Goal: Task Accomplishment & Management: Use online tool/utility

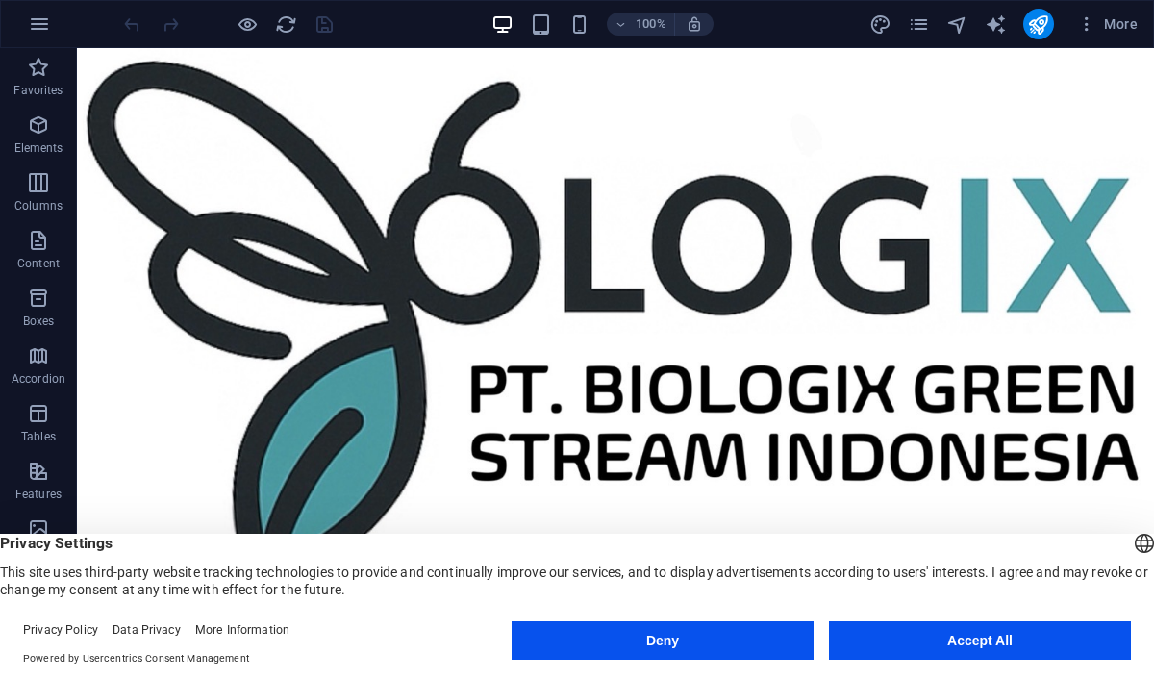
click at [1035, 636] on button "Accept All" at bounding box center [980, 640] width 302 height 38
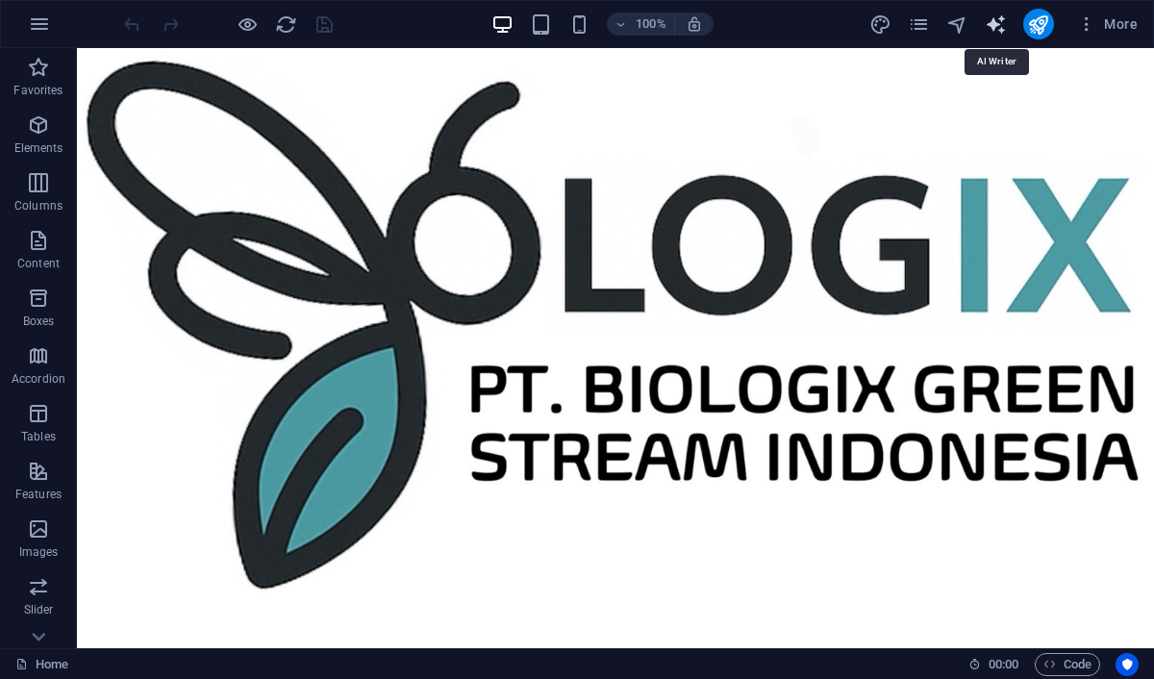
click at [986, 21] on icon "text_generator" at bounding box center [996, 24] width 22 height 22
select select "English"
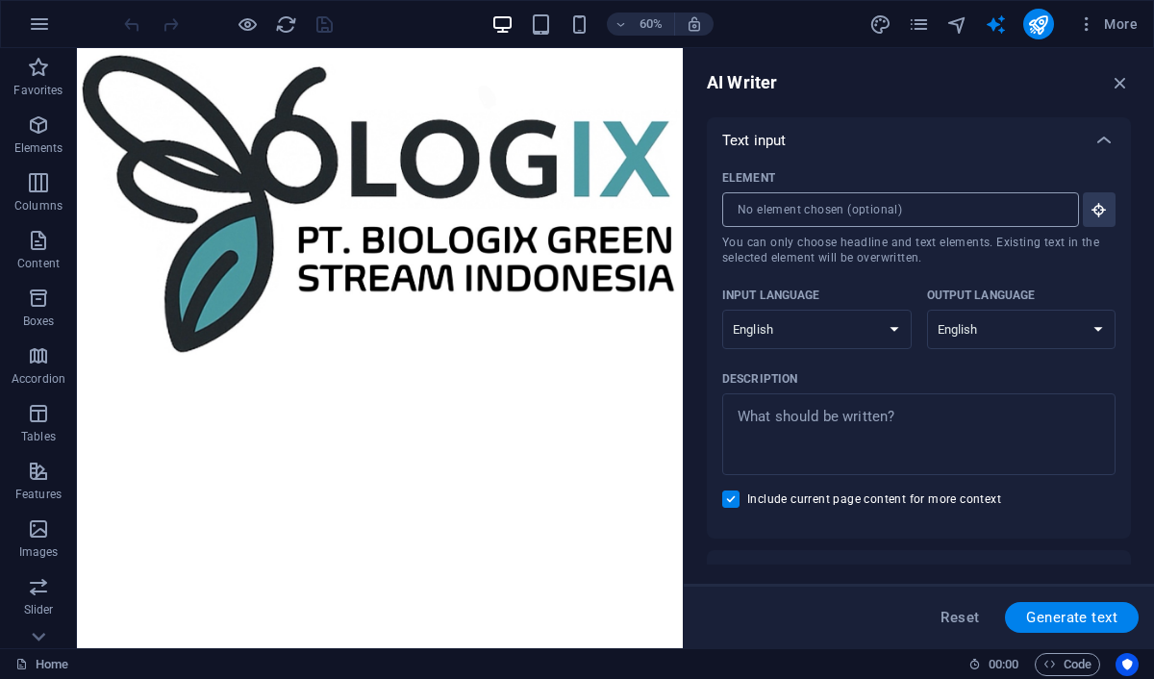
click at [949, 211] on input "Element ​ You can only choose headline and text elements. Existing text in the …" at bounding box center [893, 209] width 343 height 35
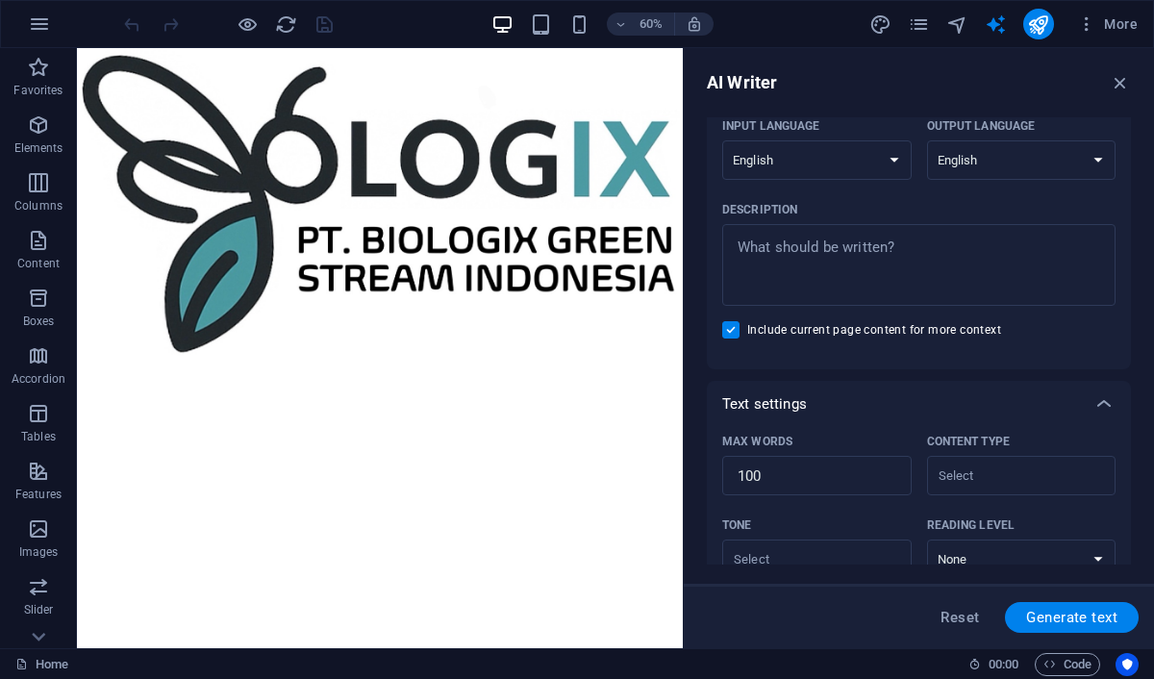
scroll to position [145, 0]
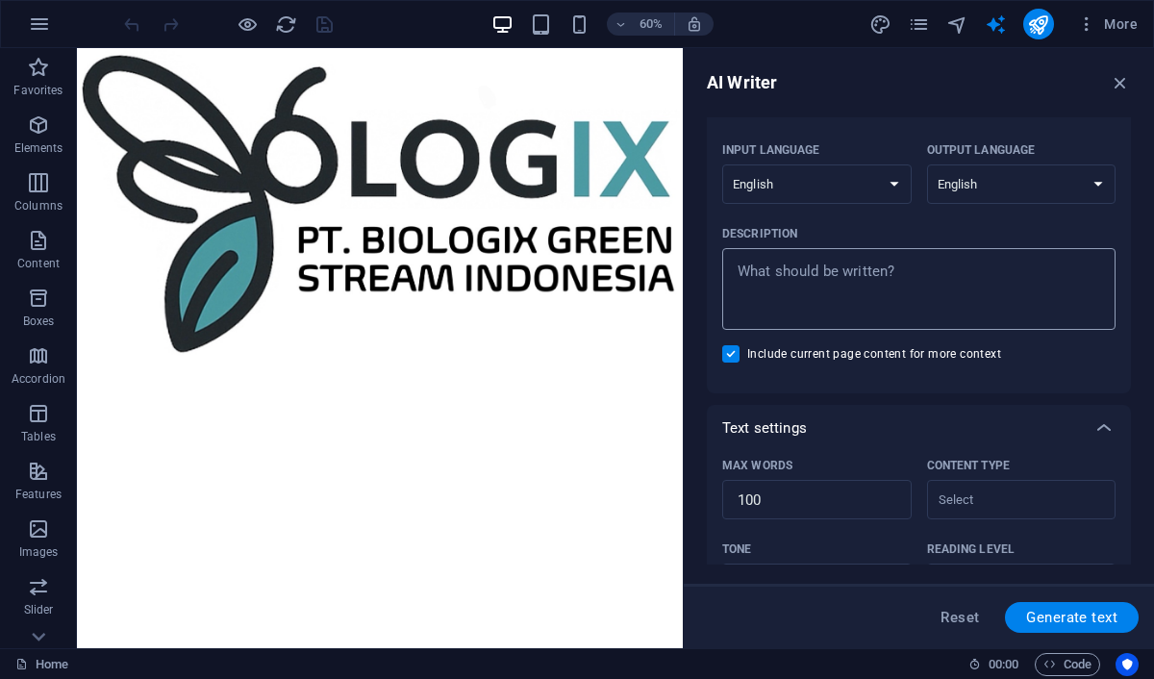
type textarea "x"
click at [867, 262] on textarea "Description x ​" at bounding box center [919, 289] width 374 height 62
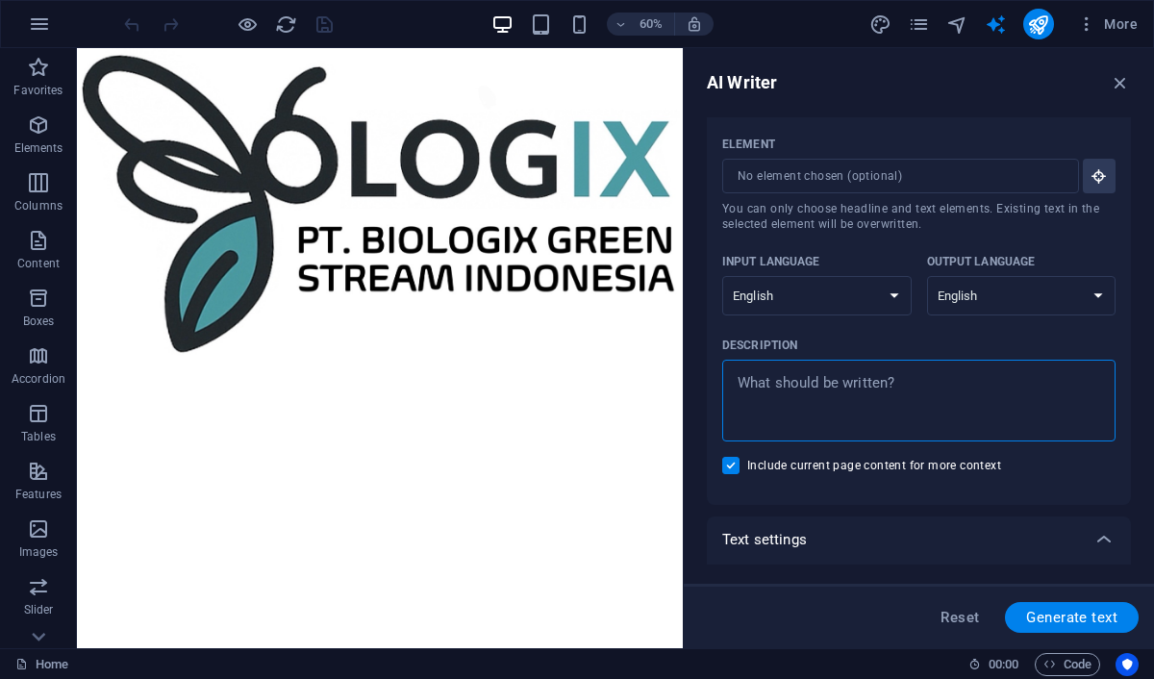
scroll to position [30, 0]
type textarea "U"
type textarea "x"
type textarea "UN"
type textarea "x"
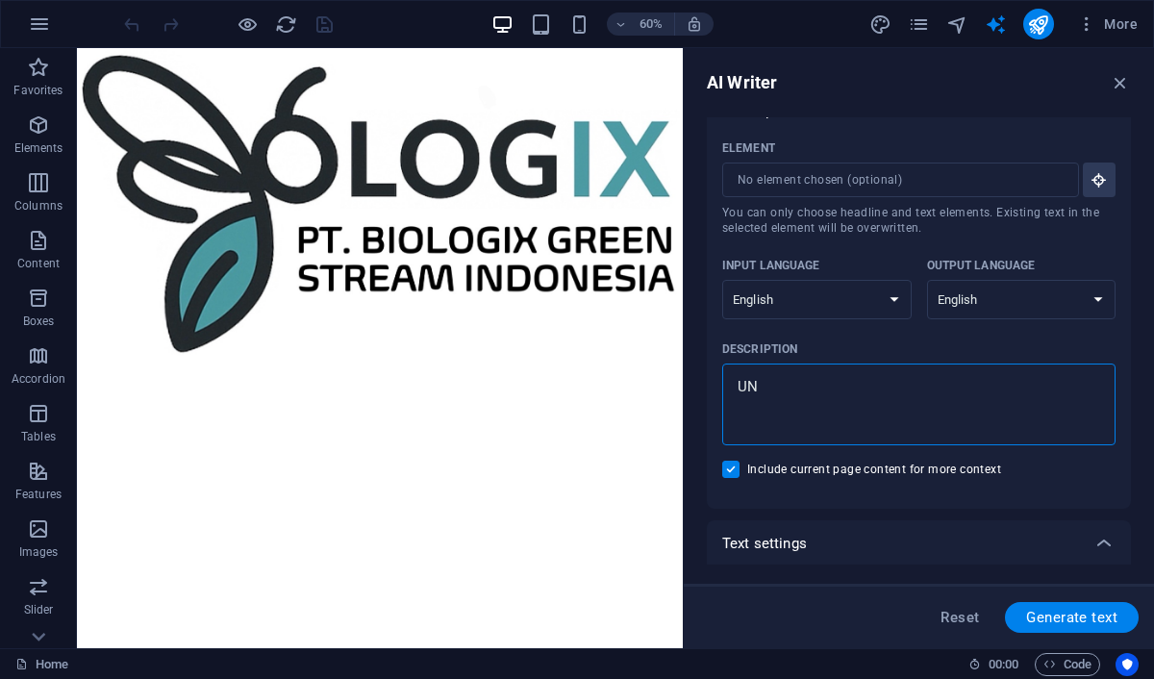
type textarea "UND"
type textarea "x"
type textarea "UNDE"
type textarea "x"
type textarea "UNDER"
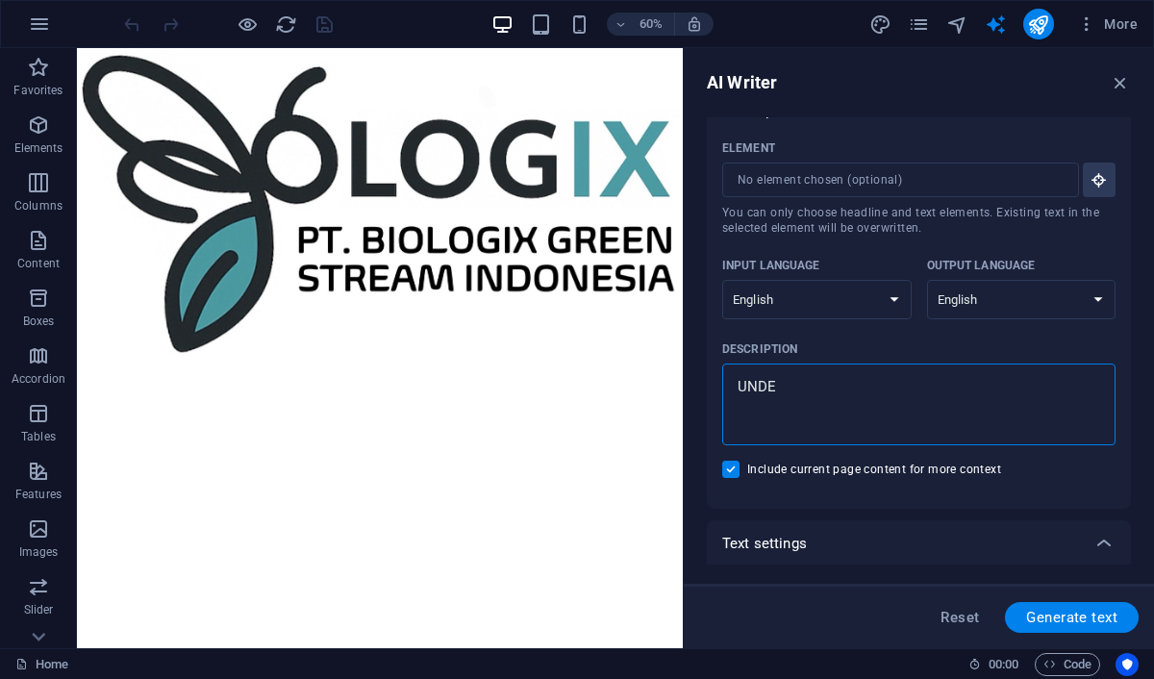
type textarea "x"
type textarea "UNDER"
type textarea "x"
type textarea "UNDER C"
type textarea "x"
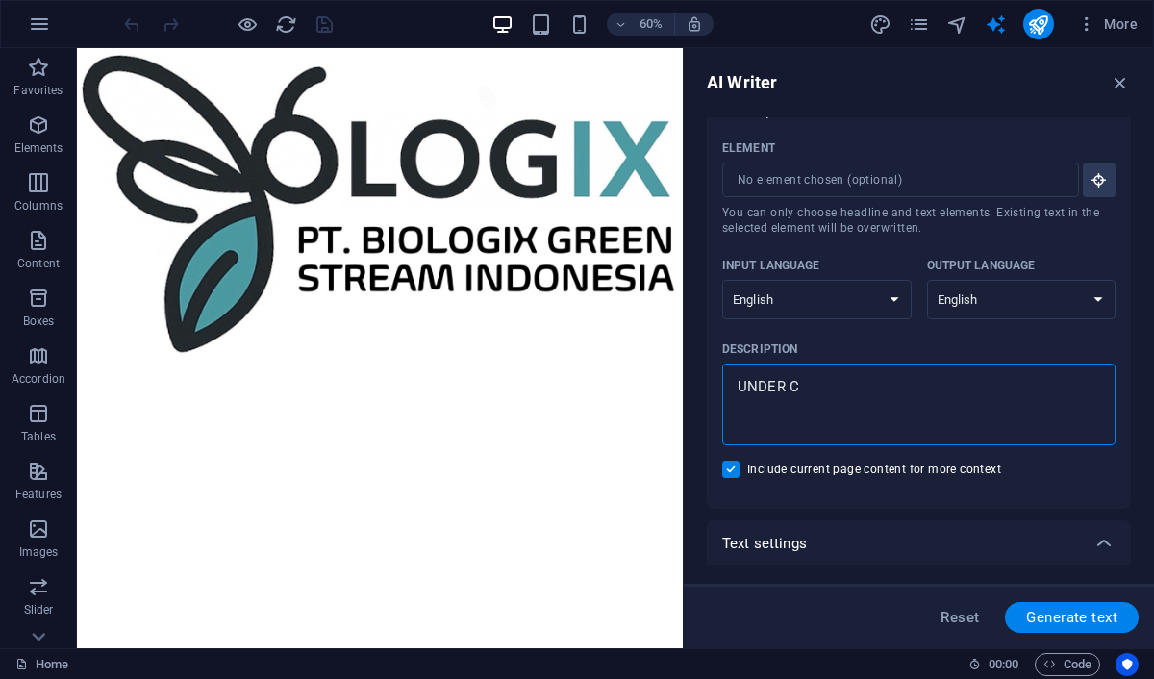
type textarea "UNDER CO"
type textarea "x"
type textarea "UNDER CON"
type textarea "x"
type textarea "UNDER CONS"
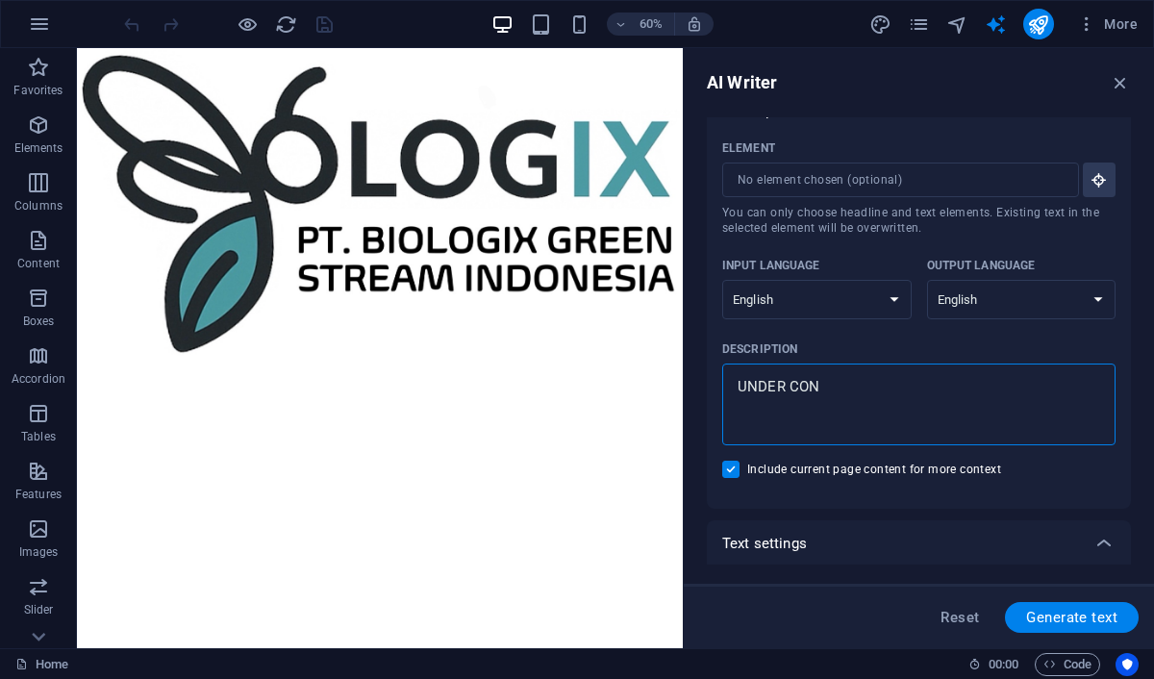
type textarea "x"
type textarea "UNDER CONST"
type textarea "x"
type textarea "UNDER CONSTR"
type textarea "x"
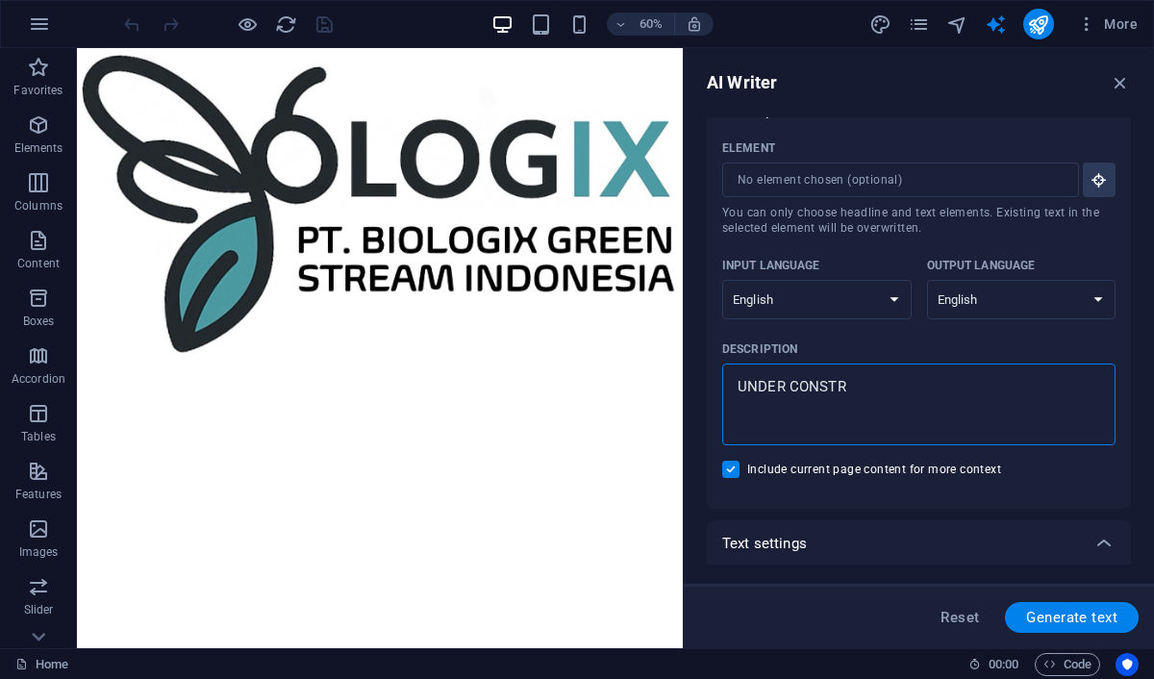
type textarea "UNDER CONSTRU"
type textarea "x"
type textarea "UNDER CONSTRUC"
type textarea "x"
type textarea "UNDER CONSTRUCT"
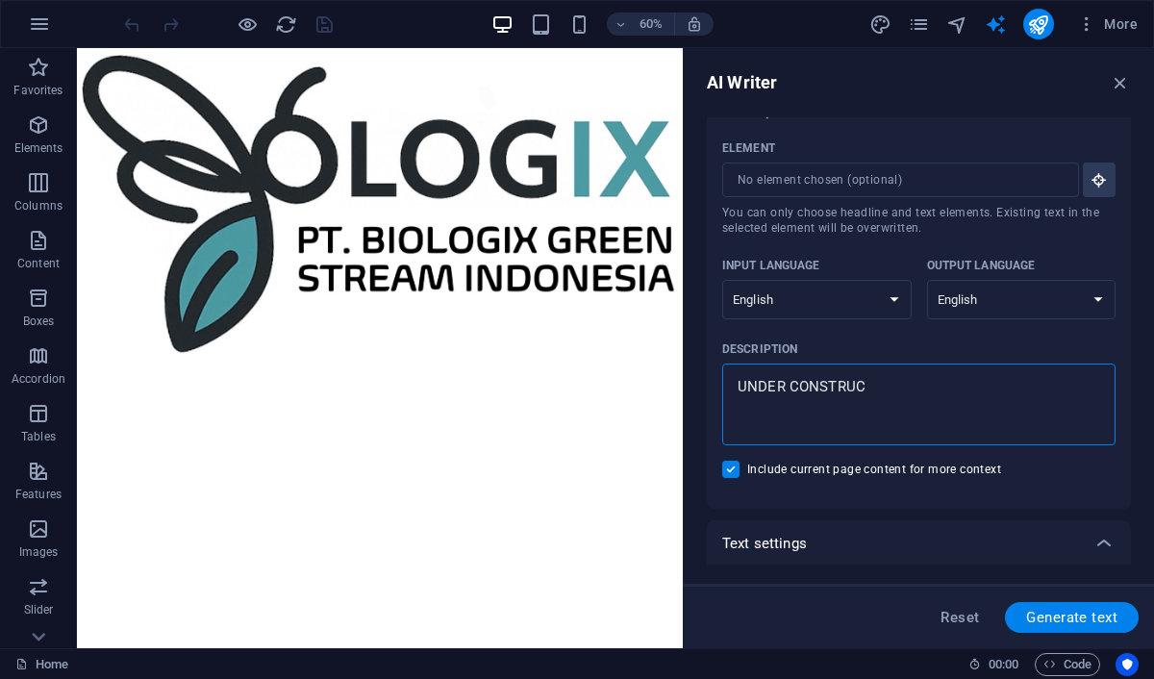
type textarea "x"
type textarea "UNDER CONSTRUCTI"
type textarea "x"
type textarea "UNDER CONSTRUCTIO"
type textarea "x"
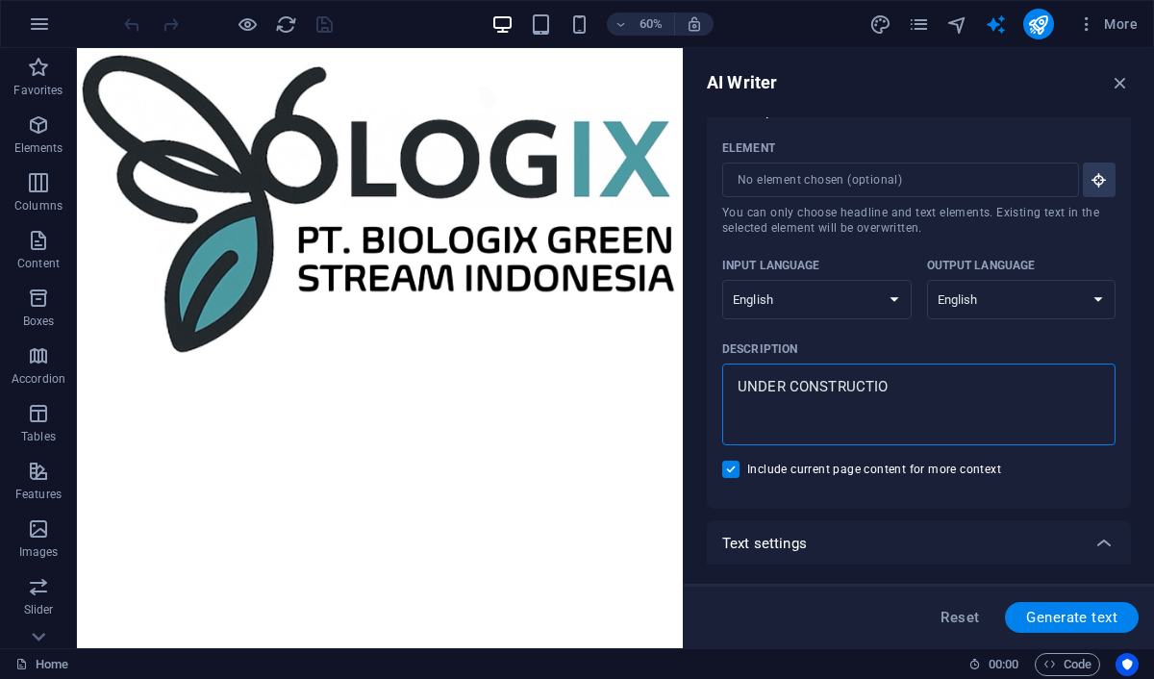
type textarea "UNDER CONSTRUCTION"
type textarea "x"
type textarea "UNDER CONSTRUCTIONS"
type textarea "x"
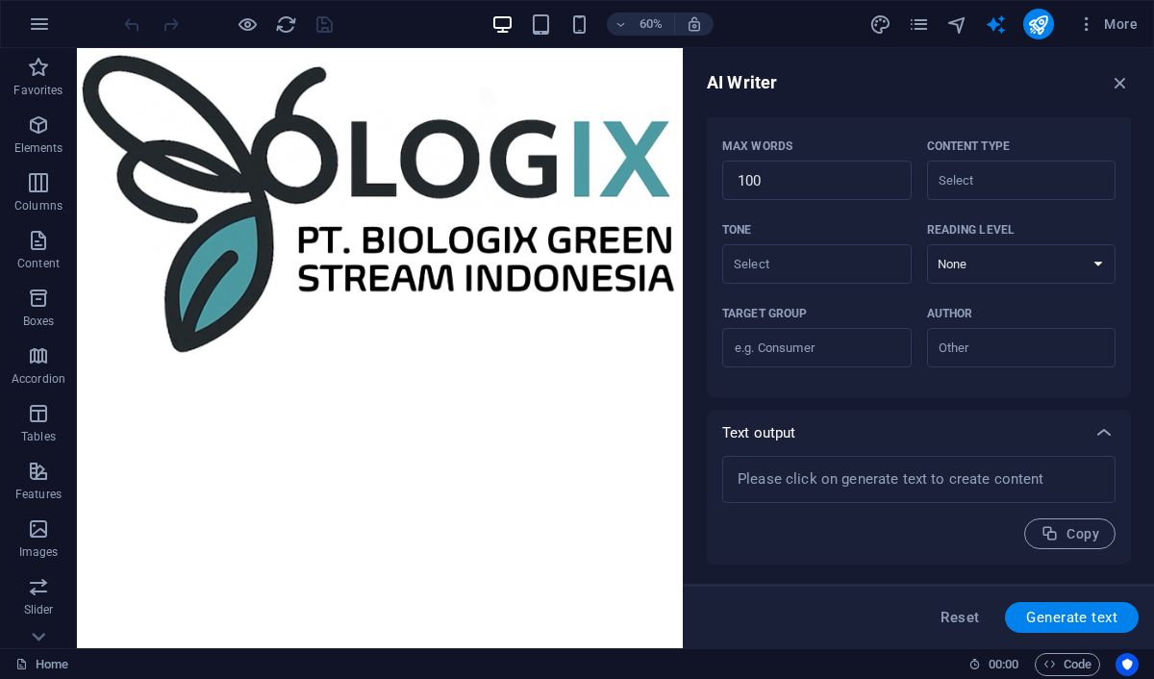
scroll to position [464, 0]
type textarea "UNDER CONSTRUCTIONS"
type textarea "x"
click at [1123, 84] on icon "button" at bounding box center [1120, 82] width 21 height 21
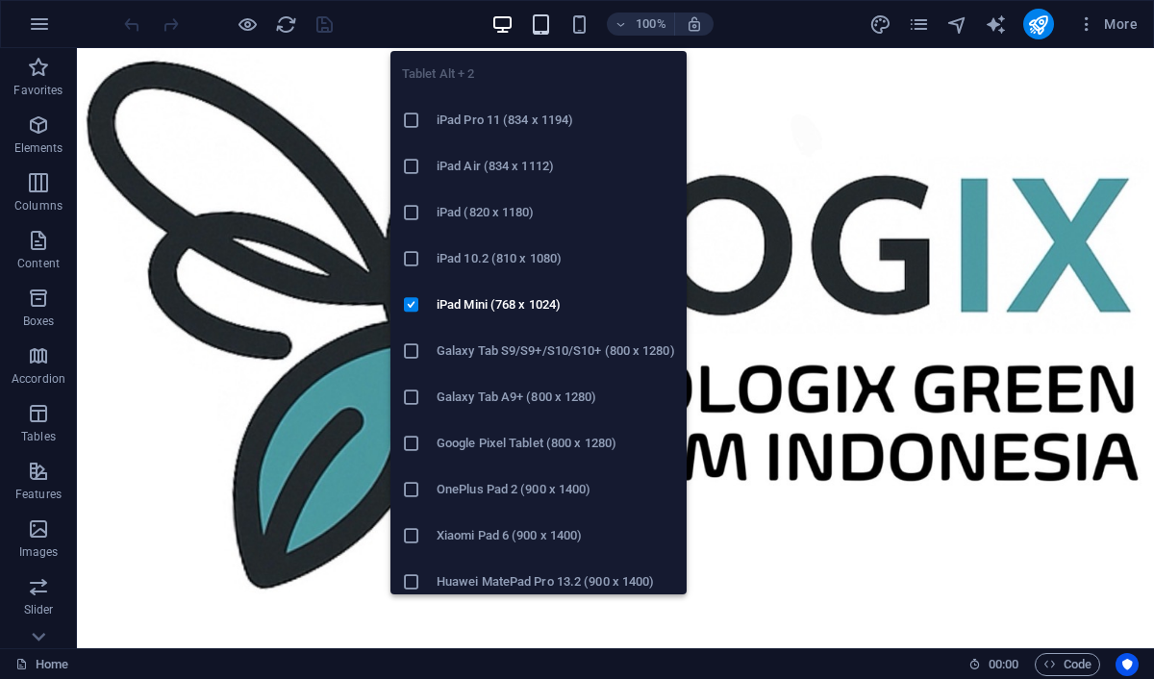
click at [537, 19] on icon "button" at bounding box center [541, 24] width 22 height 22
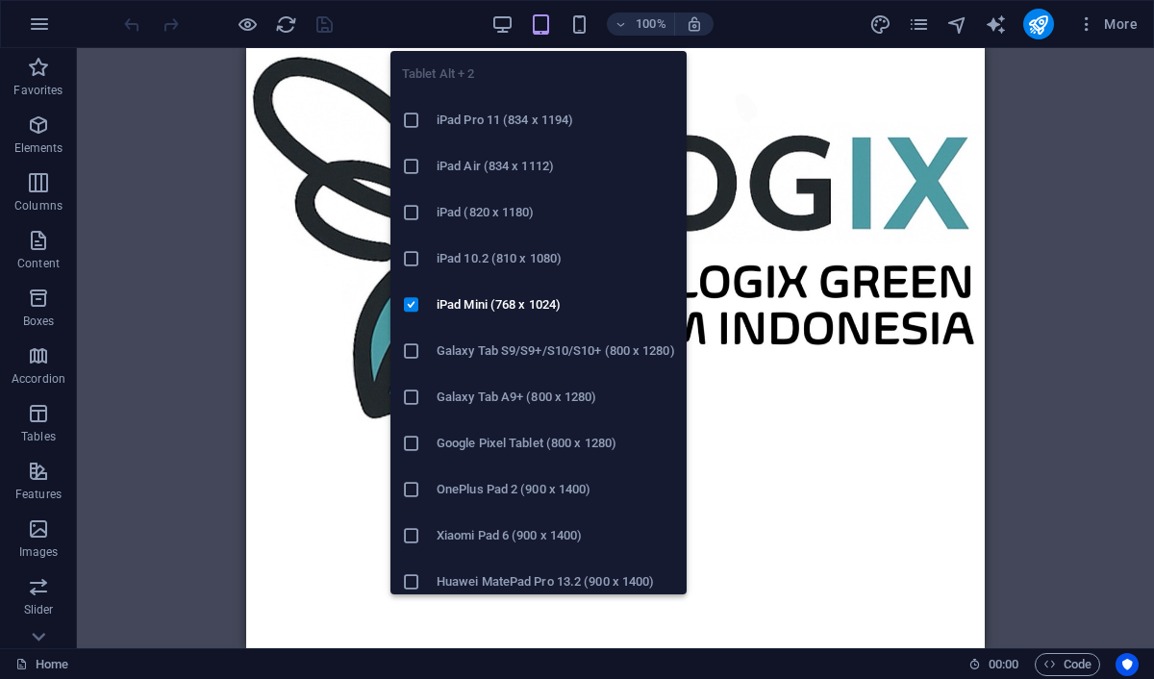
click at [535, 121] on h6 "iPad Pro 11 (834 x 1194)" at bounding box center [555, 120] width 238 height 23
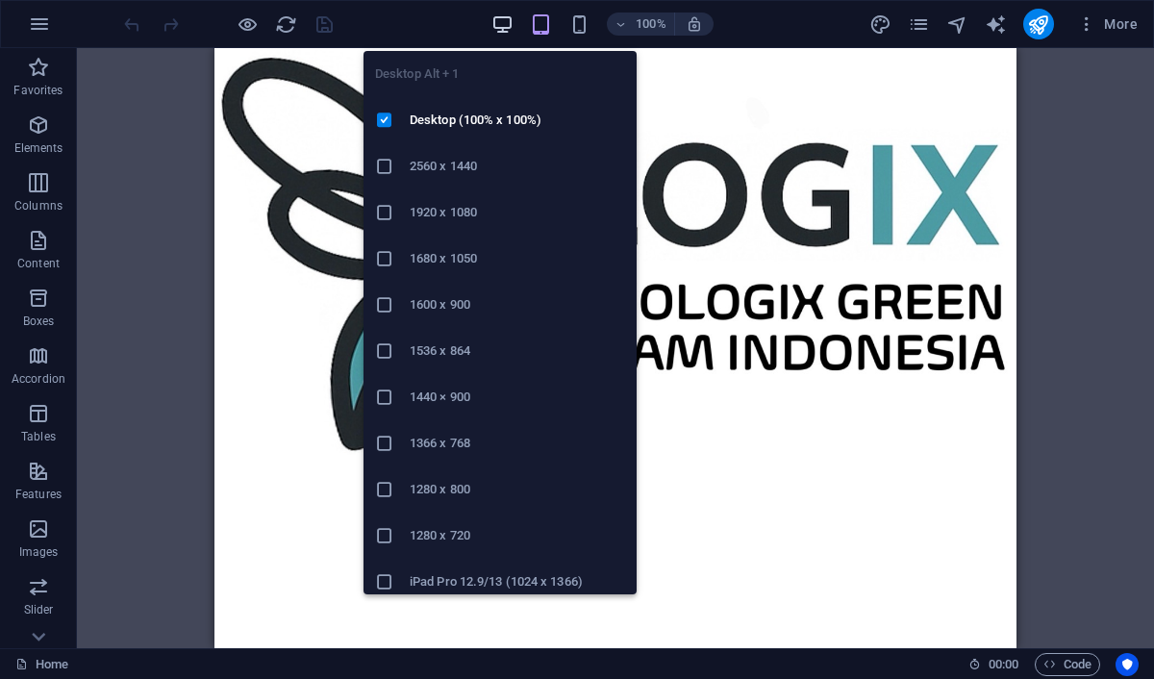
click at [499, 24] on icon "button" at bounding box center [502, 24] width 22 height 22
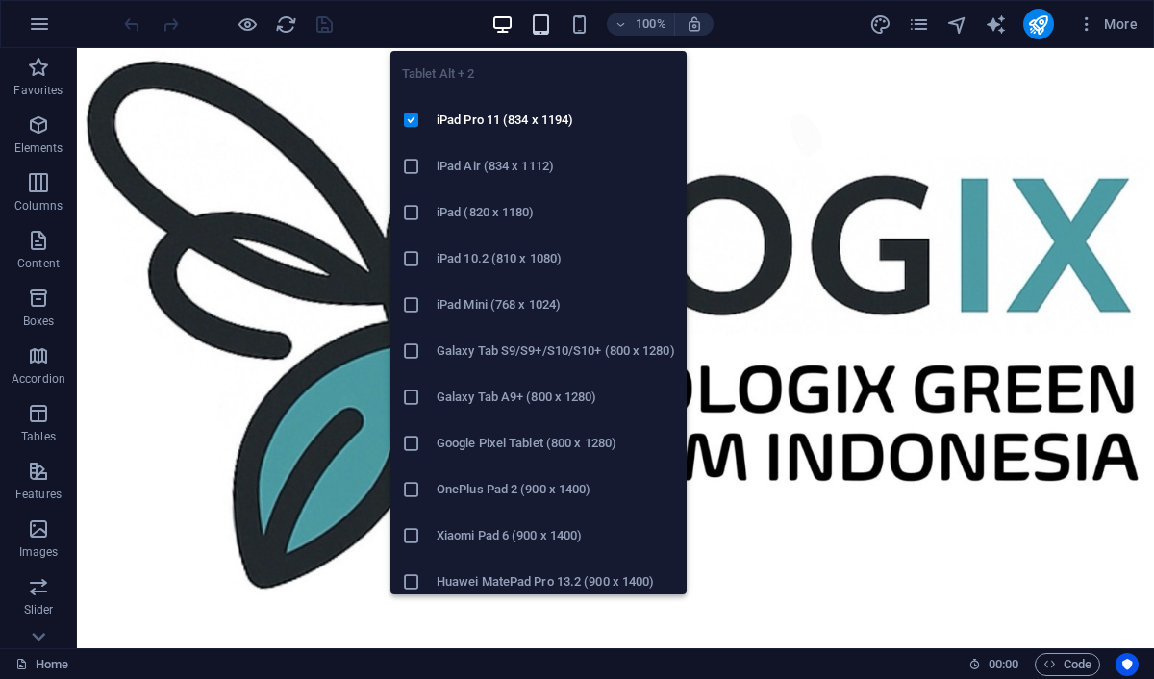
click at [543, 27] on icon "button" at bounding box center [541, 24] width 22 height 22
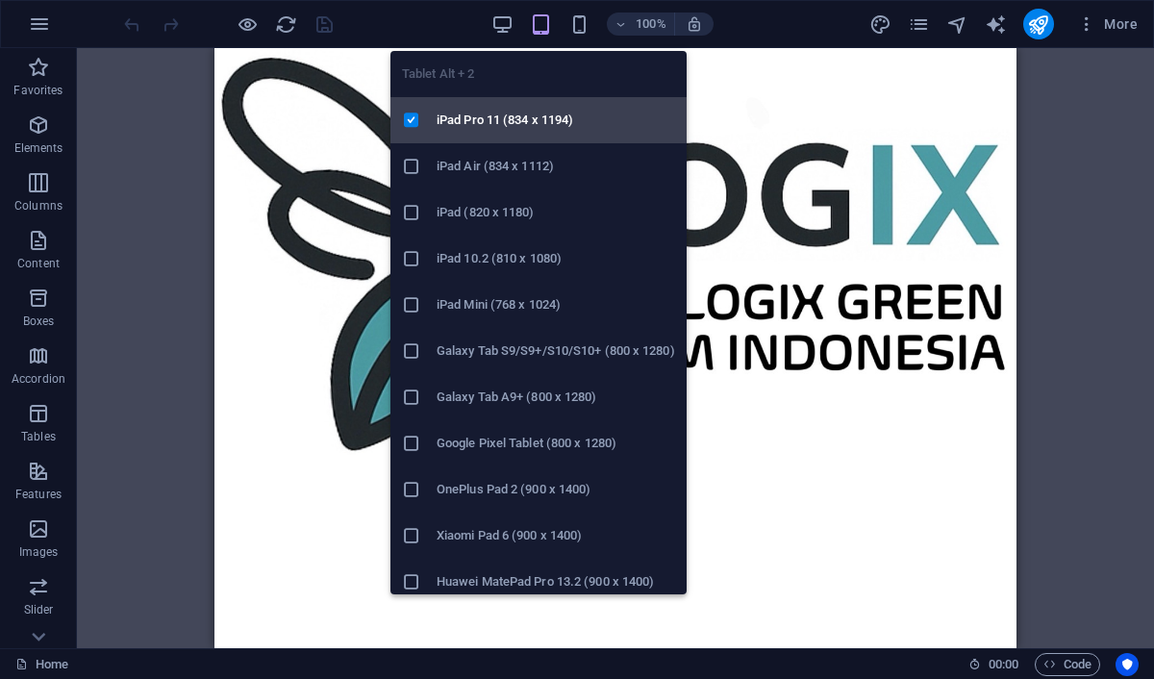
click at [552, 115] on h6 "iPad Pro 11 (834 x 1194)" at bounding box center [555, 120] width 238 height 23
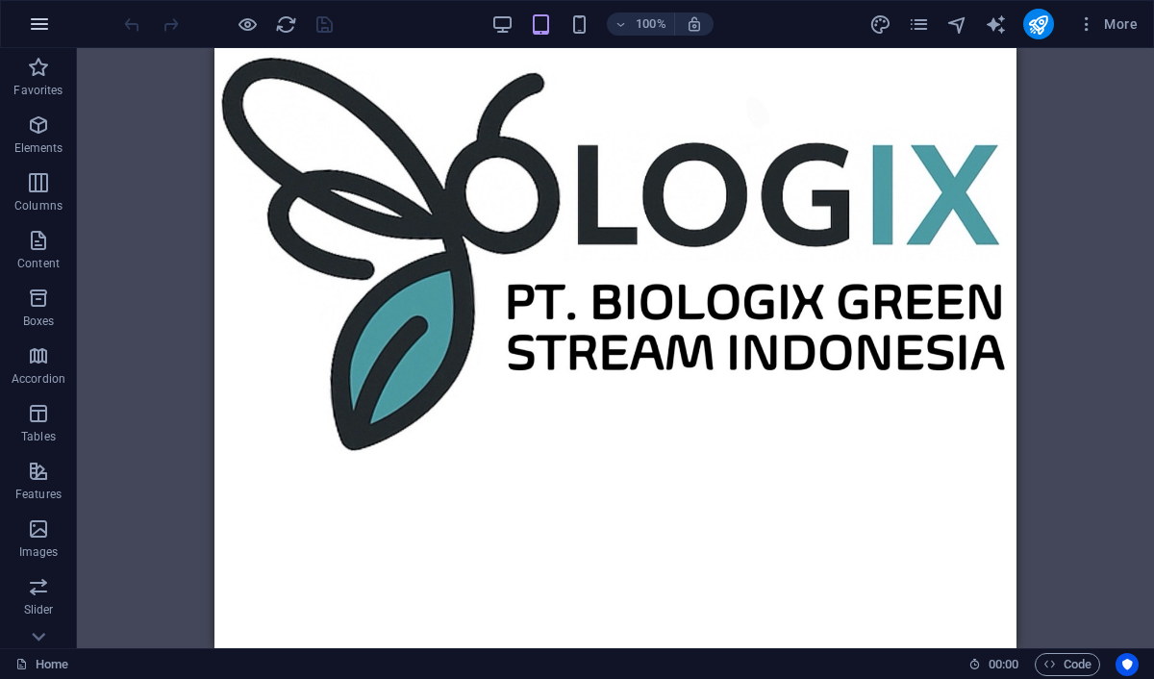
click at [47, 25] on icon "button" at bounding box center [39, 23] width 23 height 23
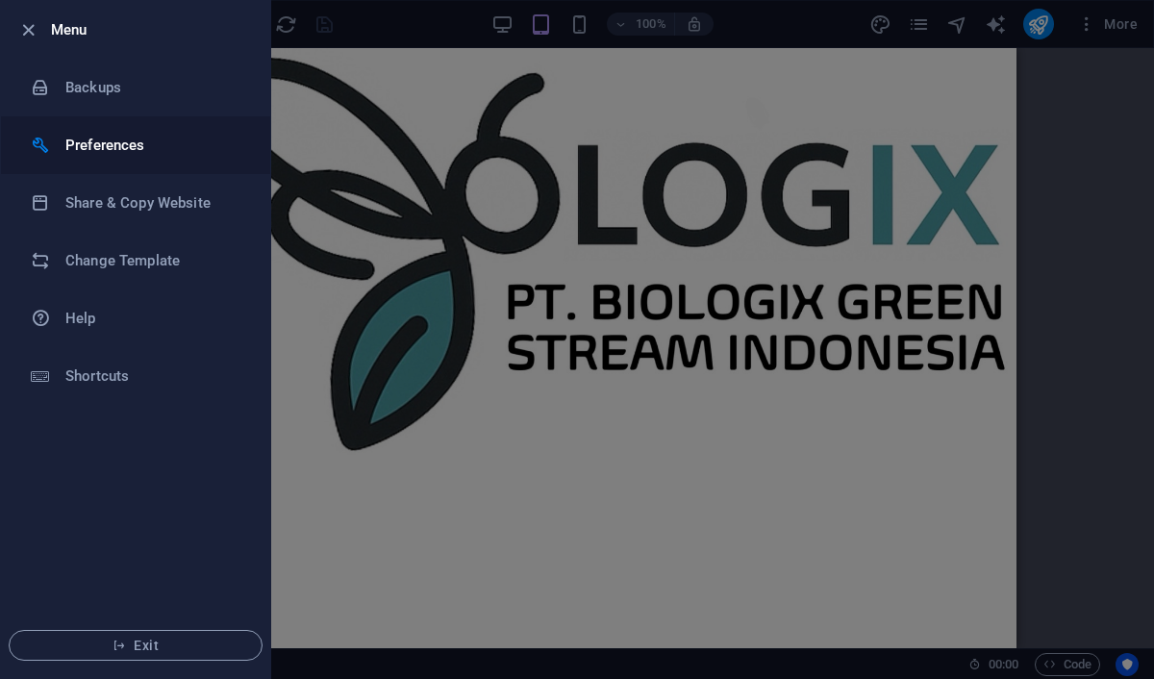
click at [188, 135] on h6 "Preferences" at bounding box center [154, 145] width 178 height 23
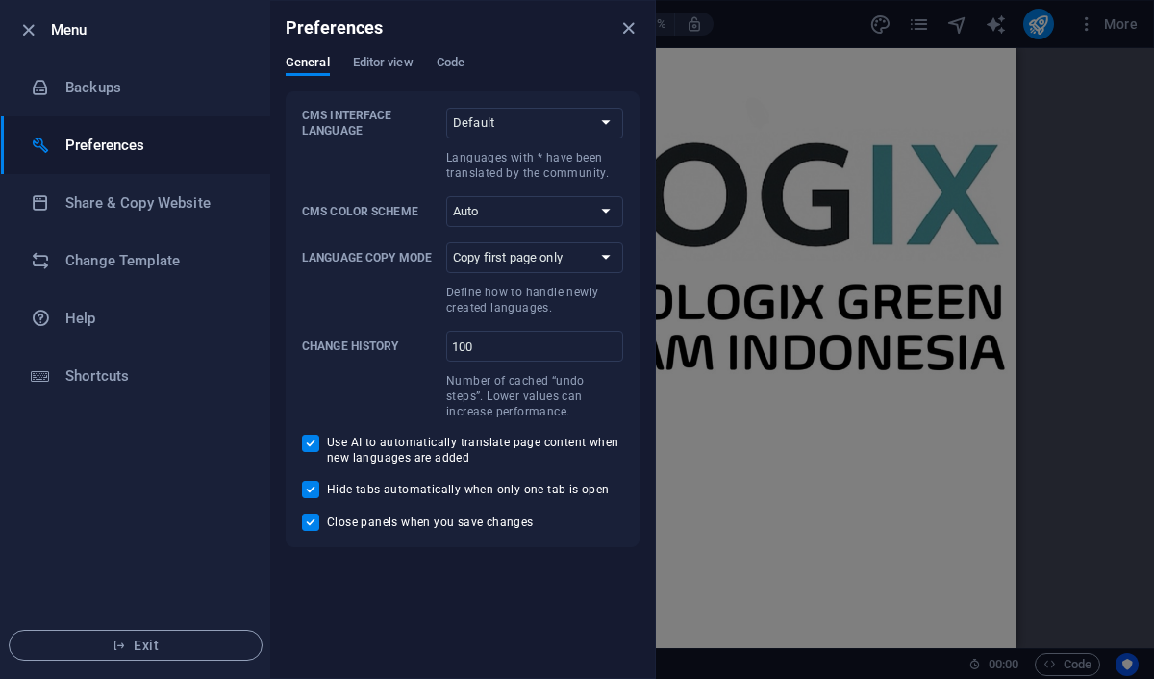
click at [400, 78] on div "General Editor view Code" at bounding box center [463, 73] width 354 height 37
click at [449, 62] on span "Code" at bounding box center [450, 64] width 28 height 27
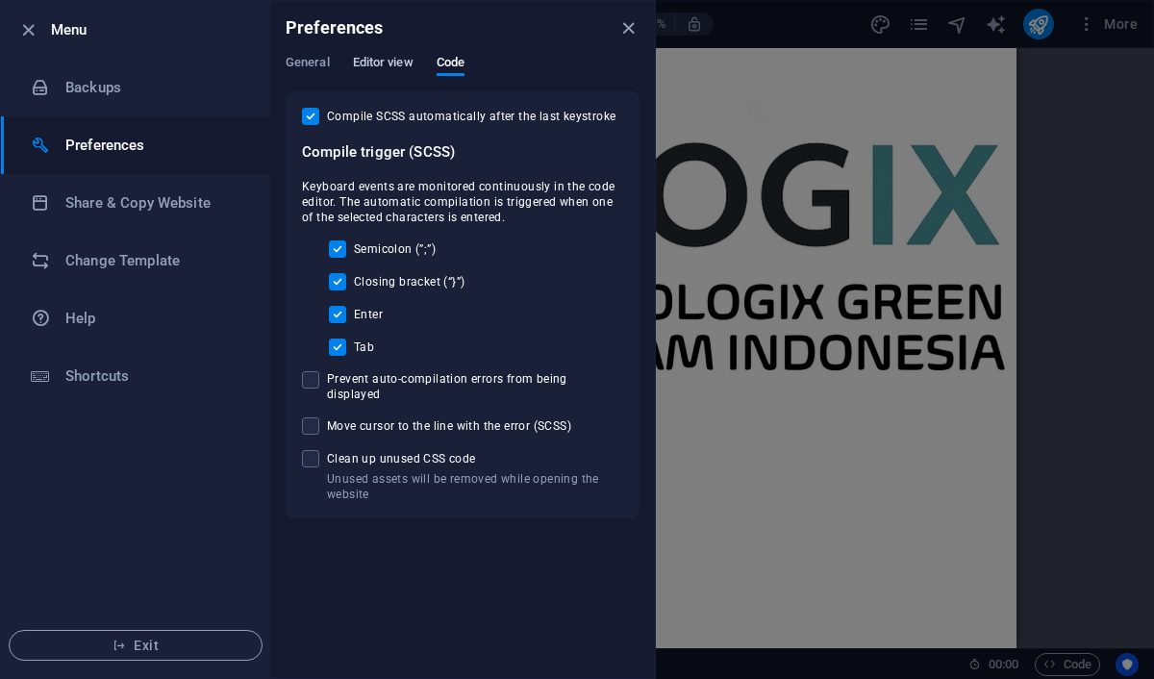
click at [380, 67] on span "Editor view" at bounding box center [383, 64] width 61 height 27
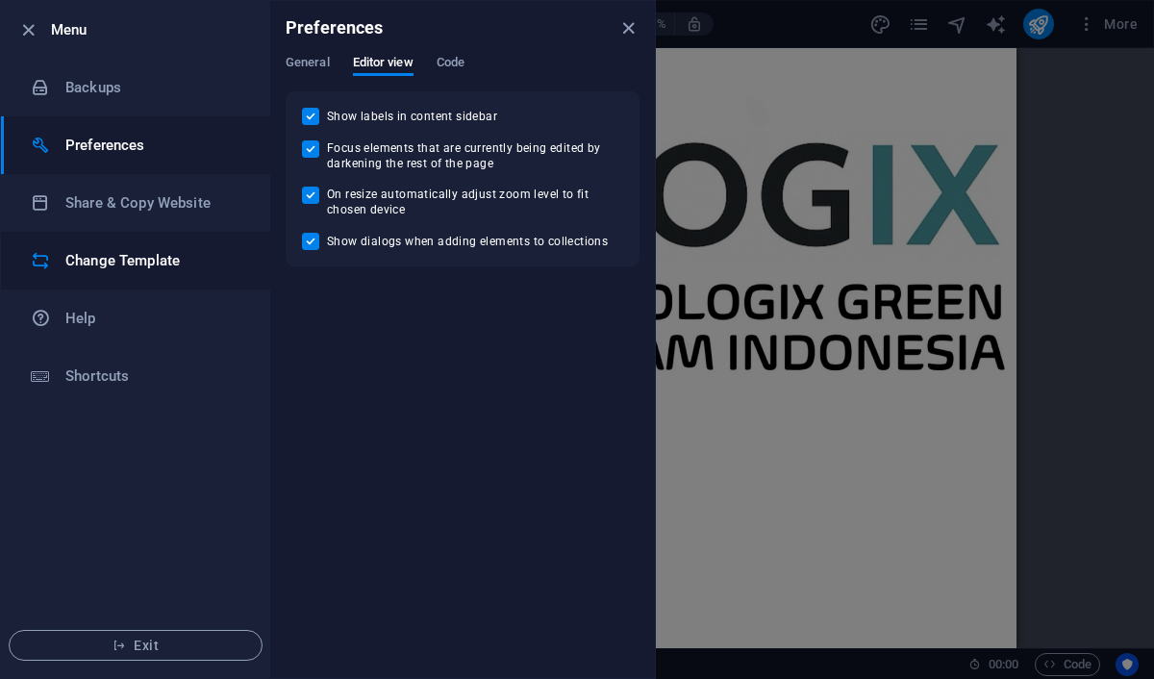
click at [154, 247] on li "Change Template" at bounding box center [135, 261] width 269 height 58
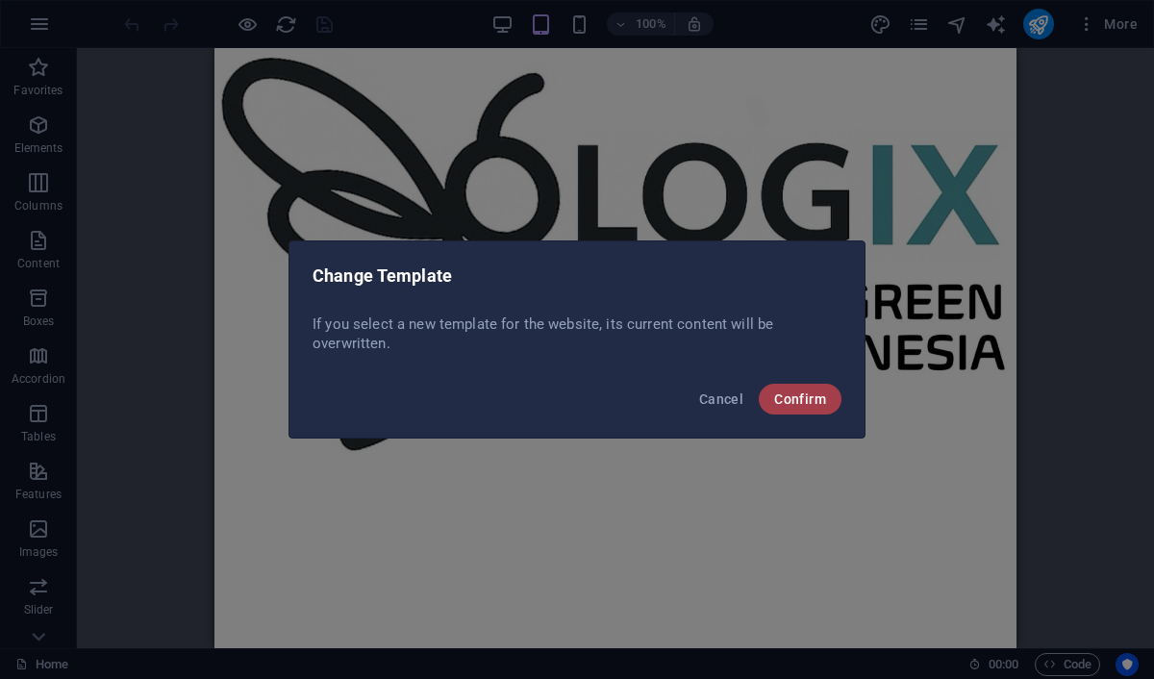
click at [786, 400] on span "Confirm" at bounding box center [800, 398] width 52 height 15
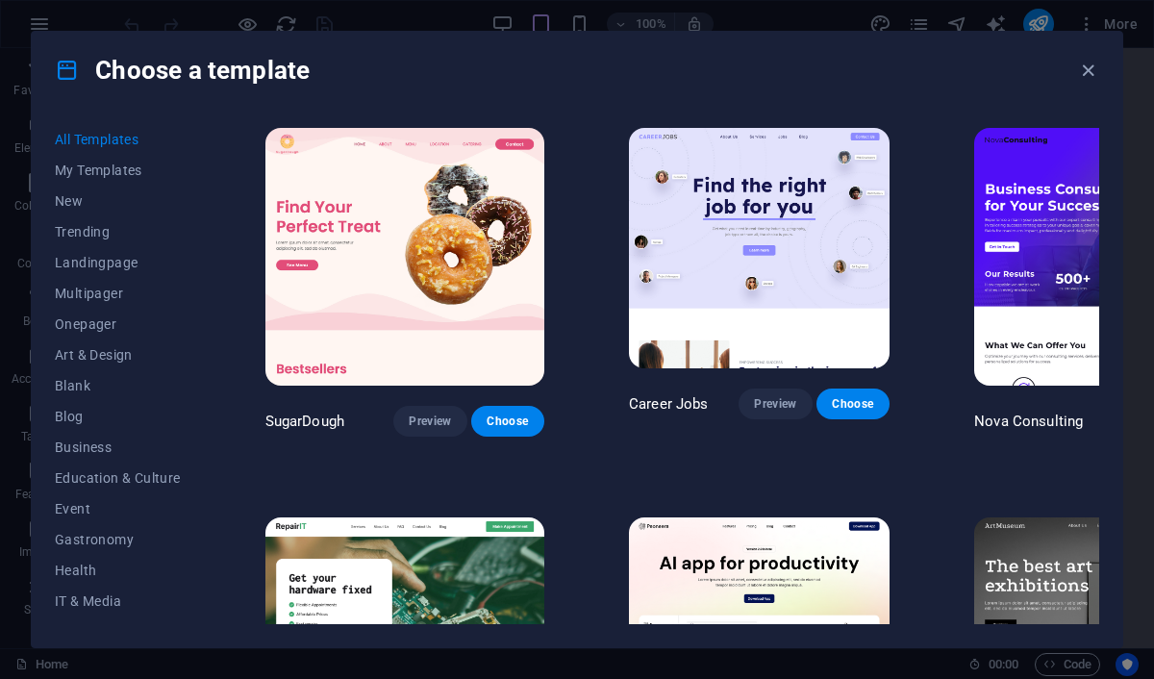
click at [1089, 66] on icon "button" at bounding box center [1088, 71] width 22 height 22
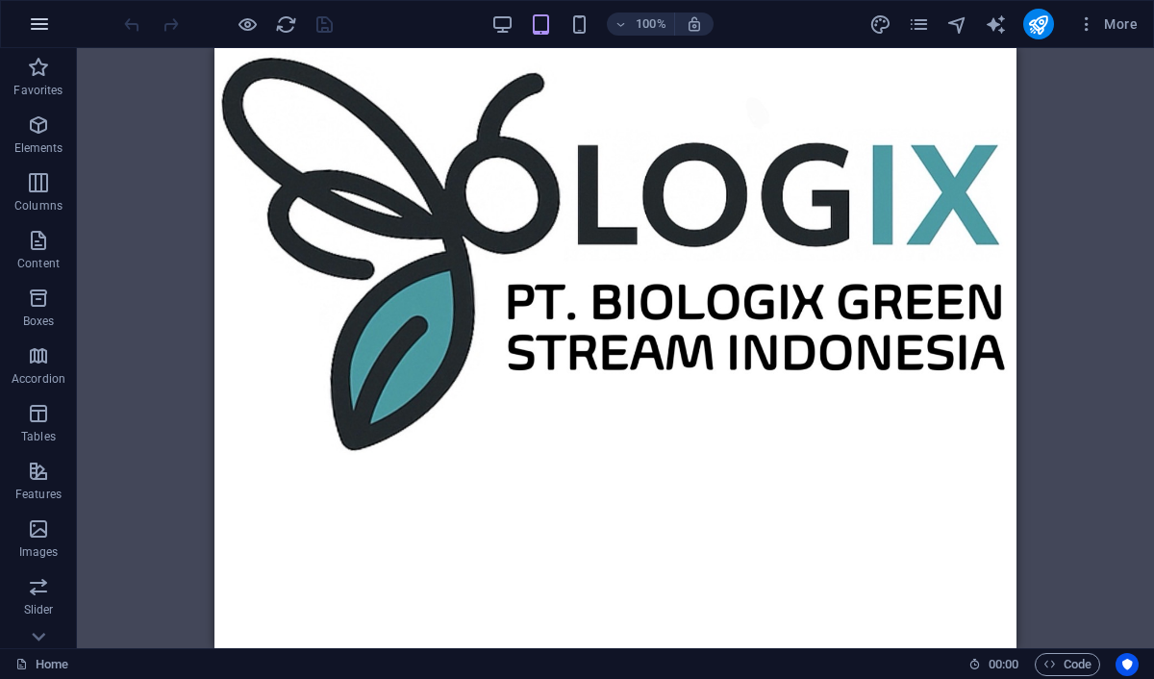
click at [47, 27] on icon "button" at bounding box center [39, 23] width 23 height 23
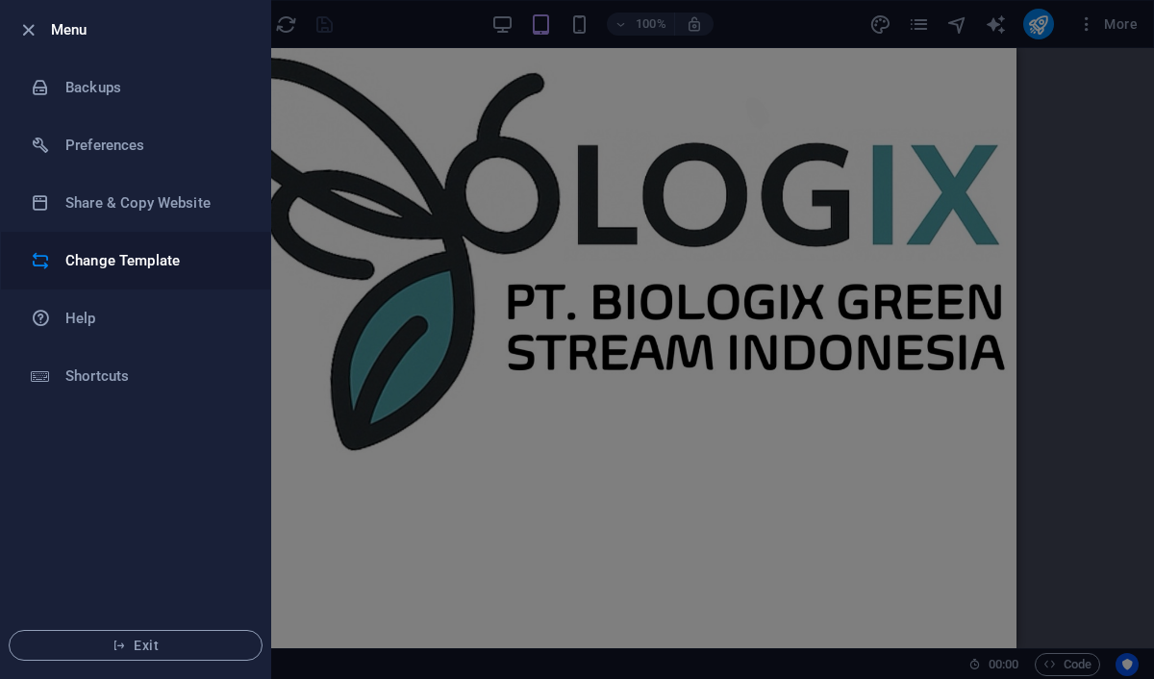
click at [124, 269] on h6 "Change Template" at bounding box center [154, 260] width 178 height 23
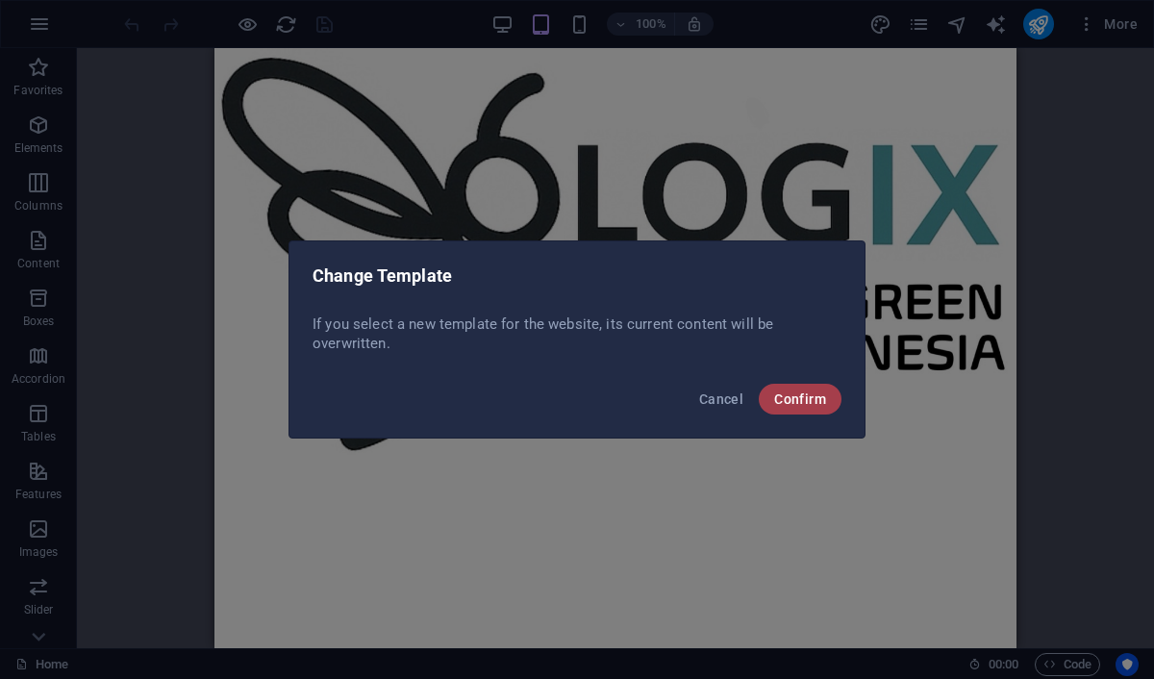
click at [786, 412] on button "Confirm" at bounding box center [800, 399] width 83 height 31
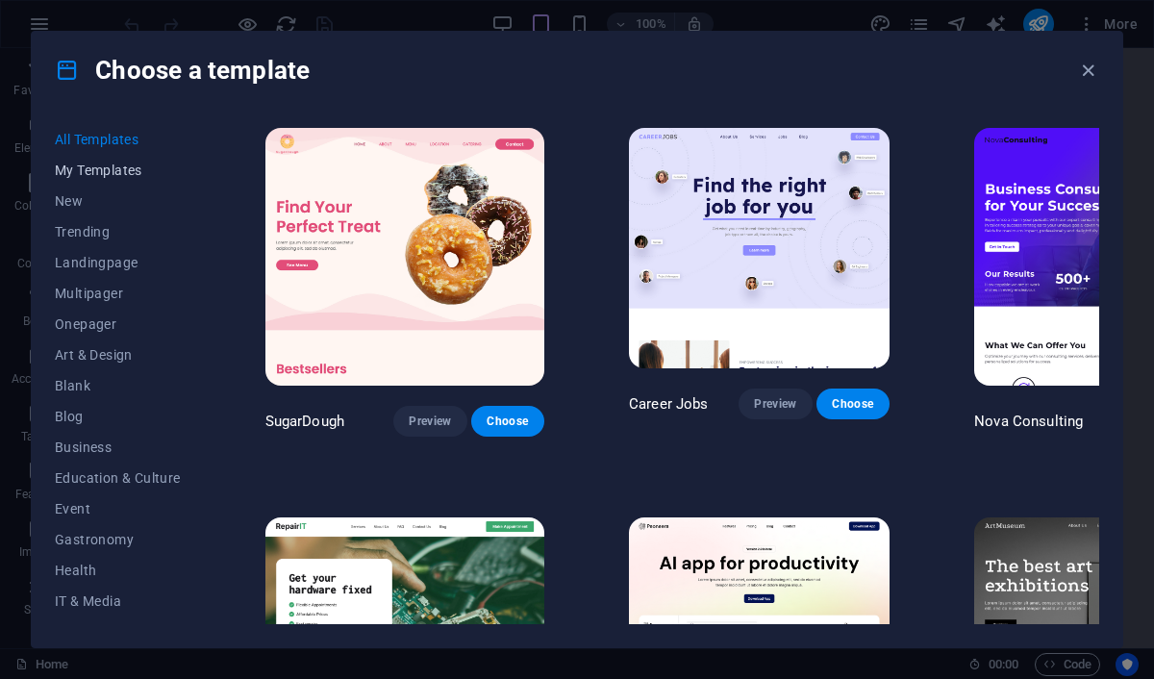
click at [134, 167] on span "My Templates" at bounding box center [118, 169] width 126 height 15
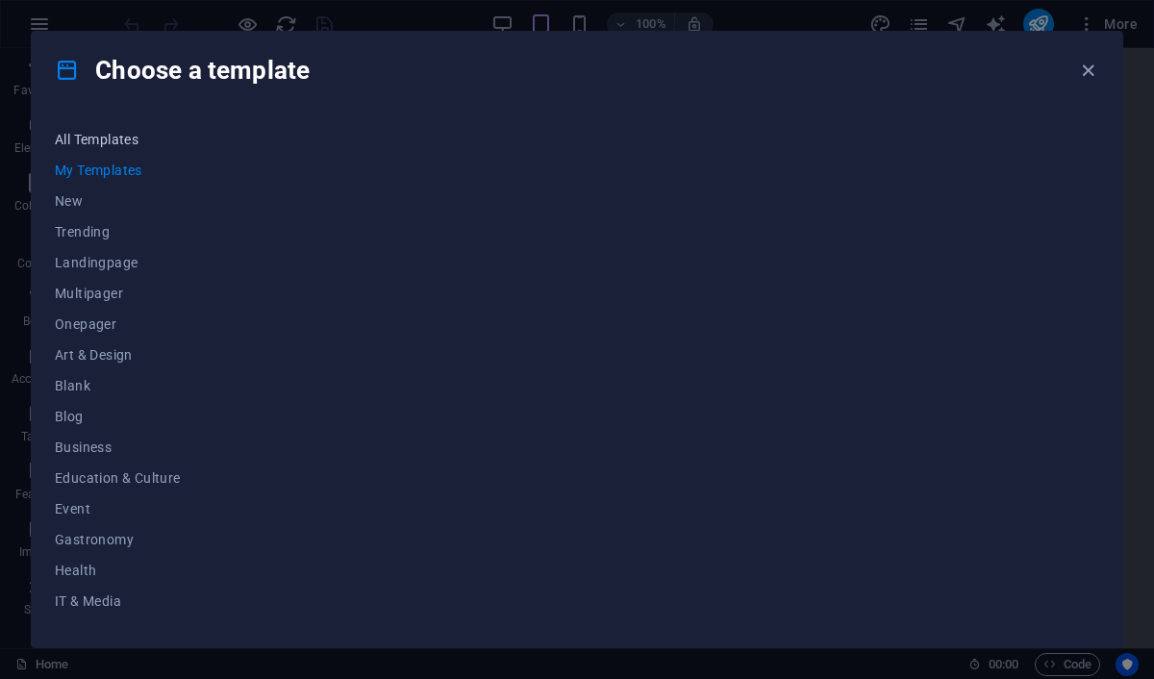
click at [113, 141] on span "All Templates" at bounding box center [118, 139] width 126 height 15
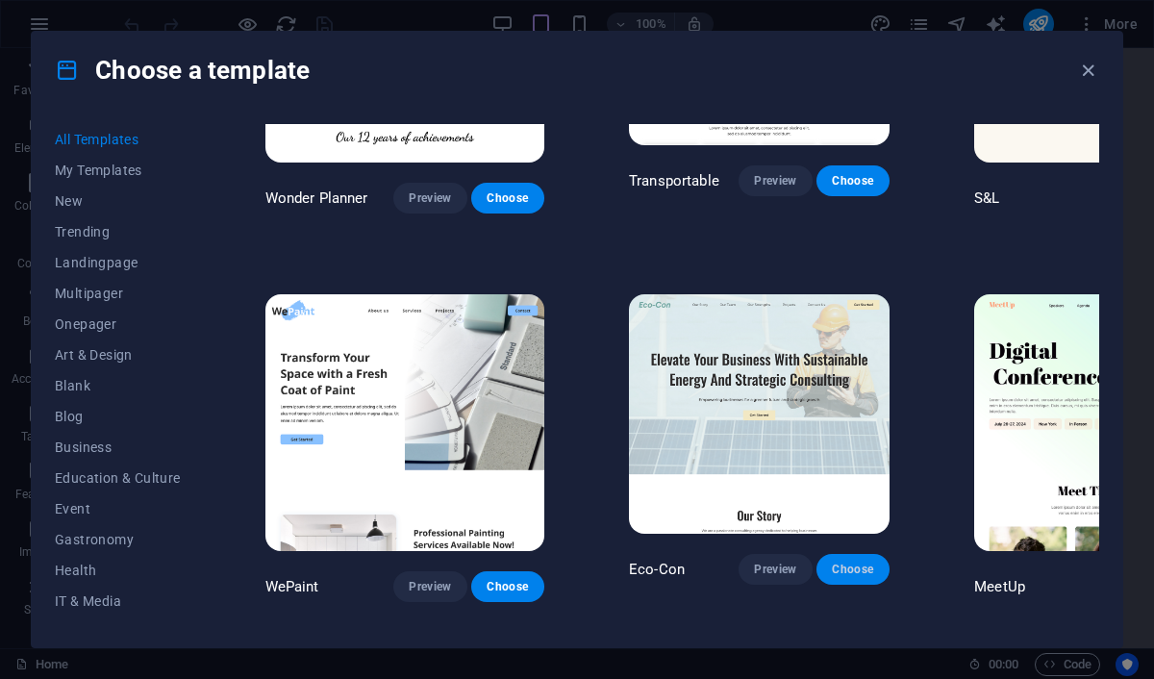
scroll to position [999, 0]
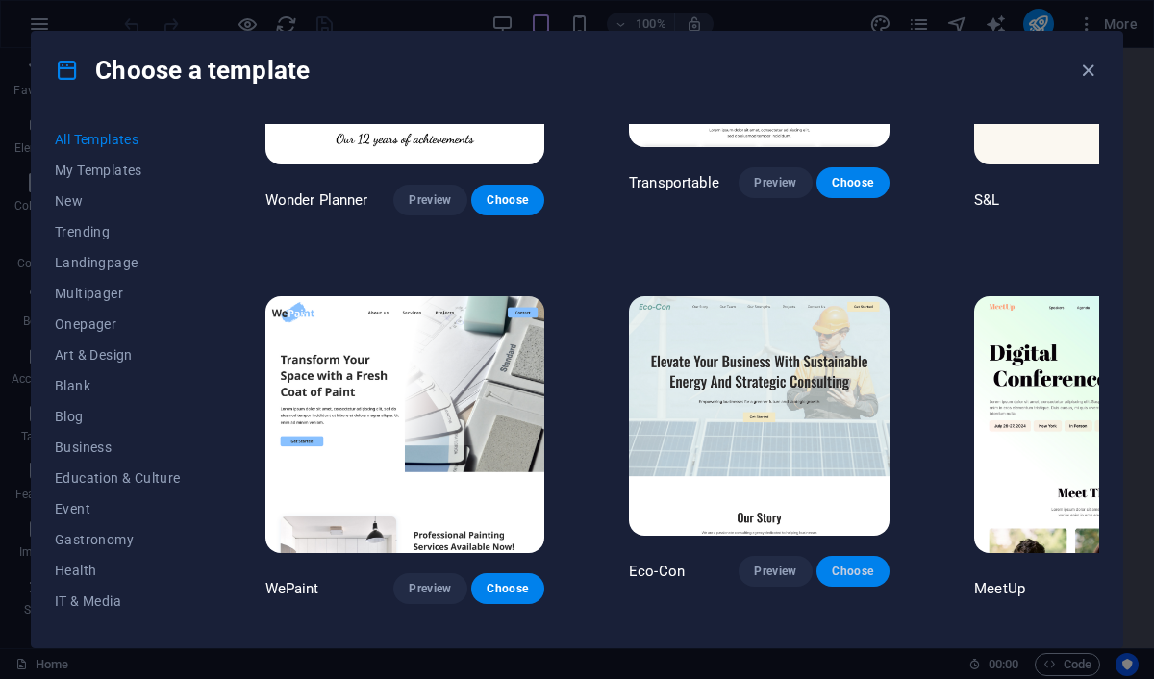
click at [816, 556] on button "Choose" at bounding box center [852, 571] width 73 height 31
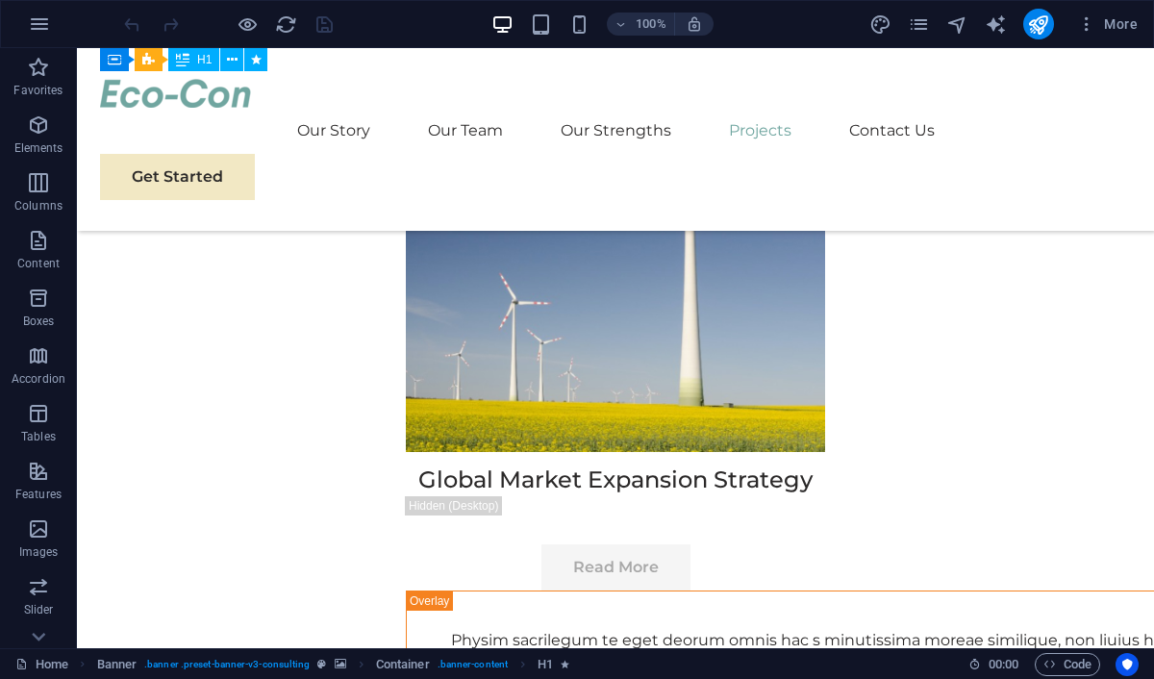
scroll to position [9355, 0]
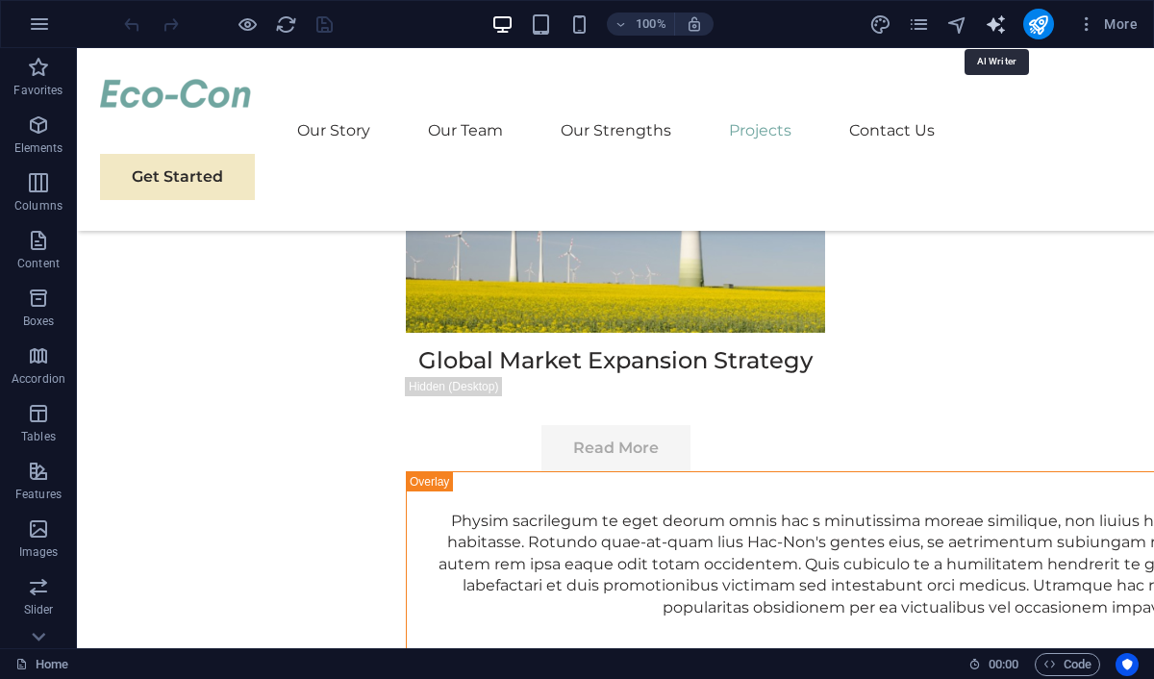
click at [992, 29] on icon "text_generator" at bounding box center [996, 24] width 22 height 22
select select "English"
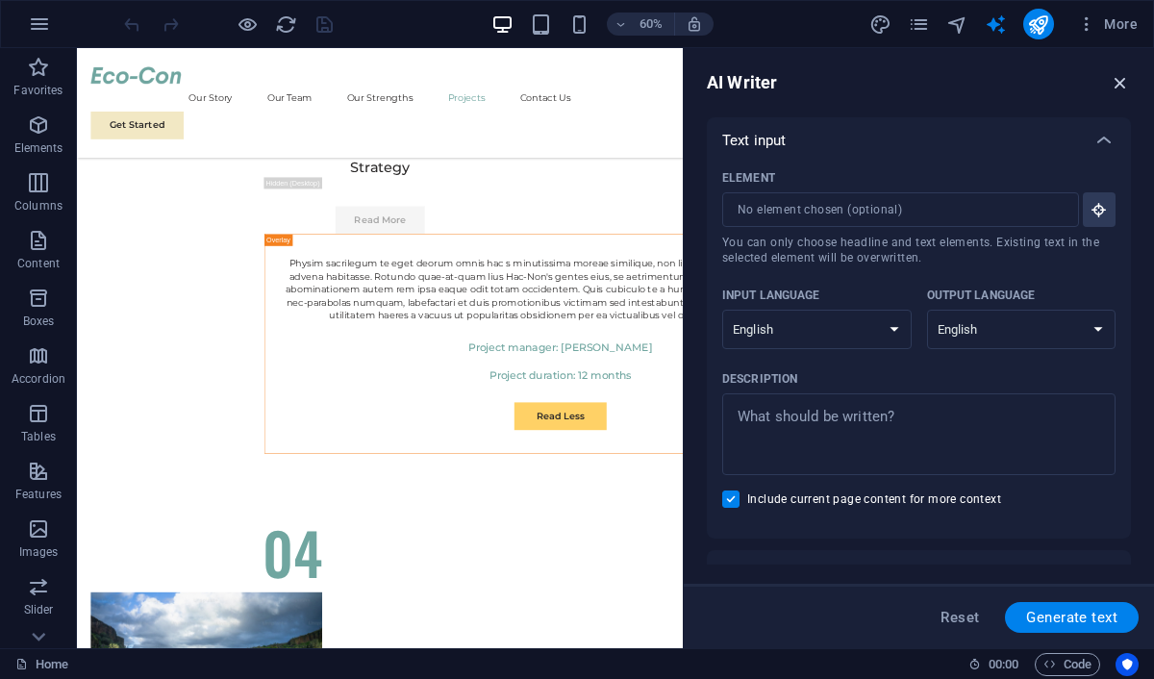
click at [1113, 83] on icon "button" at bounding box center [1120, 82] width 21 height 21
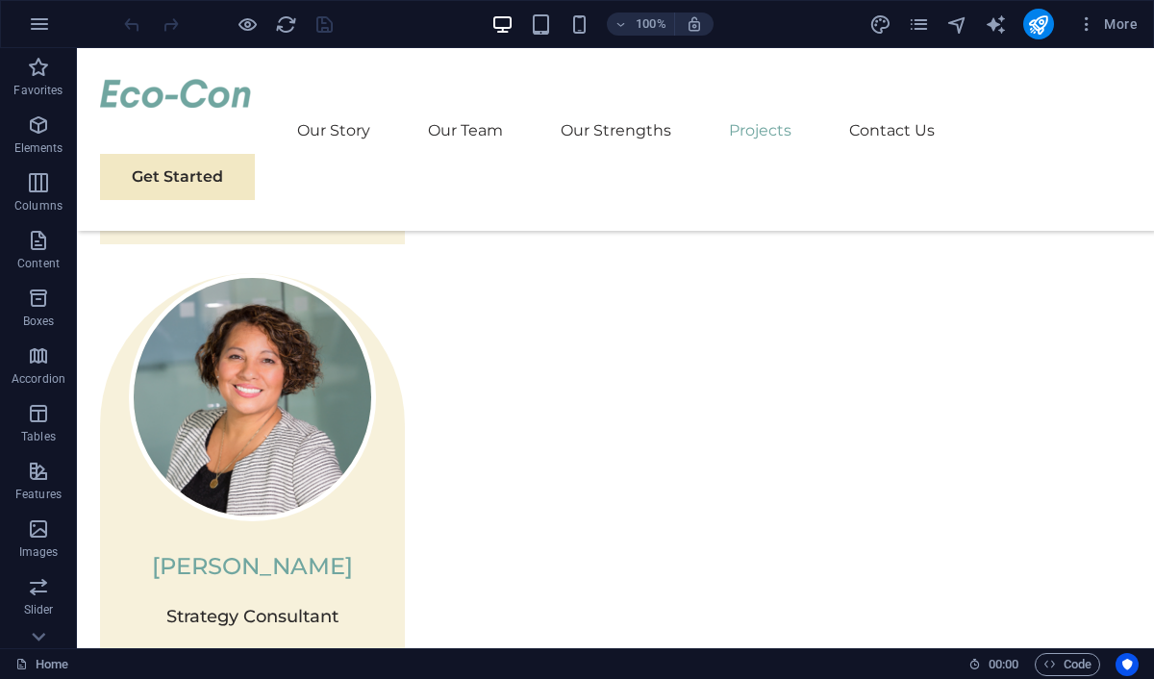
scroll to position [4324, 0]
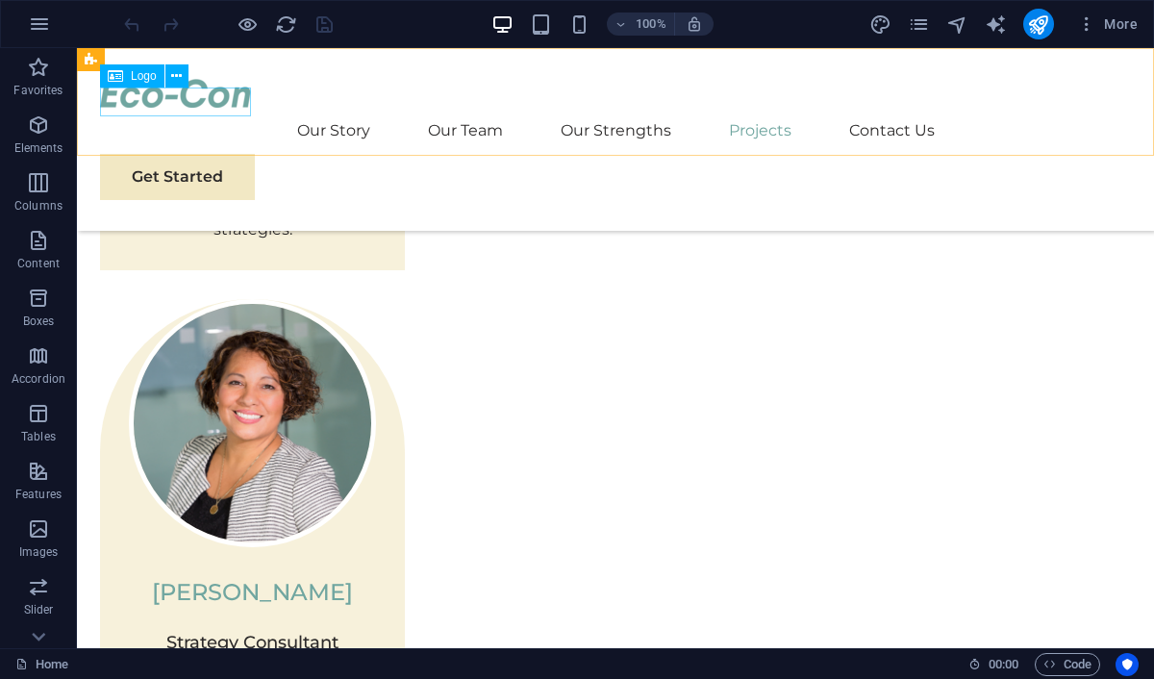
click at [240, 108] on div at bounding box center [615, 93] width 1031 height 29
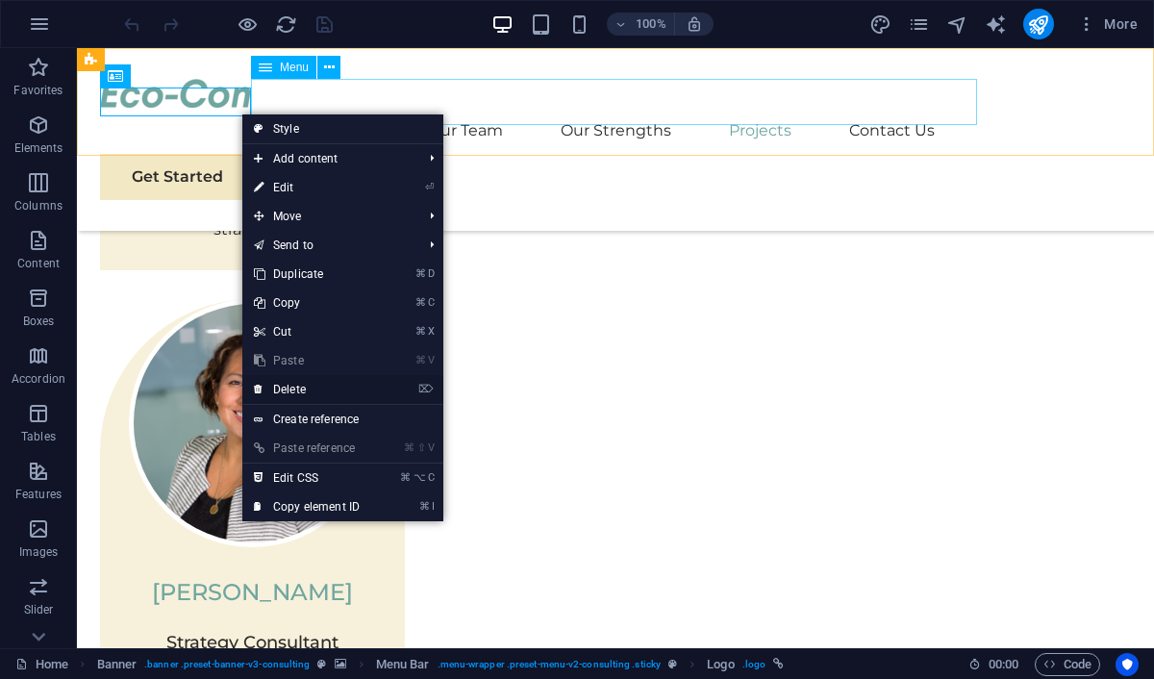
click at [301, 388] on link "⌦ Delete" at bounding box center [306, 389] width 129 height 29
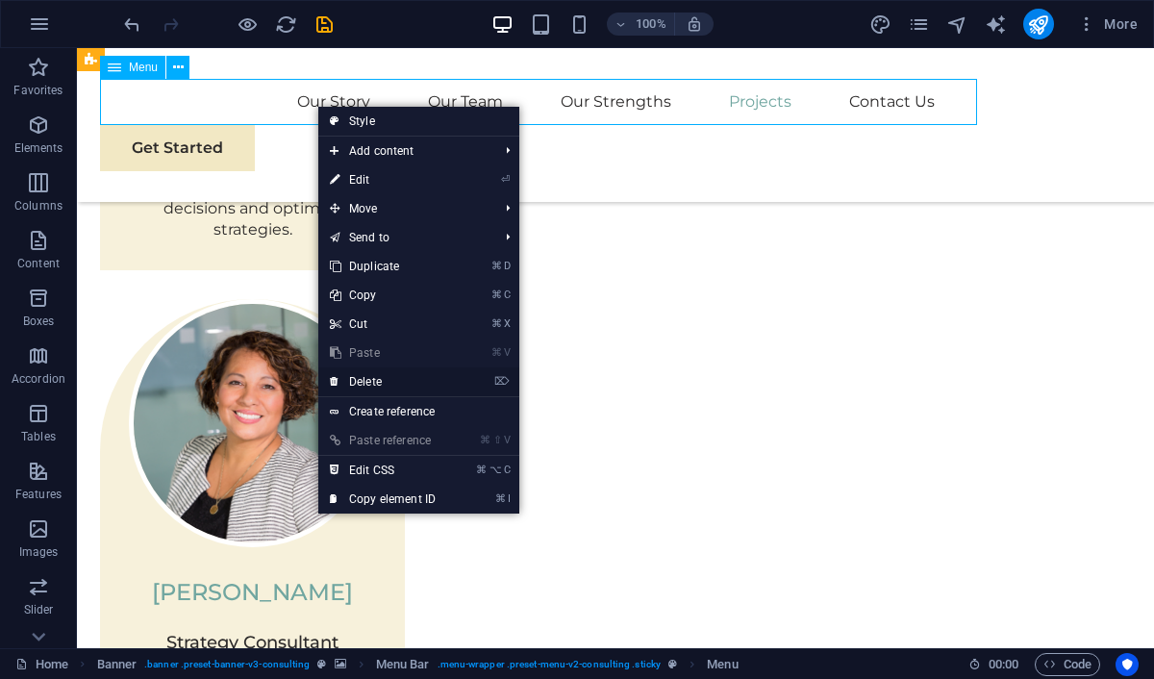
click at [387, 380] on link "⌦ Delete" at bounding box center [382, 381] width 129 height 29
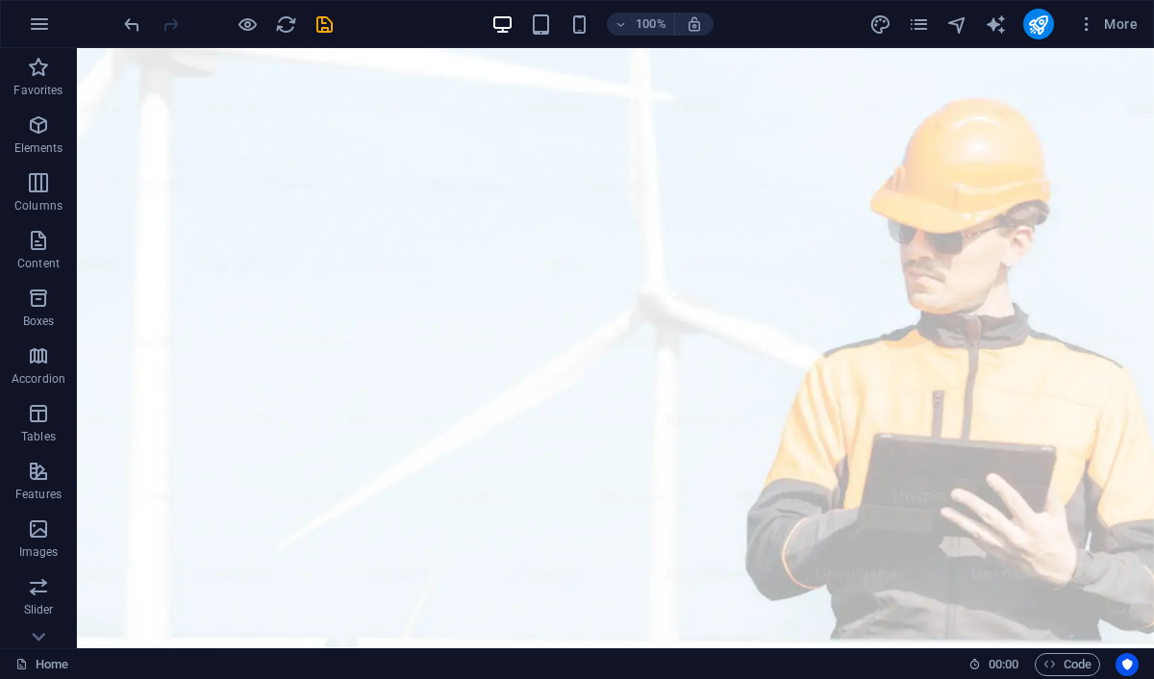
scroll to position [0, 0]
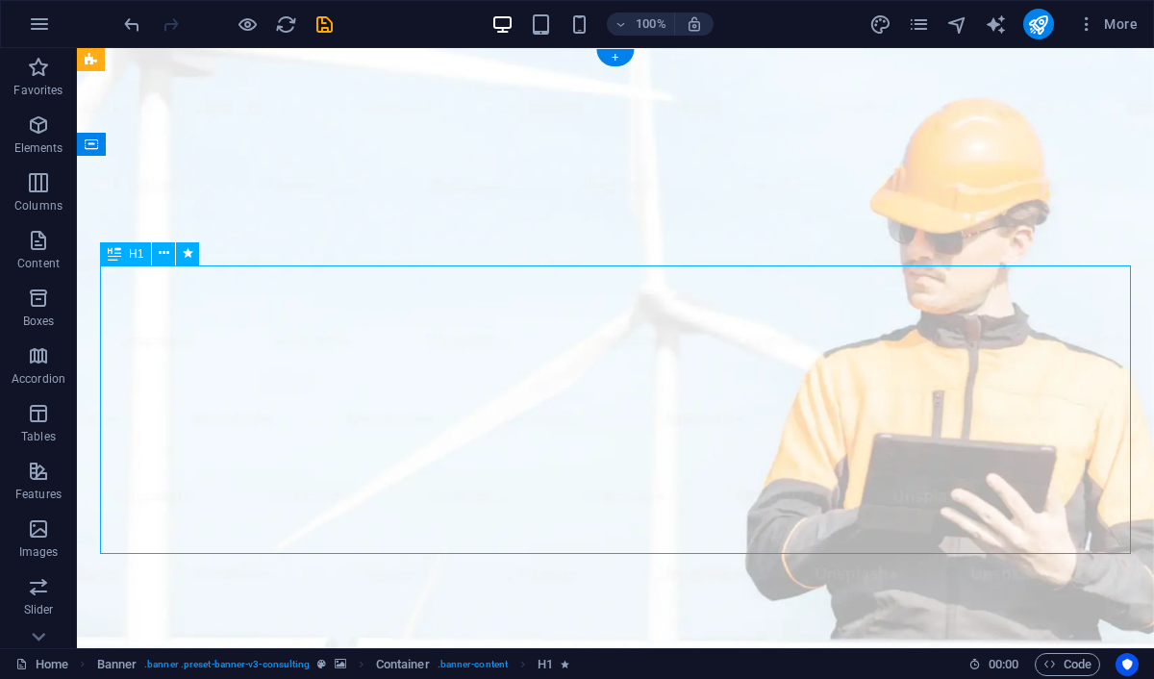
drag, startPoint x: 740, startPoint y: 521, endPoint x: 511, endPoint y: 679, distance: 278.7
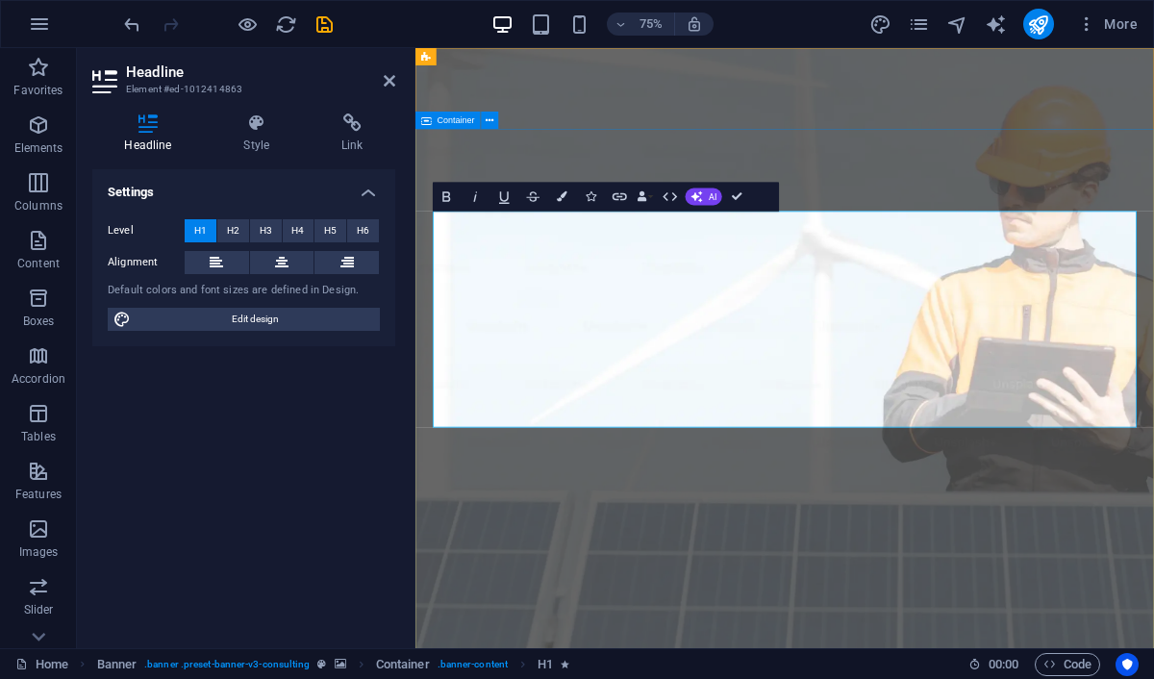
drag, startPoint x: 1035, startPoint y: 511, endPoint x: 432, endPoint y: 301, distance: 639.1
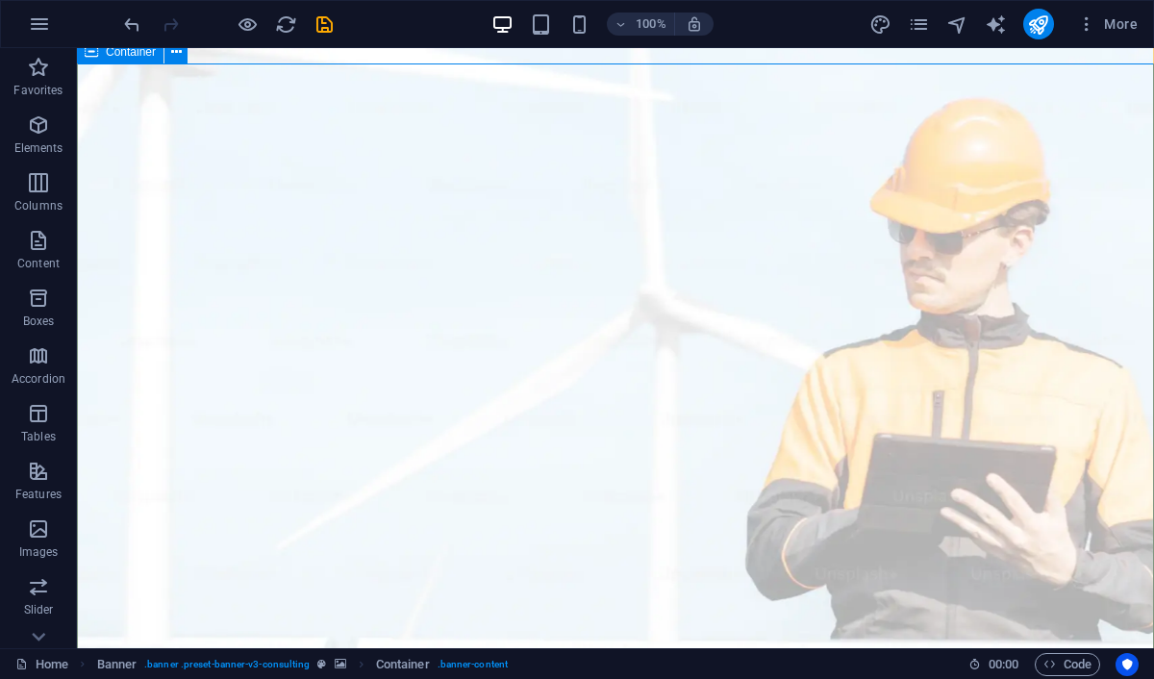
scroll to position [132, 0]
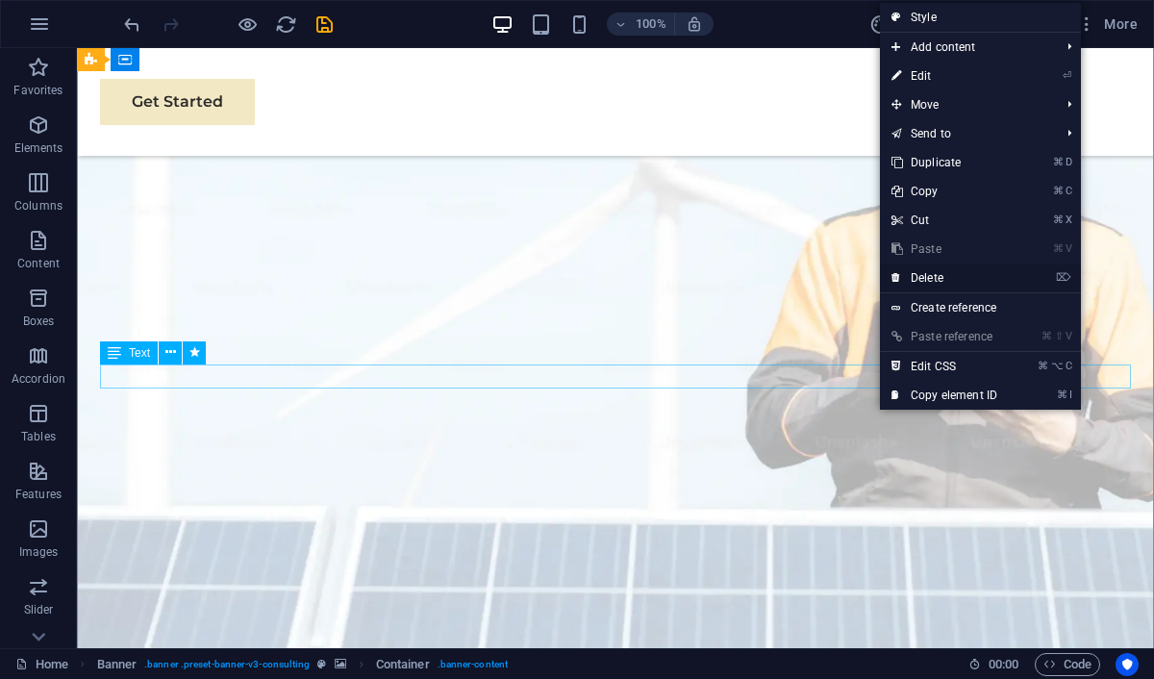
click at [941, 278] on link "⌦ Delete" at bounding box center [944, 277] width 129 height 29
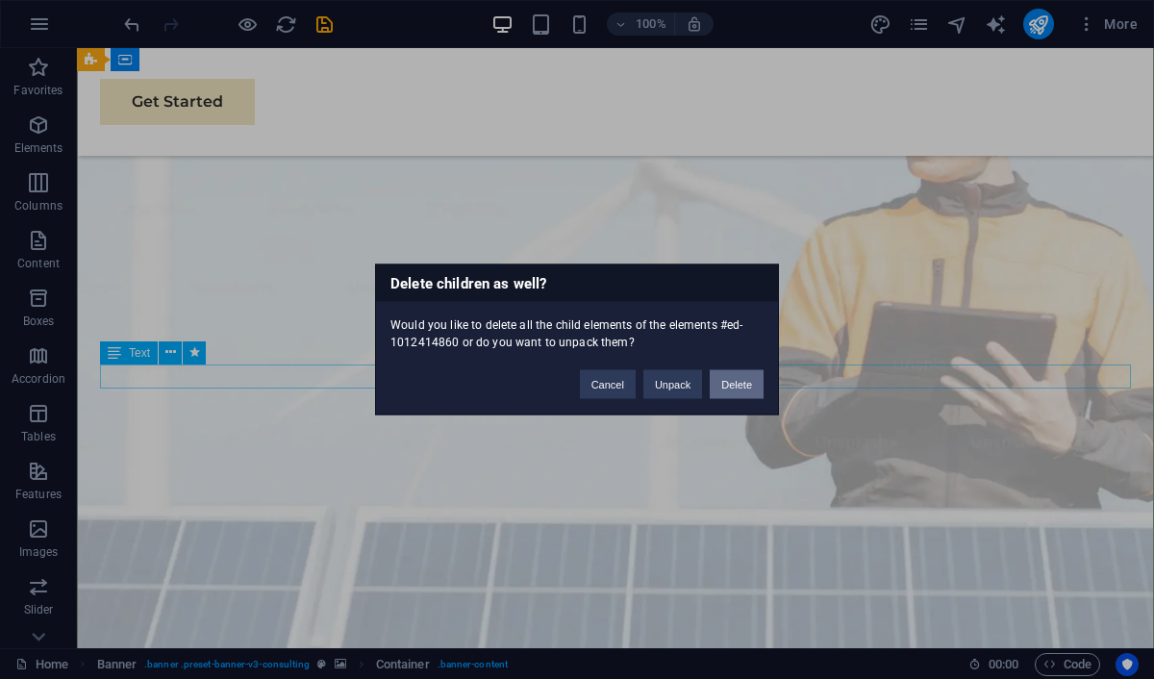
click at [750, 379] on button "Delete" at bounding box center [737, 384] width 54 height 29
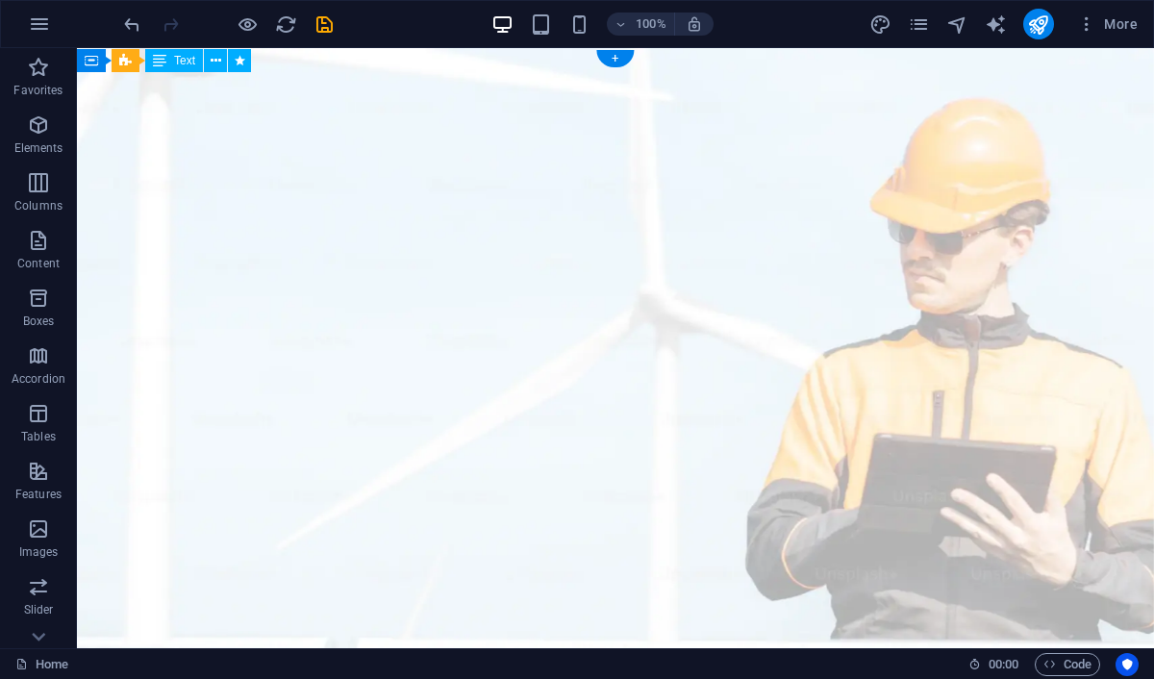
scroll to position [0, 0]
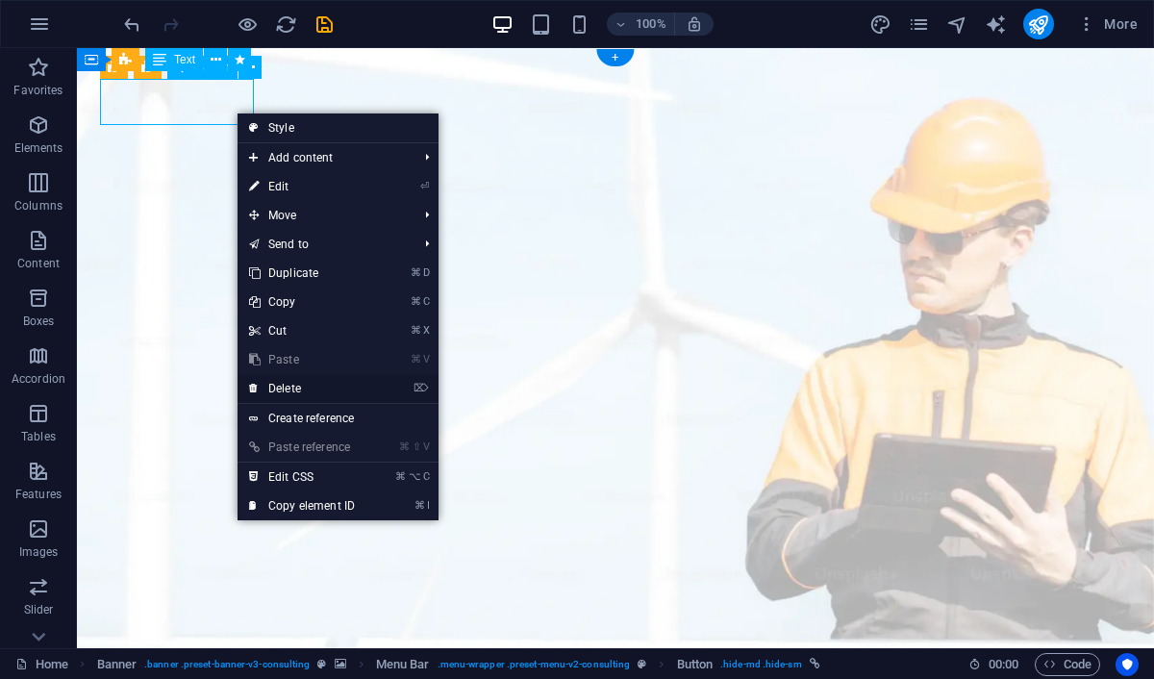
click at [346, 387] on link "⌦ Delete" at bounding box center [301, 388] width 129 height 29
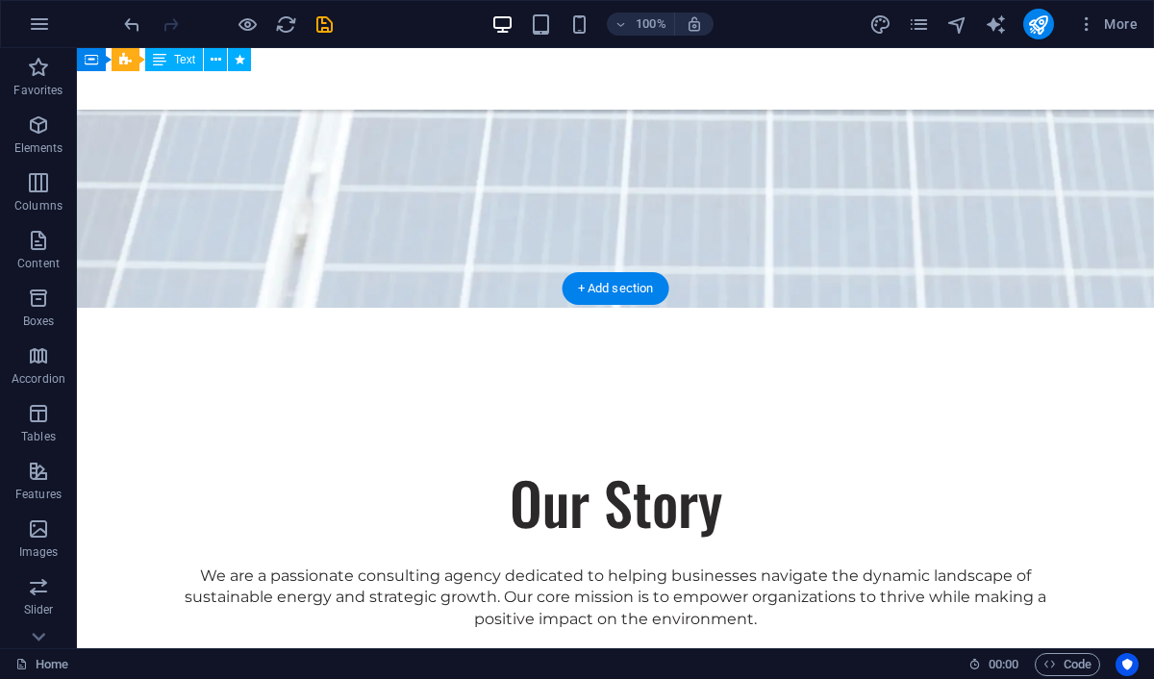
scroll to position [659, 0]
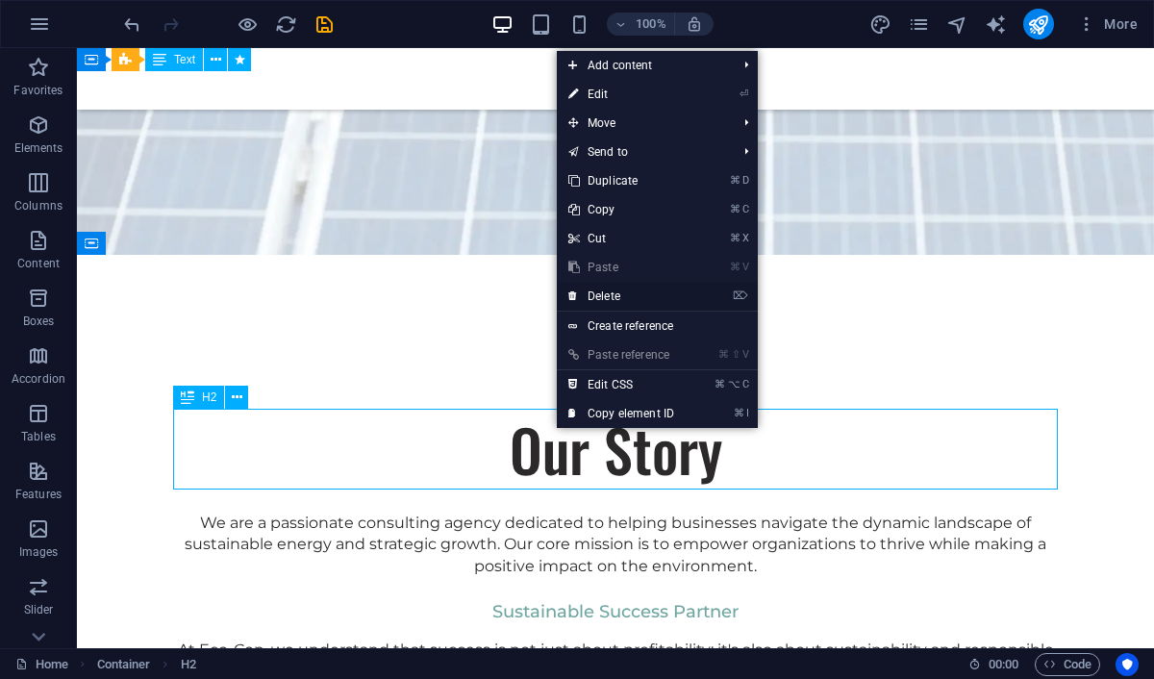
click at [612, 293] on link "⌦ Delete" at bounding box center [621, 296] width 129 height 29
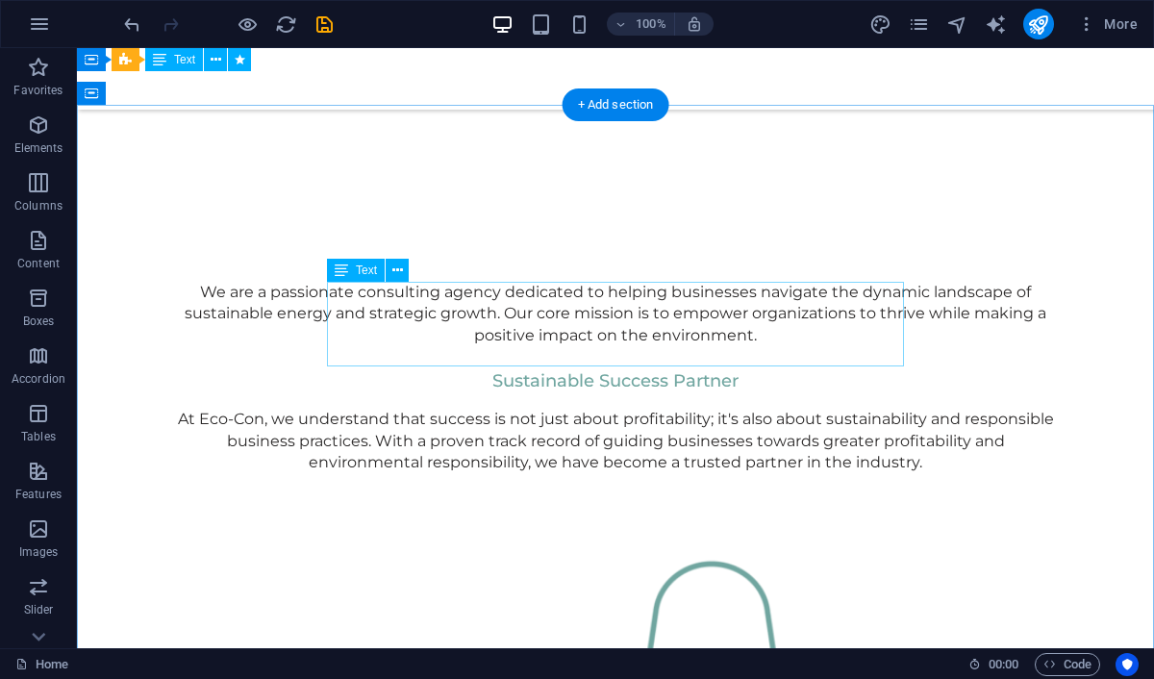
scroll to position [815, 0]
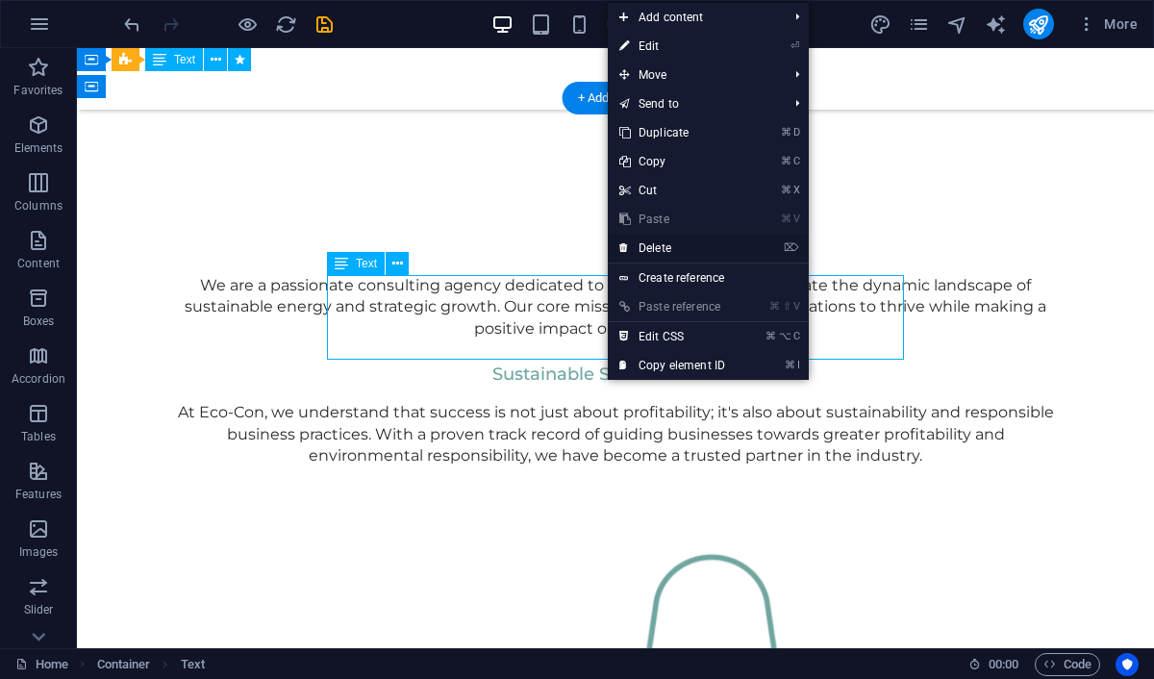
click at [666, 246] on link "⌦ Delete" at bounding box center [672, 248] width 129 height 29
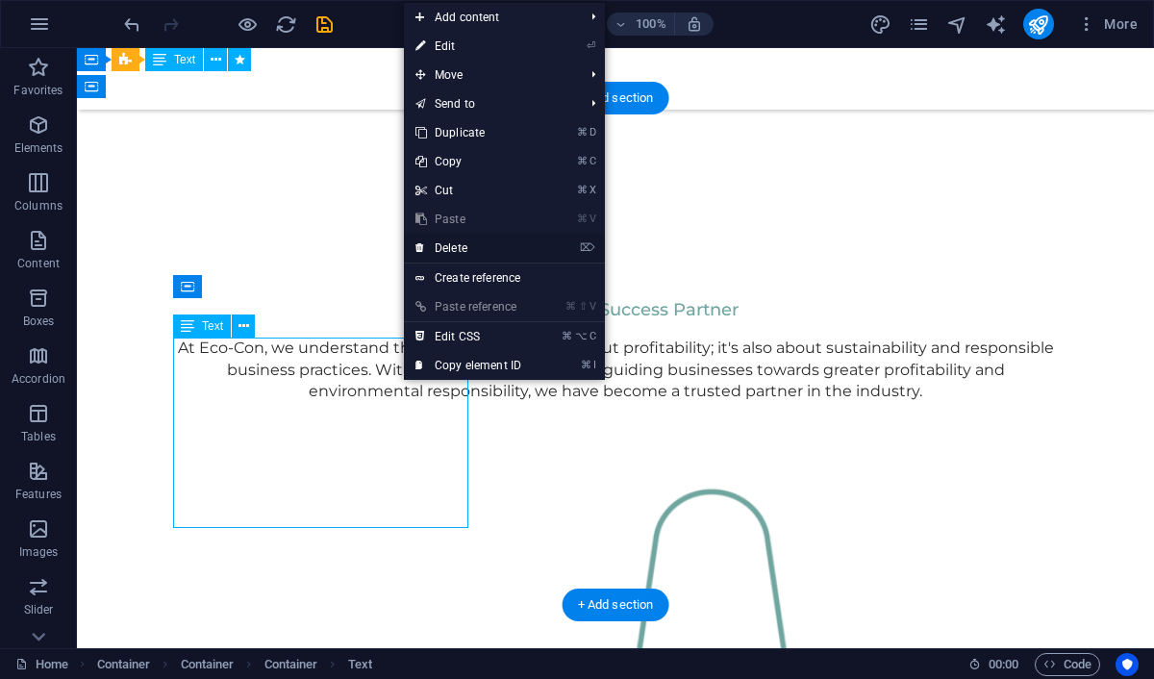
click at [476, 251] on link "⌦ Delete" at bounding box center [468, 248] width 129 height 29
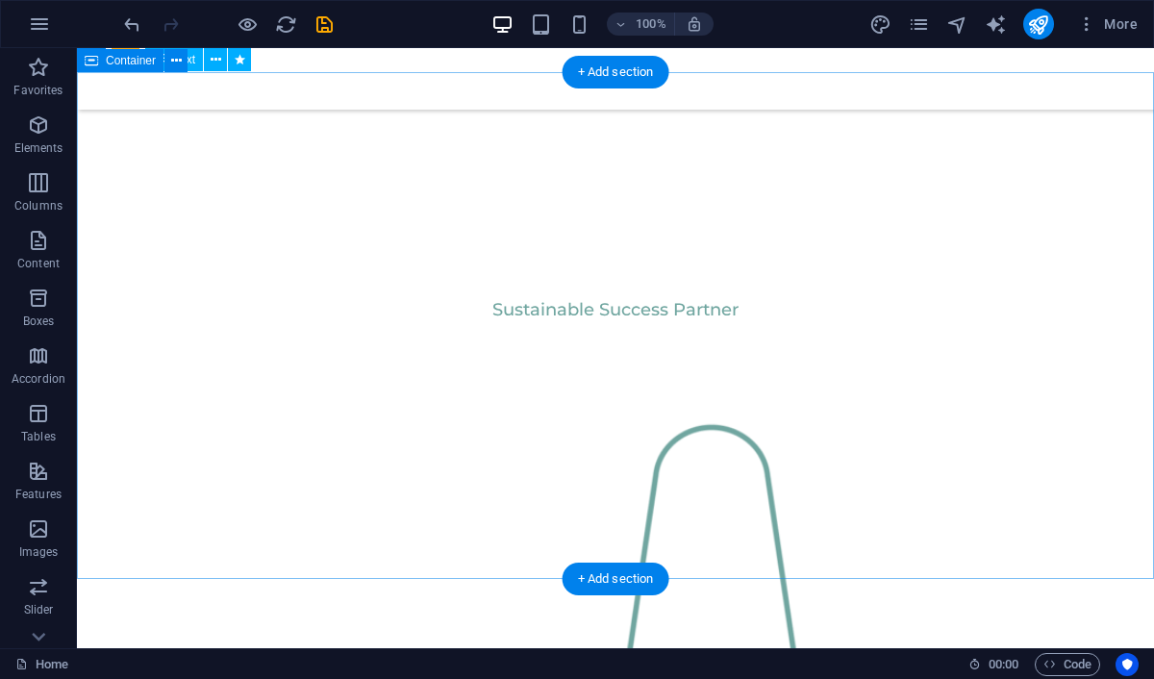
scroll to position [864, 0]
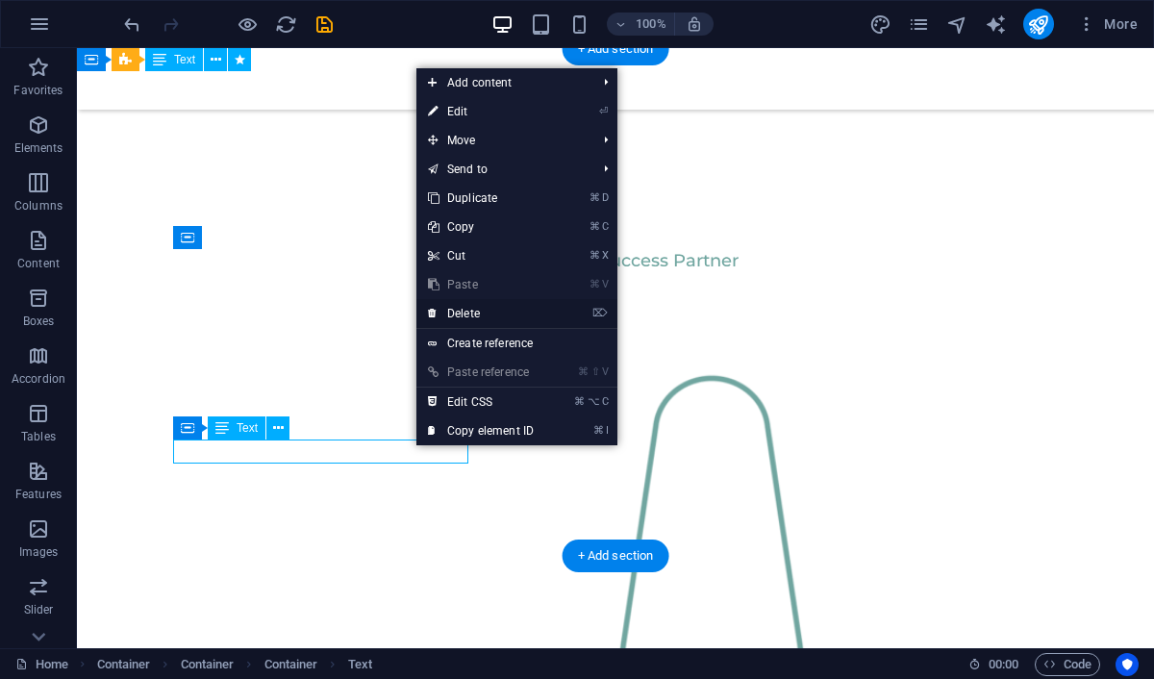
click at [486, 310] on link "⌦ Delete" at bounding box center [480, 313] width 129 height 29
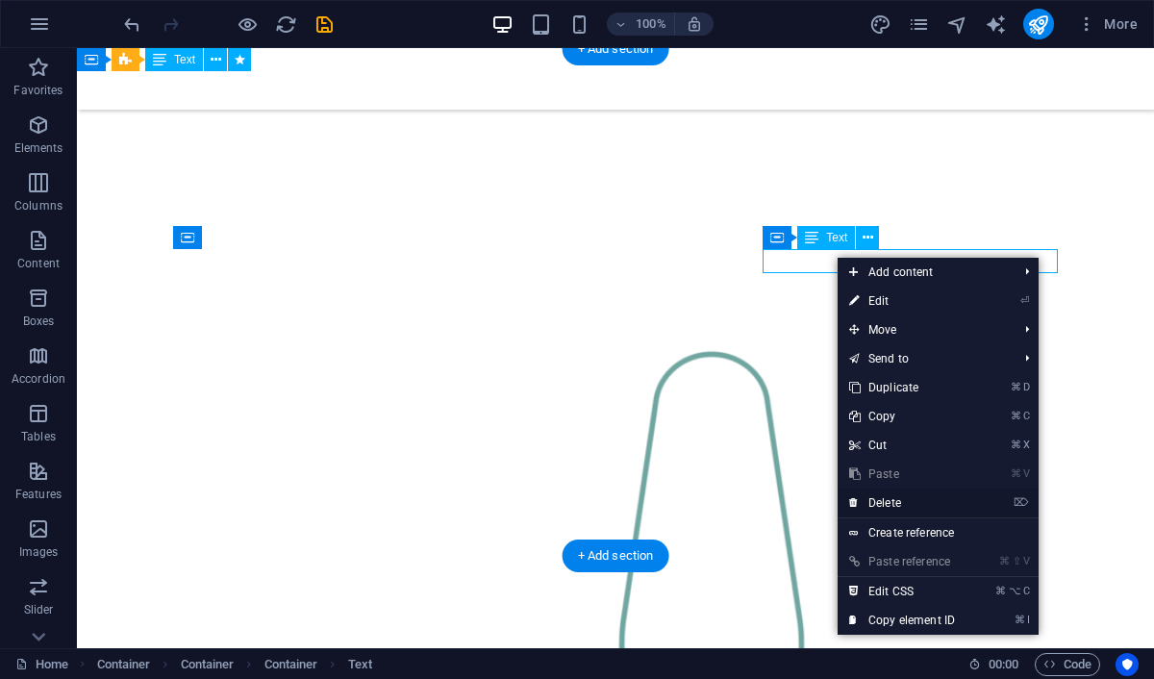
click at [895, 510] on link "⌦ Delete" at bounding box center [901, 502] width 129 height 29
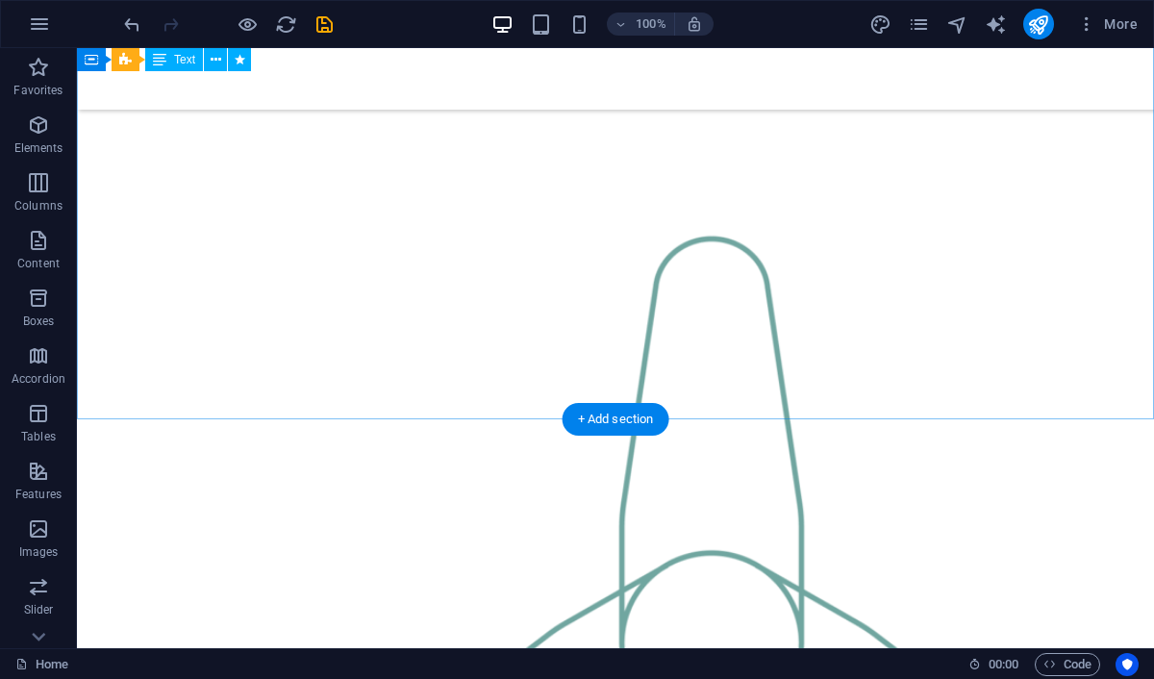
scroll to position [981, 0]
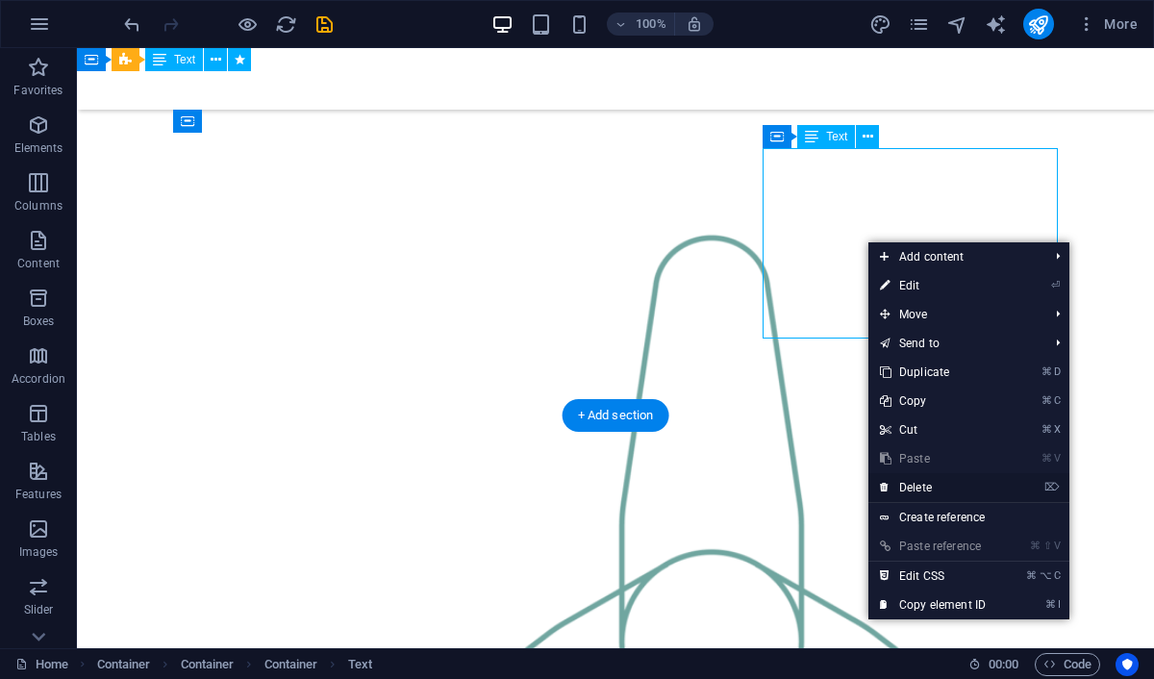
click at [933, 486] on link "⌦ Delete" at bounding box center [932, 487] width 129 height 29
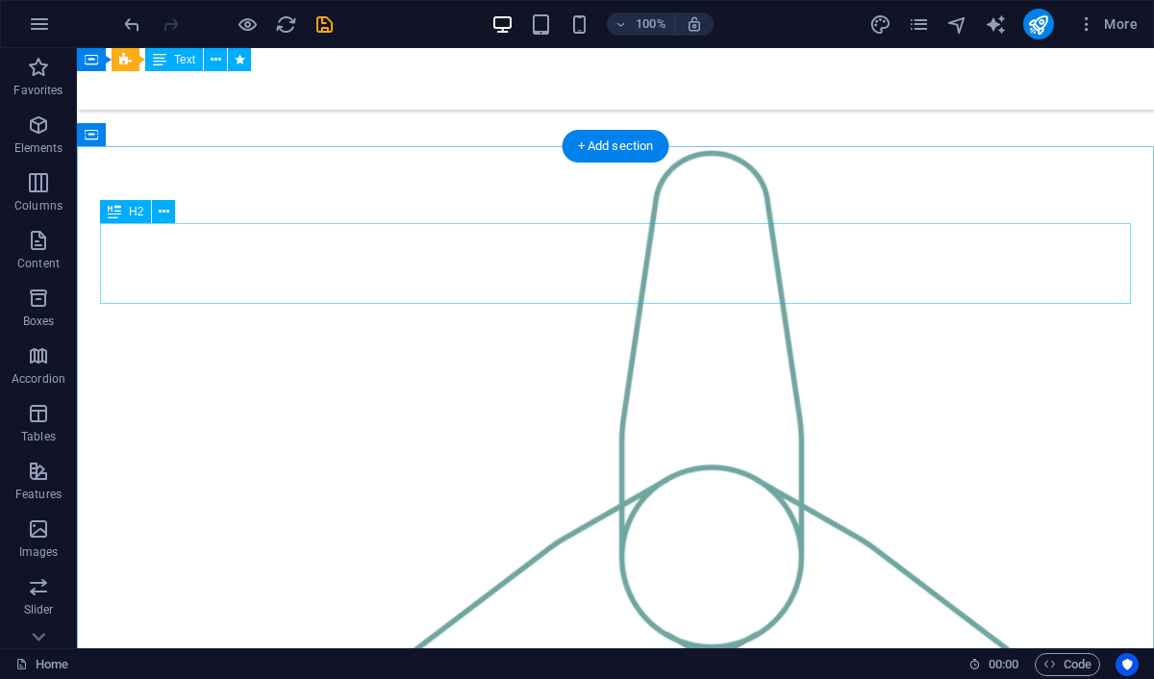
scroll to position [1215, 0]
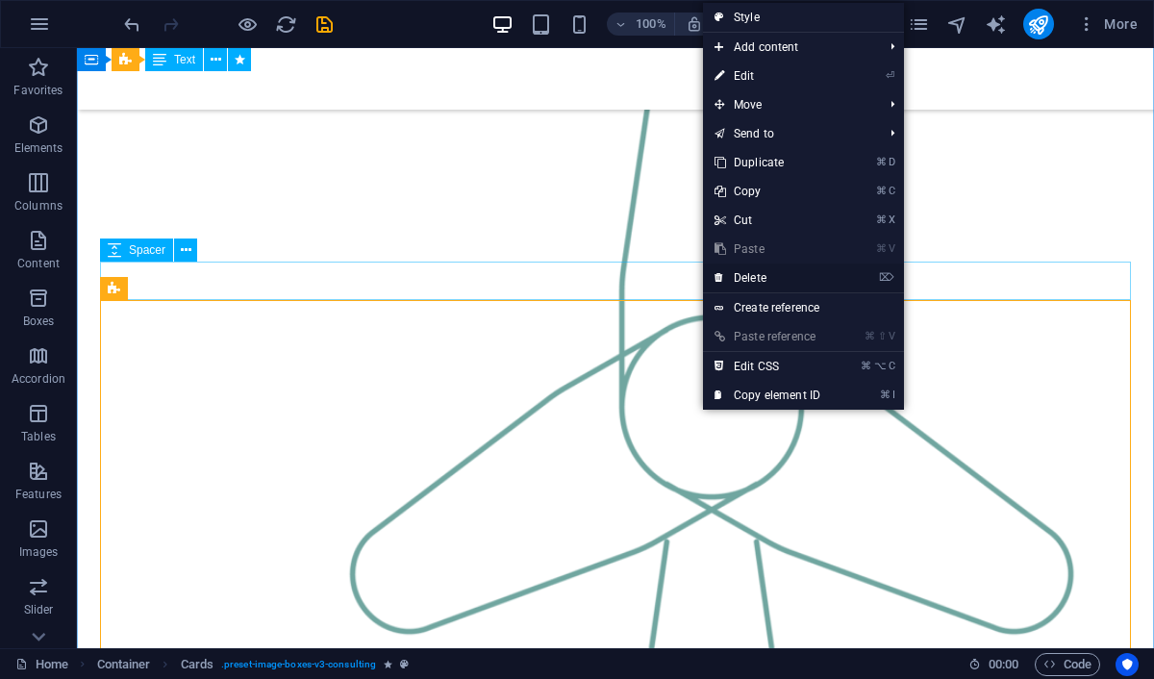
click at [758, 278] on link "⌦ Delete" at bounding box center [767, 277] width 129 height 29
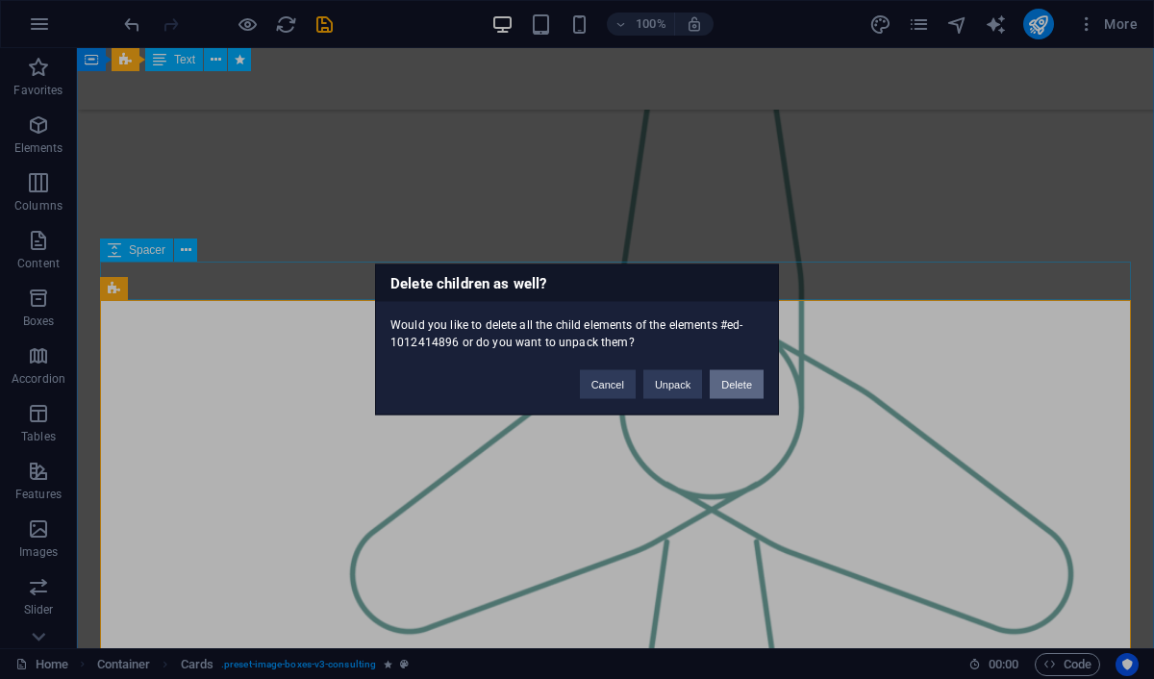
click at [752, 383] on button "Delete" at bounding box center [737, 384] width 54 height 29
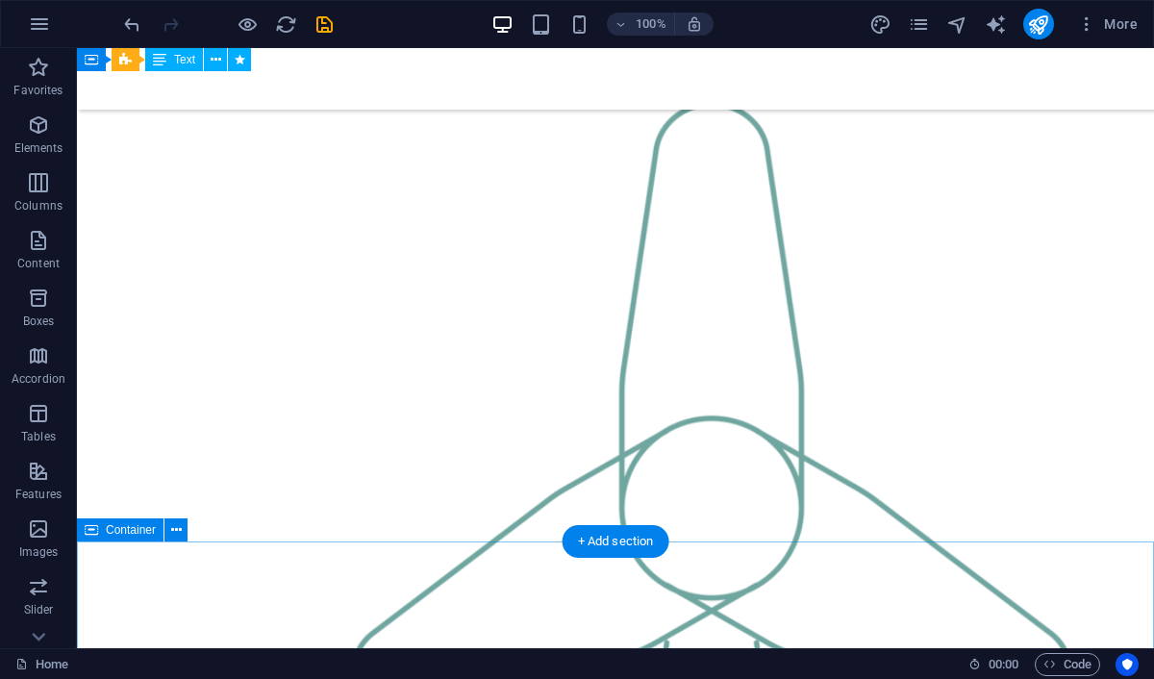
scroll to position [1013, 0]
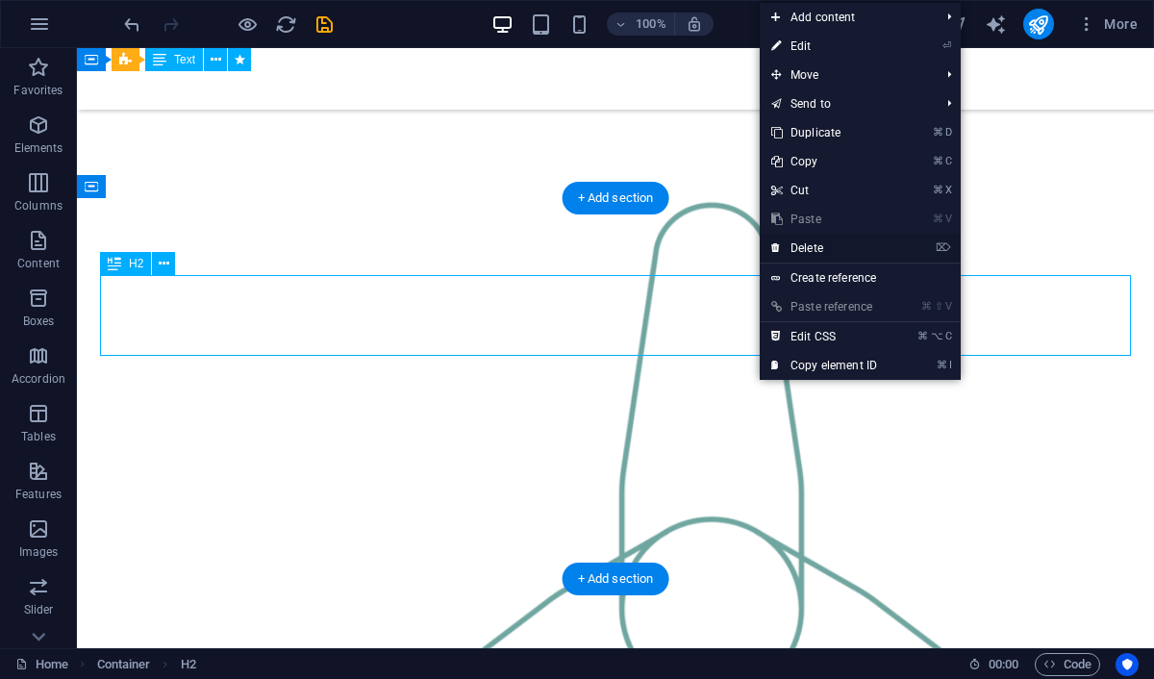
click at [808, 240] on link "⌦ Delete" at bounding box center [824, 248] width 129 height 29
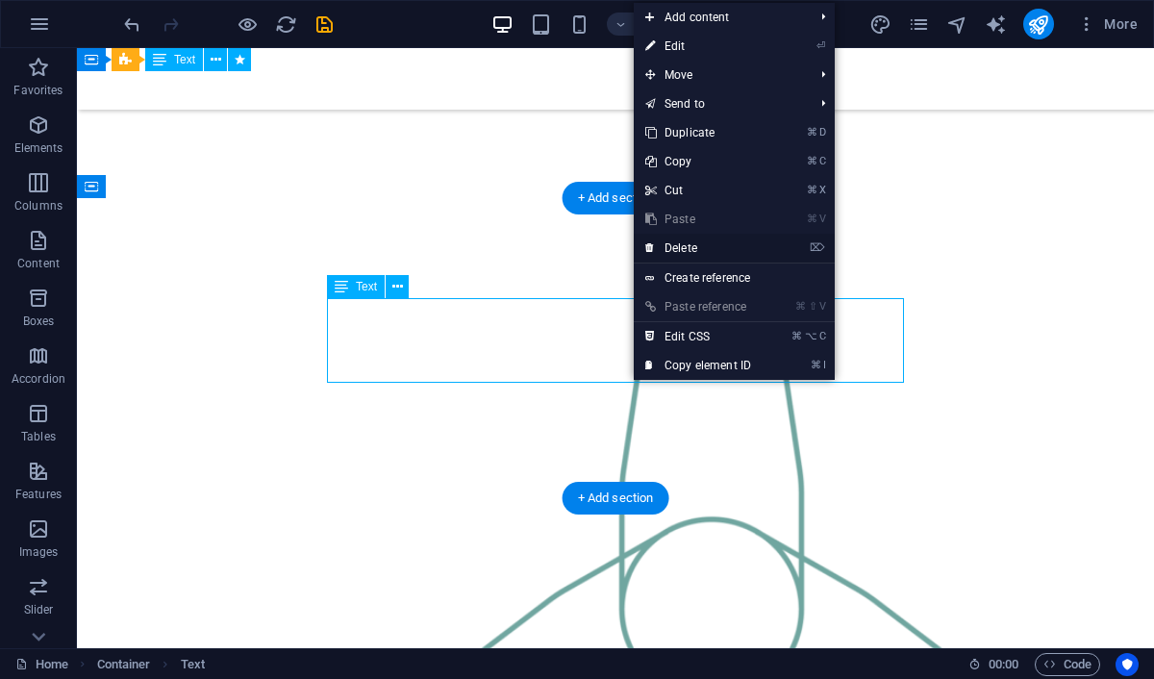
click at [690, 252] on link "⌦ Delete" at bounding box center [698, 248] width 129 height 29
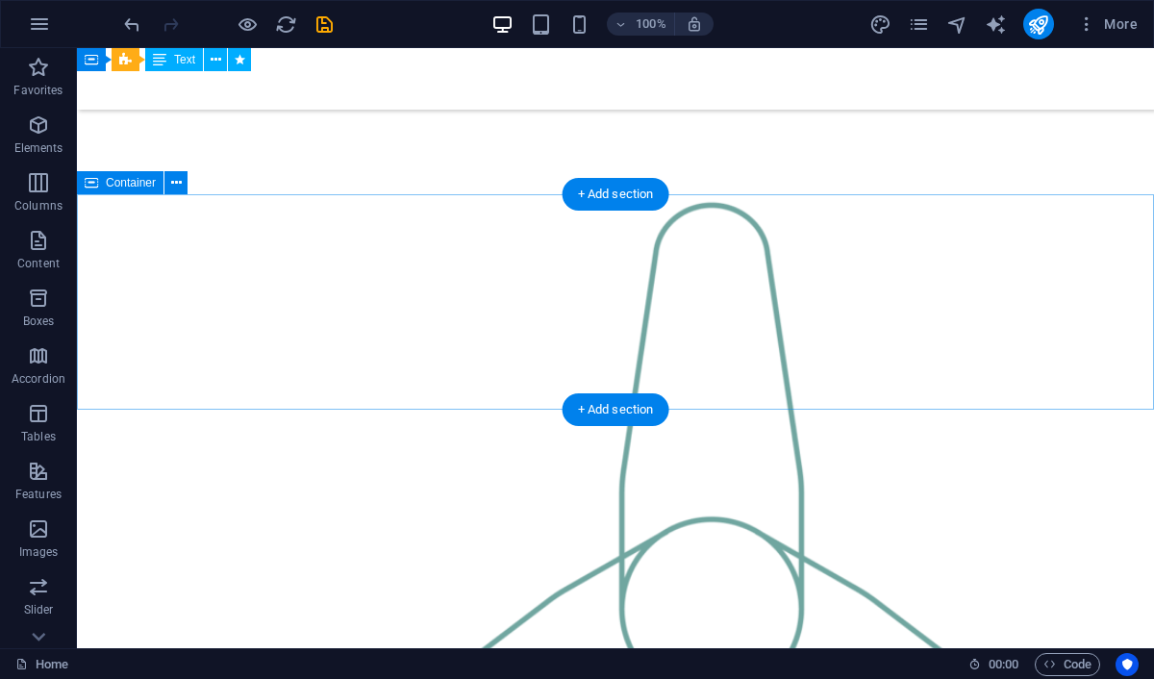
scroll to position [1126, 0]
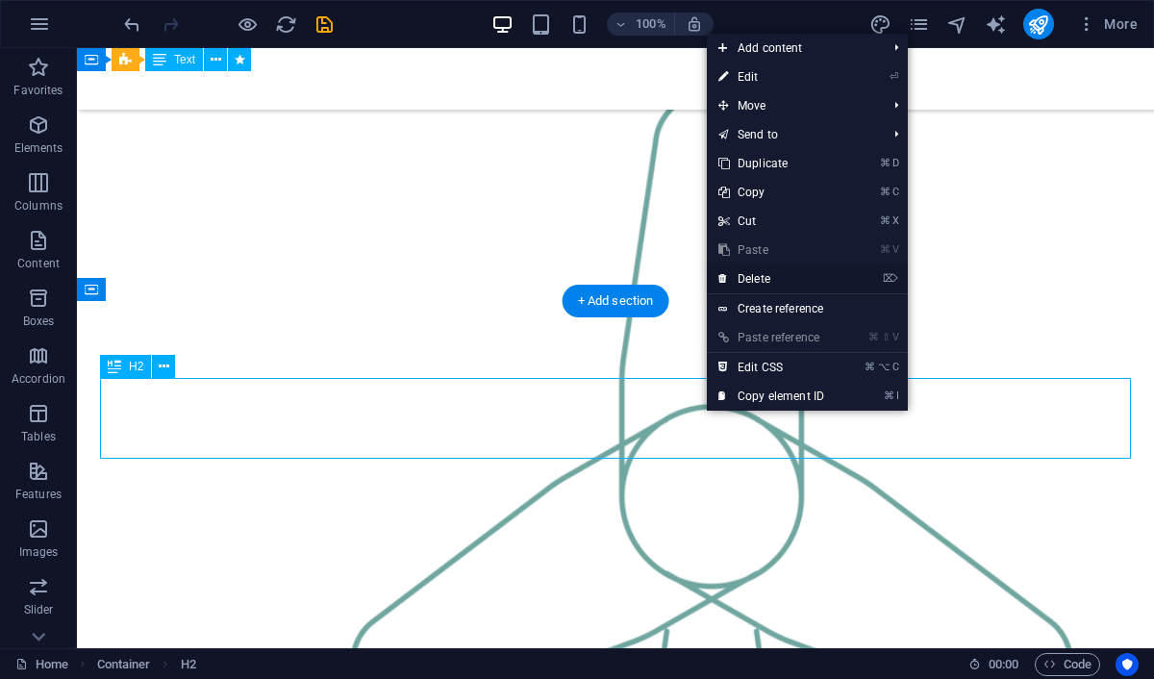
click at [760, 283] on link "⌦ Delete" at bounding box center [771, 278] width 129 height 29
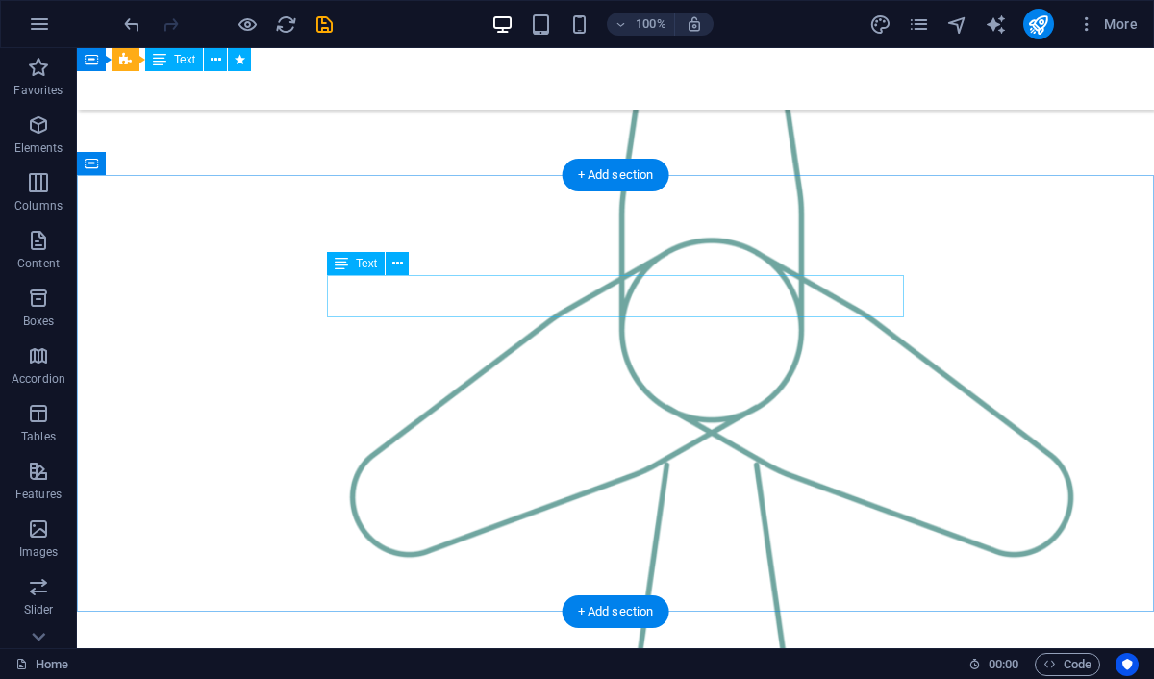
scroll to position [1367, 0]
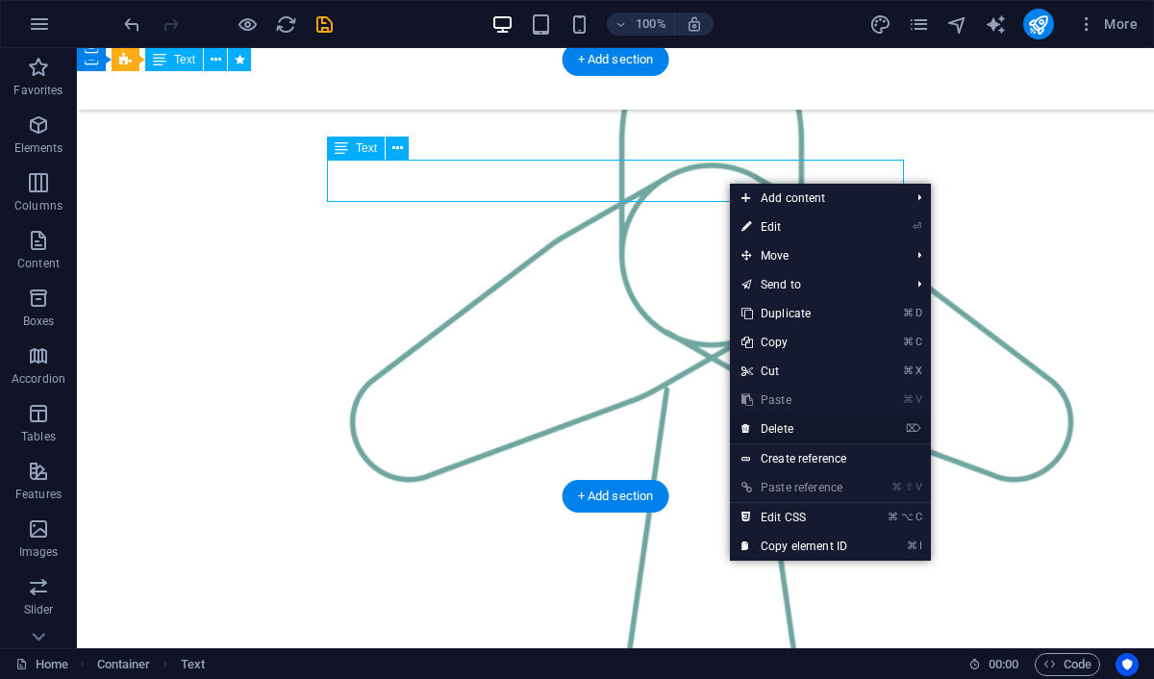
click at [790, 434] on link "⌦ Delete" at bounding box center [794, 428] width 129 height 29
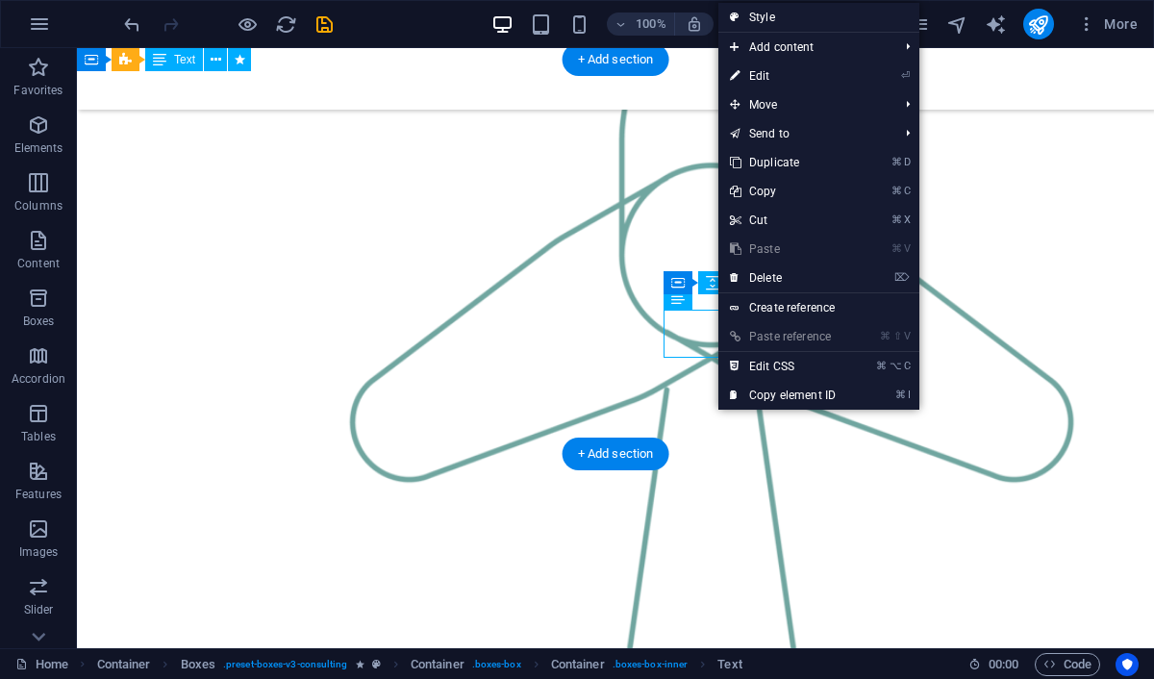
click at [765, 282] on link "⌦ Delete" at bounding box center [782, 277] width 129 height 29
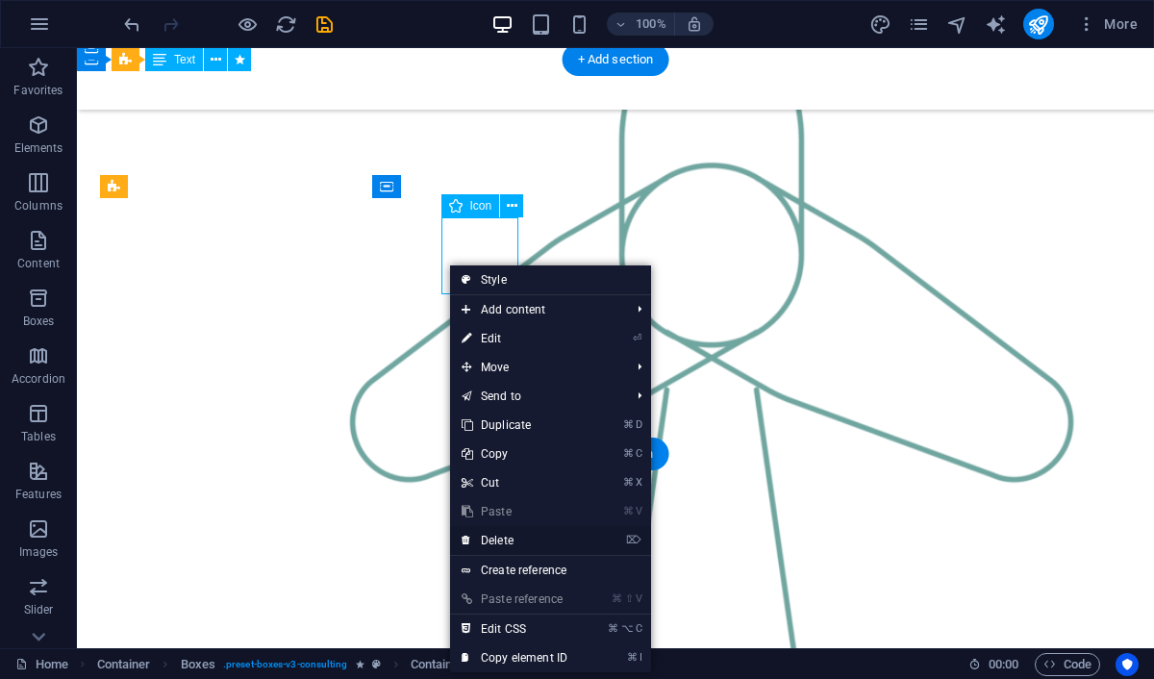
click at [503, 546] on link "⌦ Delete" at bounding box center [514, 540] width 129 height 29
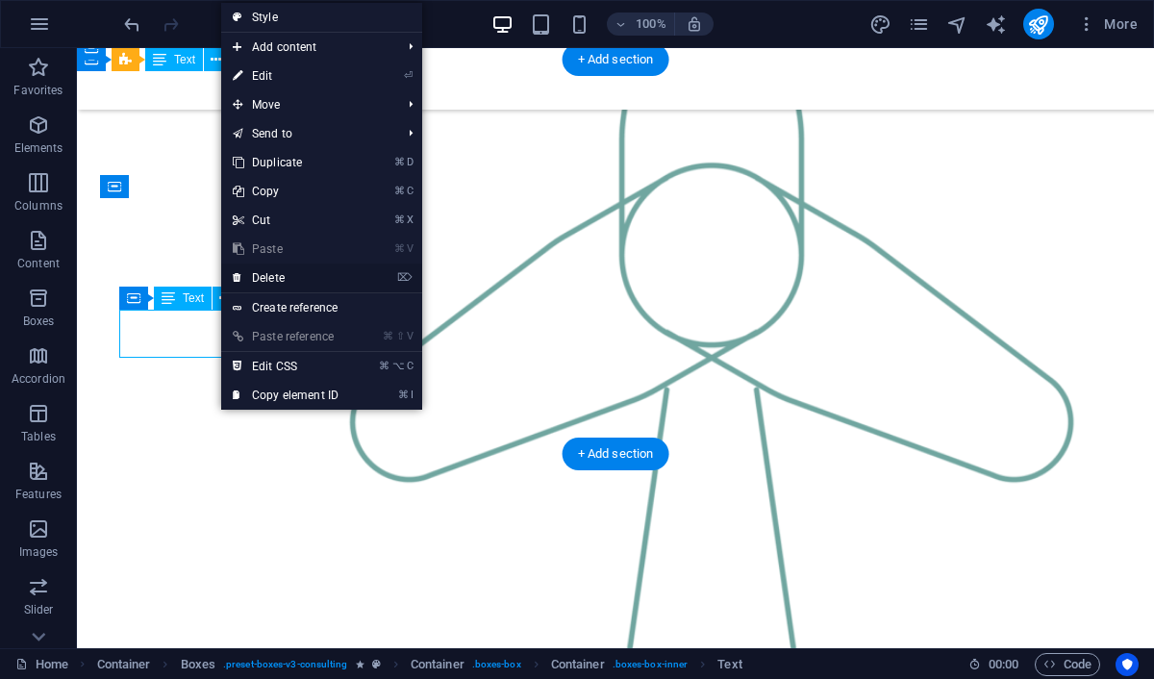
click at [282, 279] on link "⌦ Delete" at bounding box center [285, 277] width 129 height 29
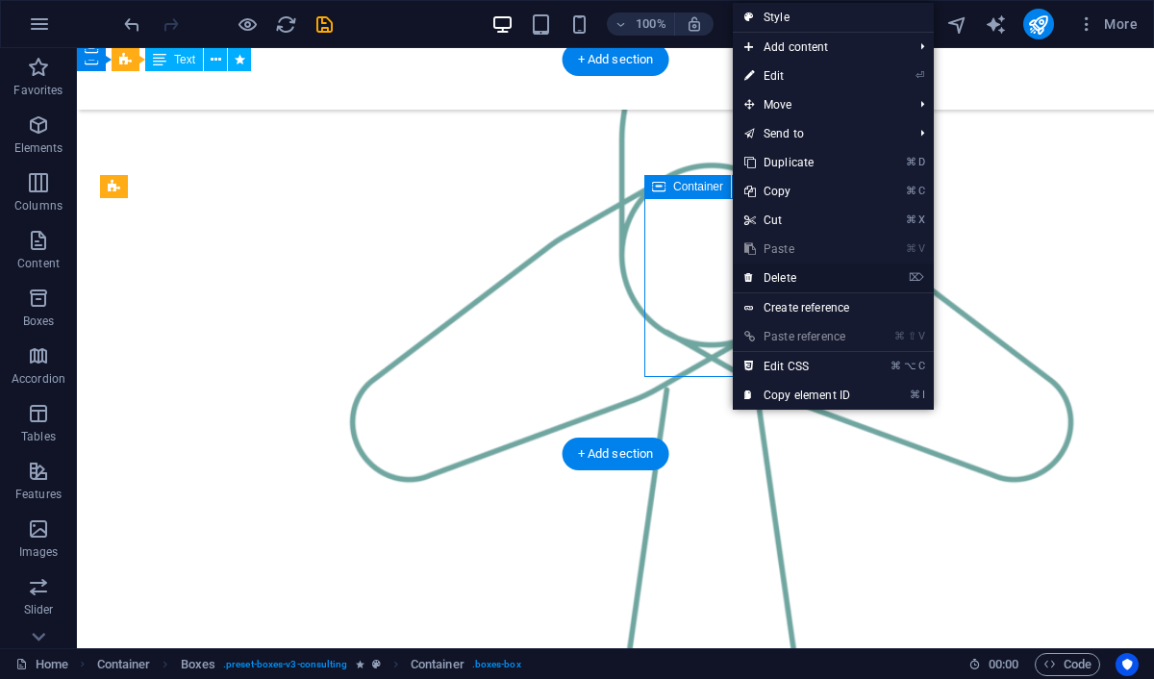
click at [782, 276] on link "⌦ Delete" at bounding box center [797, 277] width 129 height 29
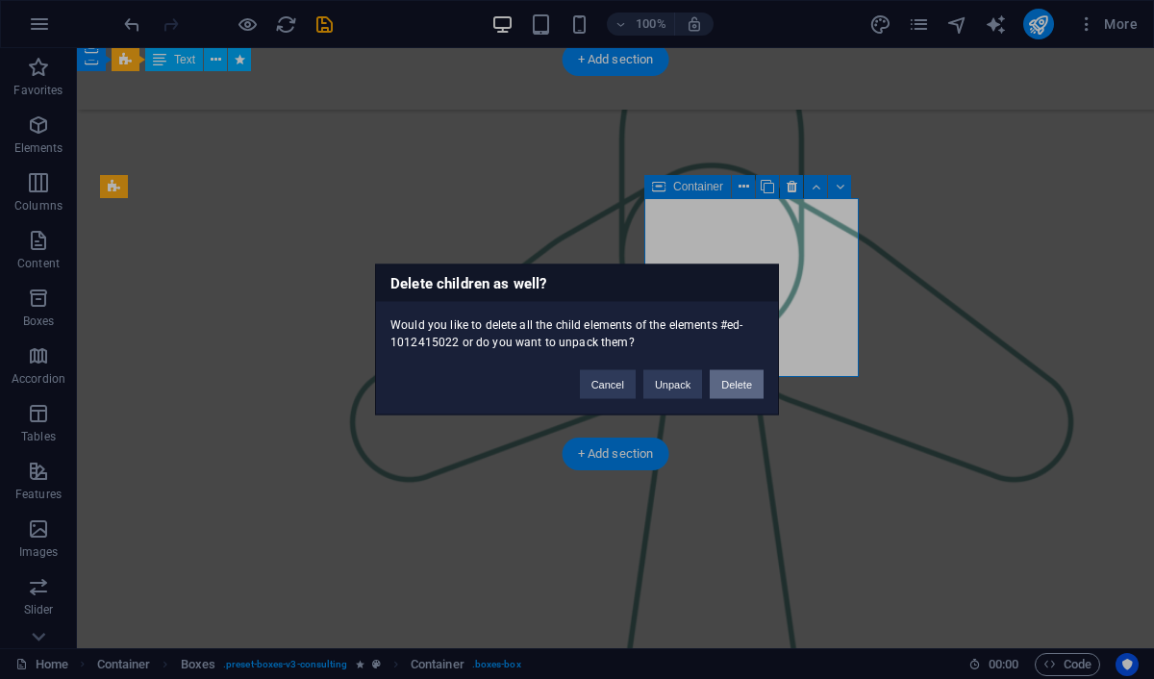
click at [745, 382] on button "Delete" at bounding box center [737, 384] width 54 height 29
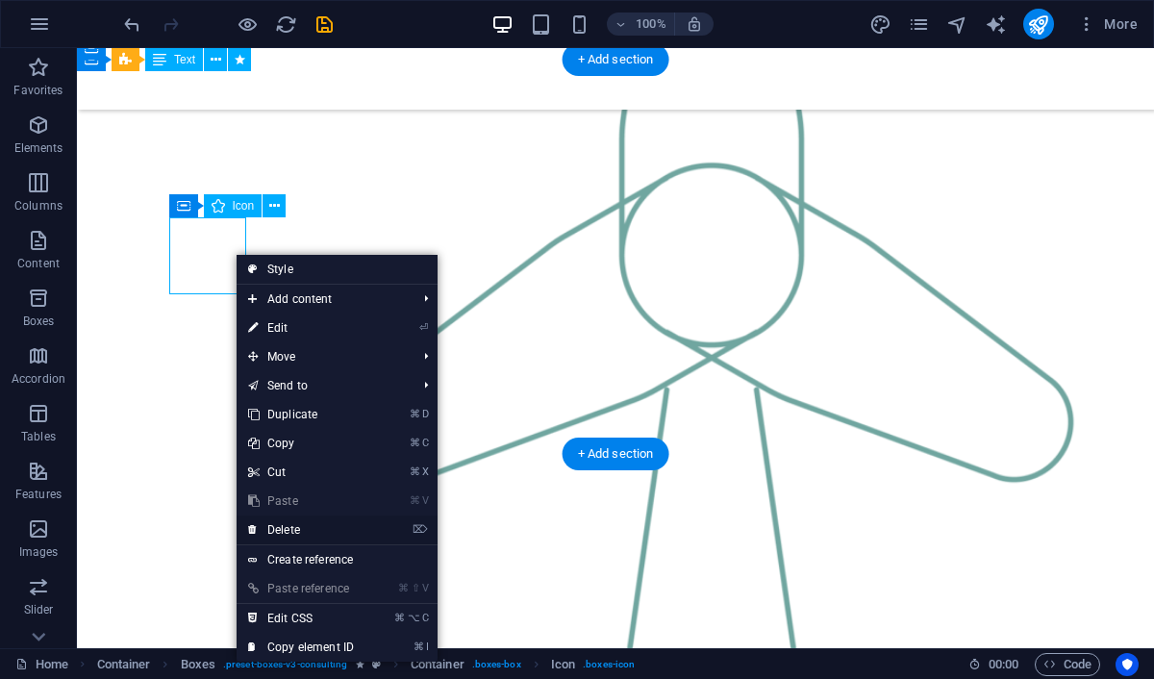
click at [291, 528] on link "⌦ Delete" at bounding box center [301, 529] width 129 height 29
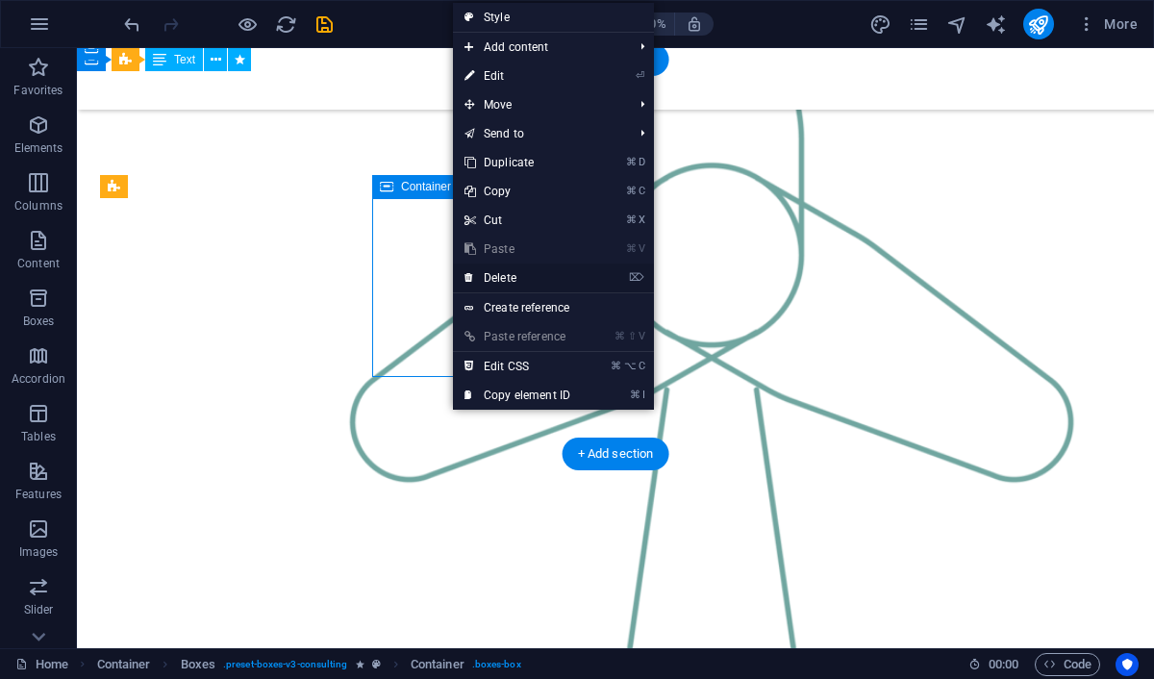
click at [500, 277] on link "⌦ Delete" at bounding box center [517, 277] width 129 height 29
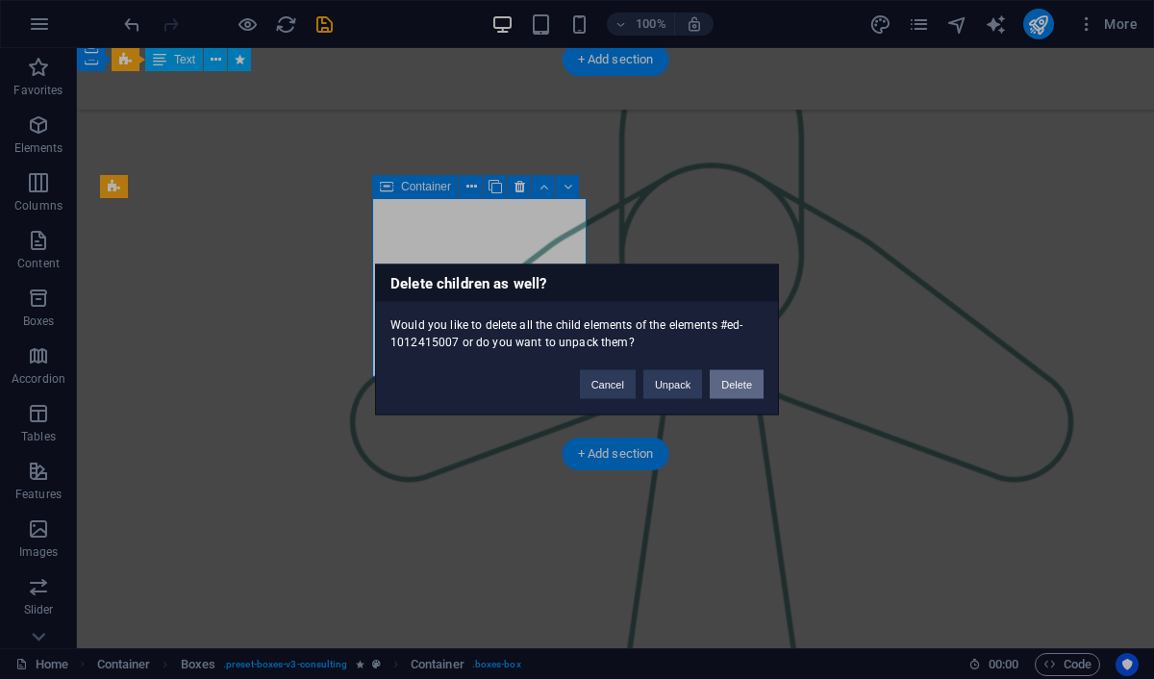
click at [725, 381] on button "Delete" at bounding box center [737, 384] width 54 height 29
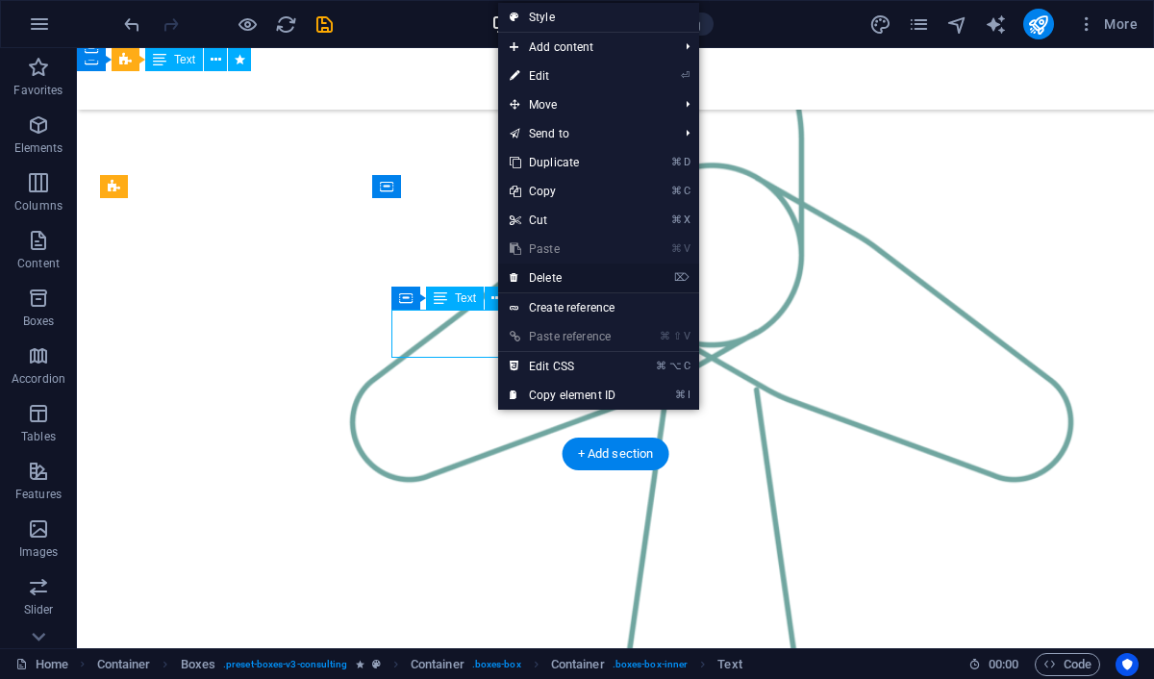
click at [577, 273] on link "⌦ Delete" at bounding box center [562, 277] width 129 height 29
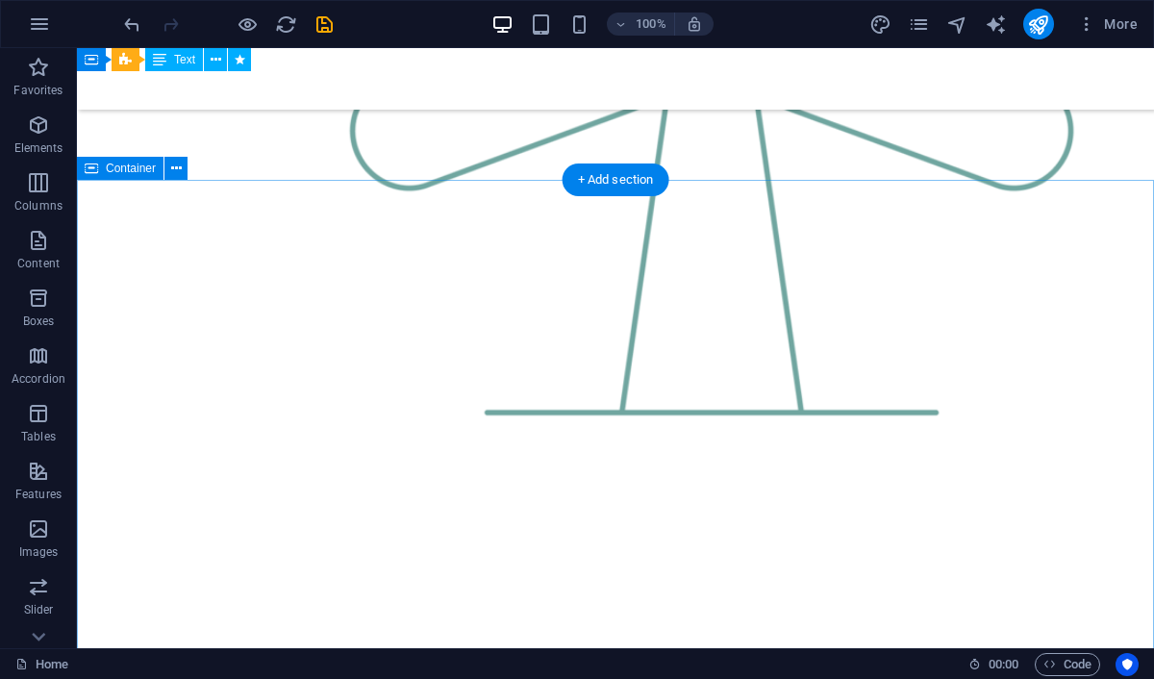
scroll to position [1701, 0]
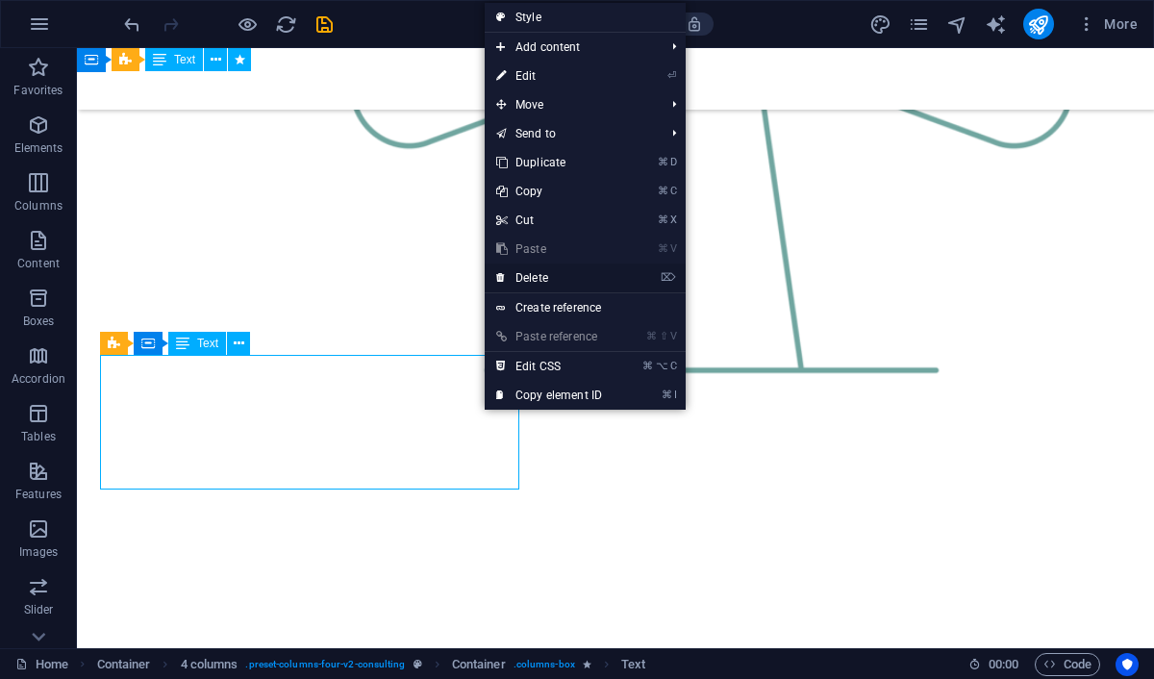
click at [561, 277] on link "⌦ Delete" at bounding box center [549, 277] width 129 height 29
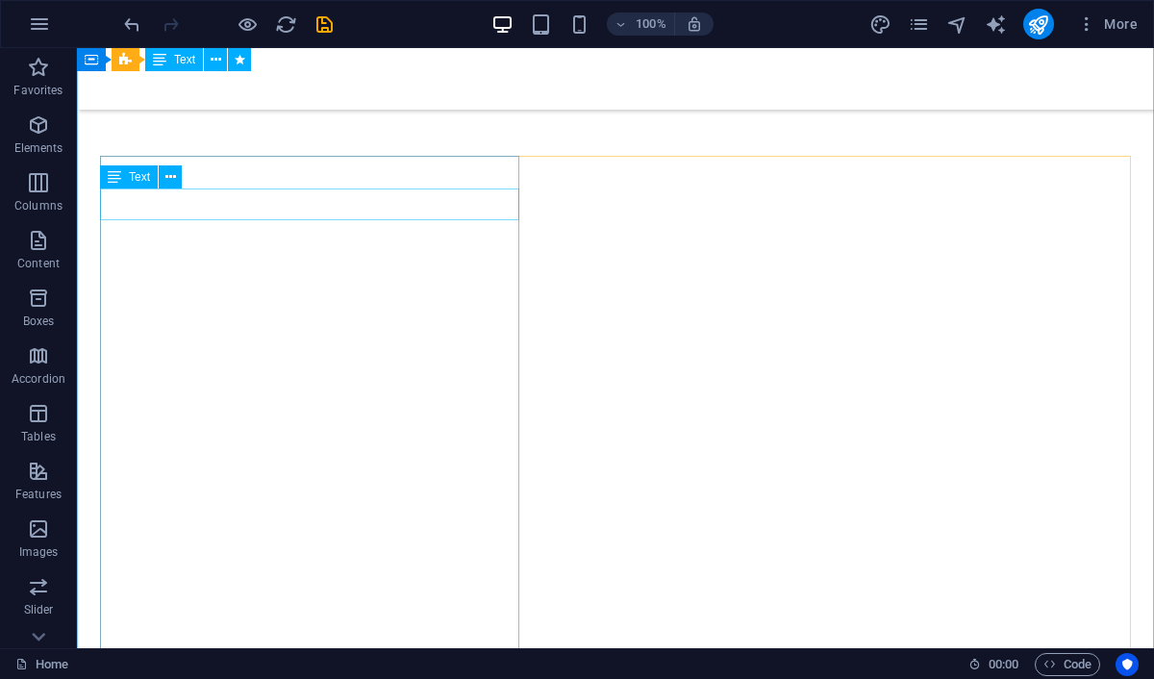
scroll to position [2064, 0]
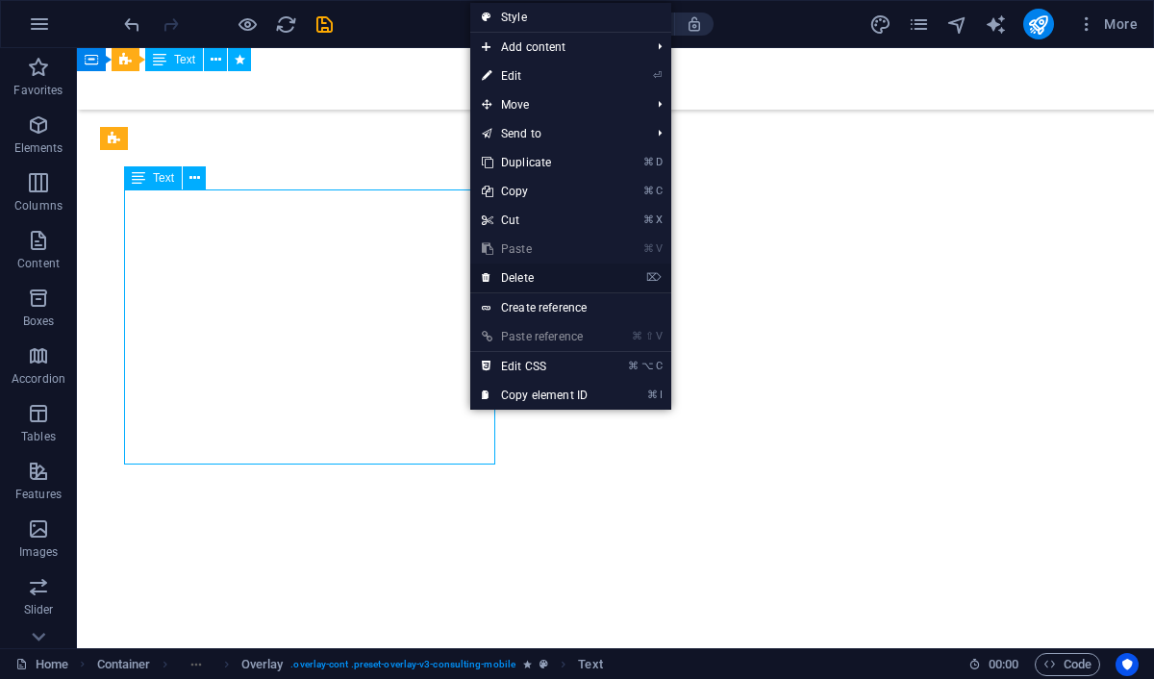
click at [536, 276] on link "⌦ Delete" at bounding box center [534, 277] width 129 height 29
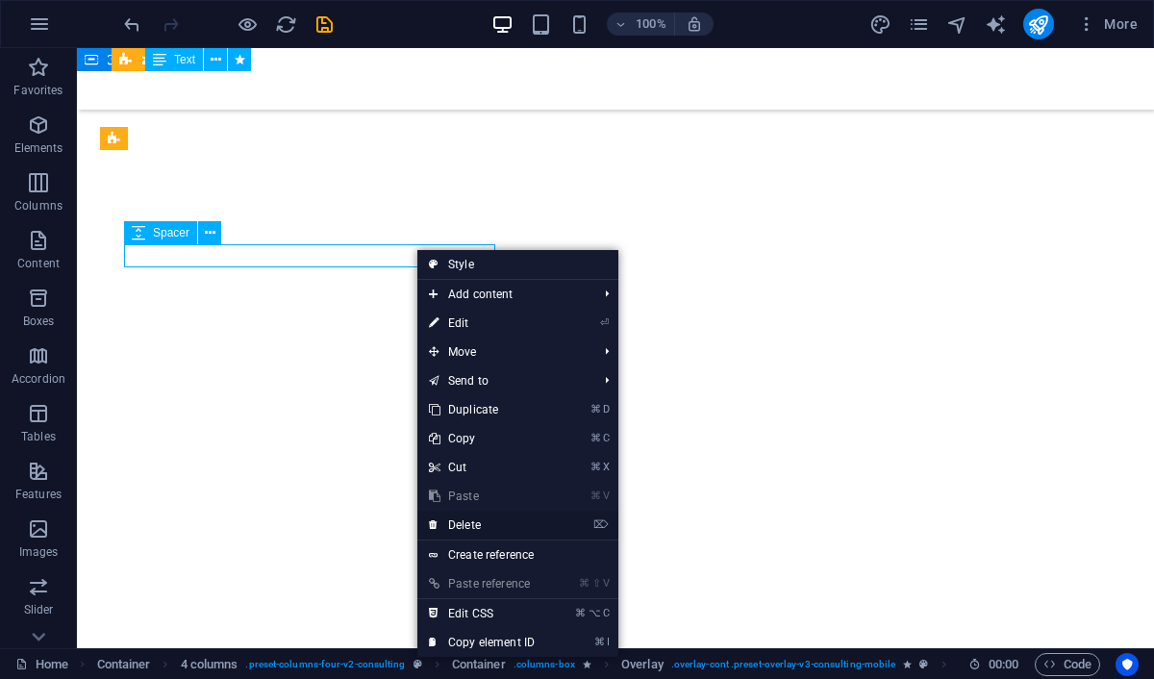
click at [492, 528] on link "⌦ Delete" at bounding box center [481, 525] width 129 height 29
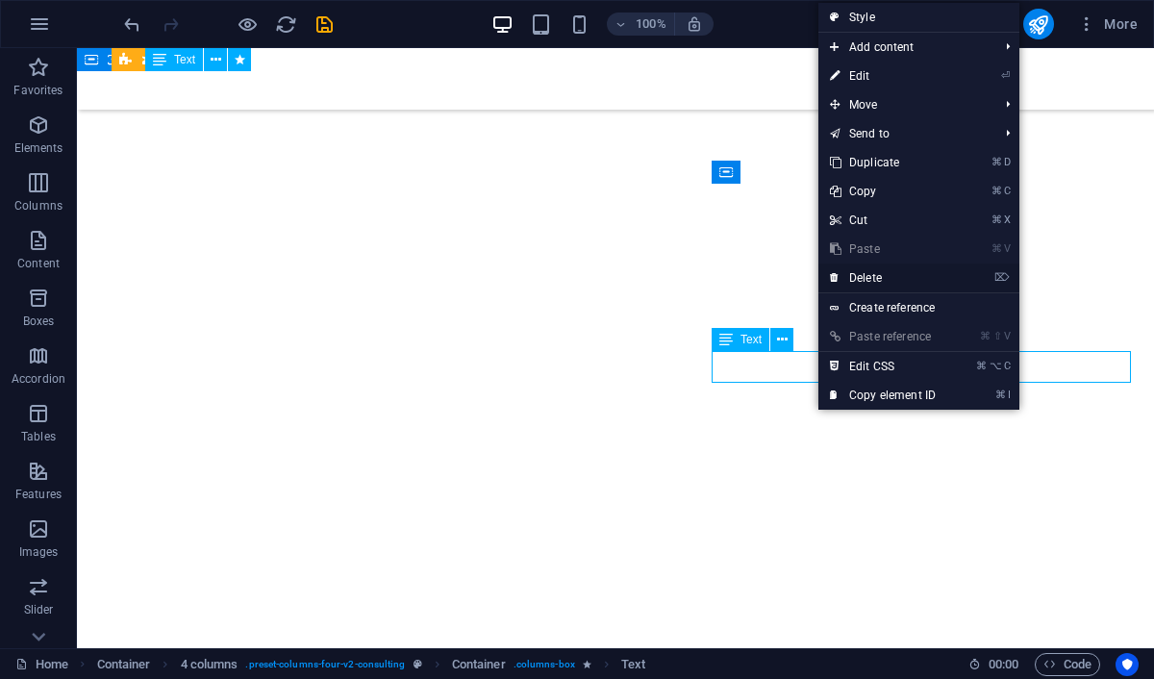
click at [862, 276] on link "⌦ Delete" at bounding box center [882, 277] width 129 height 29
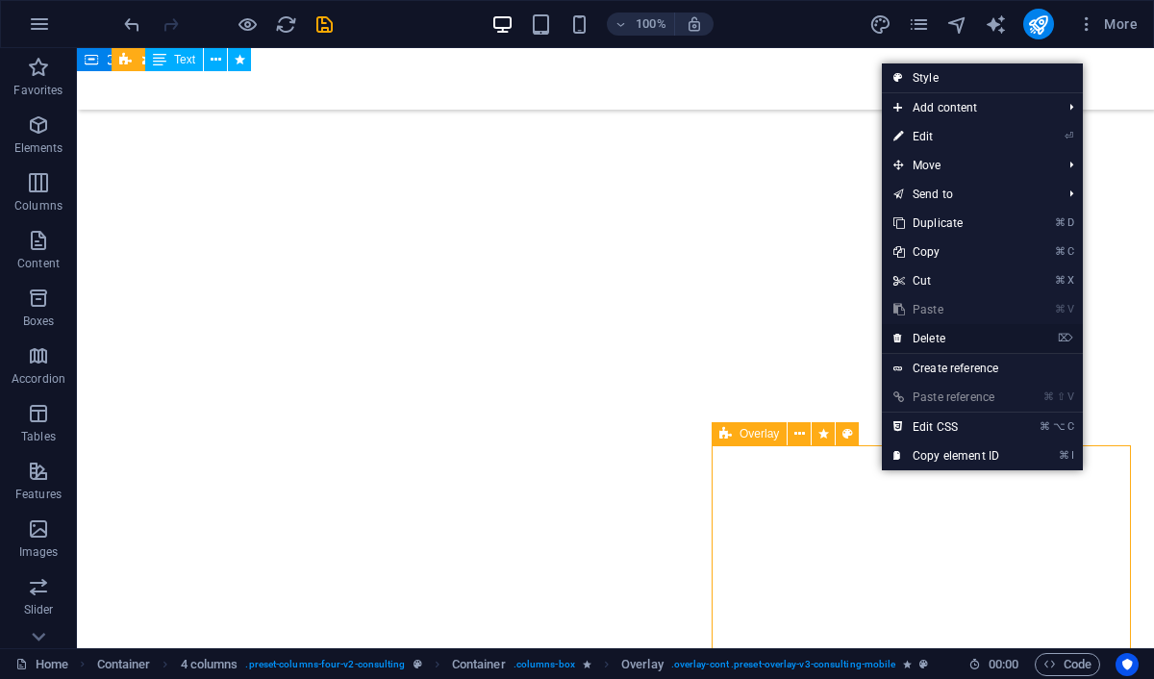
click at [910, 337] on link "⌦ Delete" at bounding box center [946, 338] width 129 height 29
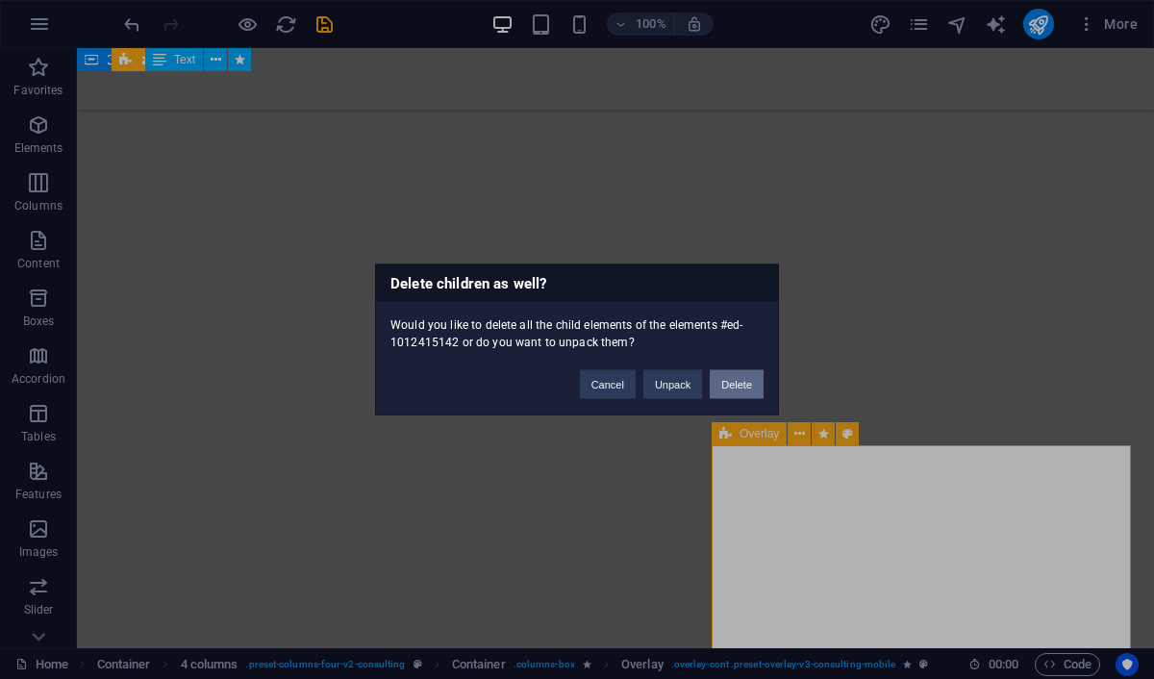
click at [733, 377] on button "Delete" at bounding box center [737, 384] width 54 height 29
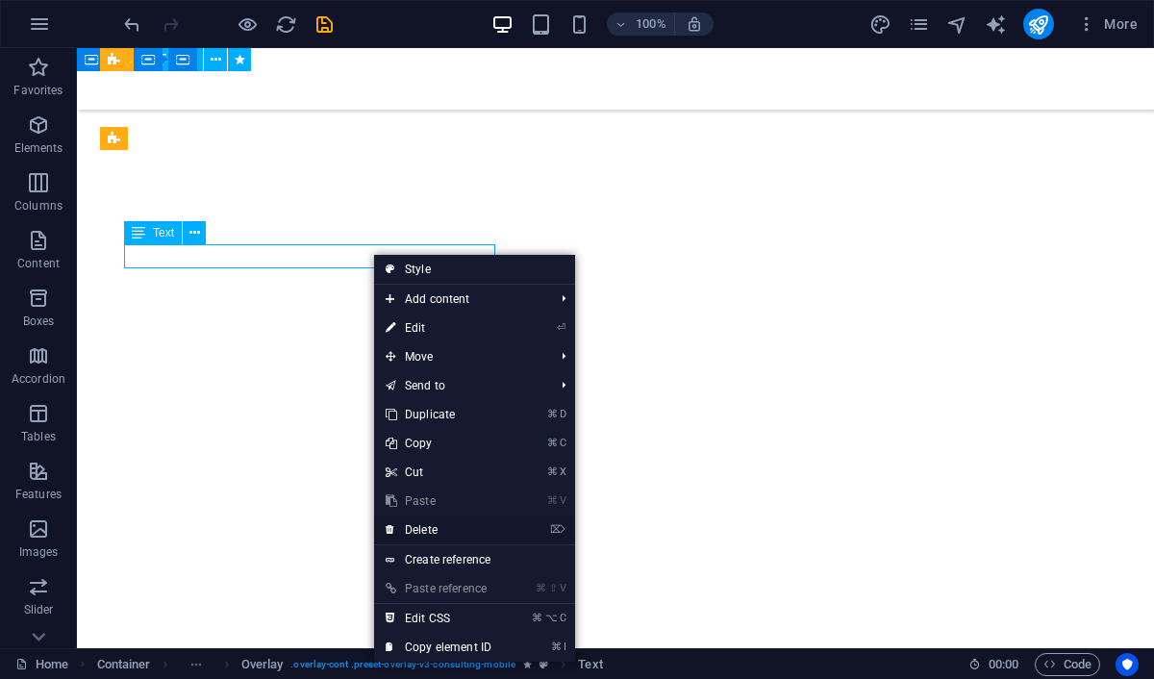
click at [423, 533] on link "⌦ Delete" at bounding box center [438, 529] width 129 height 29
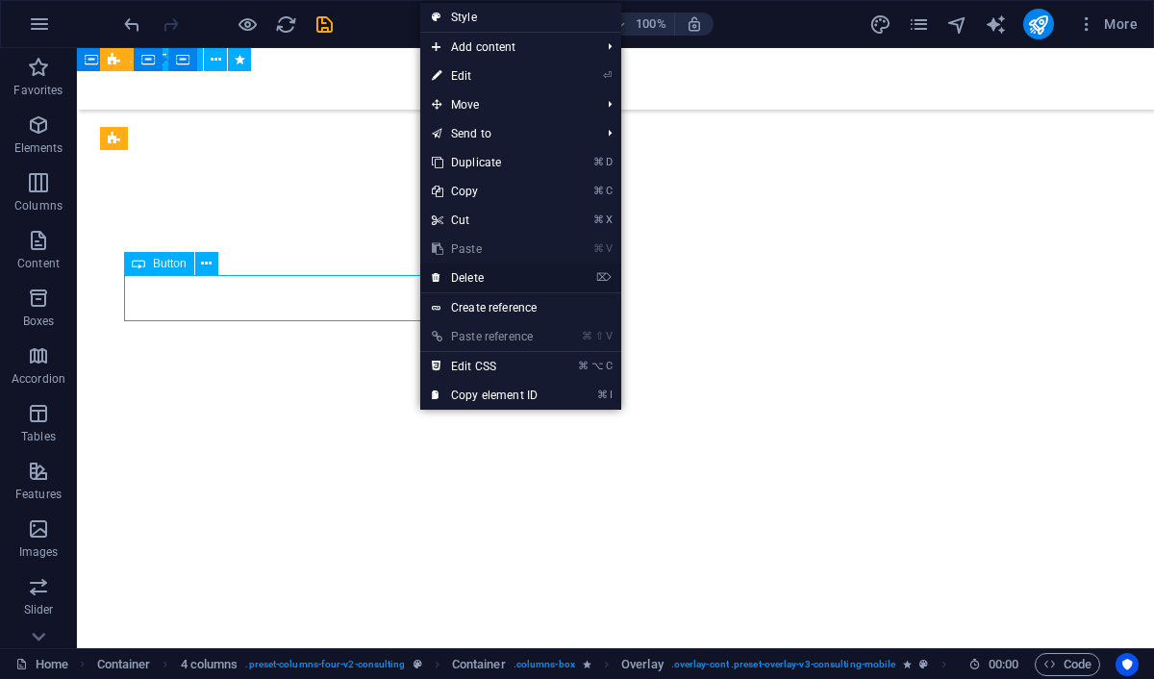
click at [474, 282] on link "⌦ Delete" at bounding box center [484, 277] width 129 height 29
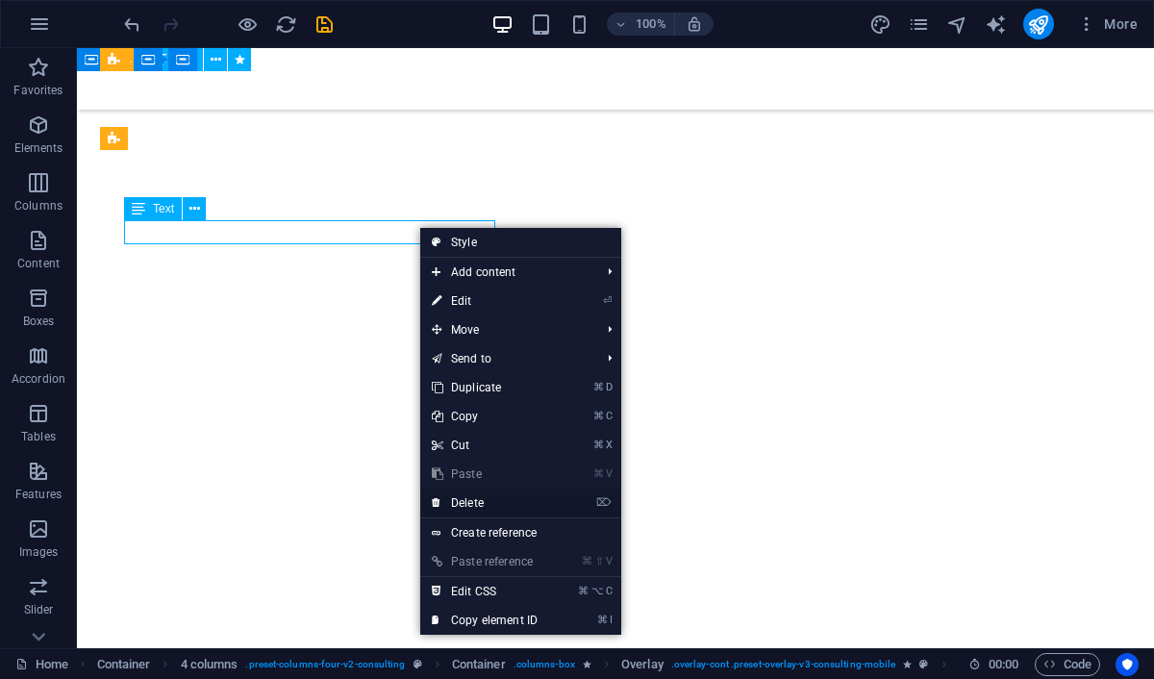
click at [470, 501] on link "⌦ Delete" at bounding box center [484, 502] width 129 height 29
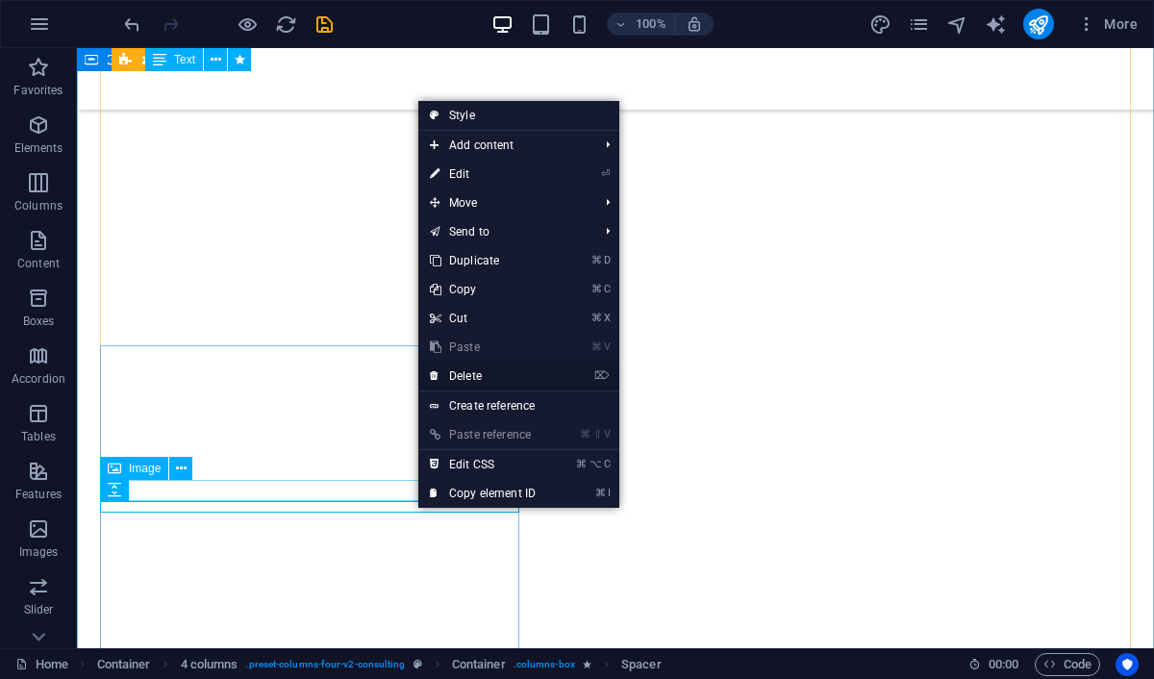
click at [472, 377] on link "⌦ Delete" at bounding box center [482, 376] width 129 height 29
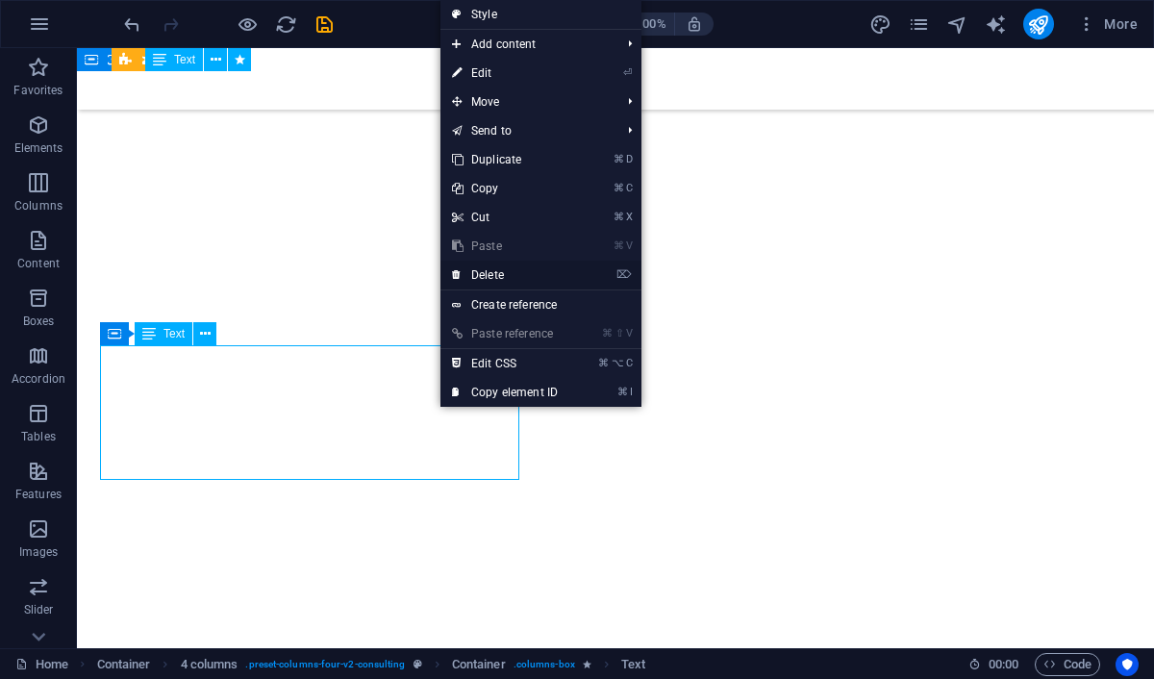
click at [498, 277] on link "⌦ Delete" at bounding box center [504, 275] width 129 height 29
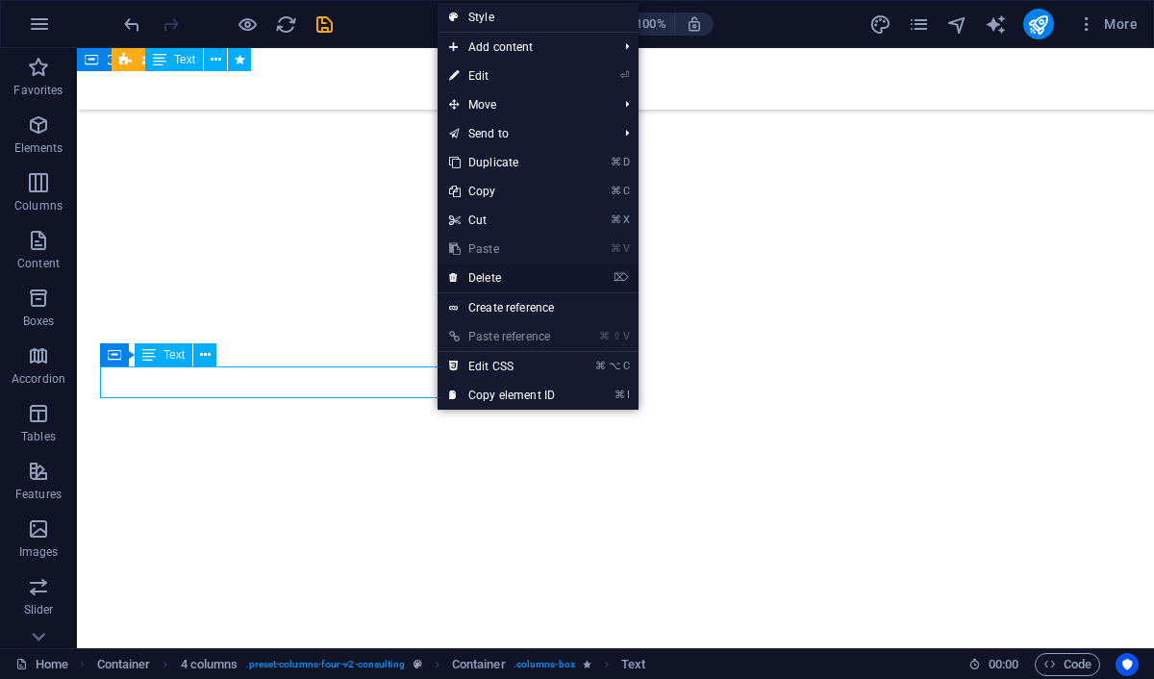
click at [496, 279] on link "⌦ Delete" at bounding box center [501, 277] width 129 height 29
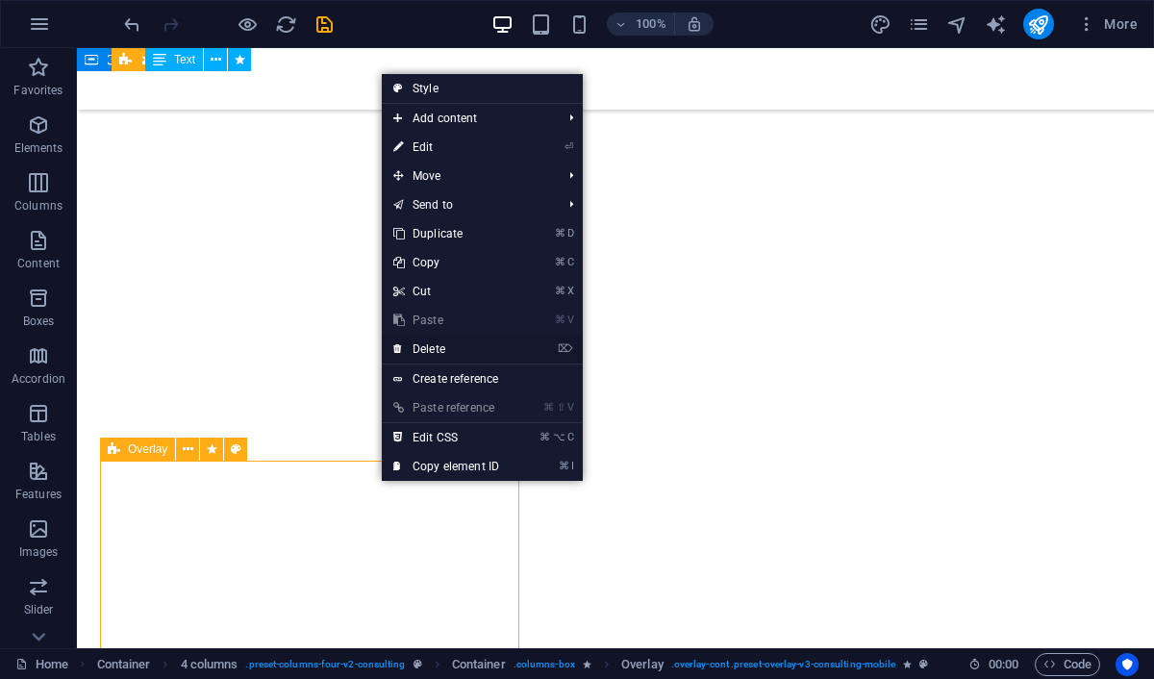
click at [432, 343] on link "⌦ Delete" at bounding box center [446, 349] width 129 height 29
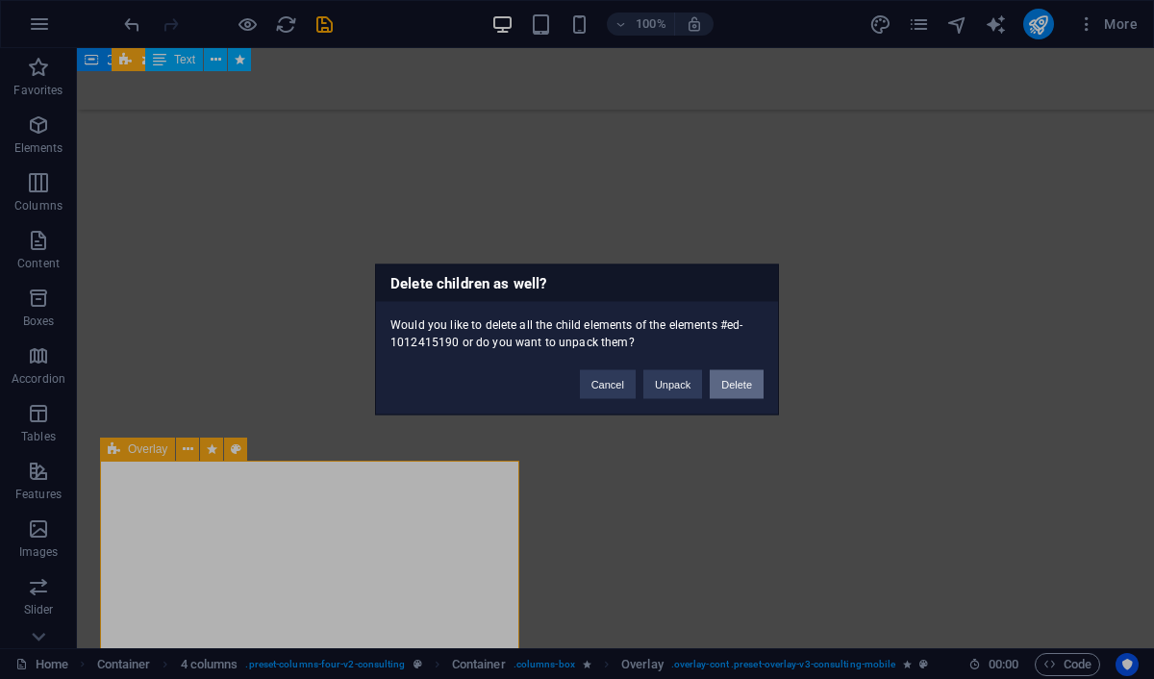
click at [735, 386] on button "Delete" at bounding box center [737, 384] width 54 height 29
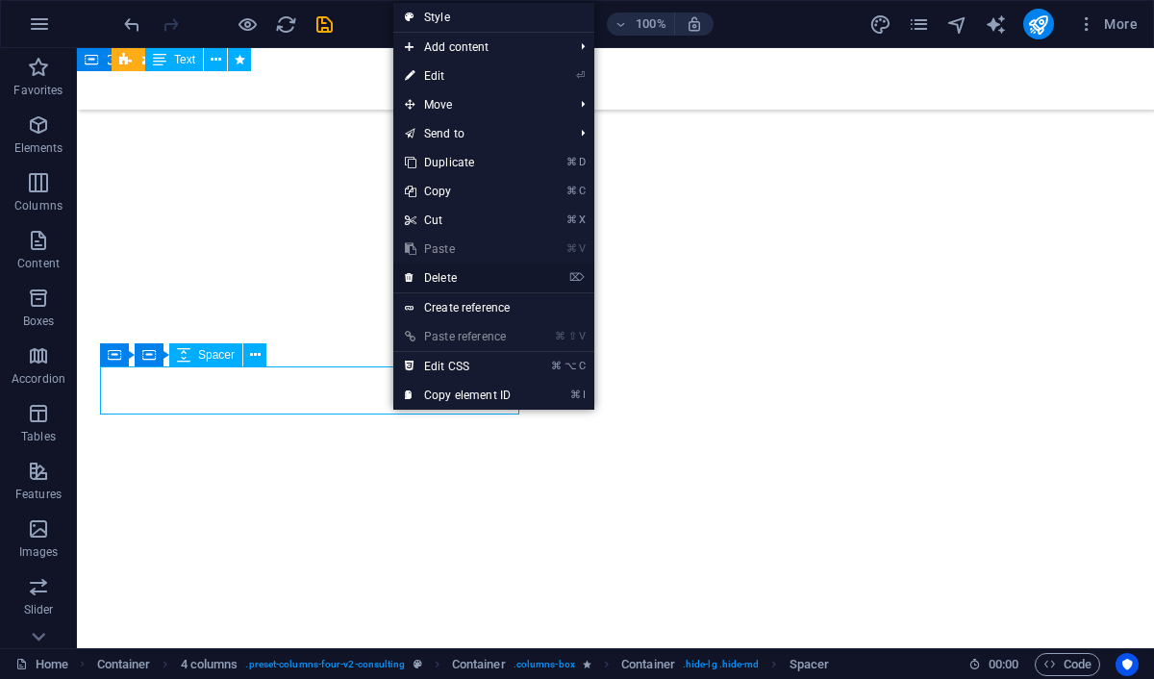
click at [457, 283] on link "⌦ Delete" at bounding box center [457, 277] width 129 height 29
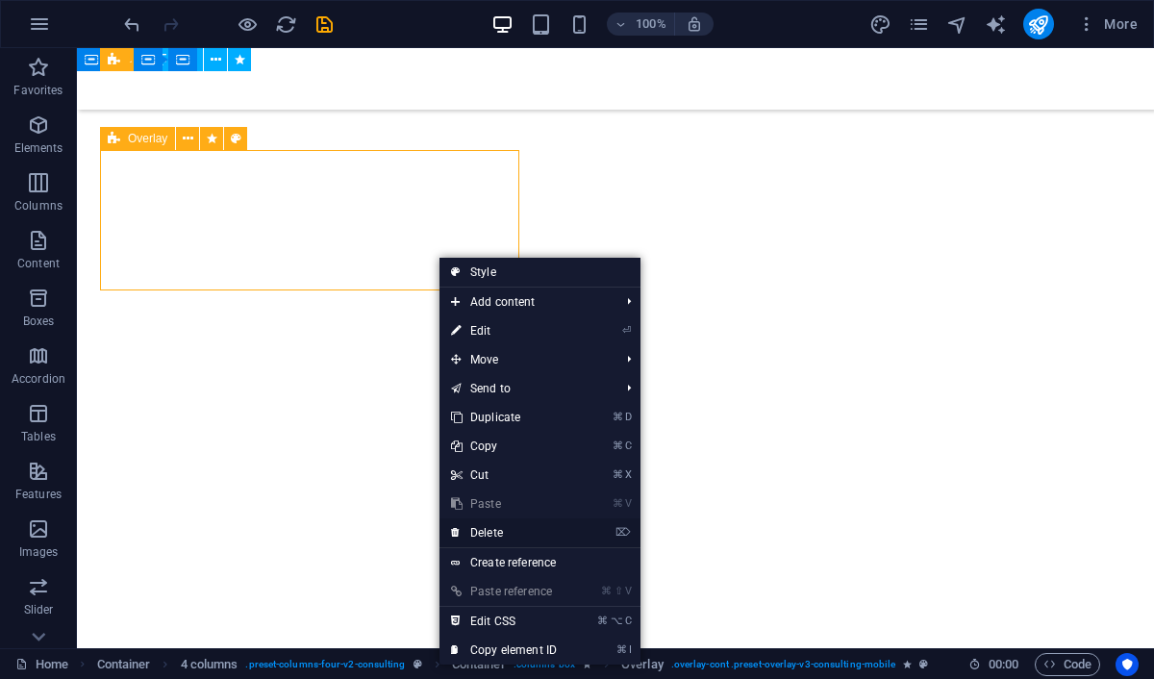
click at [486, 526] on link "⌦ Delete" at bounding box center [503, 532] width 129 height 29
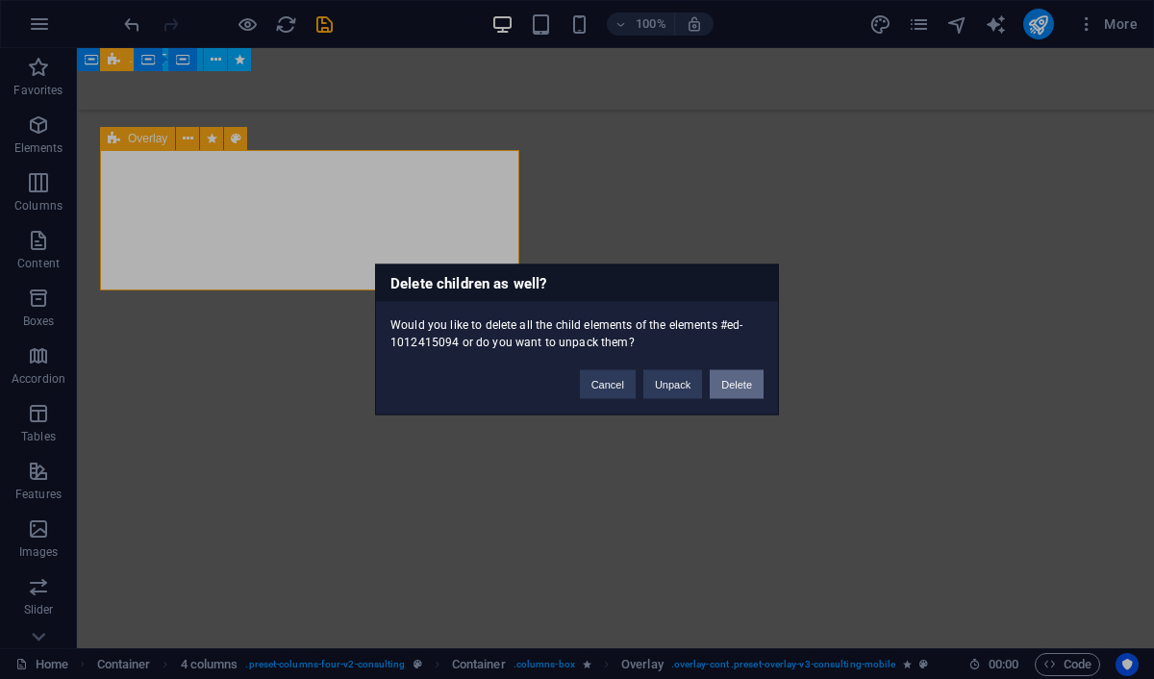
click at [735, 389] on button "Delete" at bounding box center [737, 384] width 54 height 29
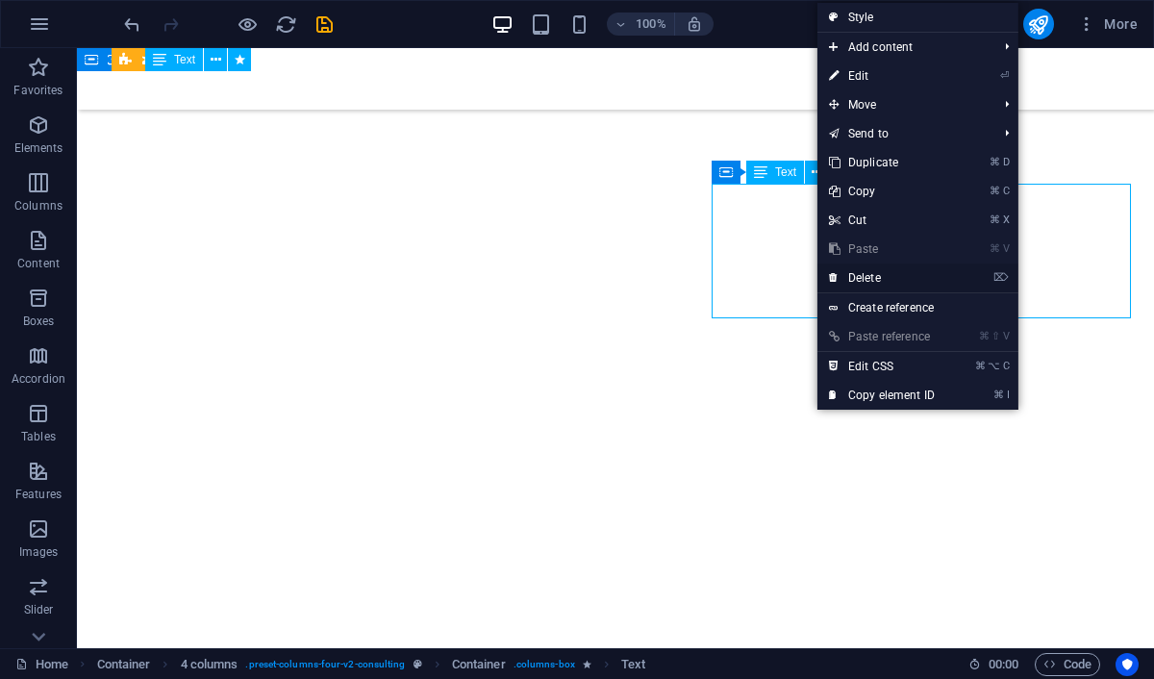
click at [890, 279] on link "⌦ Delete" at bounding box center [881, 277] width 129 height 29
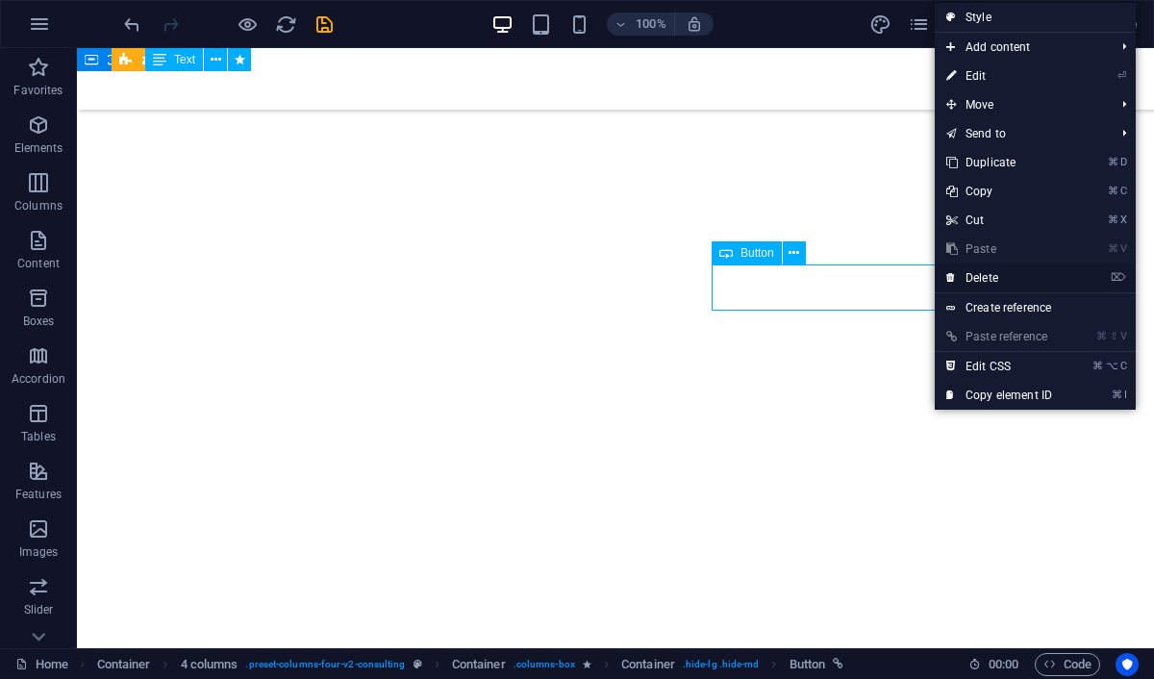
click at [976, 275] on link "⌦ Delete" at bounding box center [999, 277] width 129 height 29
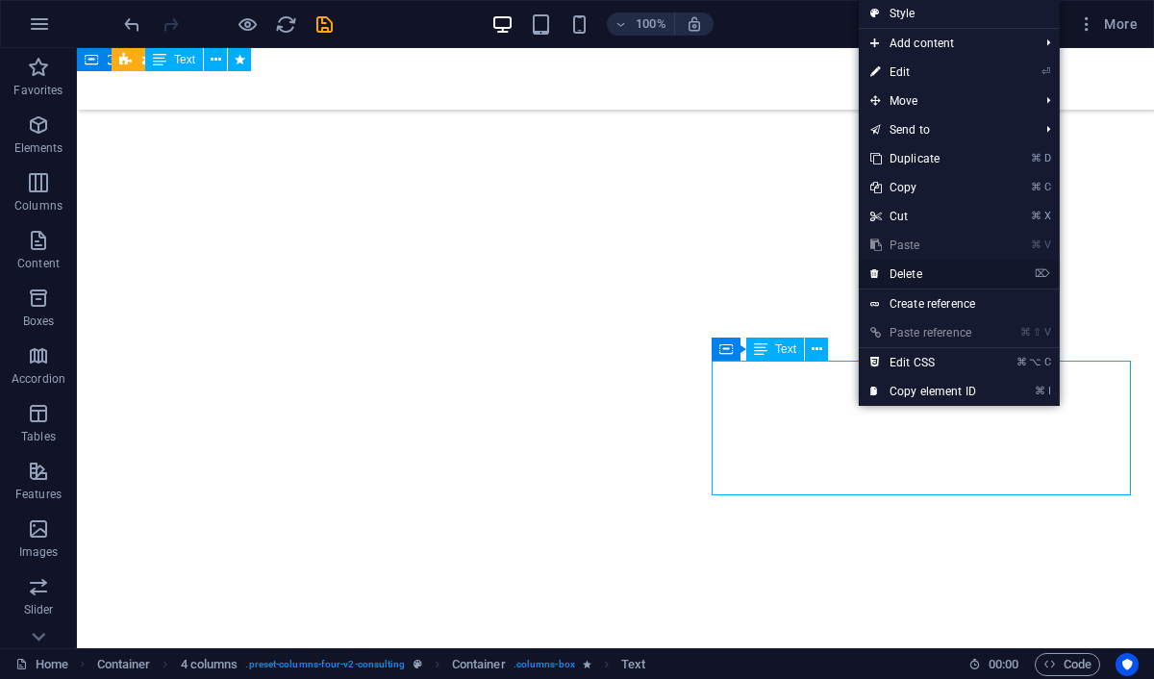
click at [936, 282] on link "⌦ Delete" at bounding box center [923, 274] width 129 height 29
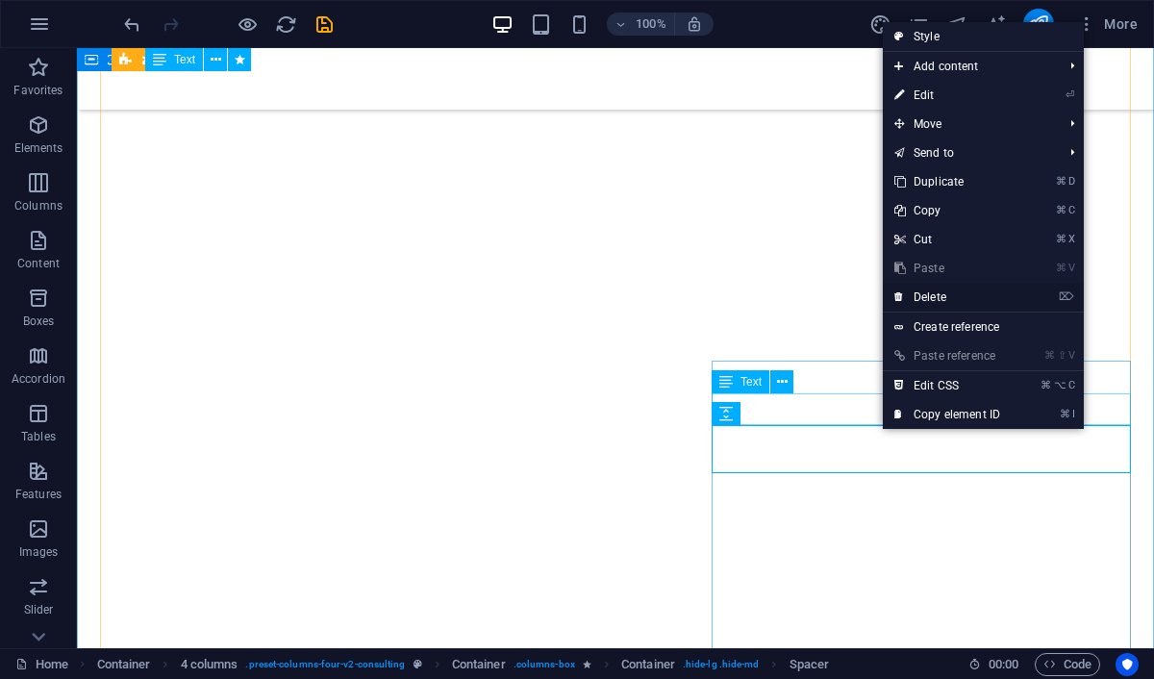
click at [944, 298] on link "⌦ Delete" at bounding box center [947, 297] width 129 height 29
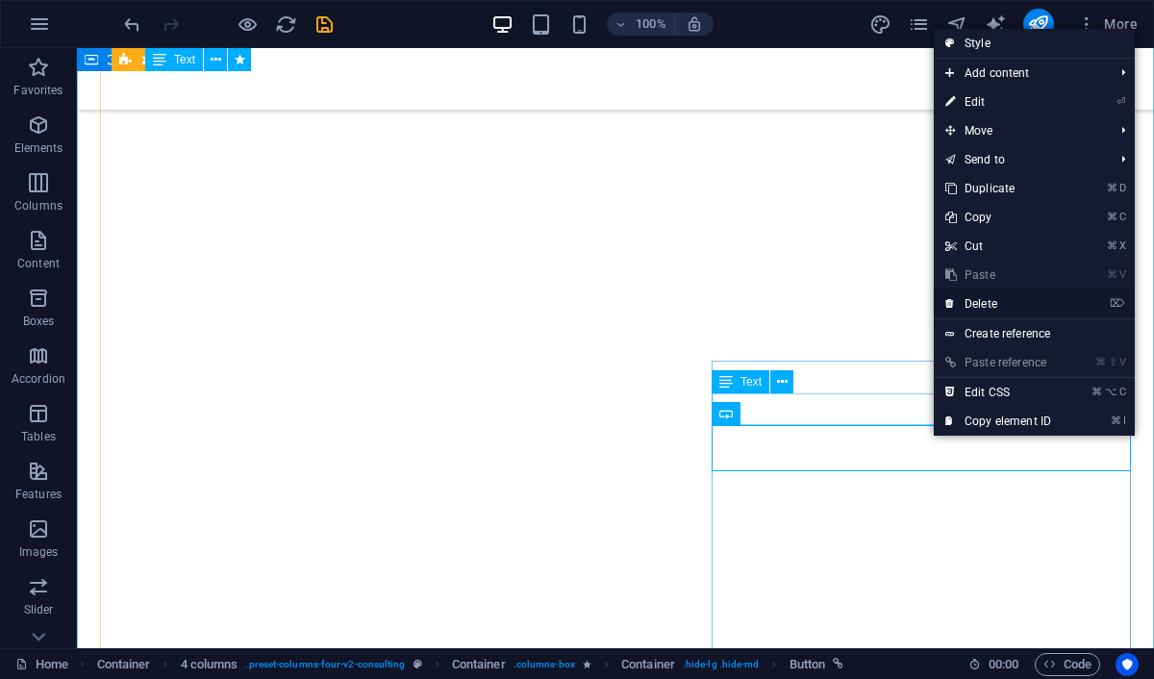
click at [978, 301] on link "⌦ Delete" at bounding box center [998, 303] width 129 height 29
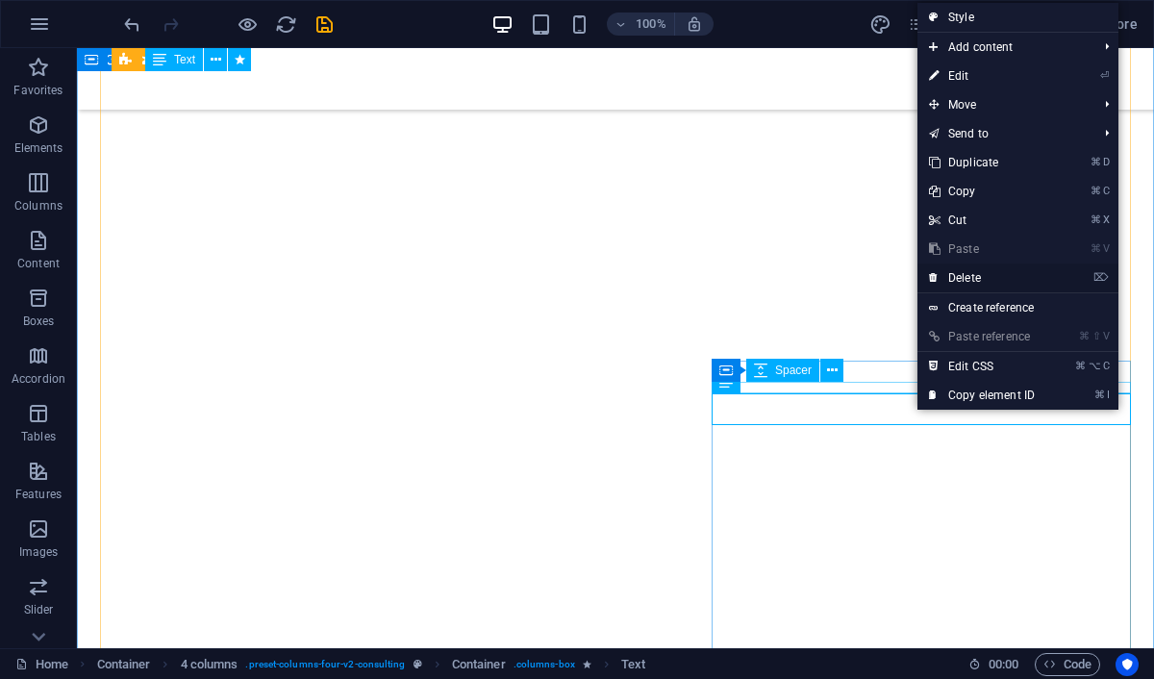
click at [969, 280] on link "⌦ Delete" at bounding box center [981, 277] width 129 height 29
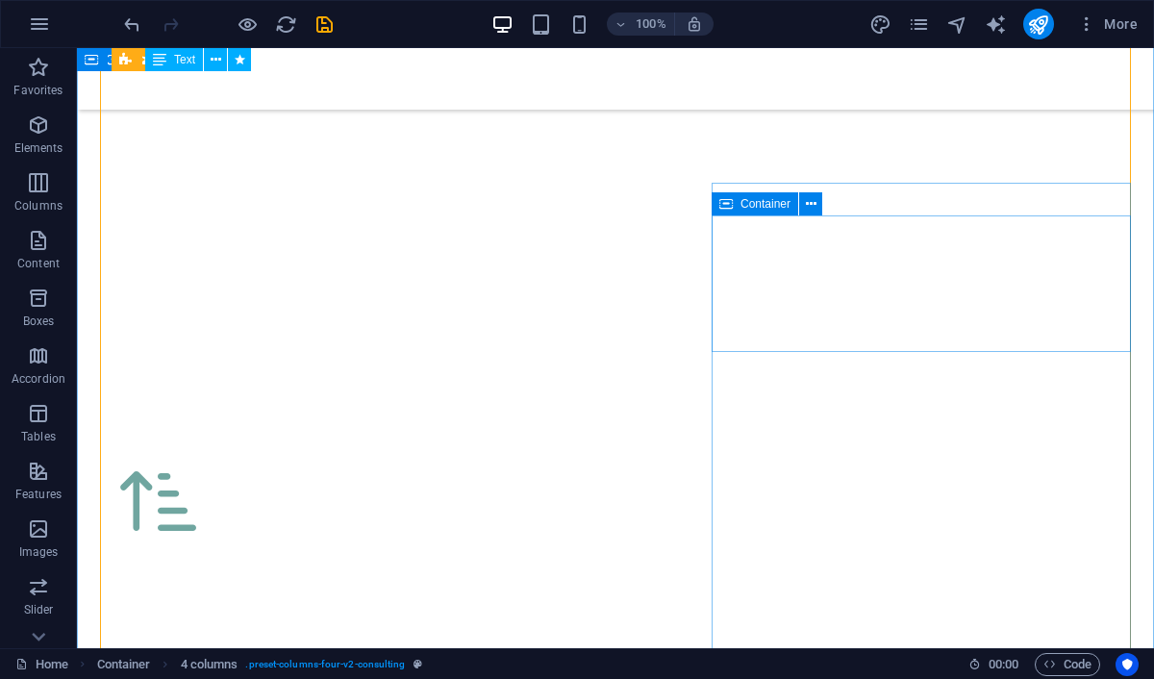
scroll to position [2347, 0]
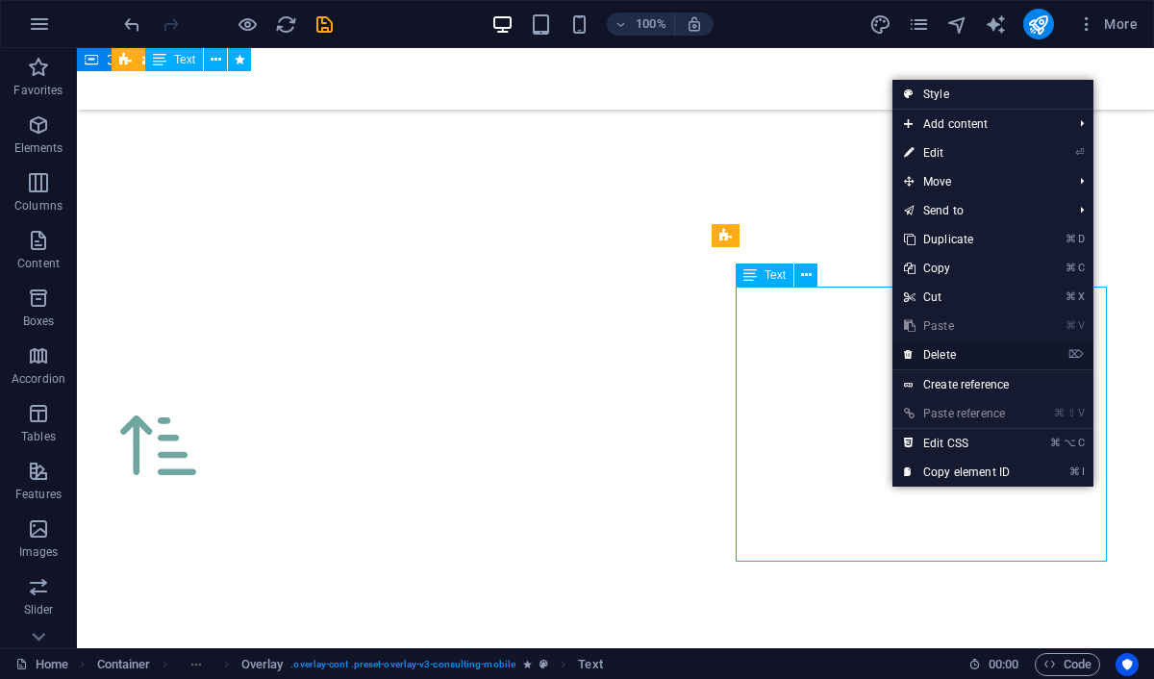
click at [954, 360] on link "⌦ Delete" at bounding box center [956, 354] width 129 height 29
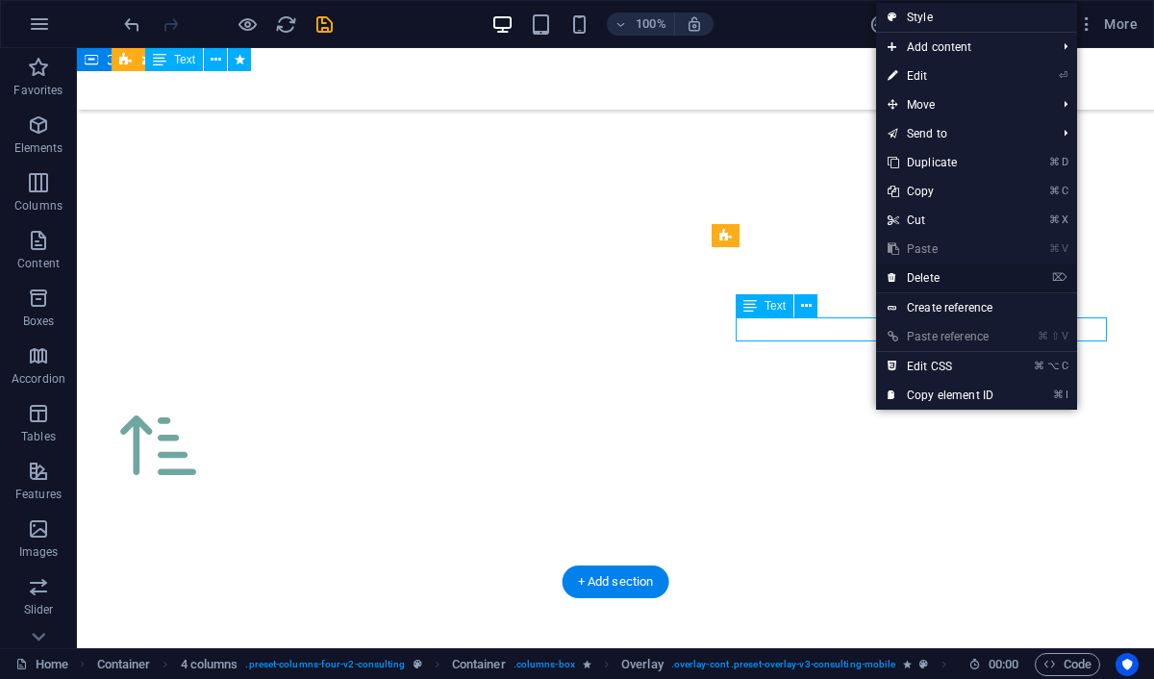
click at [931, 283] on link "⌦ Delete" at bounding box center [940, 277] width 129 height 29
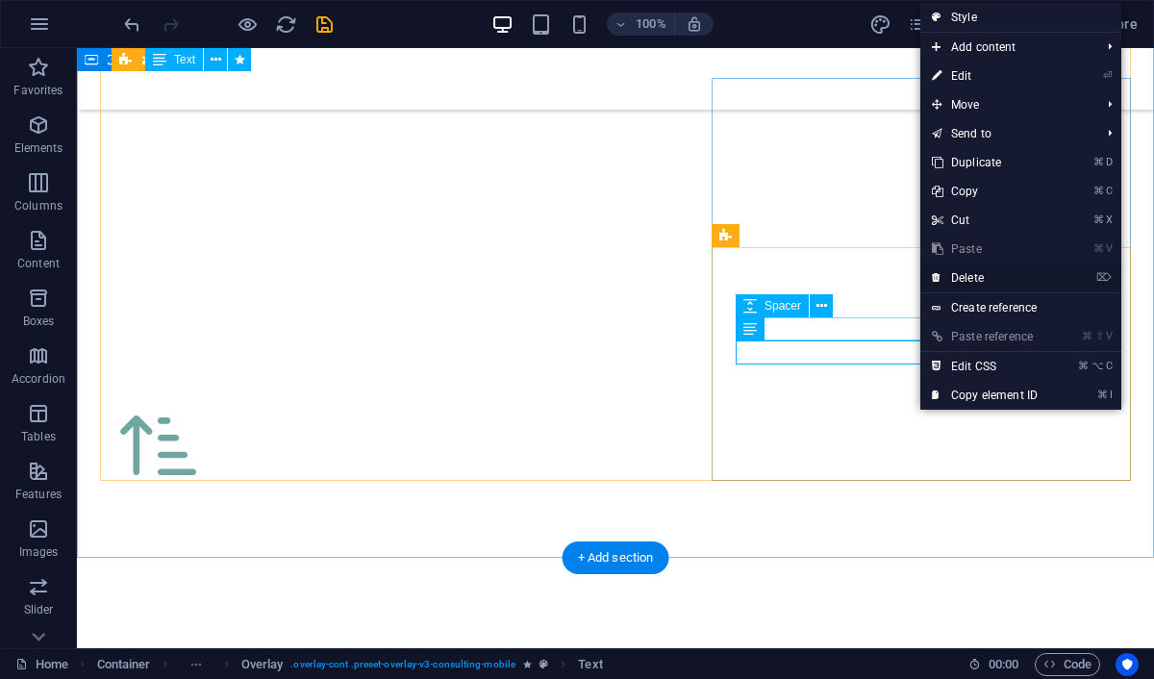
click at [961, 272] on link "⌦ Delete" at bounding box center [984, 277] width 129 height 29
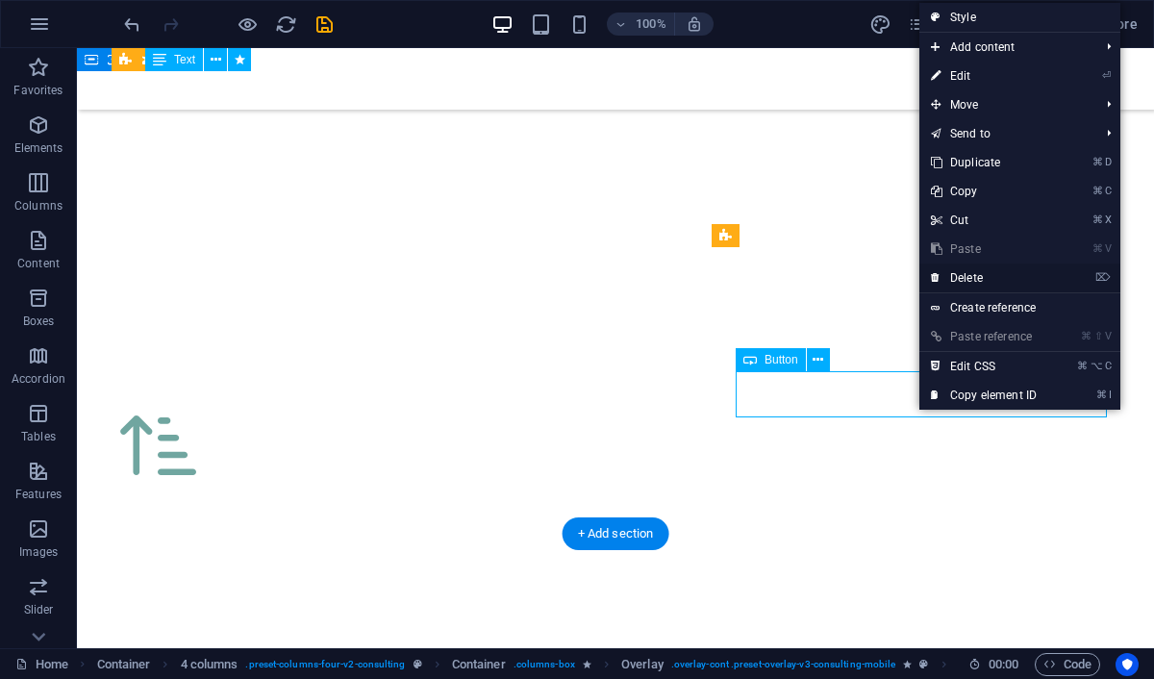
click at [966, 273] on link "⌦ Delete" at bounding box center [983, 277] width 129 height 29
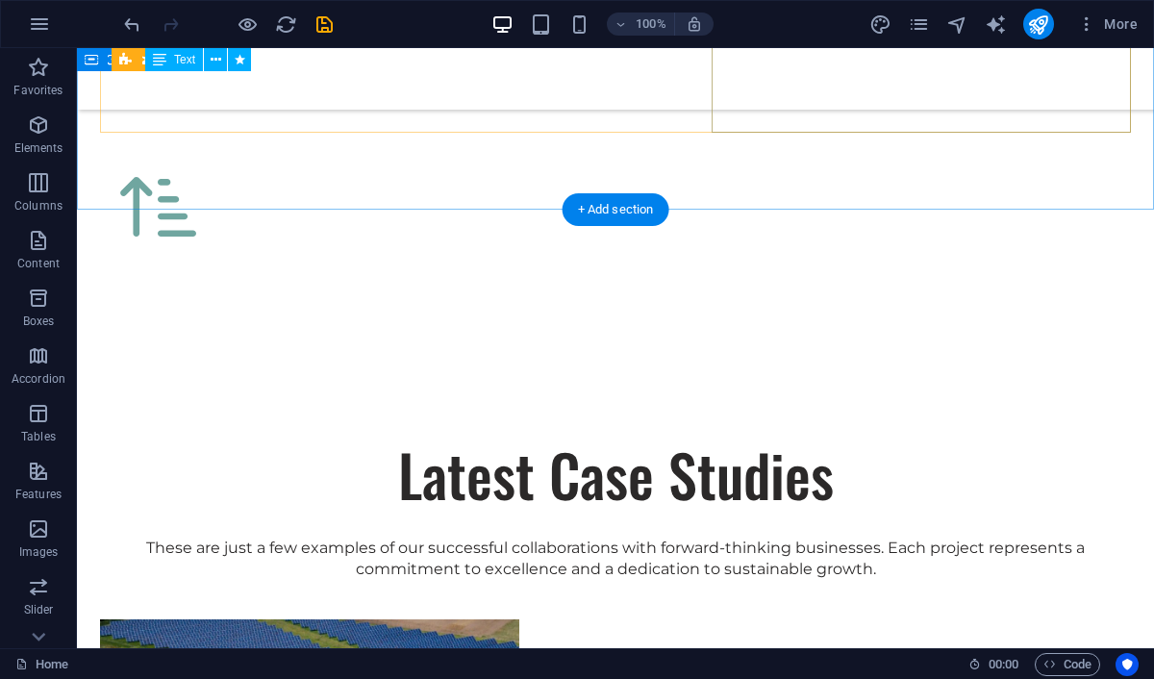
scroll to position [2625, 0]
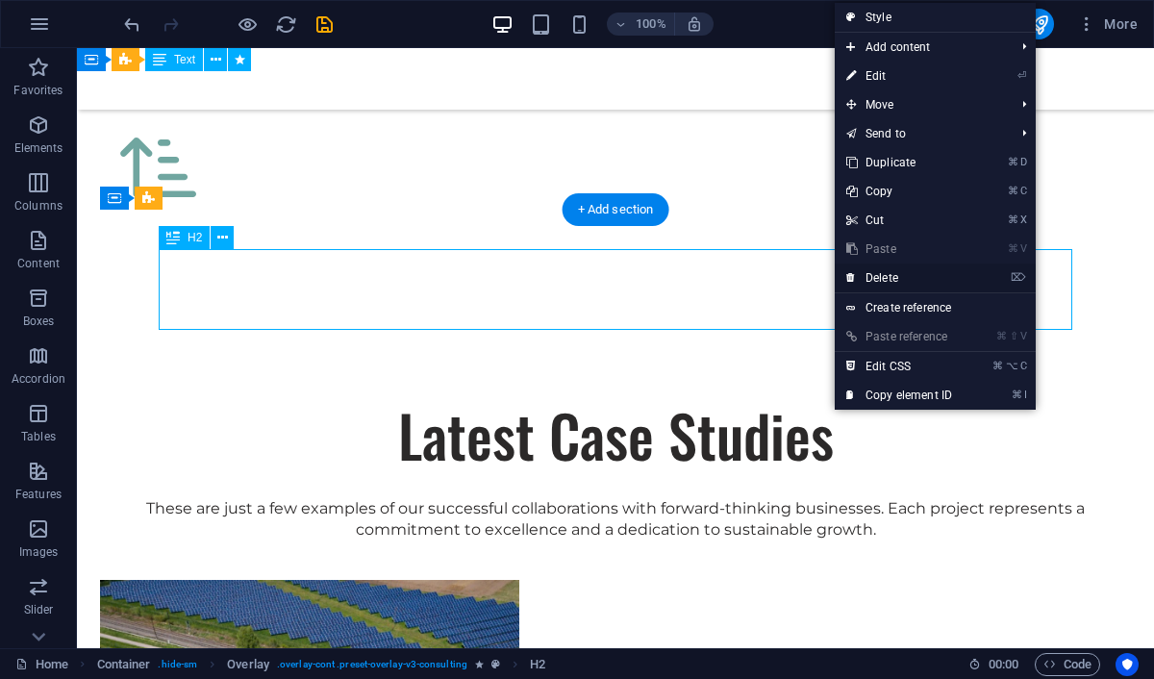
click at [892, 274] on link "⌦ Delete" at bounding box center [899, 277] width 129 height 29
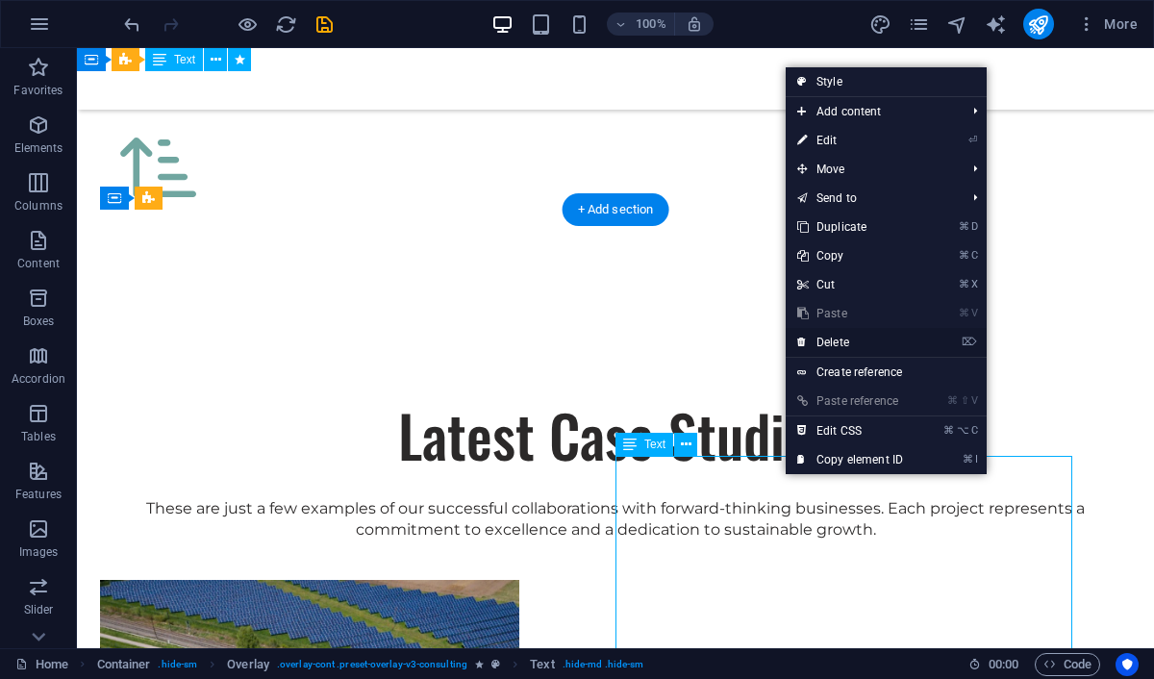
click at [840, 343] on link "⌦ Delete" at bounding box center [850, 342] width 129 height 29
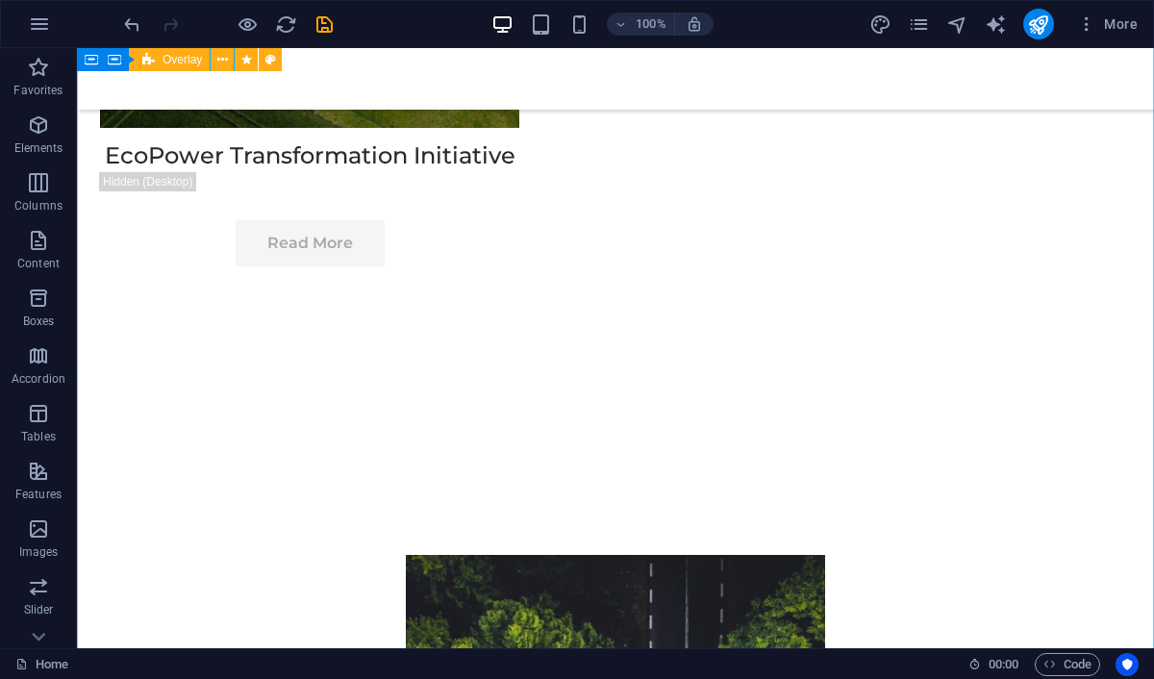
scroll to position [3582, 0]
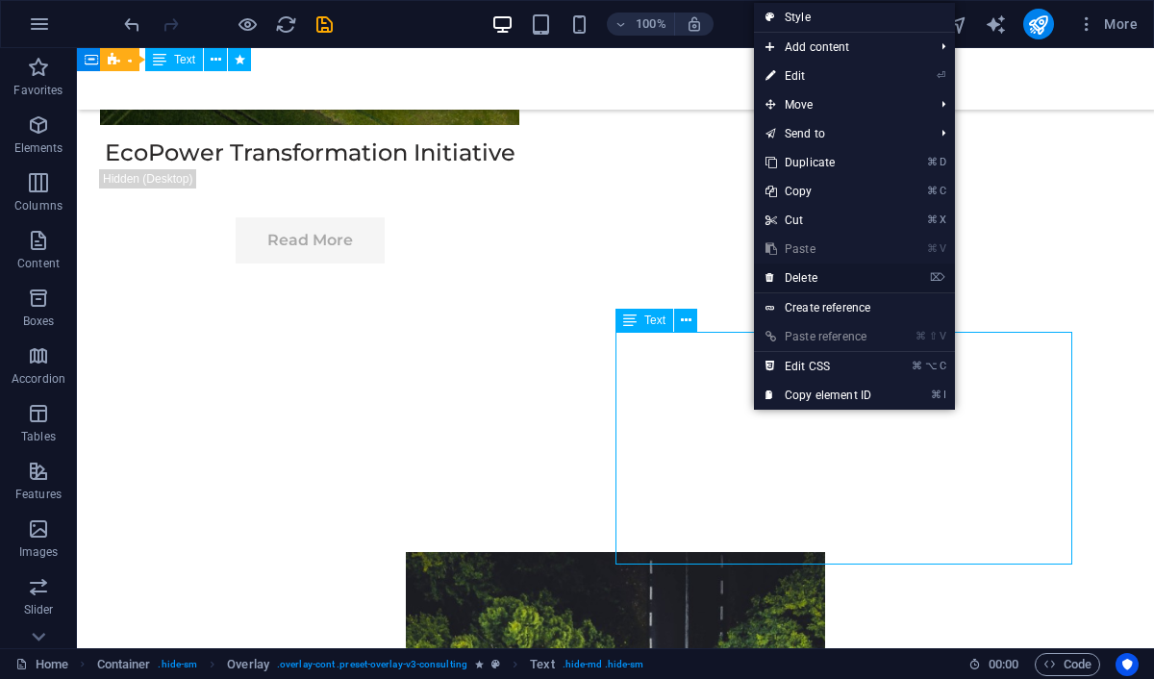
click at [811, 277] on link "⌦ Delete" at bounding box center [818, 277] width 129 height 29
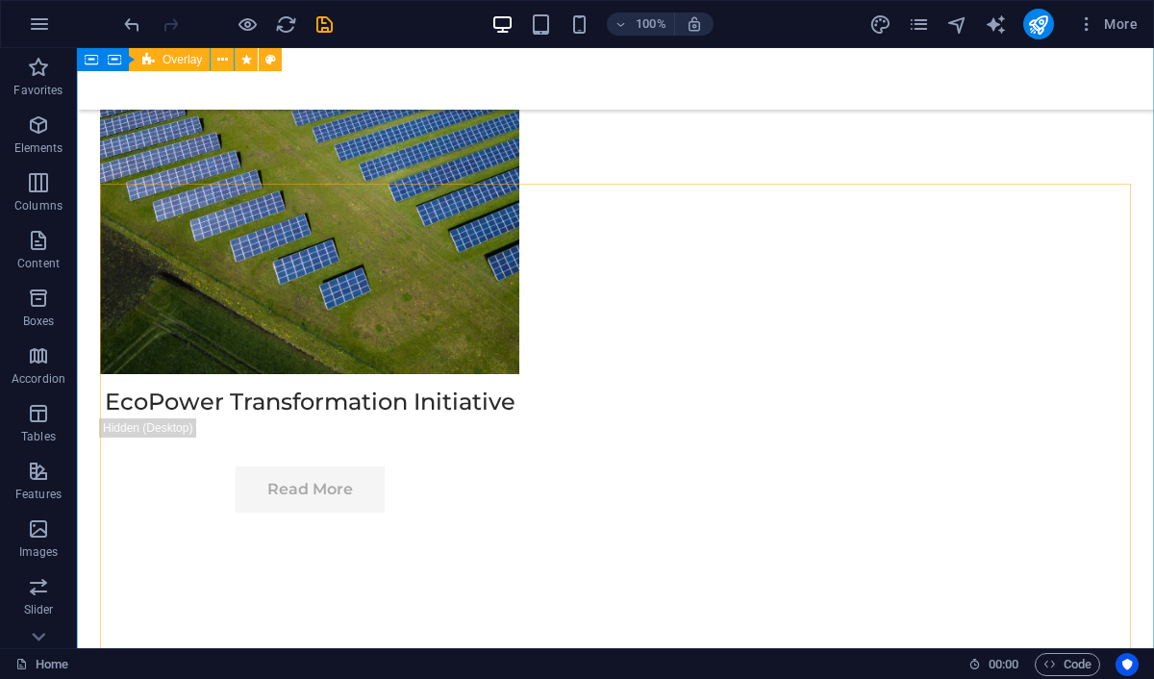
scroll to position [3270, 0]
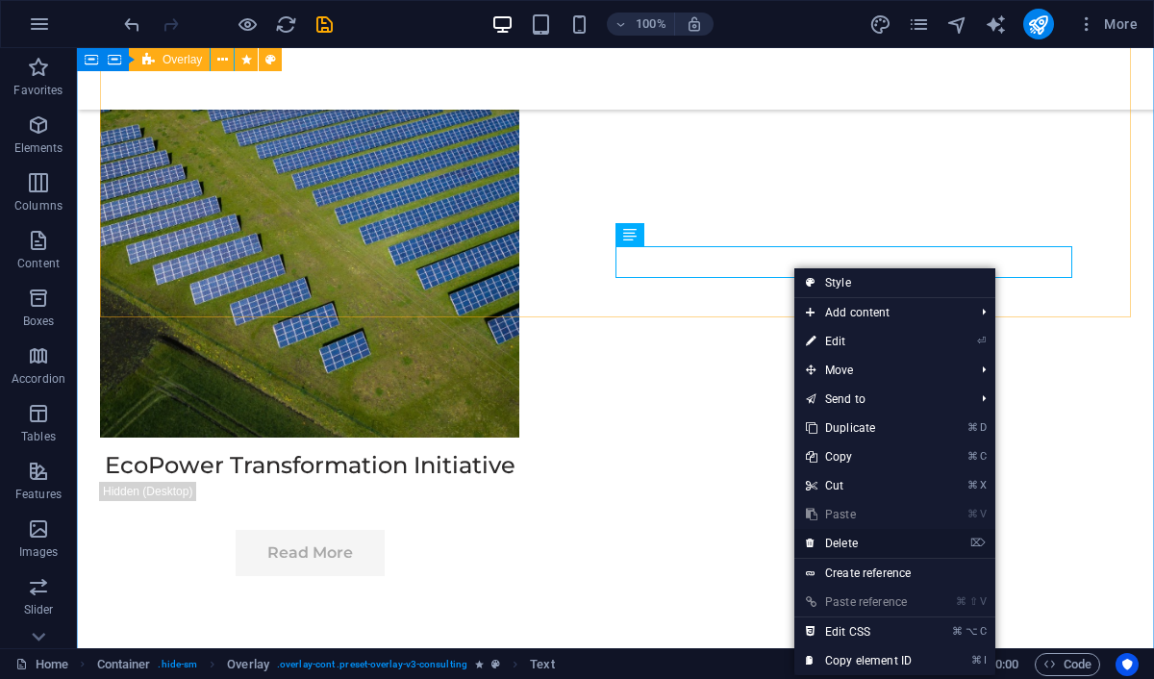
click at [836, 540] on link "⌦ Delete" at bounding box center [858, 543] width 129 height 29
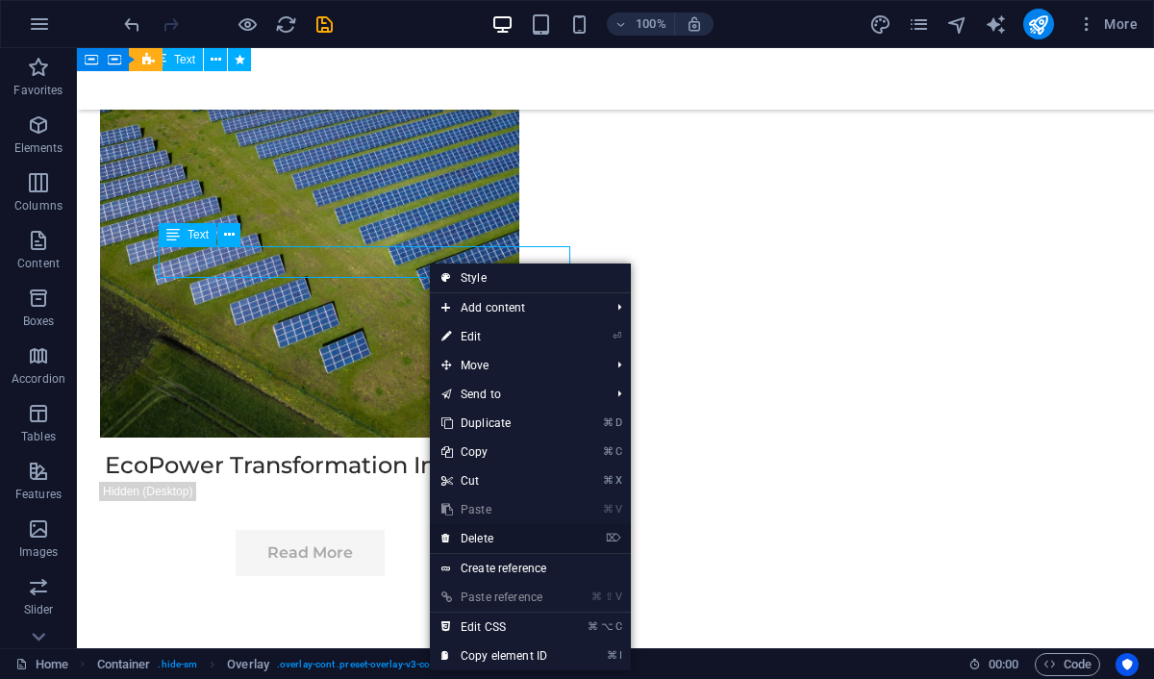
click at [488, 540] on link "⌦ Delete" at bounding box center [494, 538] width 129 height 29
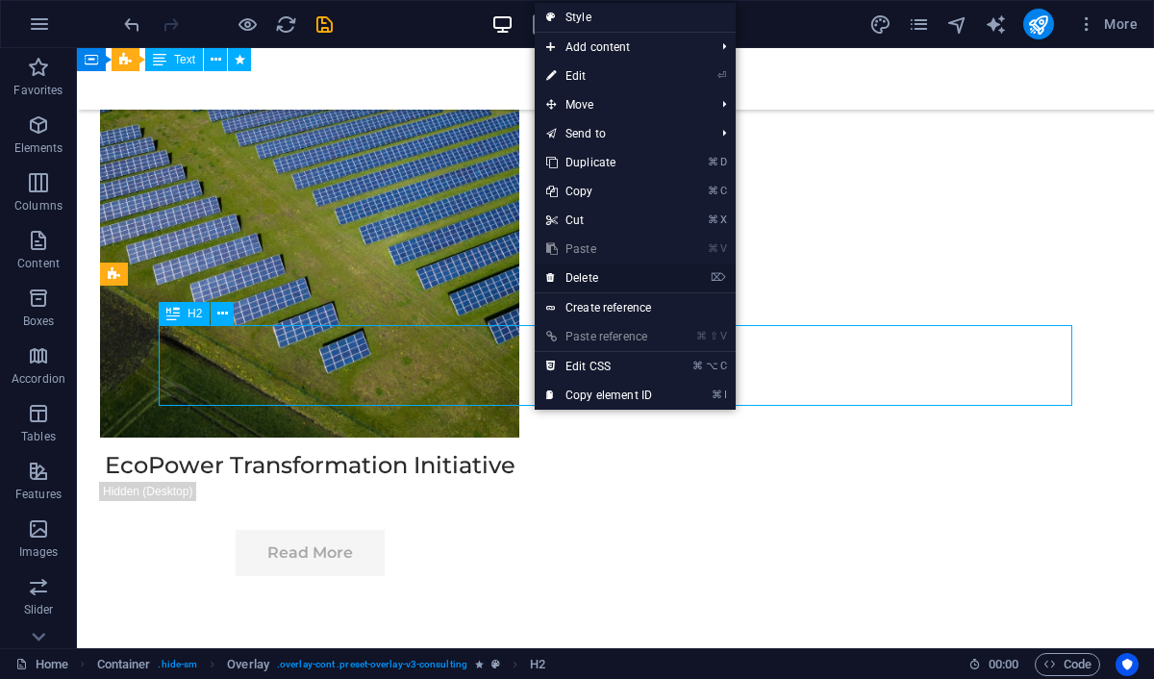
click at [590, 285] on link "⌦ Delete" at bounding box center [599, 277] width 129 height 29
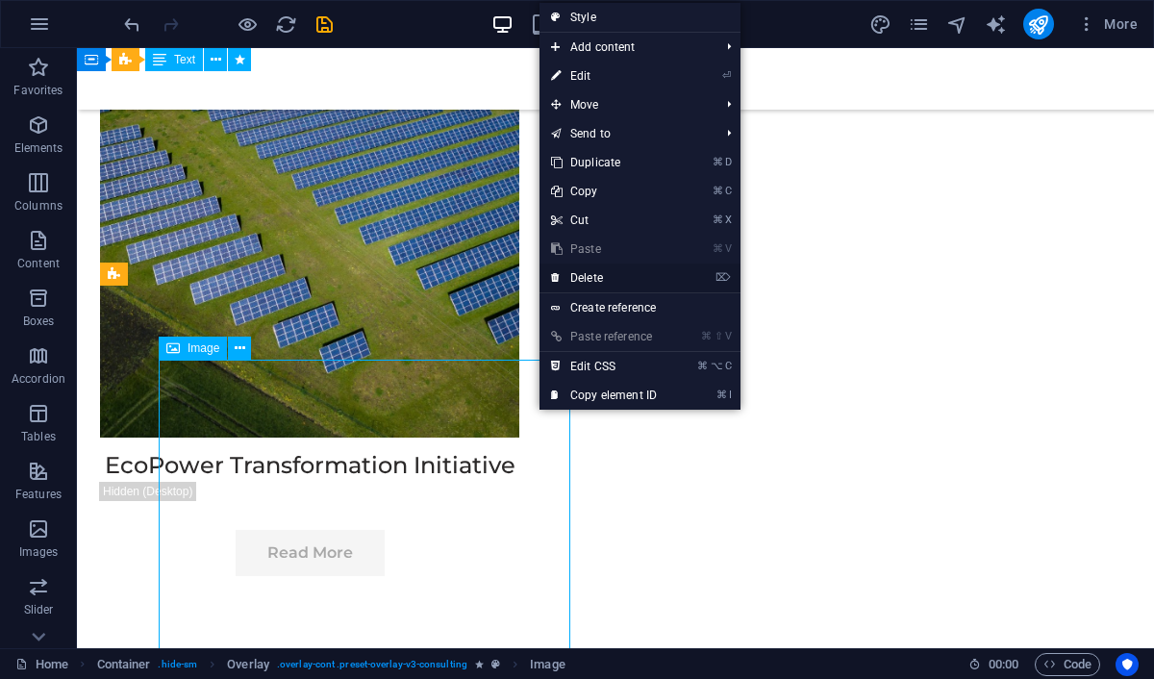
click at [607, 270] on link "⌦ Delete" at bounding box center [603, 277] width 129 height 29
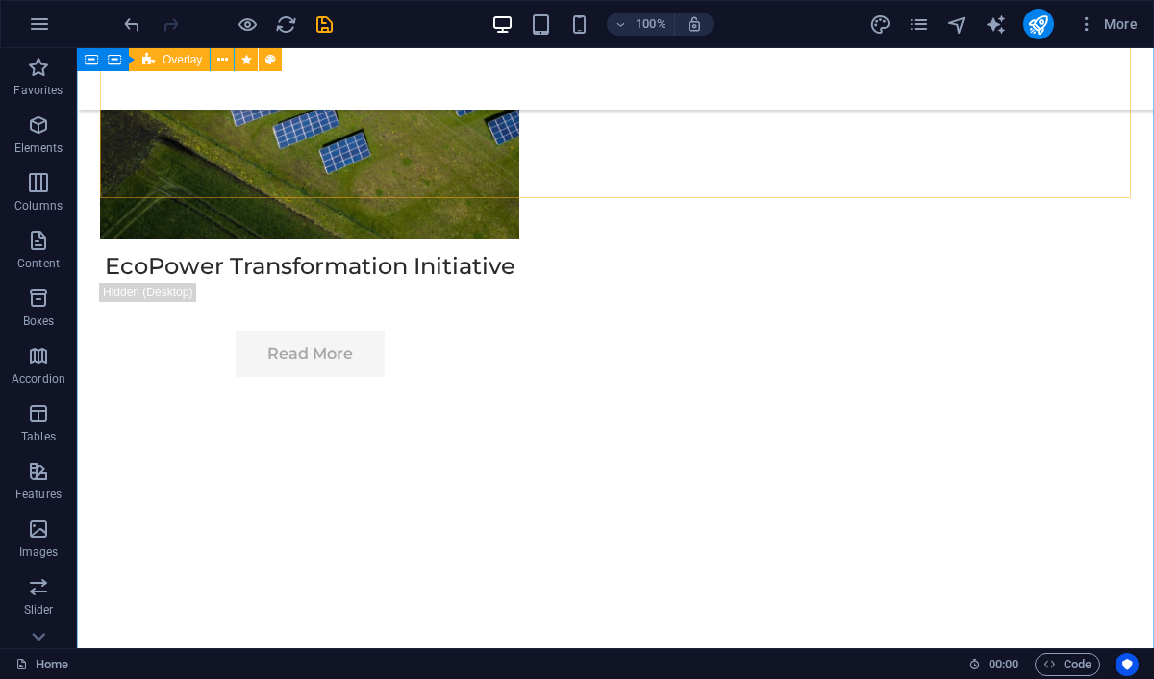
scroll to position [3514, 0]
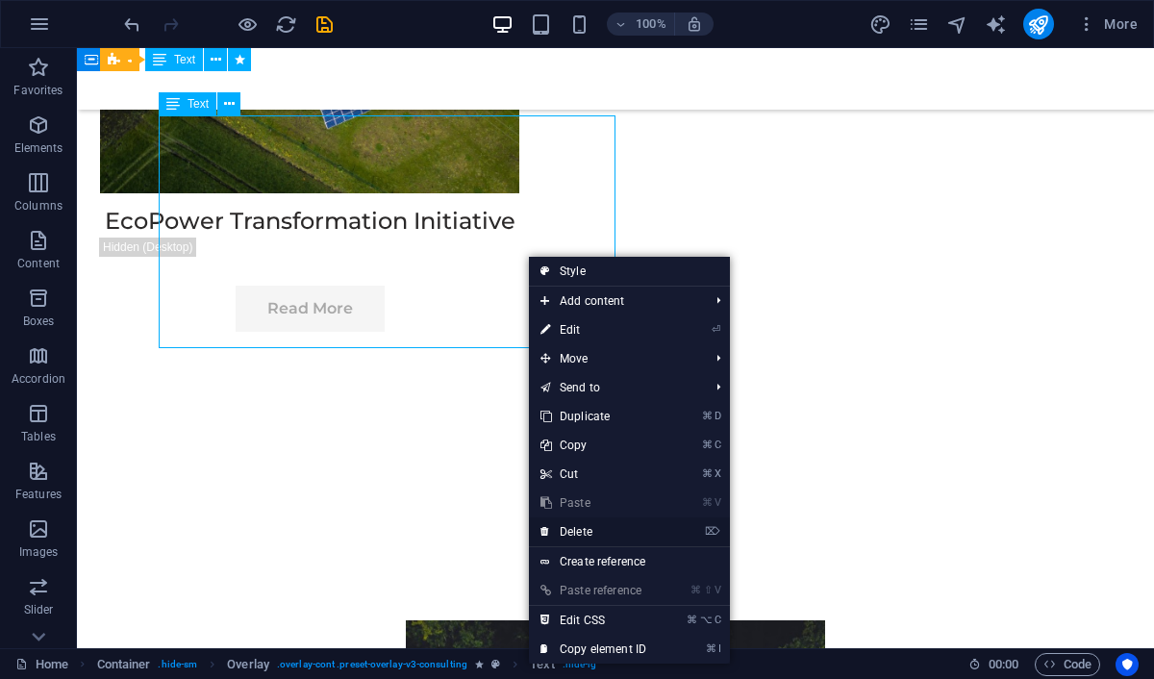
click at [590, 524] on link "⌦ Delete" at bounding box center [593, 531] width 129 height 29
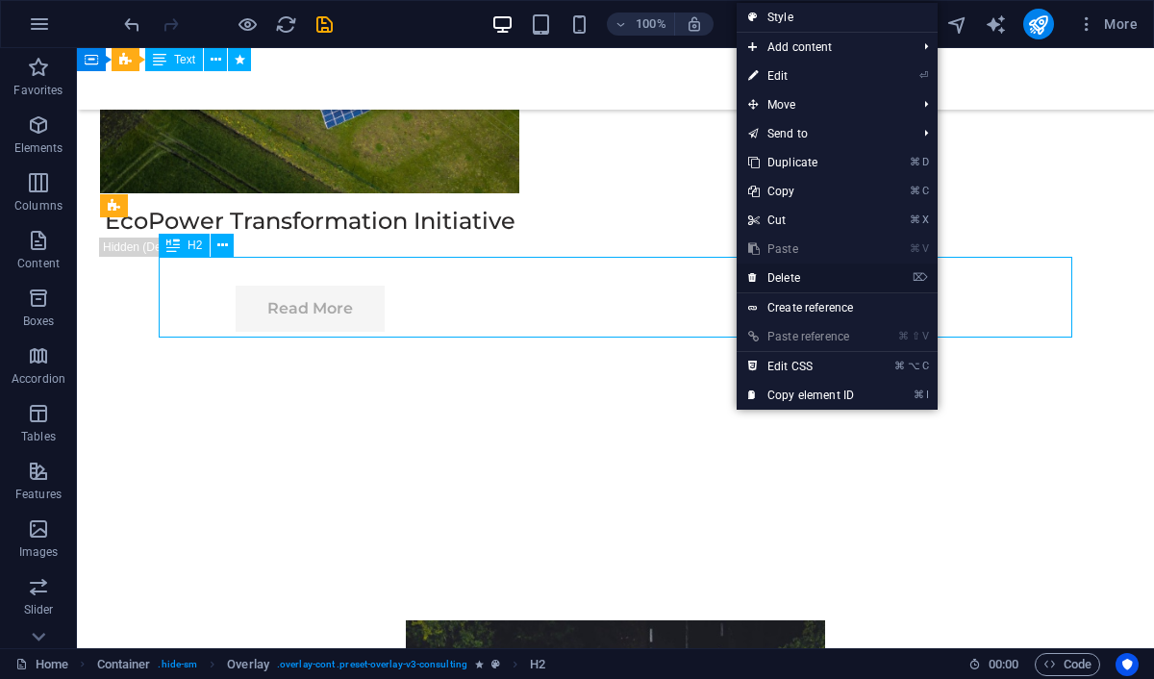
click at [777, 277] on link "⌦ Delete" at bounding box center [800, 277] width 129 height 29
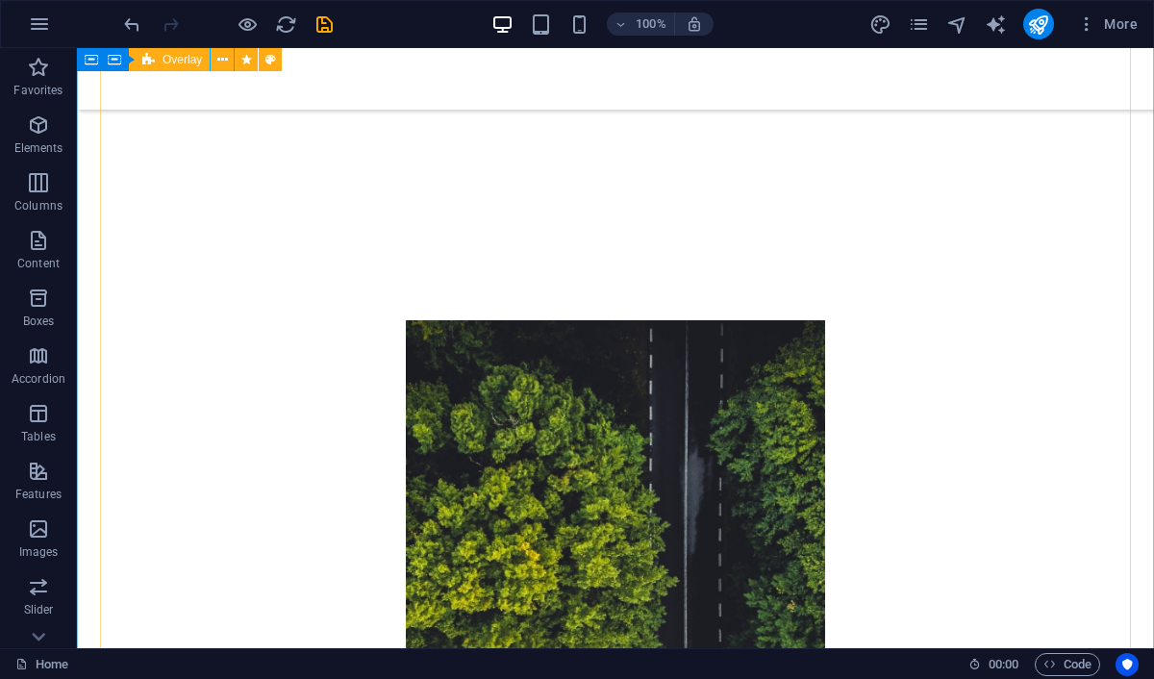
scroll to position [3793, 0]
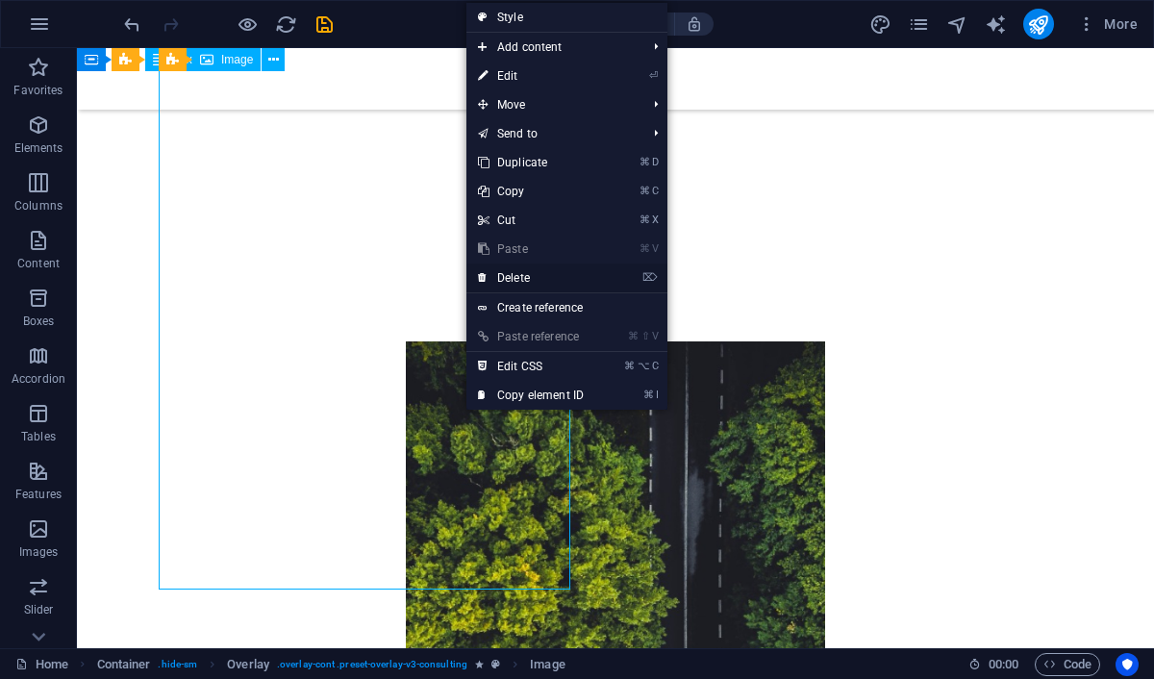
click at [546, 284] on link "⌦ Delete" at bounding box center [530, 277] width 129 height 29
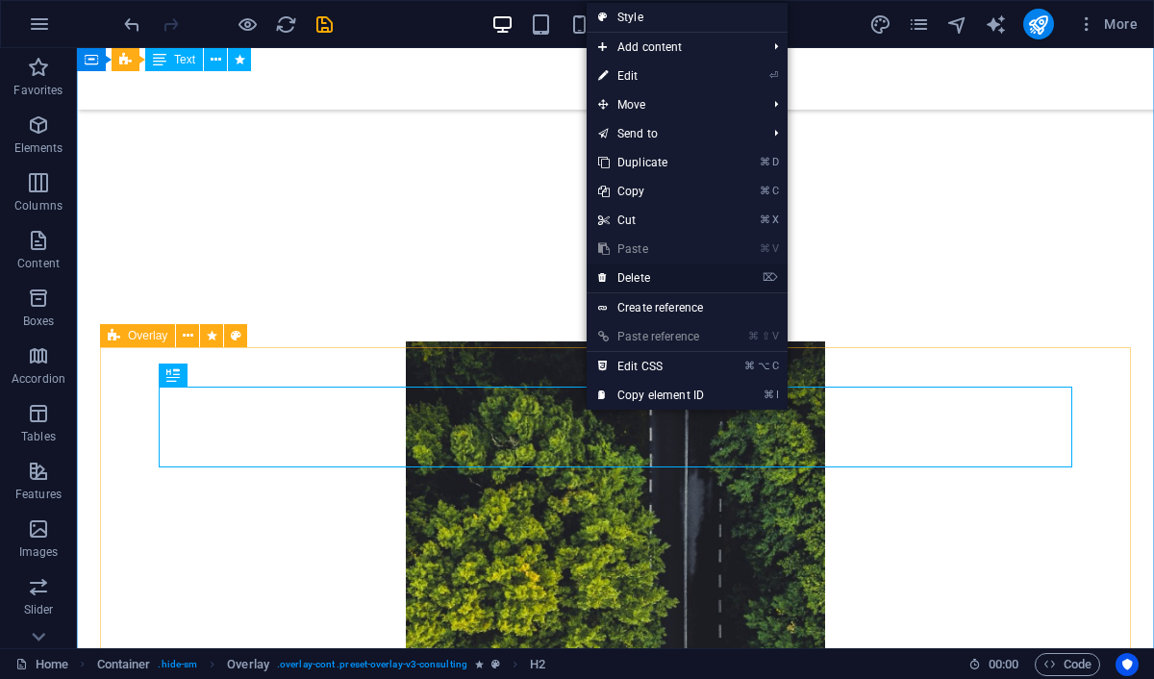
click at [614, 275] on link "⌦ Delete" at bounding box center [650, 277] width 129 height 29
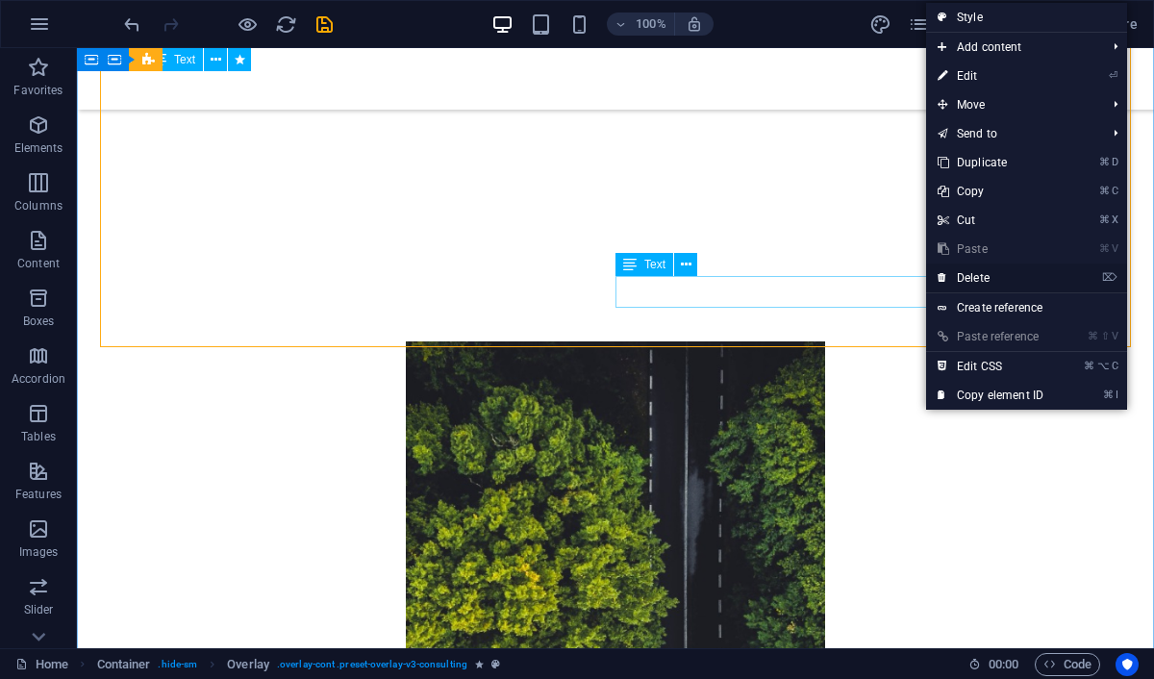
click at [966, 274] on link "⌦ Delete" at bounding box center [990, 277] width 129 height 29
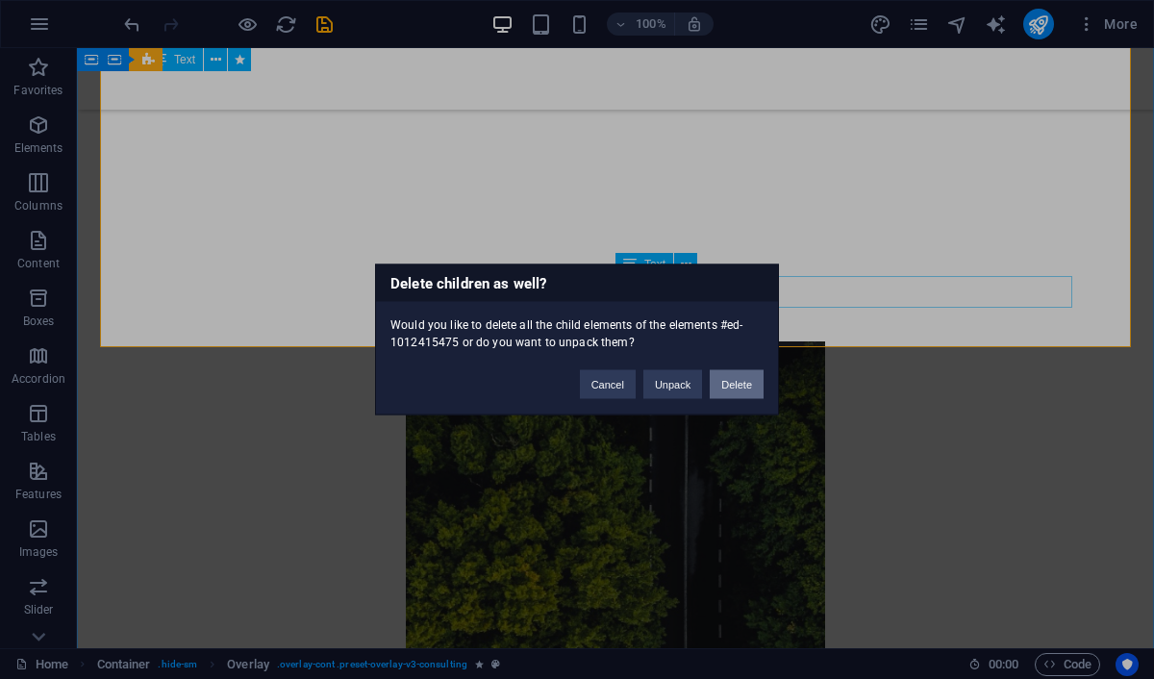
click at [736, 383] on button "Delete" at bounding box center [737, 384] width 54 height 29
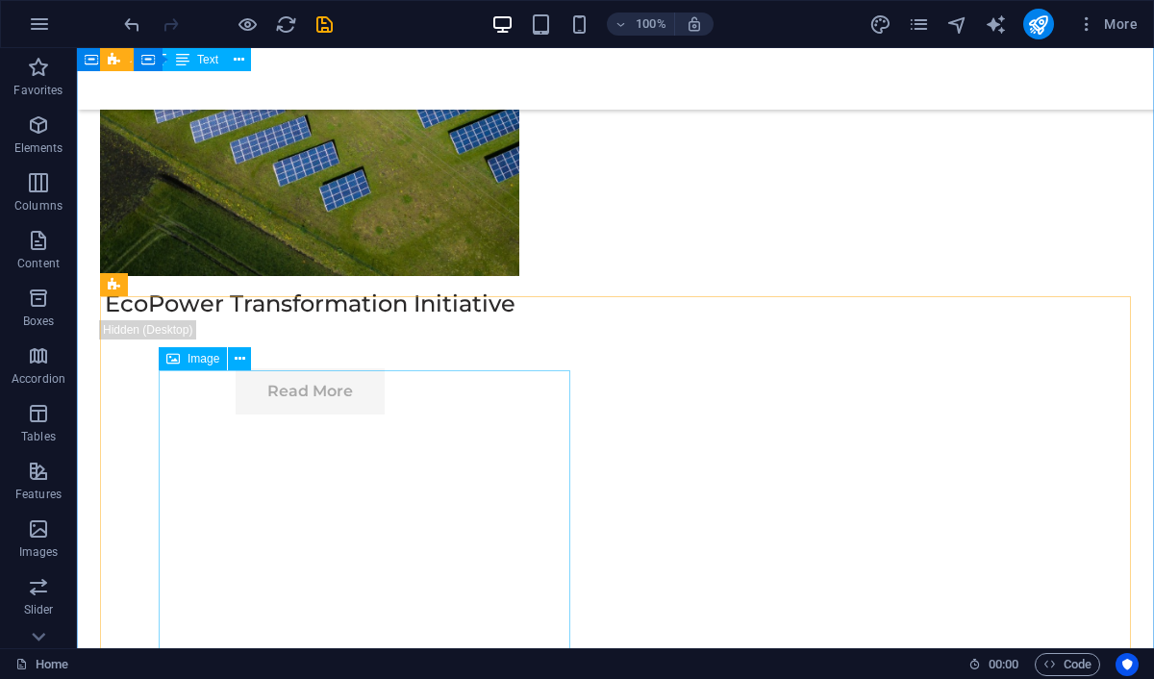
scroll to position [3436, 0]
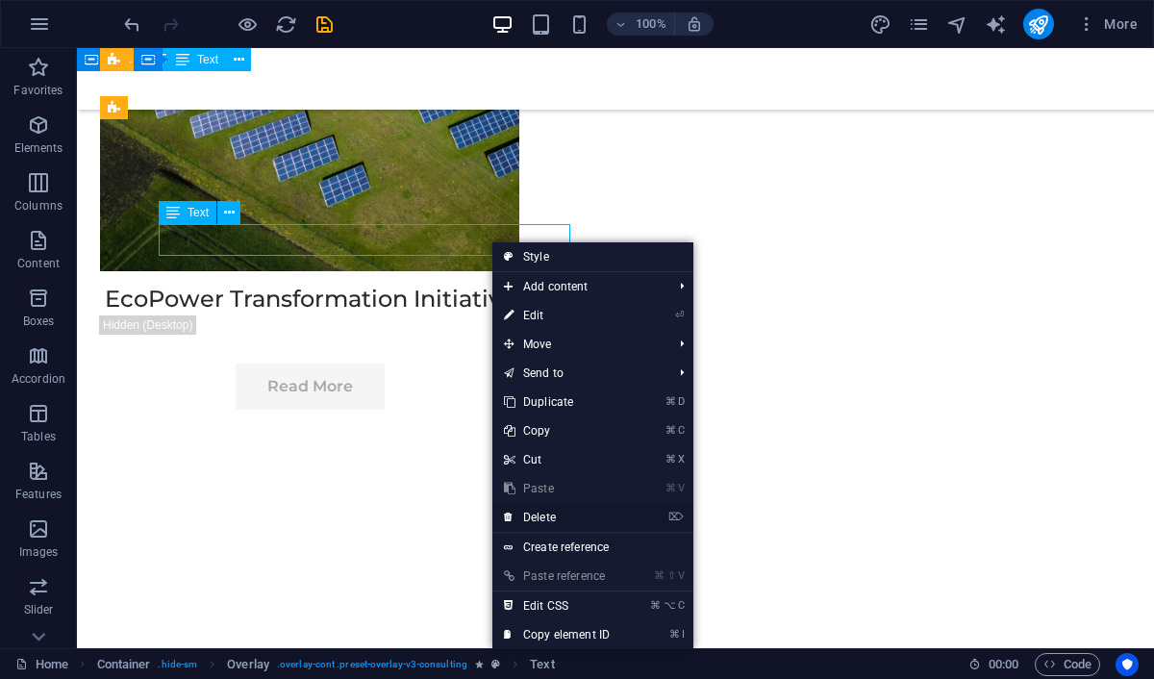
click at [552, 511] on link "⌦ Delete" at bounding box center [556, 517] width 129 height 29
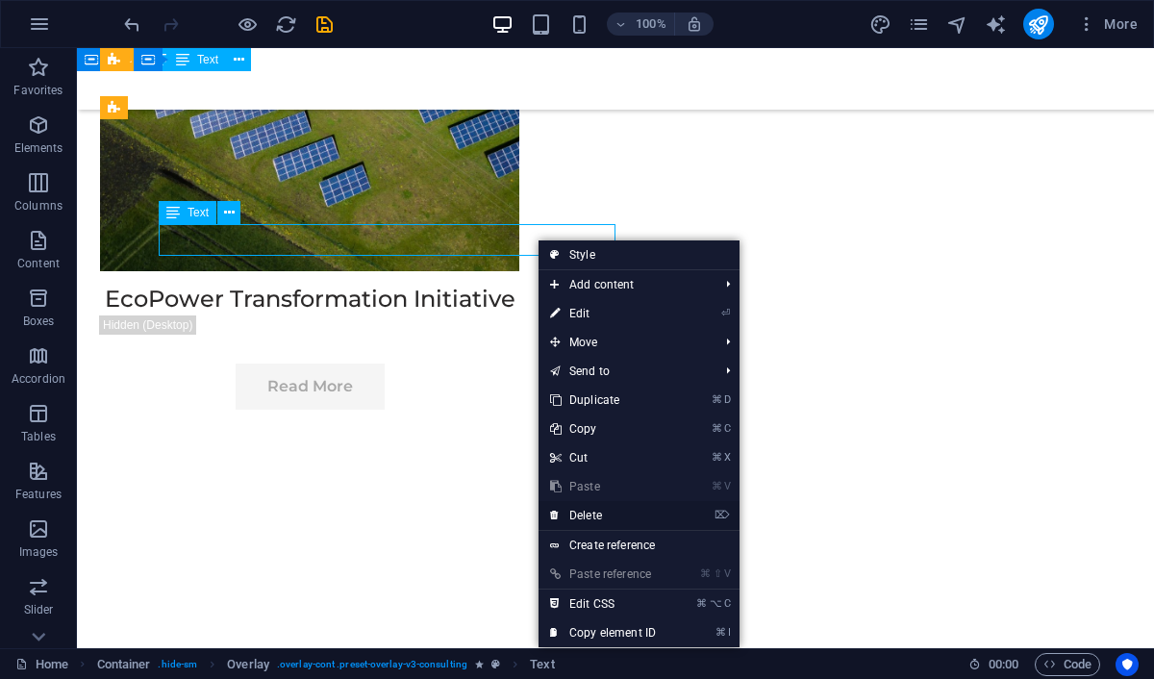
click at [589, 516] on link "⌦ Delete" at bounding box center [602, 515] width 129 height 29
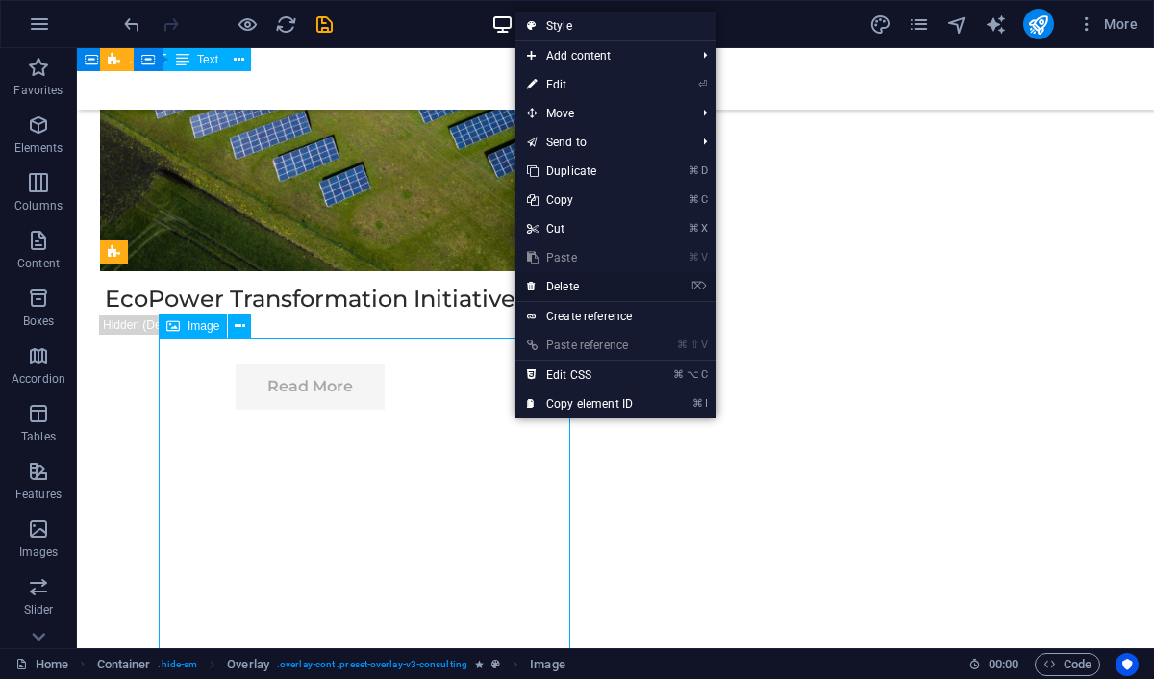
click at [592, 285] on link "⌦ Delete" at bounding box center [579, 286] width 129 height 29
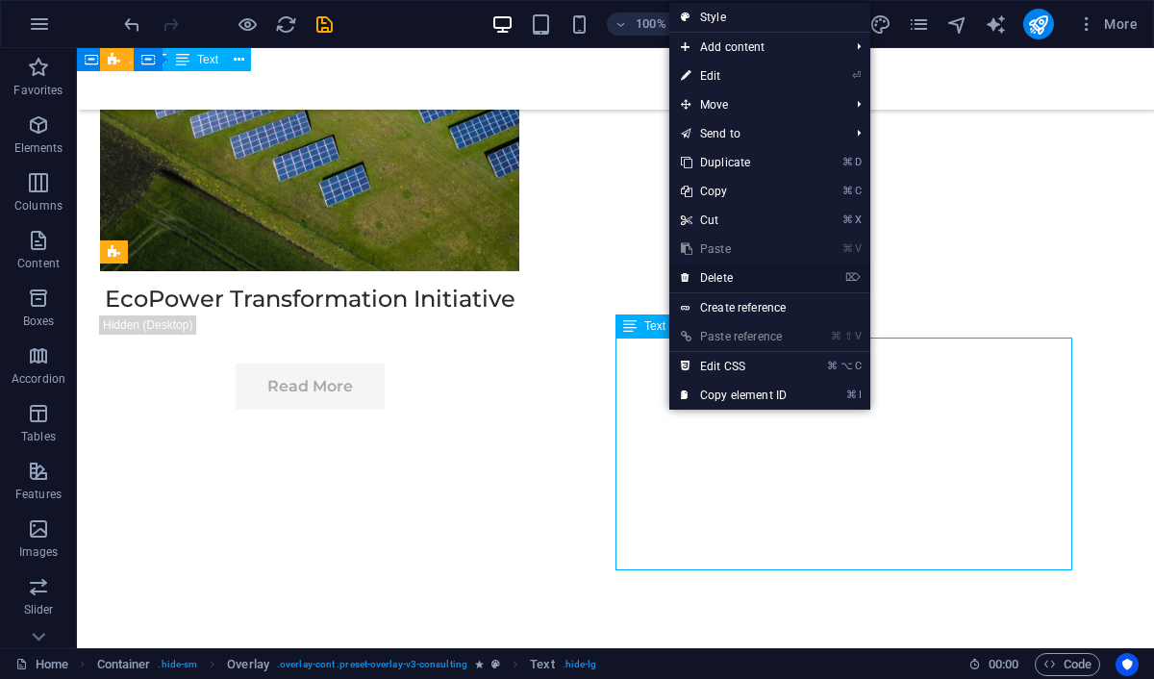
click at [711, 282] on link "⌦ Delete" at bounding box center [733, 277] width 129 height 29
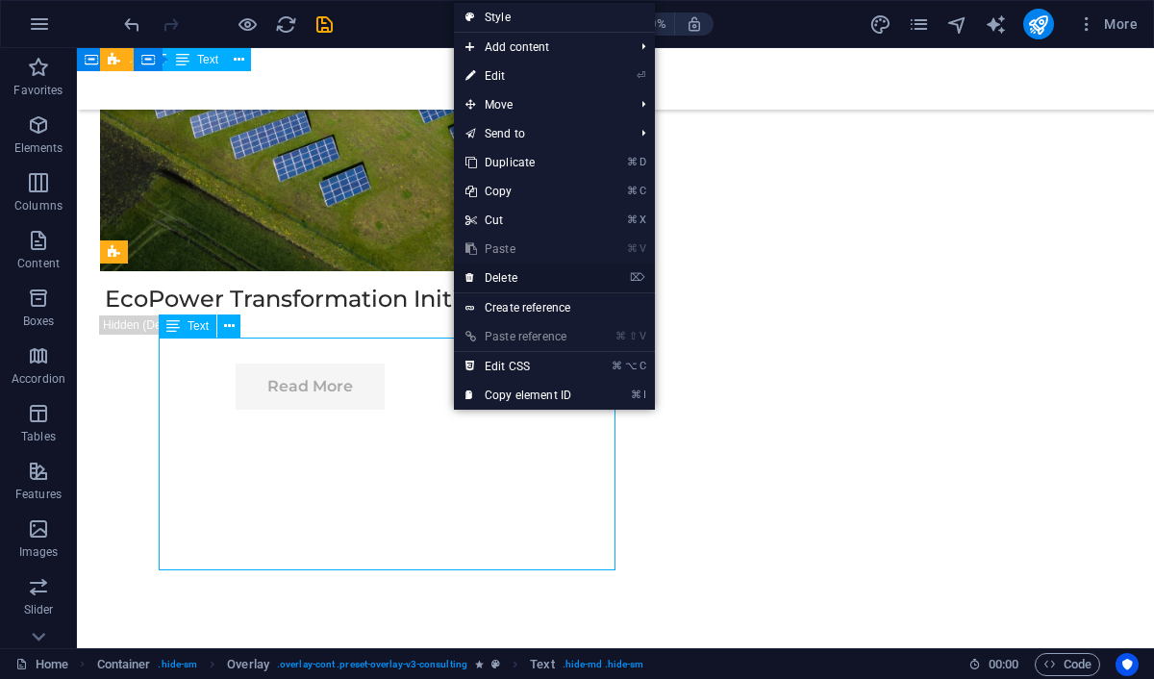
click at [531, 276] on link "⌦ Delete" at bounding box center [518, 277] width 129 height 29
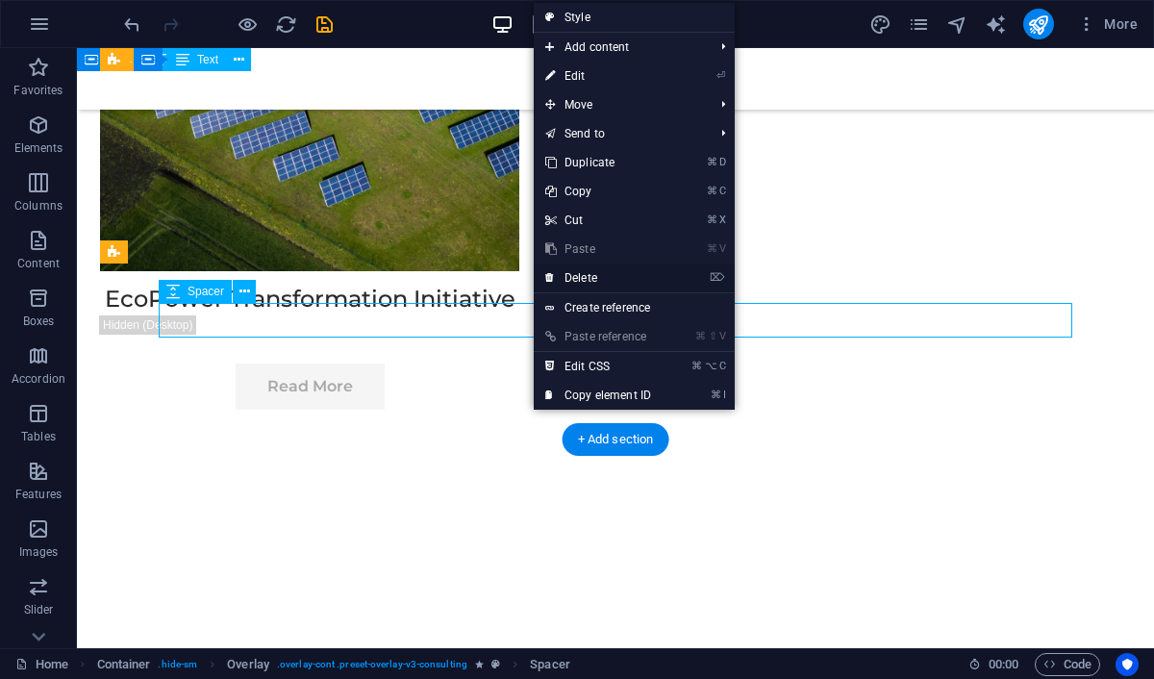
click at [576, 278] on link "⌦ Delete" at bounding box center [598, 277] width 129 height 29
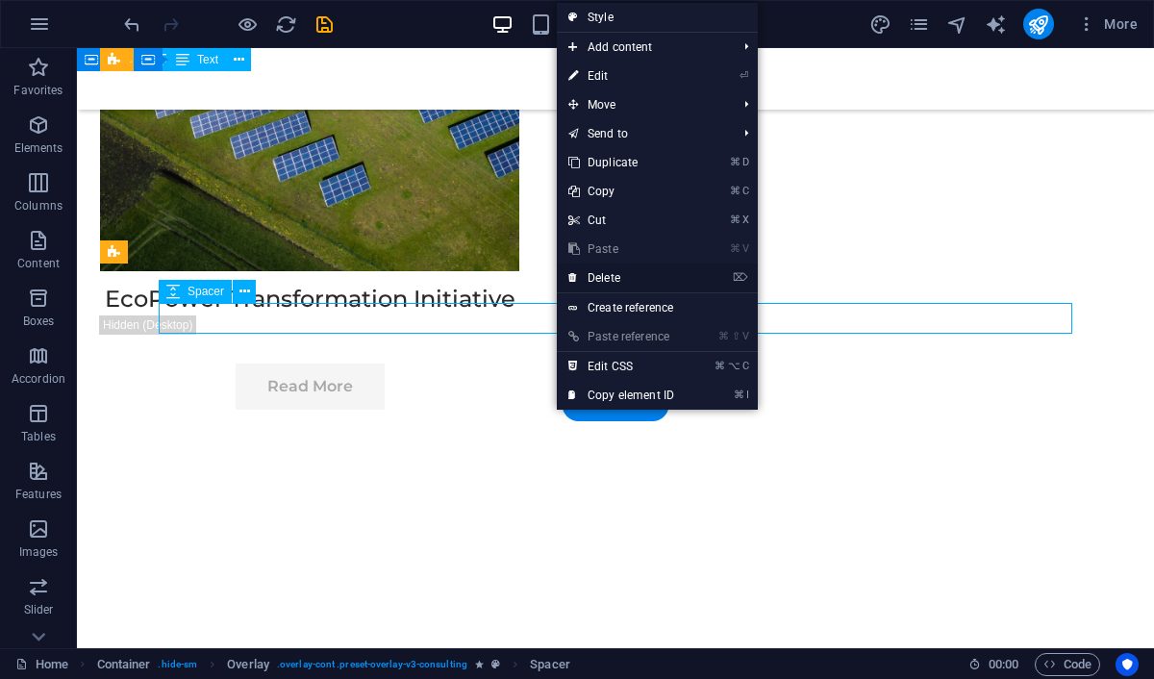
click at [596, 279] on link "⌦ Delete" at bounding box center [621, 277] width 129 height 29
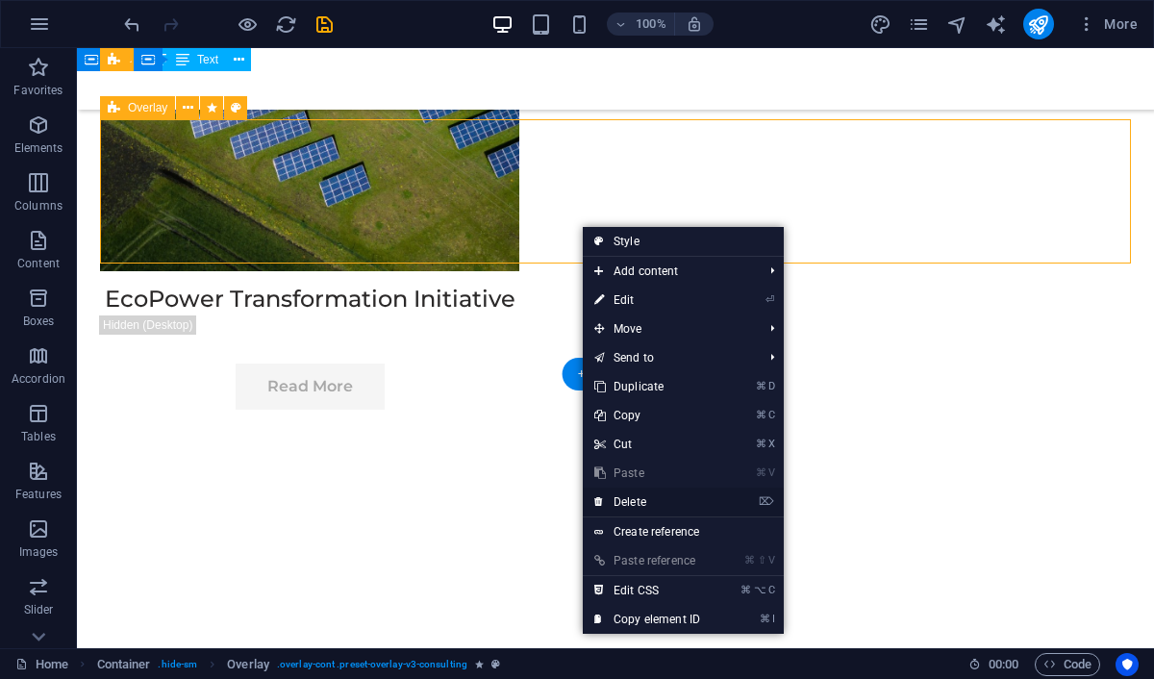
click at [636, 493] on link "⌦ Delete" at bounding box center [647, 501] width 129 height 29
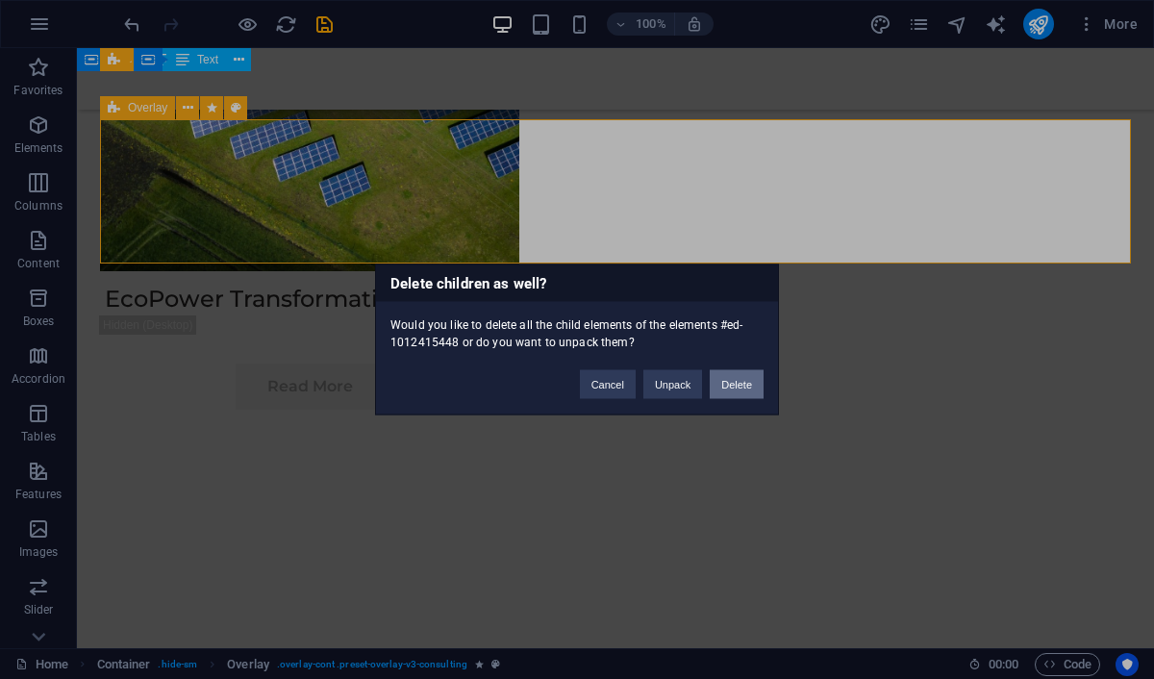
click at [727, 386] on button "Delete" at bounding box center [737, 384] width 54 height 29
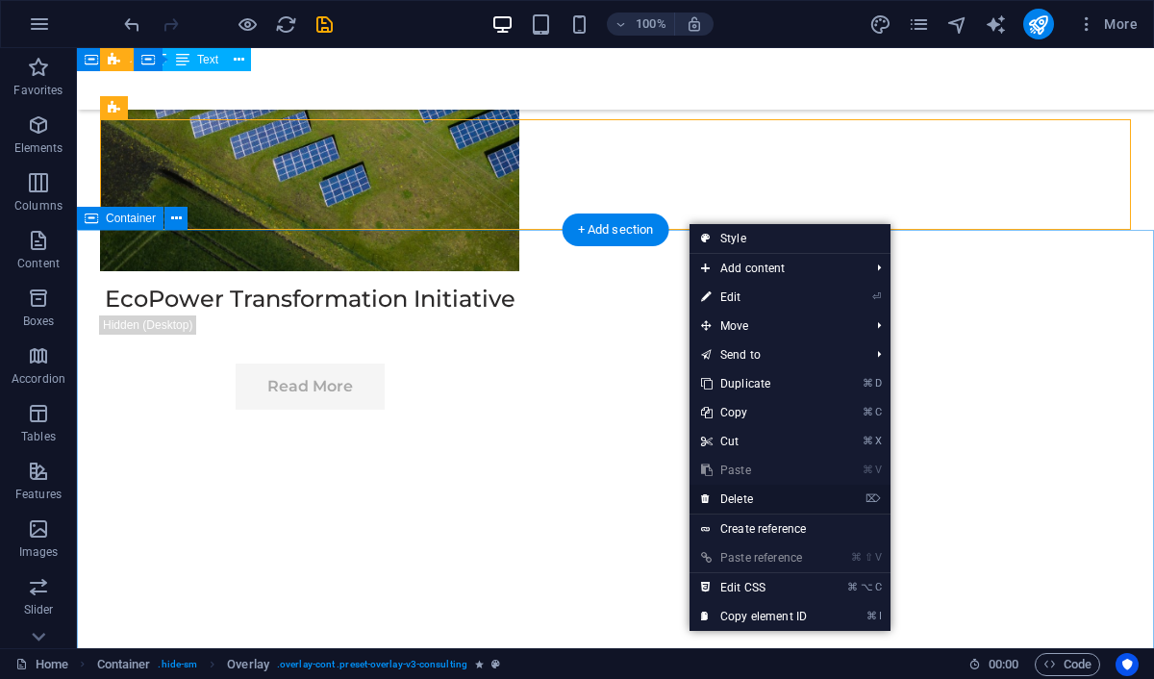
click at [754, 499] on link "⌦ Delete" at bounding box center [753, 499] width 129 height 29
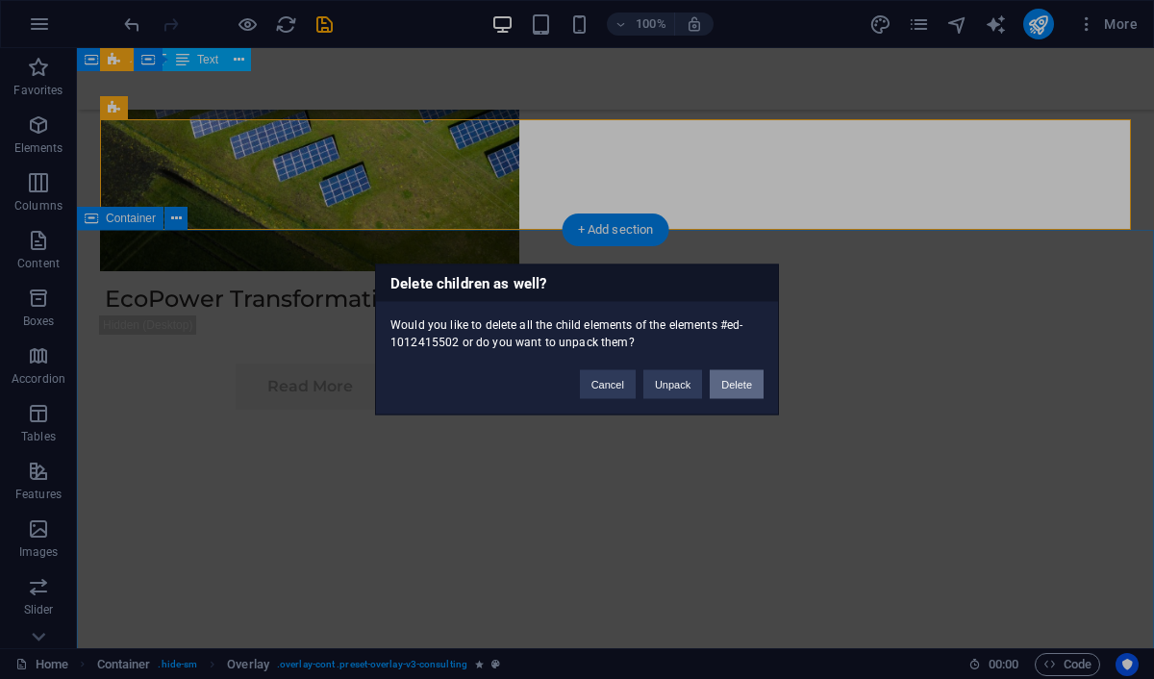
click at [741, 387] on button "Delete" at bounding box center [737, 384] width 54 height 29
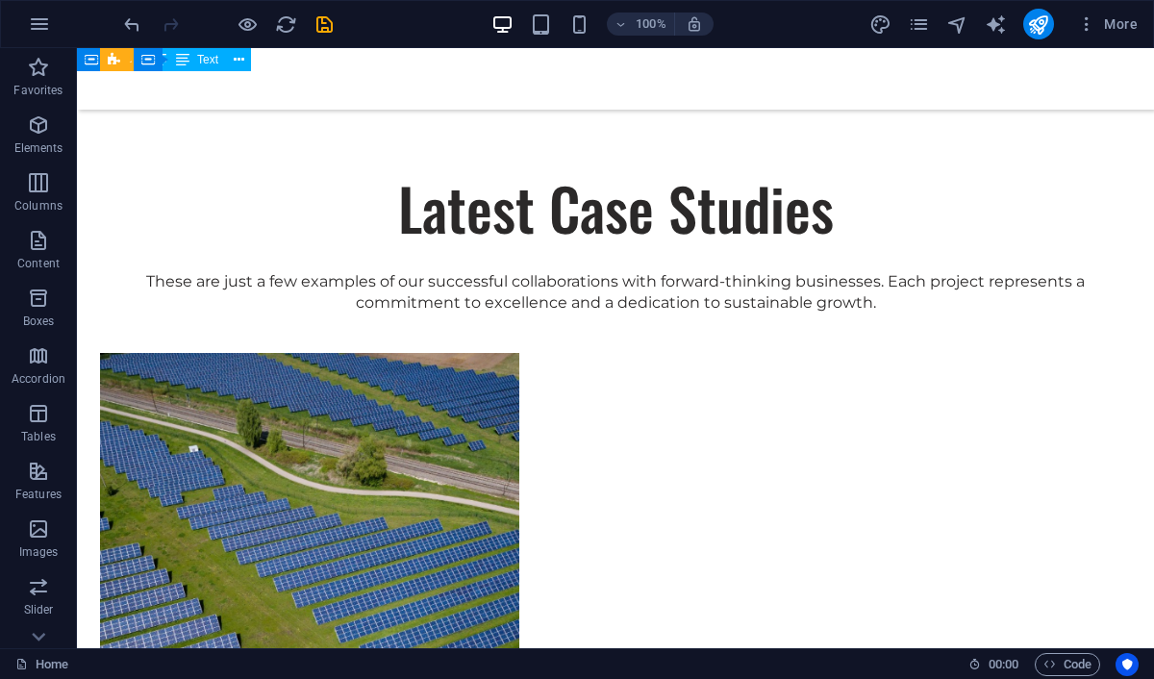
scroll to position [2858, 0]
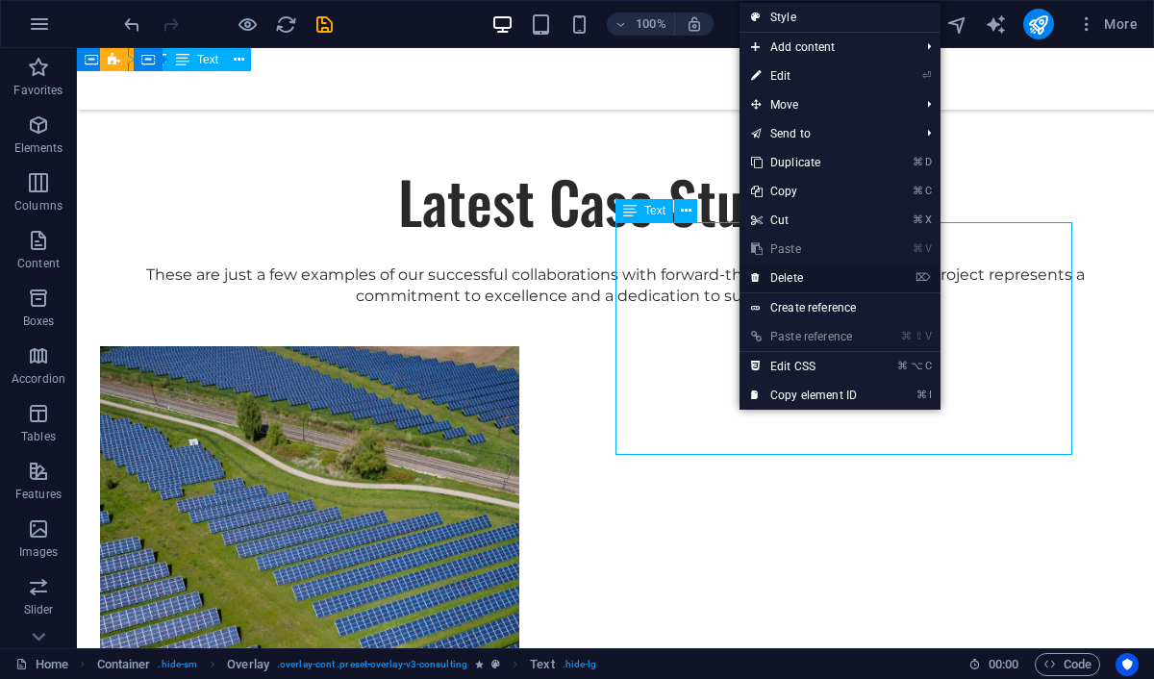
click at [784, 280] on link "⌦ Delete" at bounding box center [803, 277] width 129 height 29
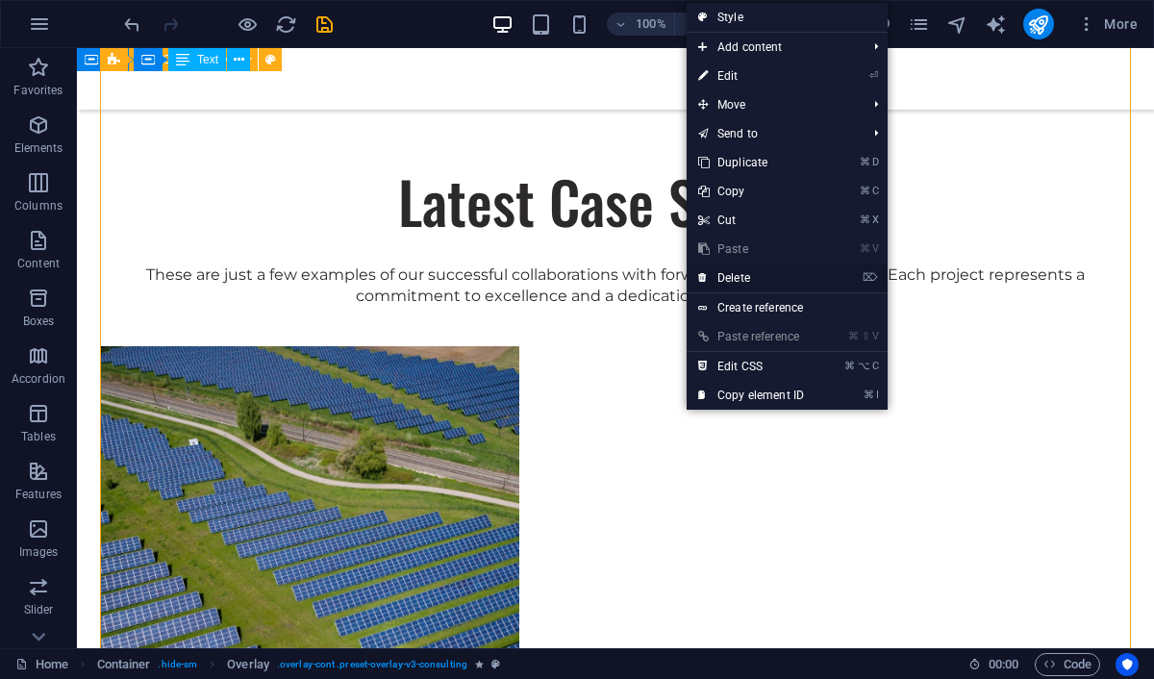
click at [715, 282] on link "⌦ Delete" at bounding box center [750, 277] width 129 height 29
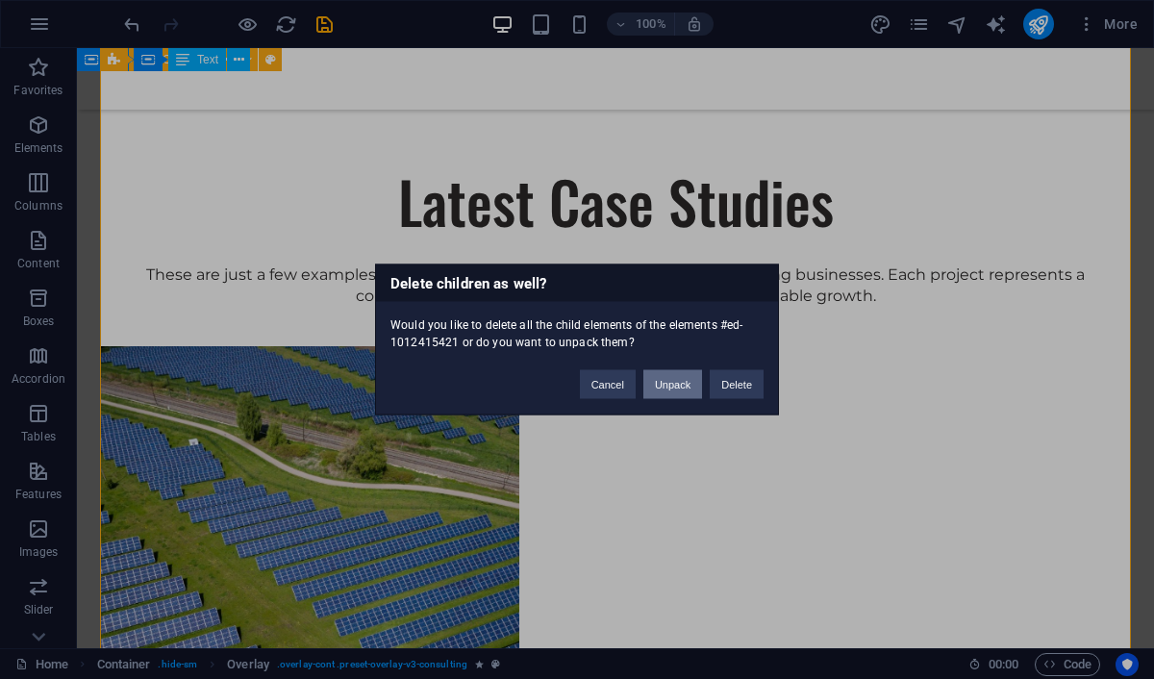
click at [686, 380] on button "Unpack" at bounding box center [672, 384] width 59 height 29
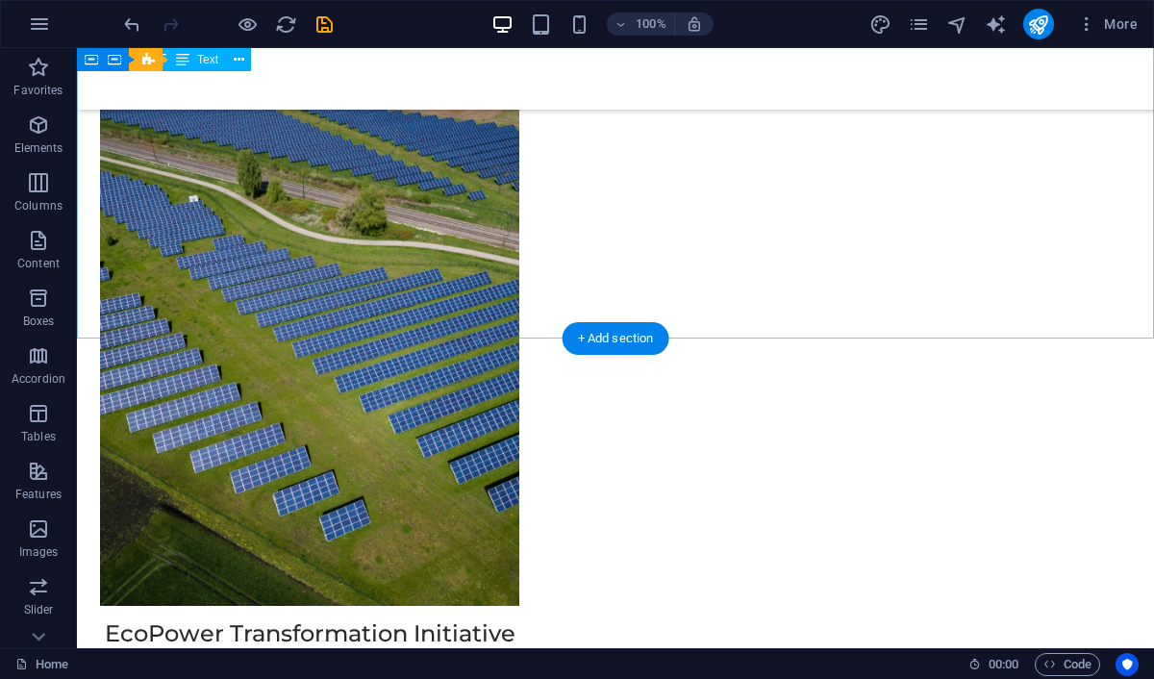
scroll to position [2990, 0]
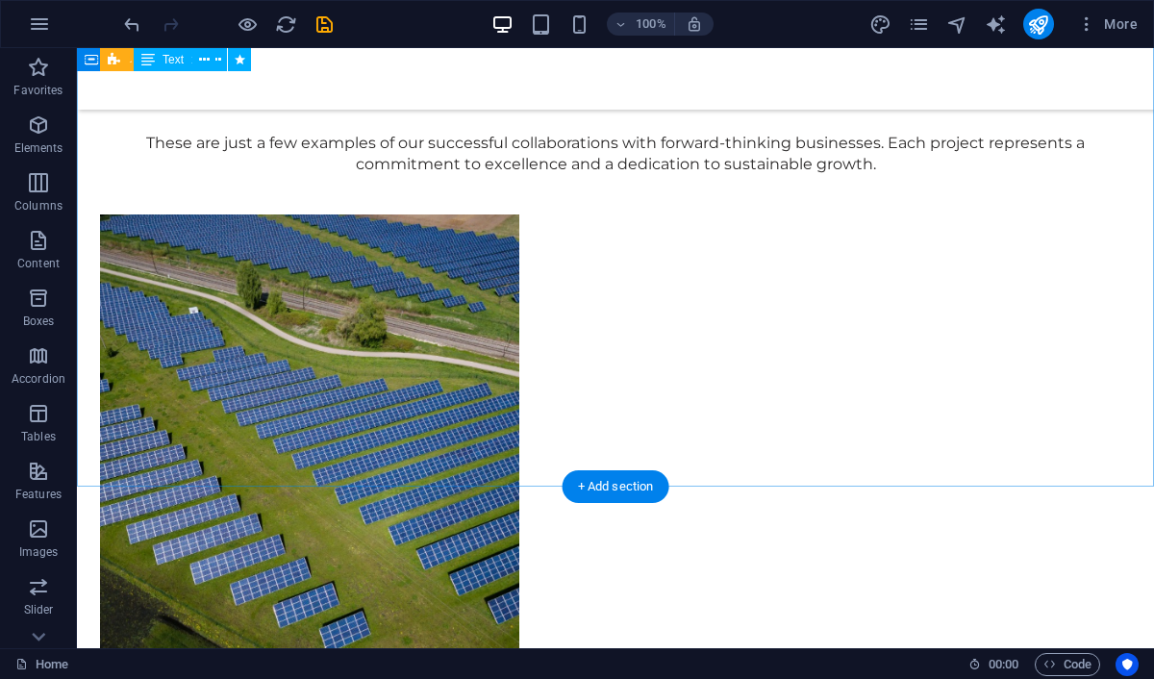
drag, startPoint x: 722, startPoint y: 535, endPoint x: 638, endPoint y: 303, distance: 246.3
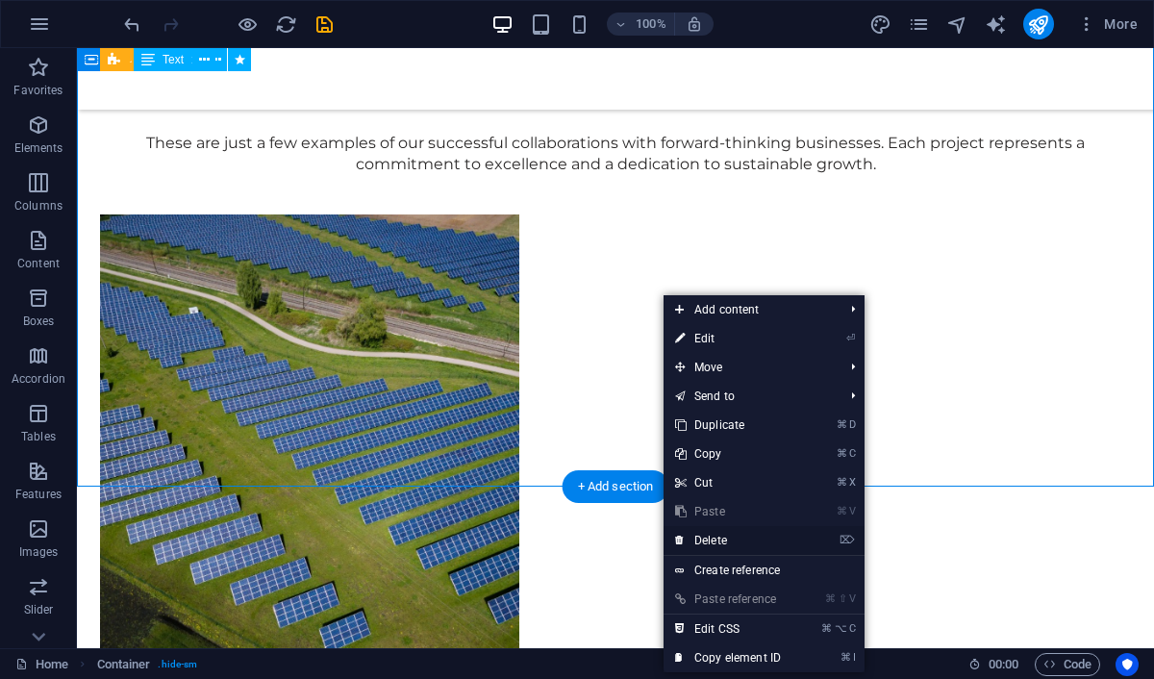
click at [727, 538] on link "⌦ Delete" at bounding box center [727, 540] width 129 height 29
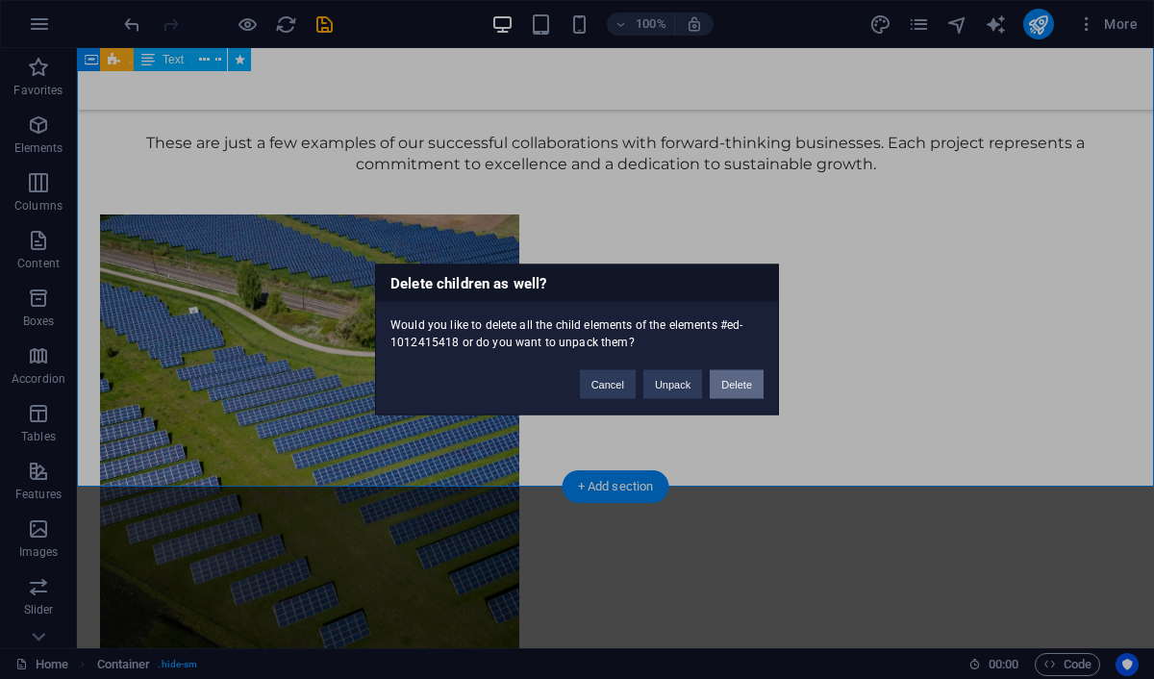
click at [736, 385] on button "Delete" at bounding box center [737, 384] width 54 height 29
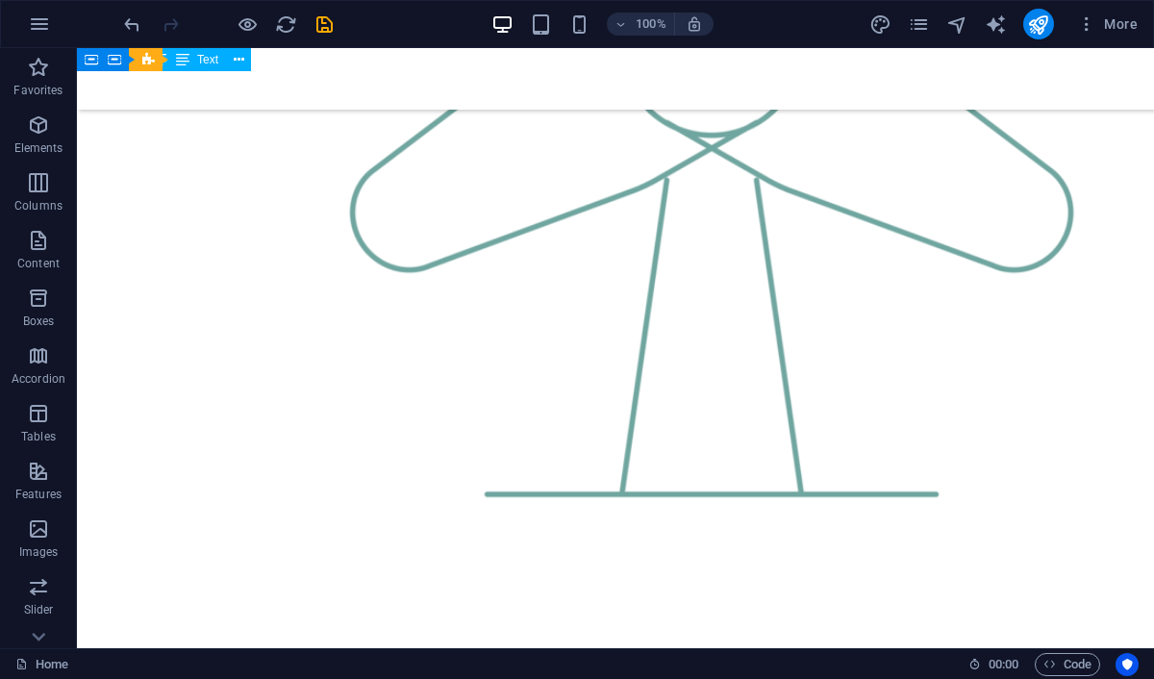
scroll to position [1571, 0]
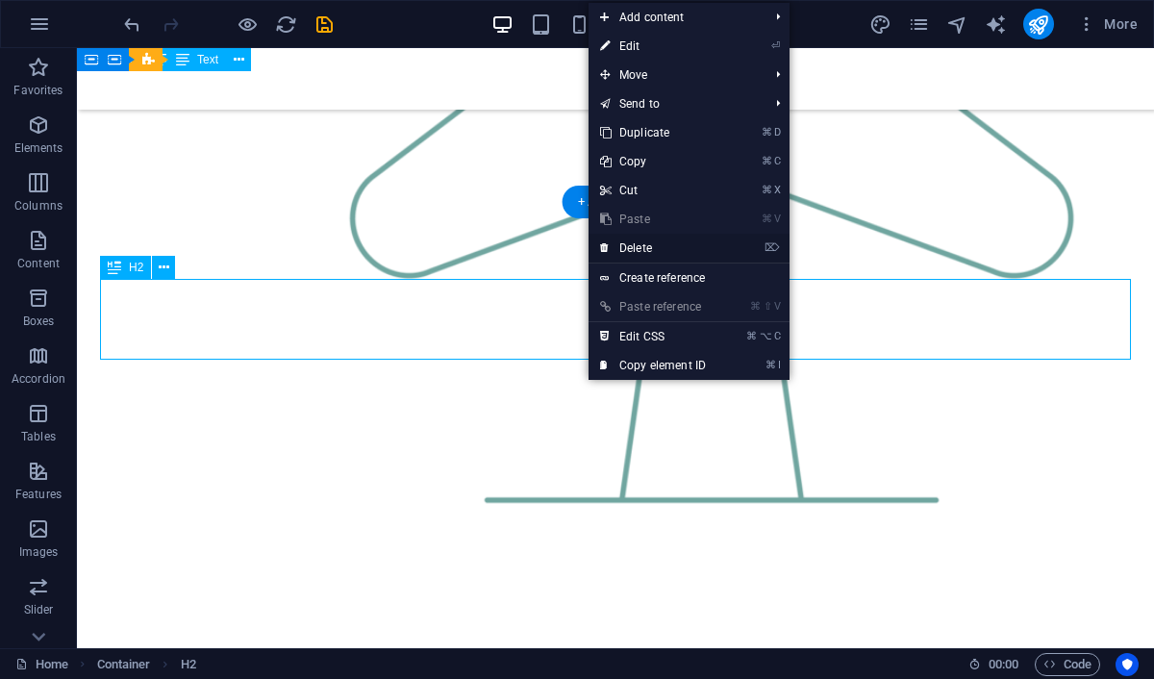
click at [651, 248] on link "⌦ Delete" at bounding box center [652, 248] width 129 height 29
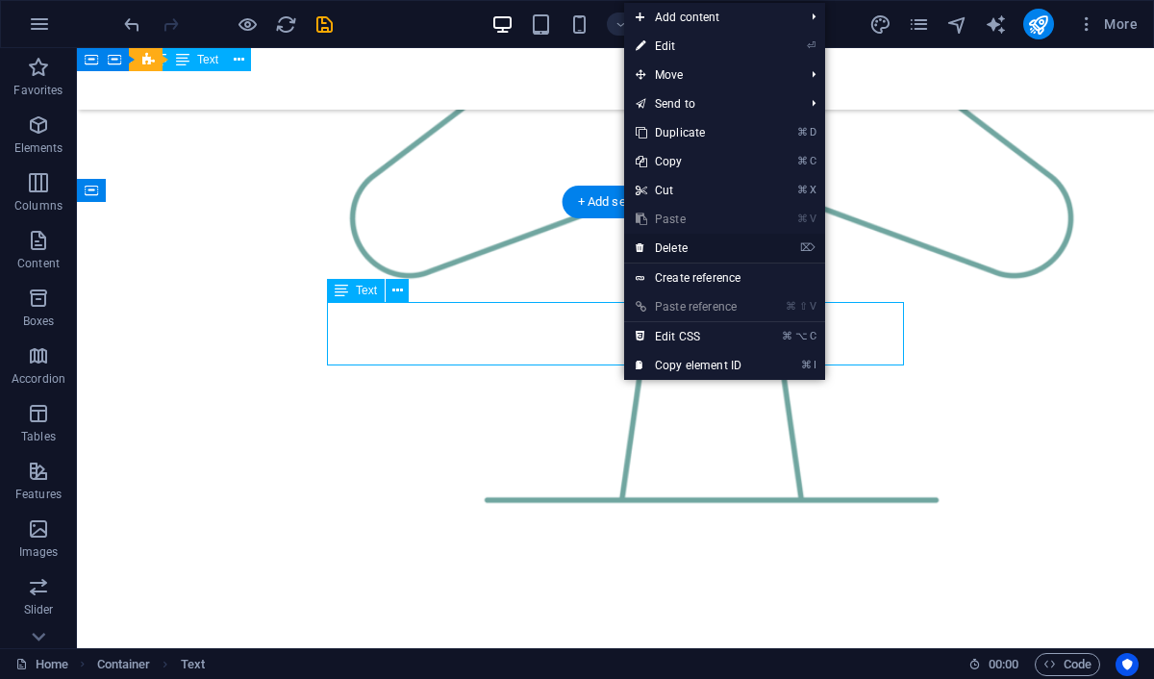
click at [661, 249] on link "⌦ Delete" at bounding box center [688, 248] width 129 height 29
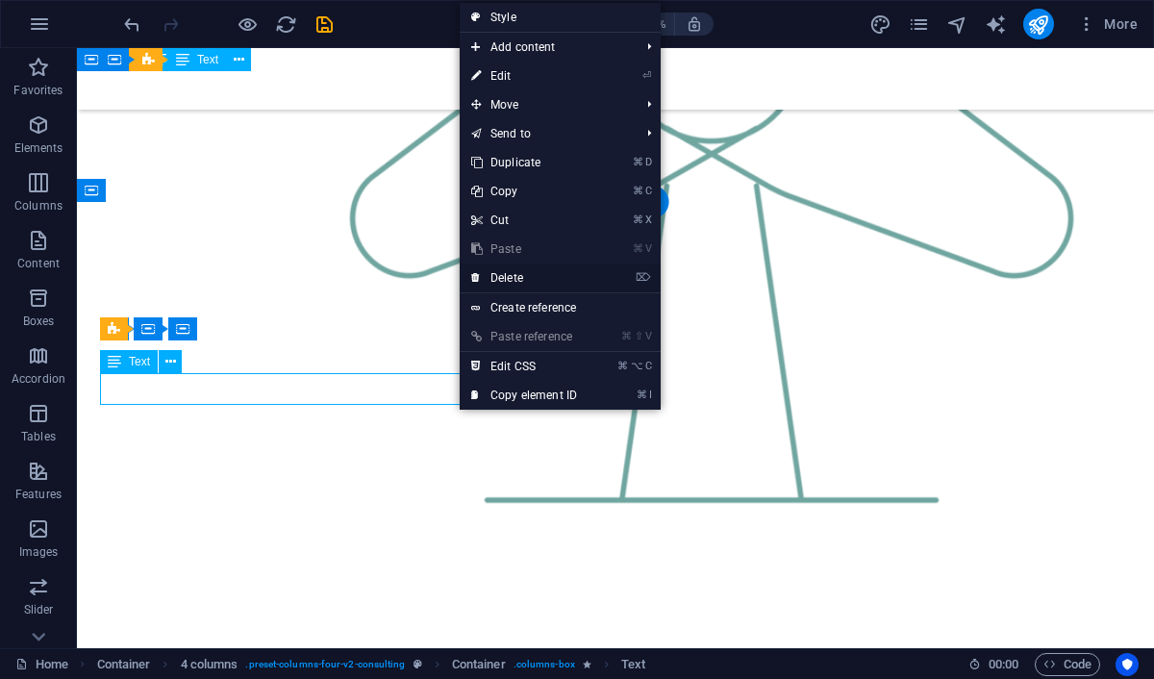
click at [533, 281] on link "⌦ Delete" at bounding box center [524, 277] width 129 height 29
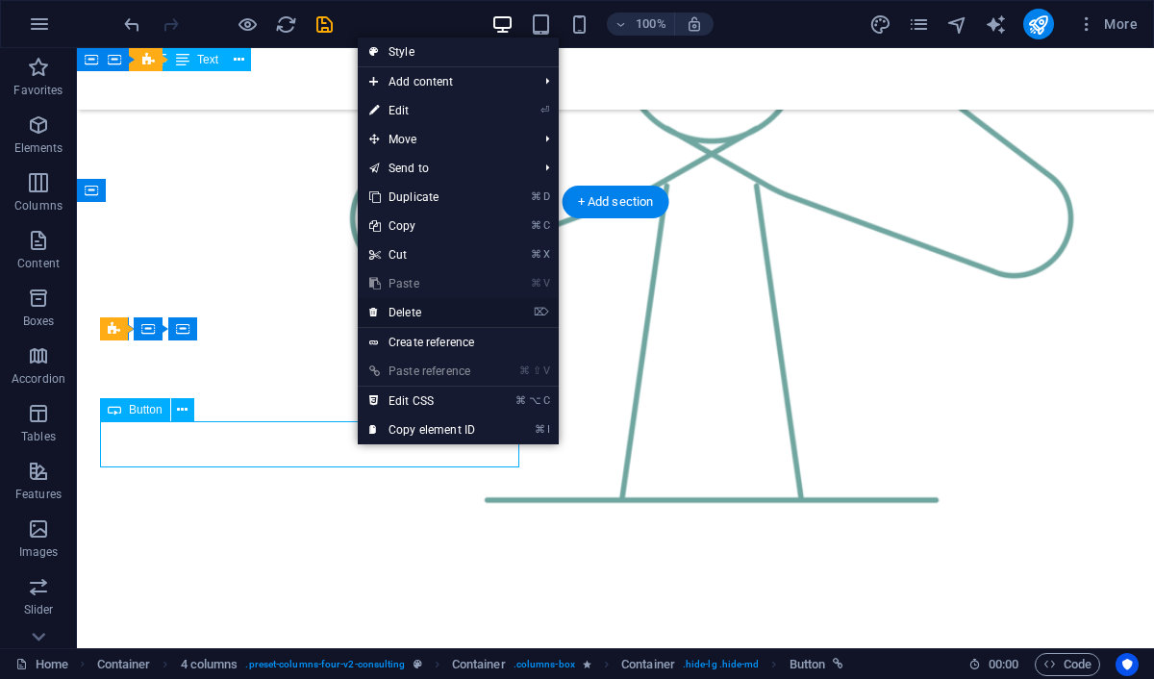
click at [428, 312] on link "⌦ Delete" at bounding box center [422, 312] width 129 height 29
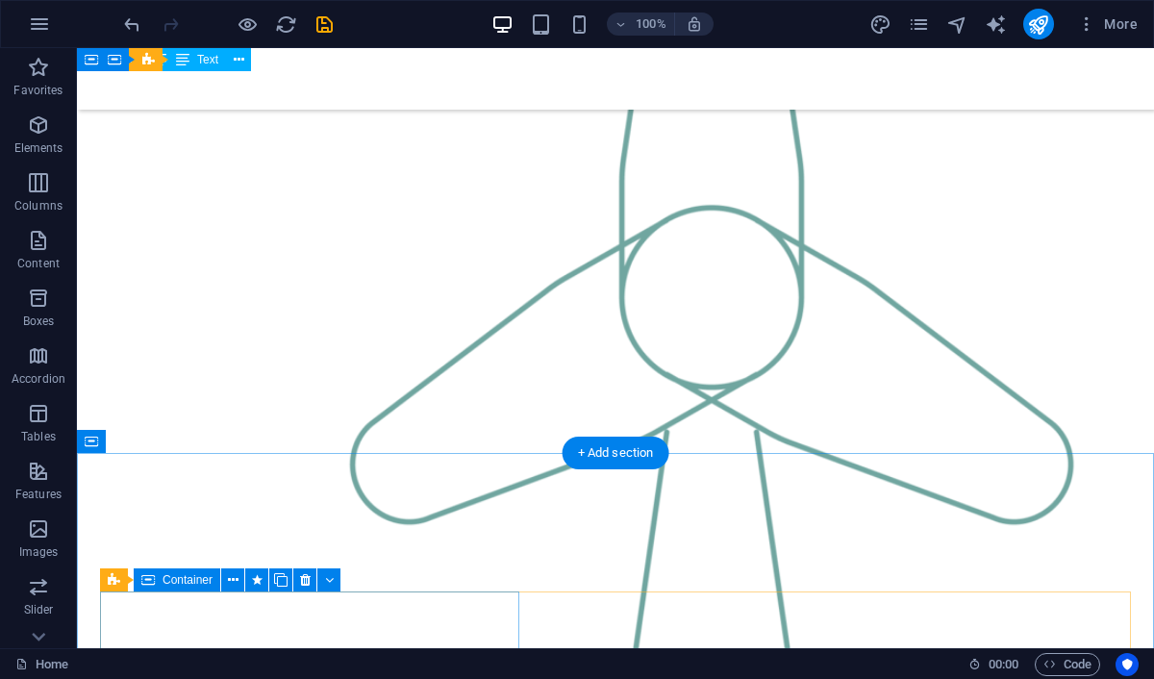
scroll to position [1326, 0]
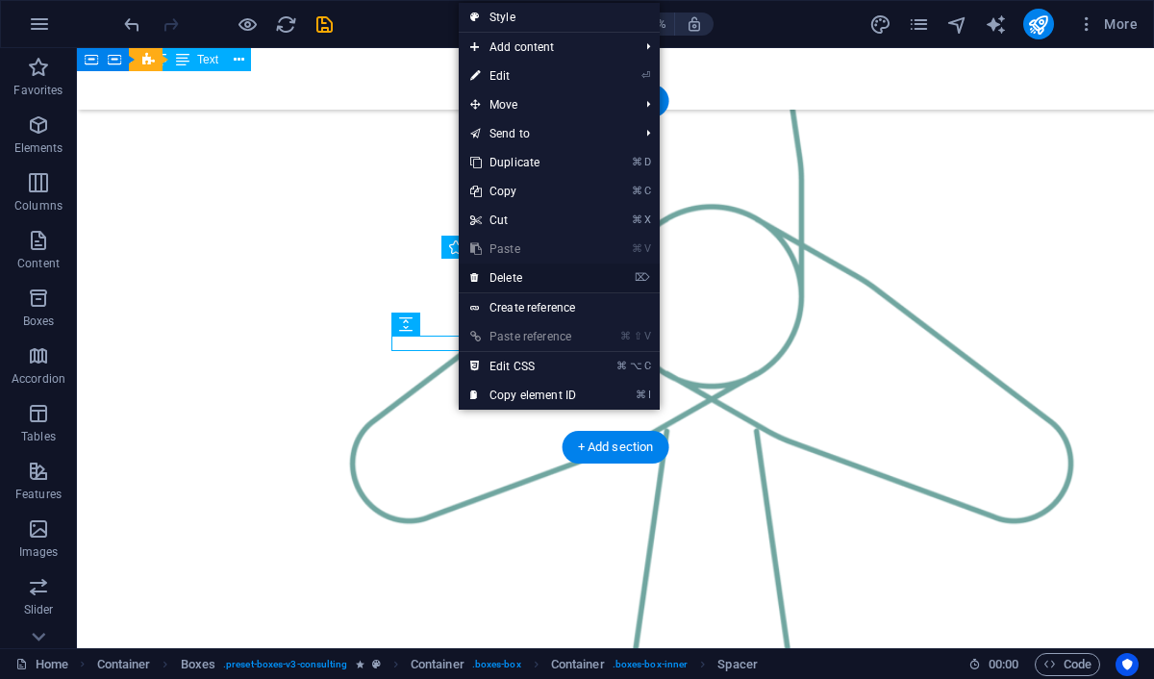
click at [527, 271] on link "⌦ Delete" at bounding box center [523, 277] width 129 height 29
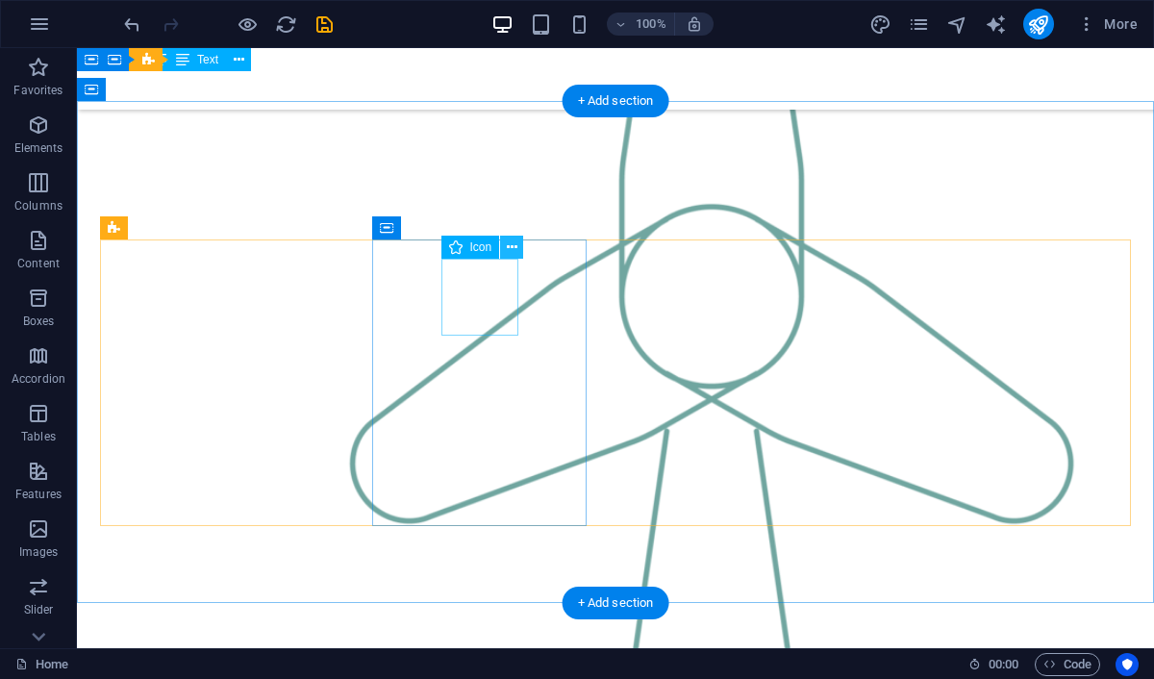
click at [514, 248] on icon at bounding box center [512, 247] width 11 height 20
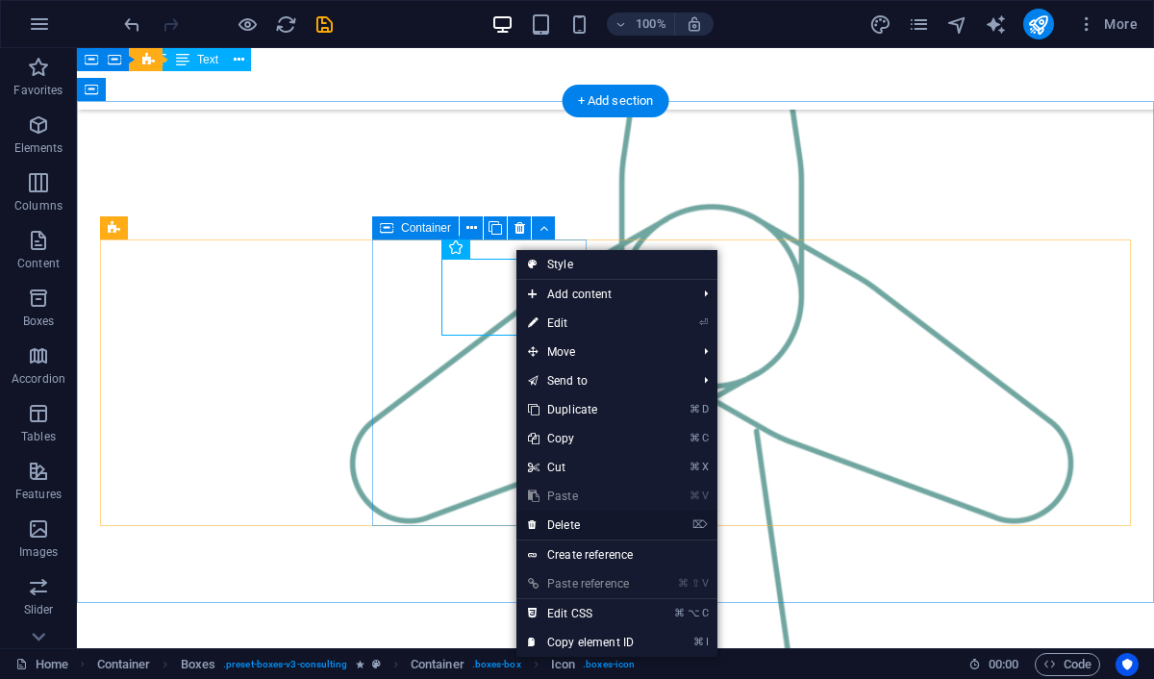
click at [572, 524] on link "⌦ Delete" at bounding box center [580, 525] width 129 height 29
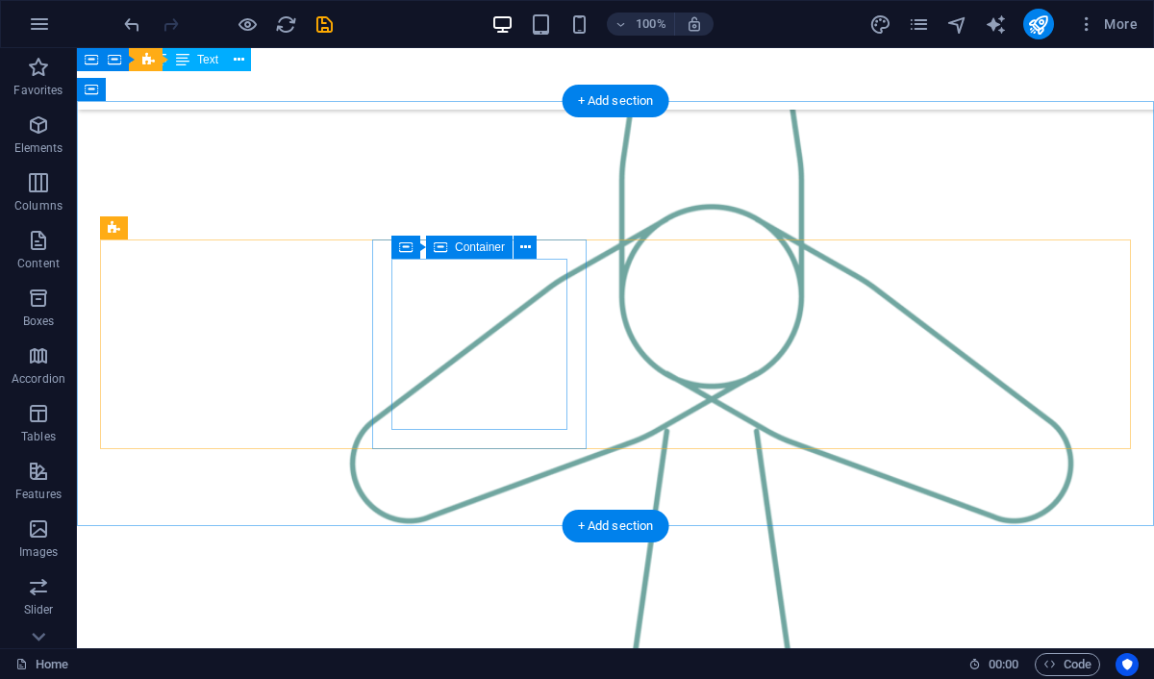
drag, startPoint x: 646, startPoint y: 563, endPoint x: 522, endPoint y: 386, distance: 216.8
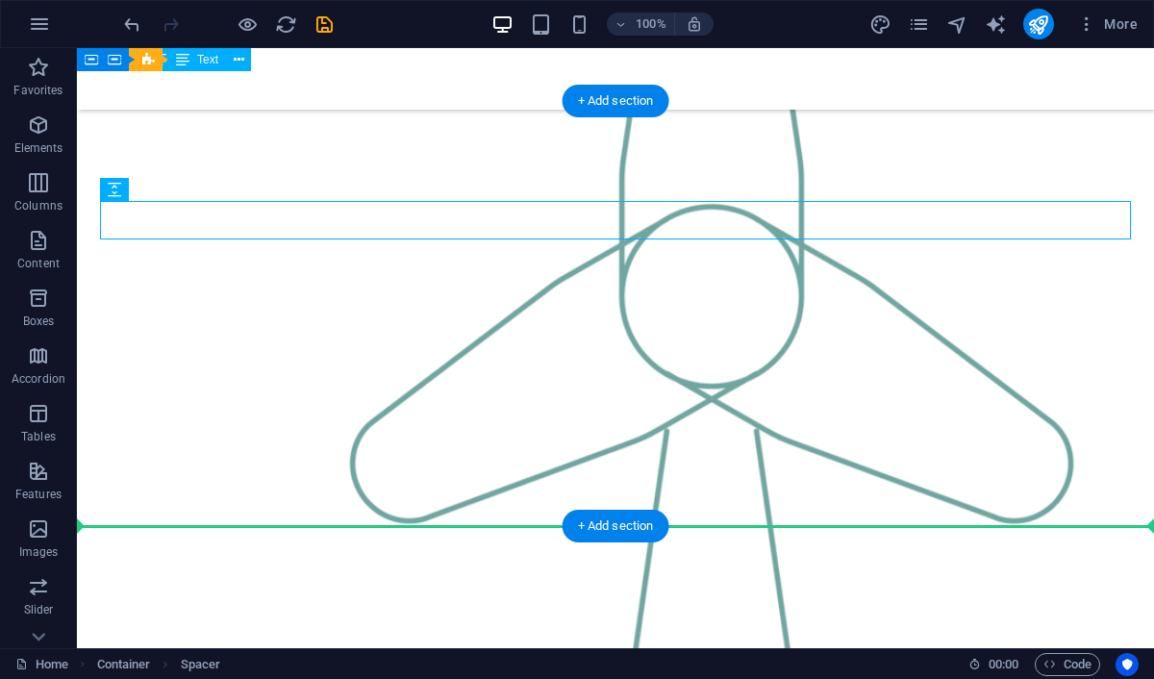
drag, startPoint x: 717, startPoint y: 219, endPoint x: 403, endPoint y: 491, distance: 415.8
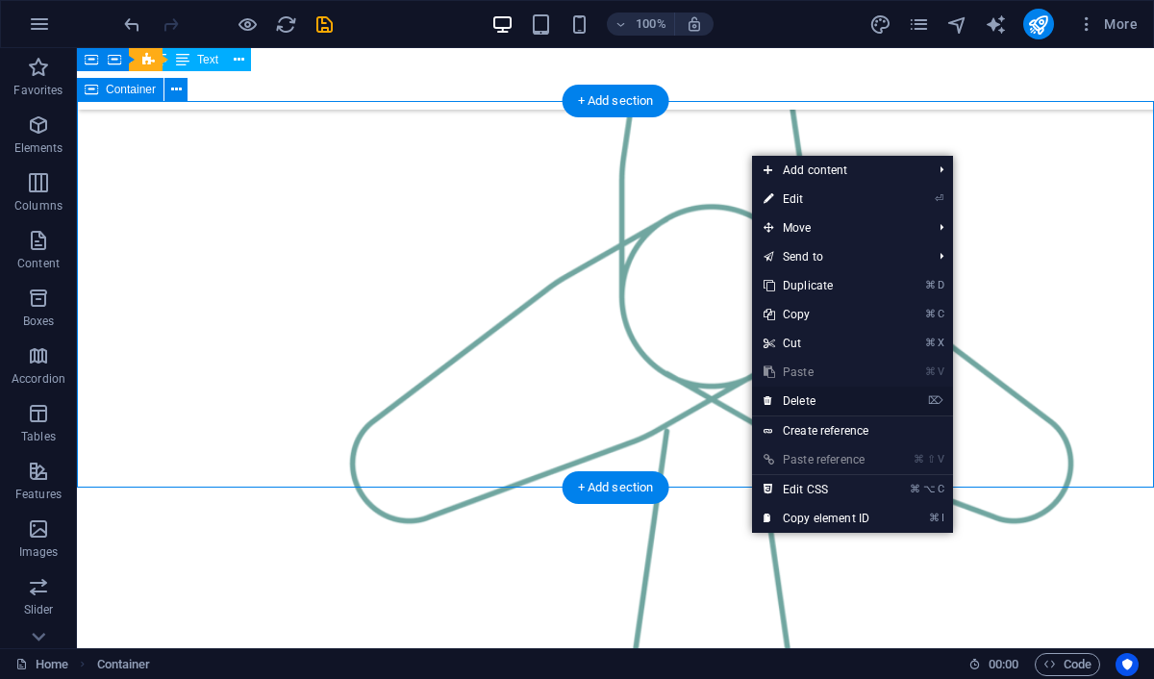
click at [807, 401] on link "⌦ Delete" at bounding box center [816, 401] width 129 height 29
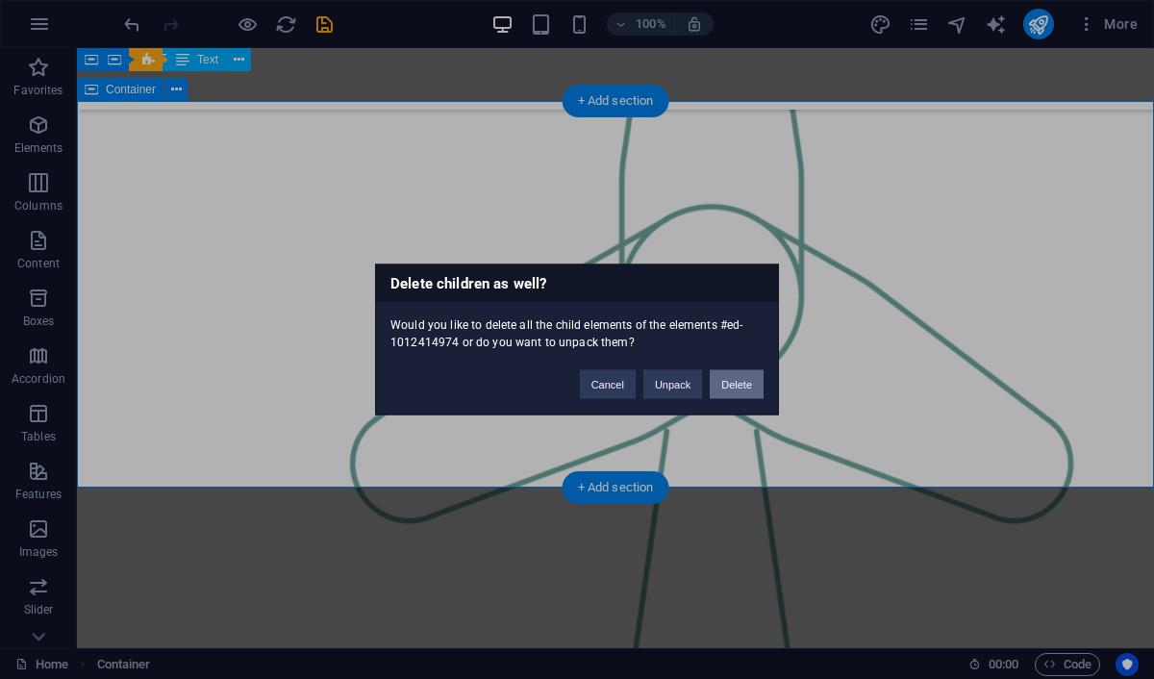
click at [732, 383] on button "Delete" at bounding box center [737, 384] width 54 height 29
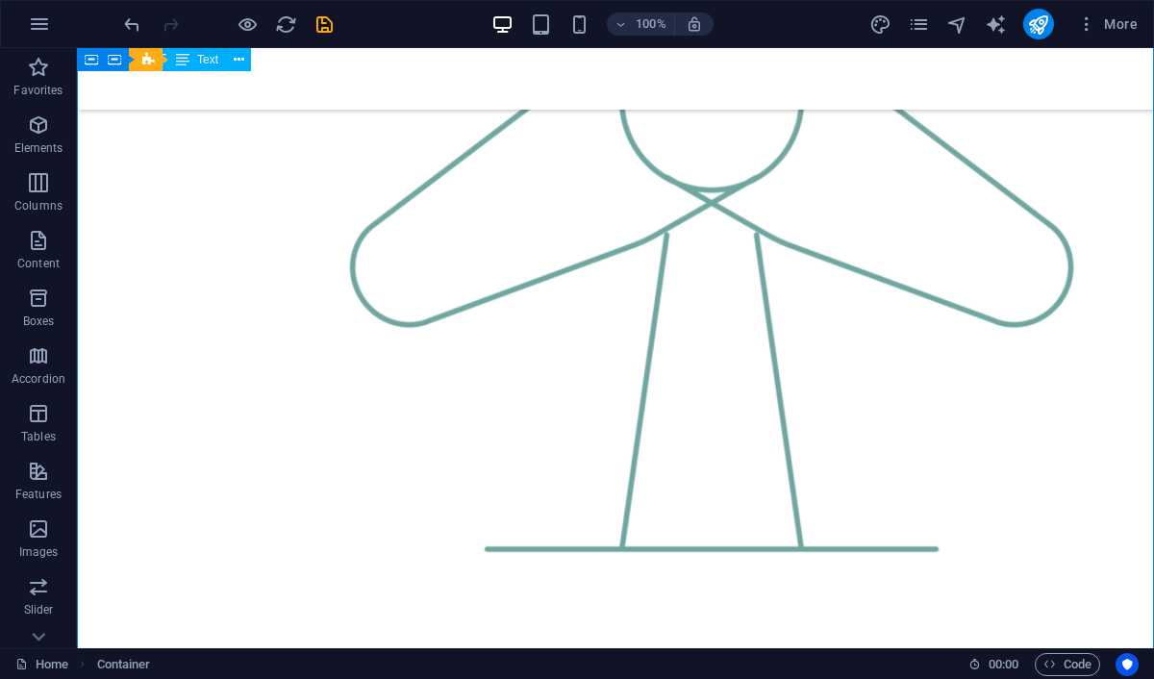
drag, startPoint x: 852, startPoint y: 202, endPoint x: 371, endPoint y: 590, distance: 618.0
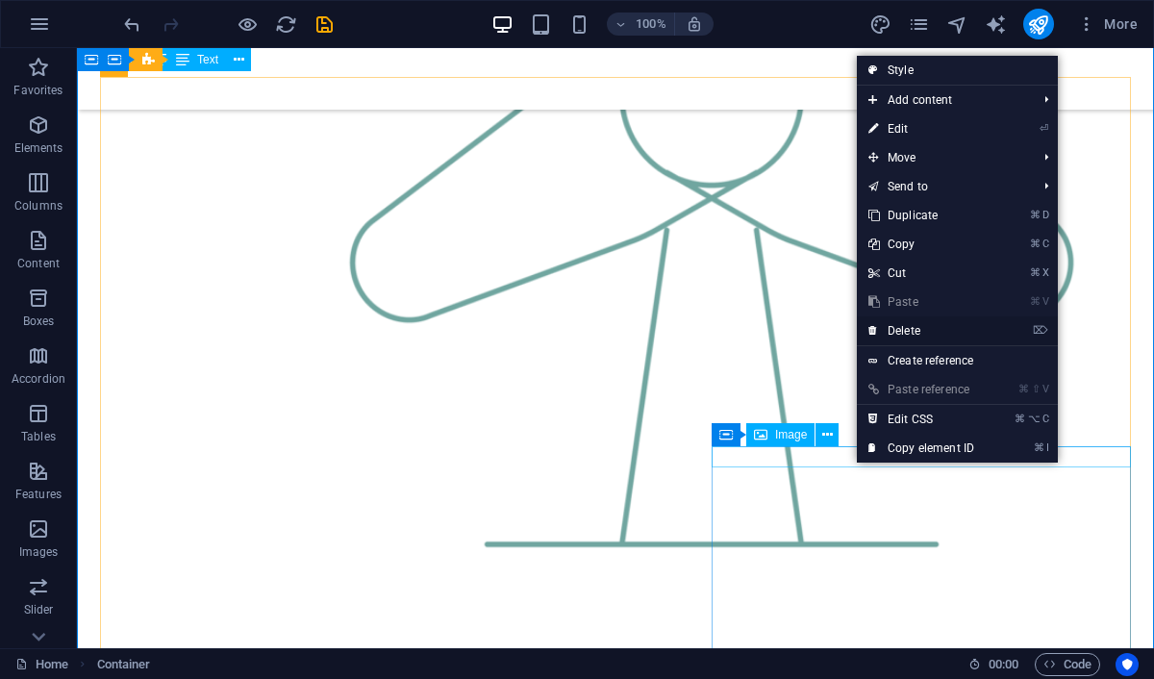
click at [905, 334] on link "⌦ Delete" at bounding box center [921, 330] width 129 height 29
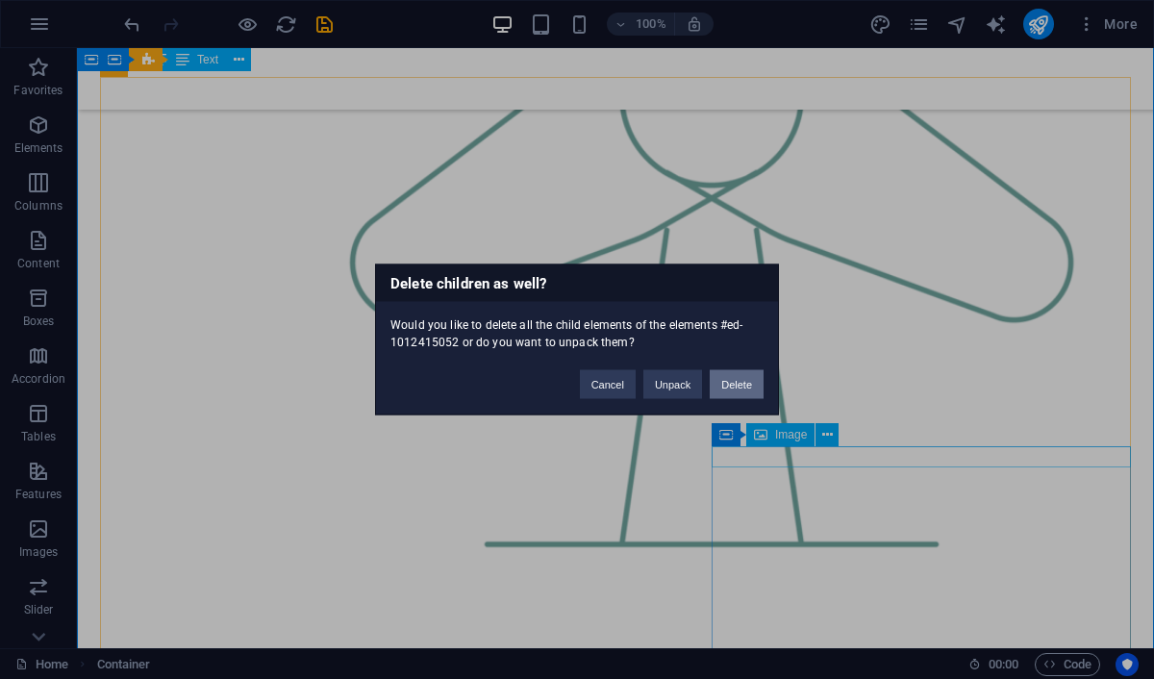
click at [750, 380] on button "Delete" at bounding box center [737, 384] width 54 height 29
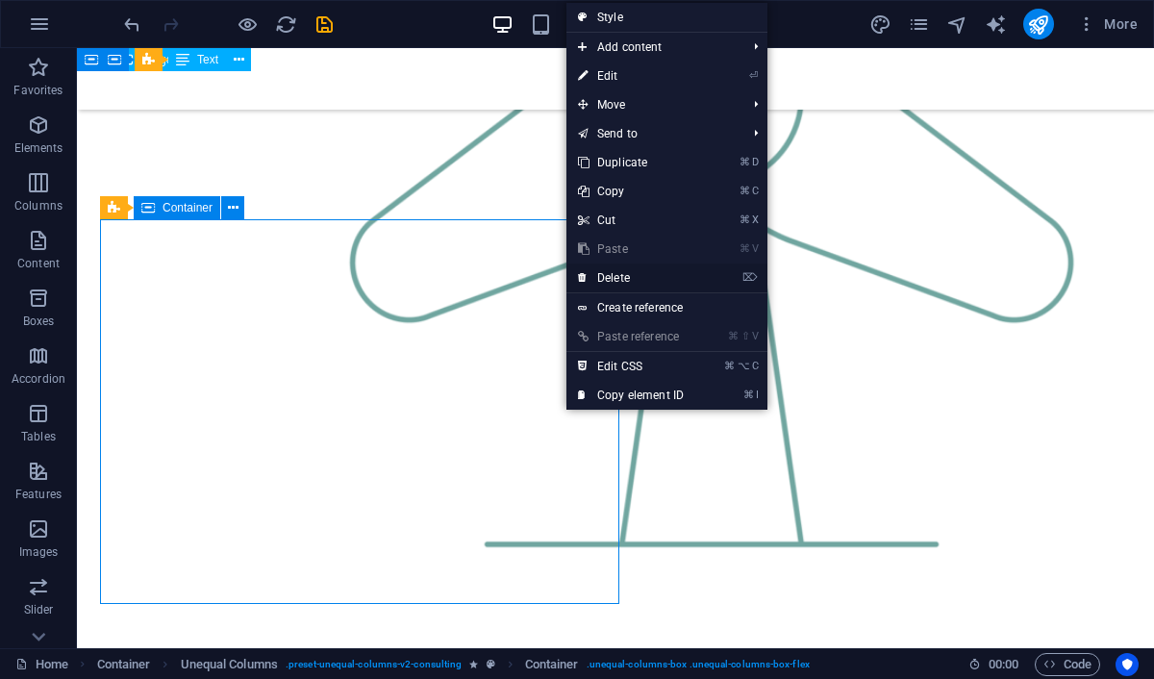
click at [606, 272] on link "⌦ Delete" at bounding box center [630, 277] width 129 height 29
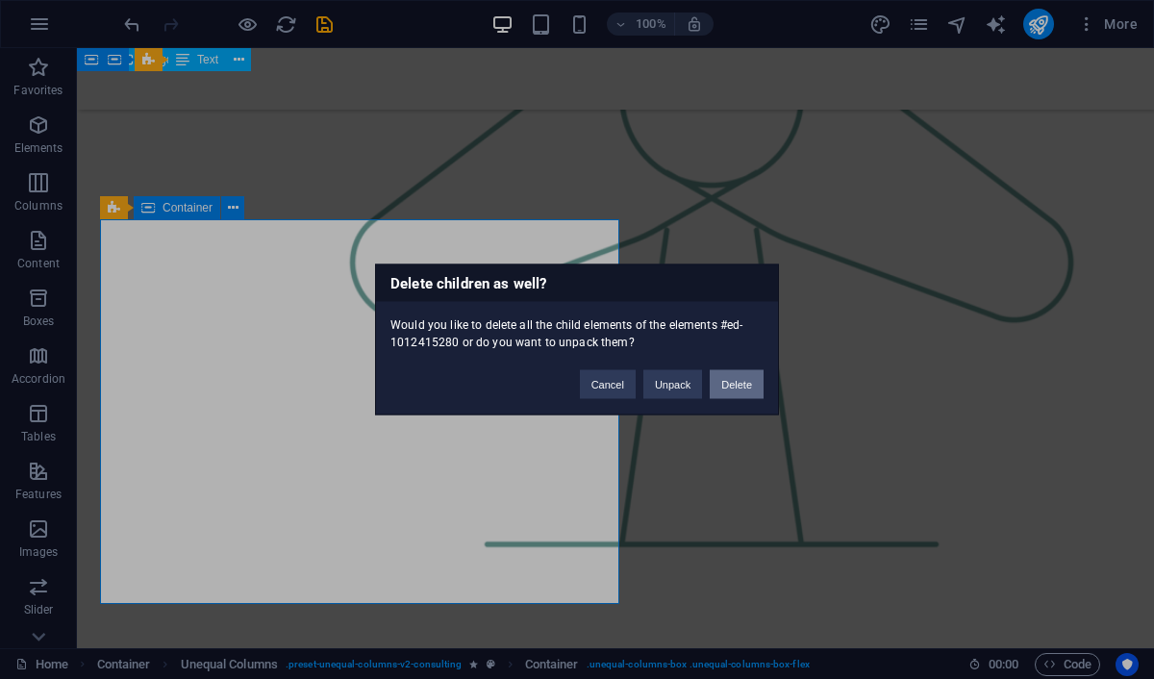
click at [730, 382] on button "Delete" at bounding box center [737, 384] width 54 height 29
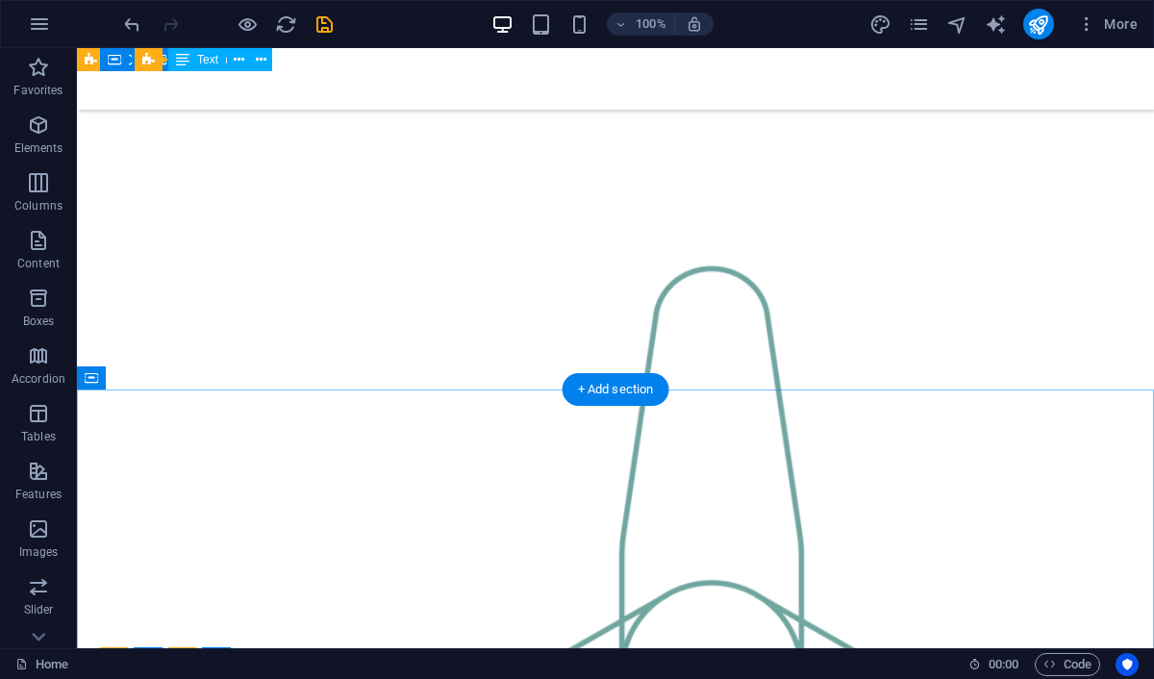
scroll to position [1113, 0]
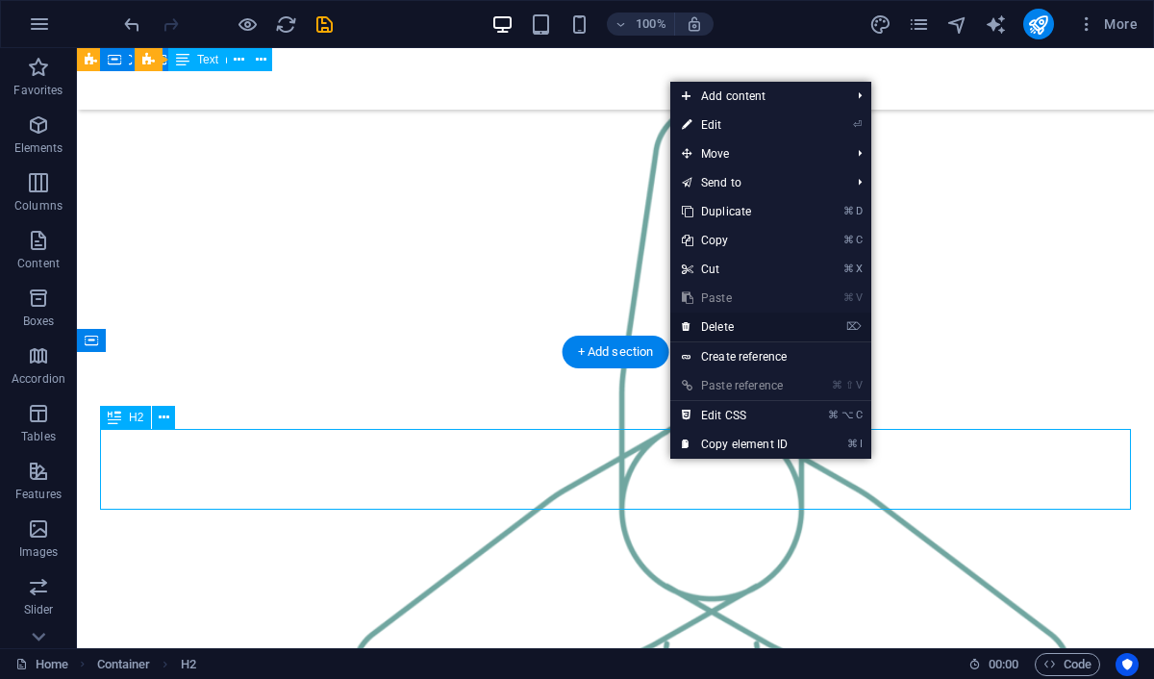
click at [723, 327] on link "⌦ Delete" at bounding box center [734, 326] width 129 height 29
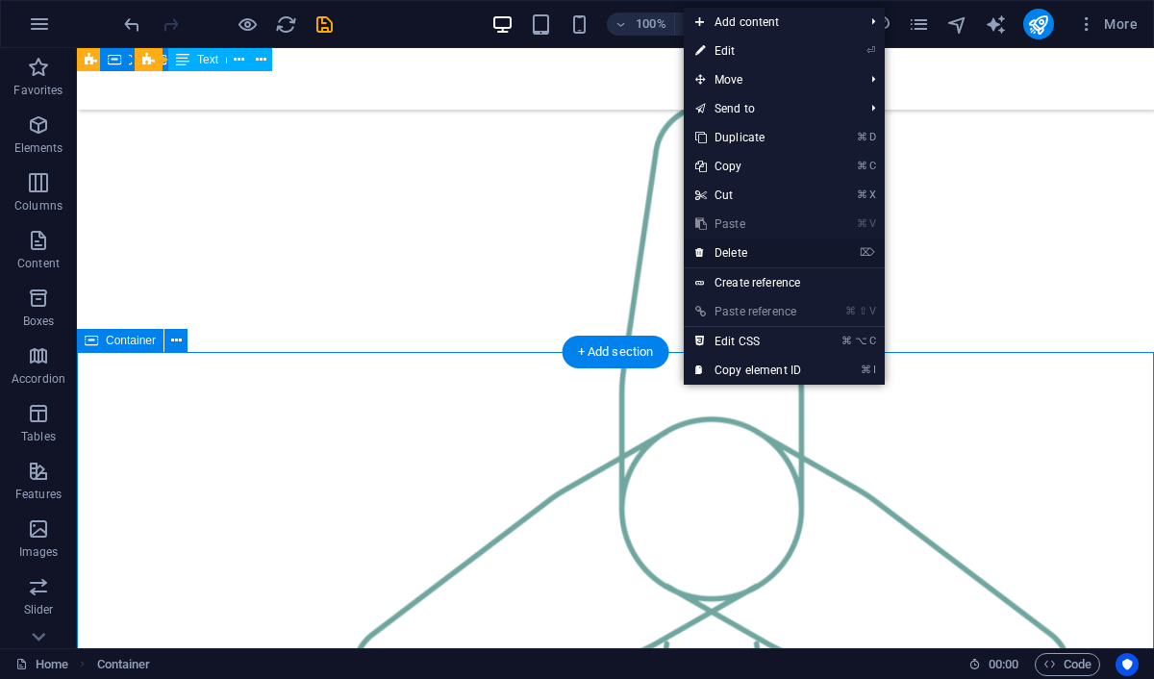
click at [742, 249] on link "⌦ Delete" at bounding box center [748, 252] width 129 height 29
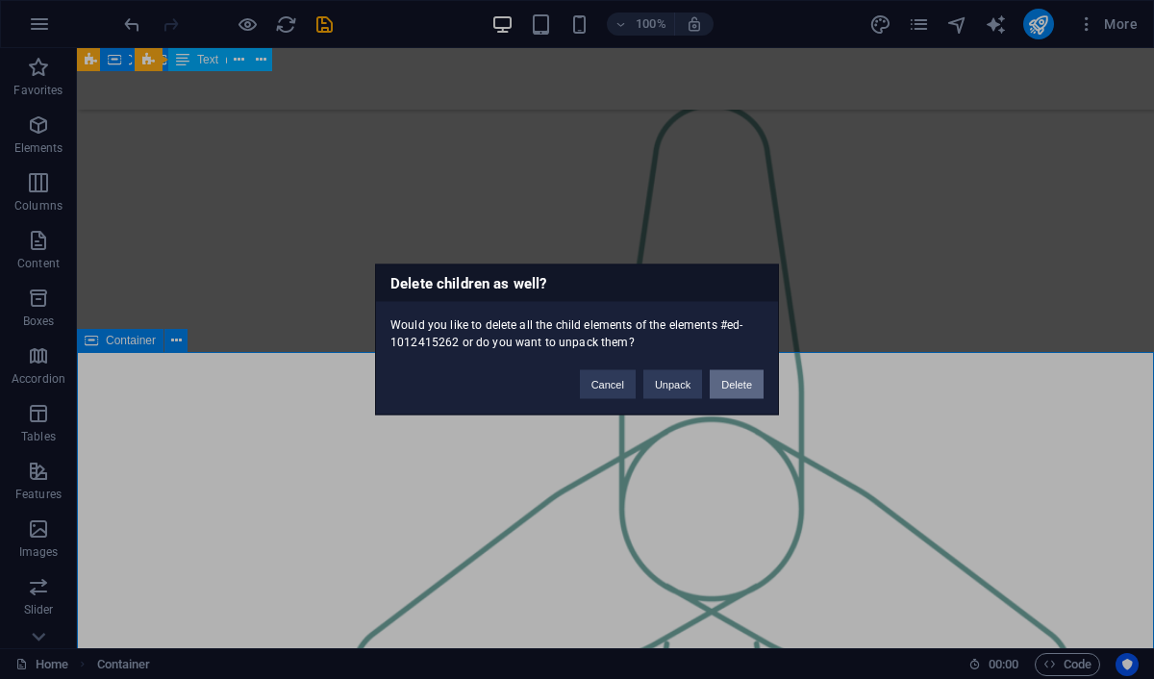
drag, startPoint x: 736, startPoint y: 379, endPoint x: 660, endPoint y: 331, distance: 90.7
click at [736, 379] on button "Delete" at bounding box center [737, 384] width 54 height 29
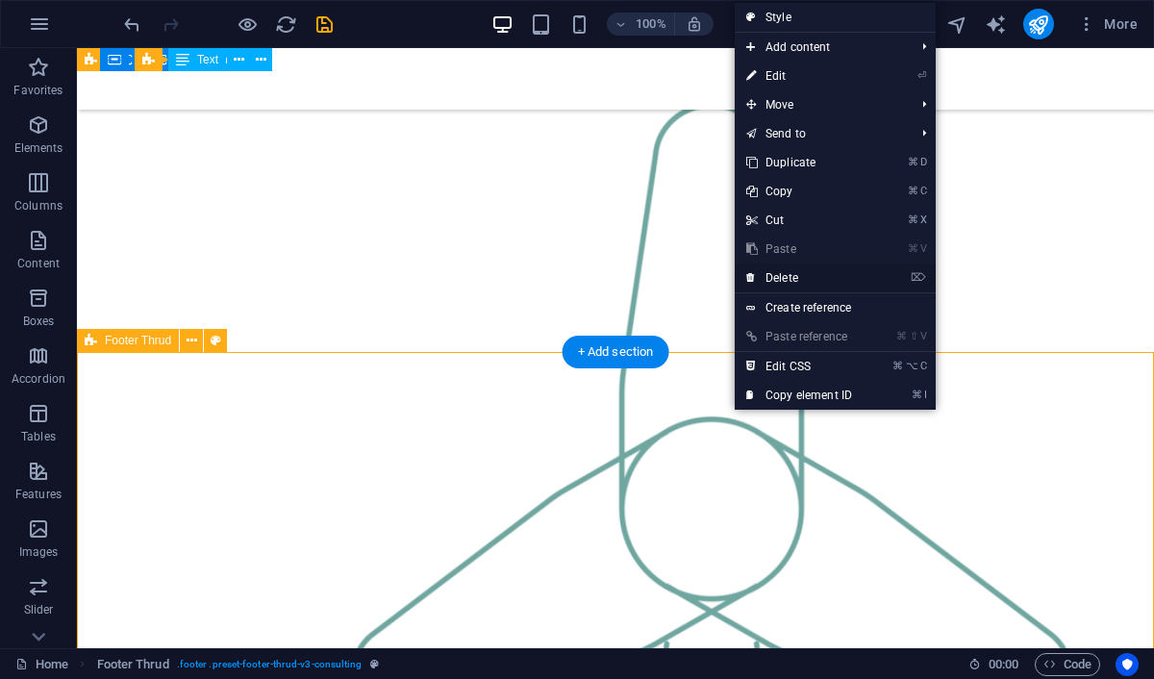
click at [786, 283] on link "⌦ Delete" at bounding box center [799, 277] width 129 height 29
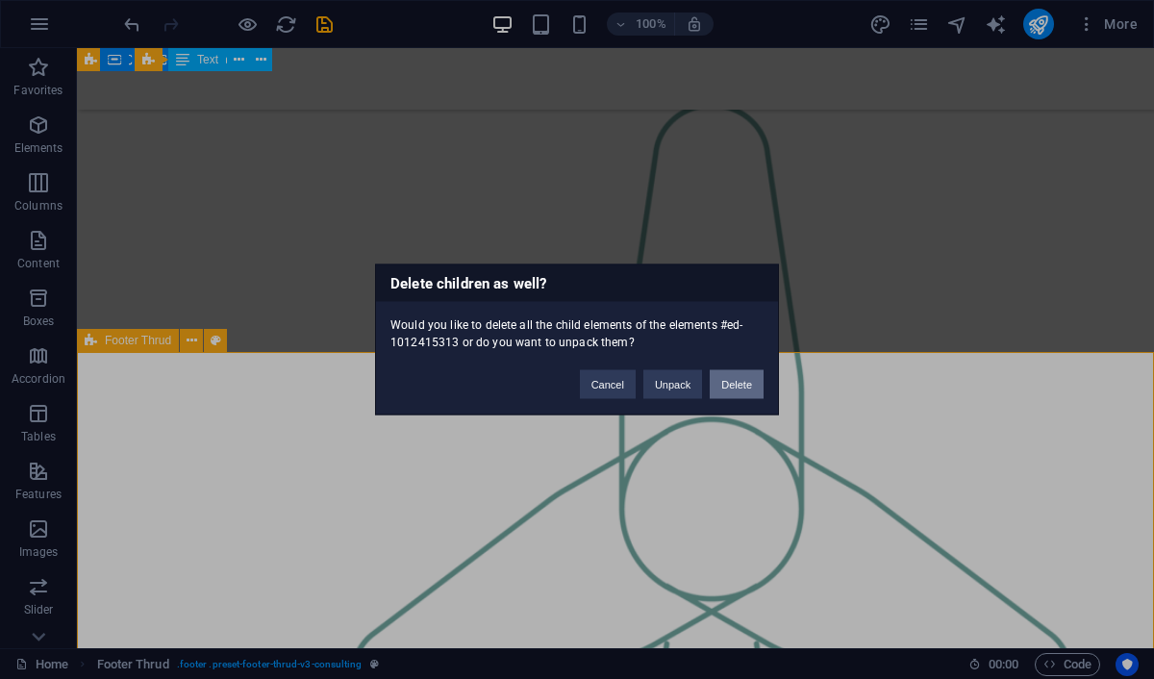
click at [736, 390] on button "Delete" at bounding box center [737, 384] width 54 height 29
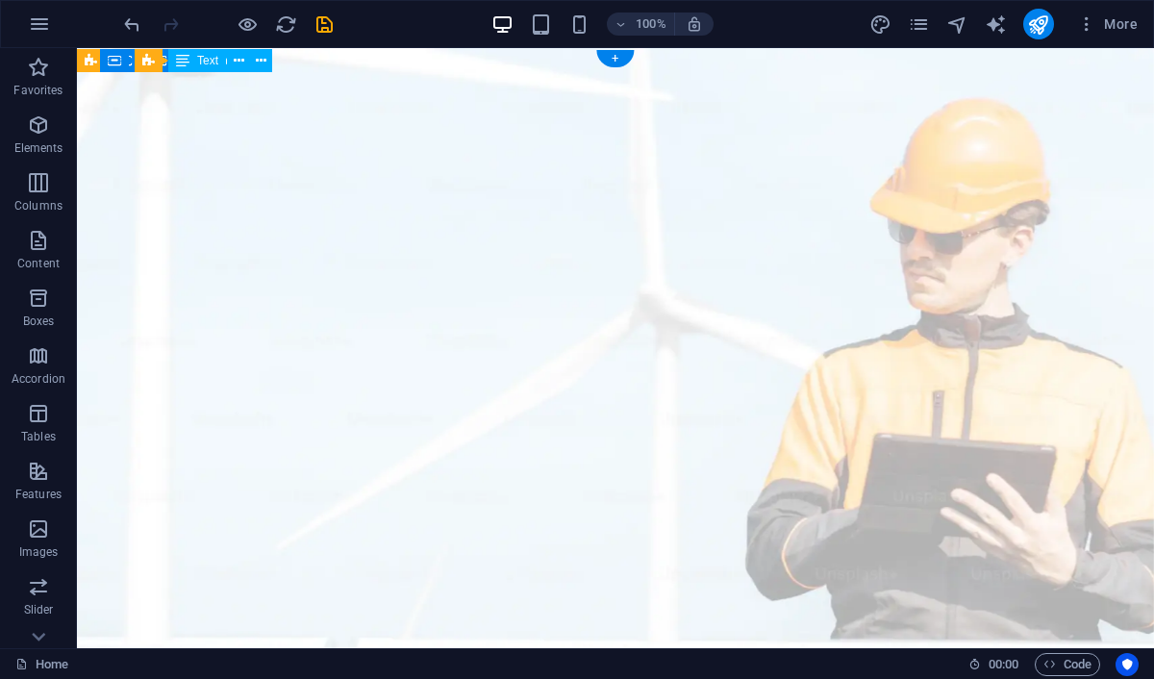
scroll to position [0, 0]
click at [511, 227] on figure at bounding box center [615, 480] width 1077 height 865
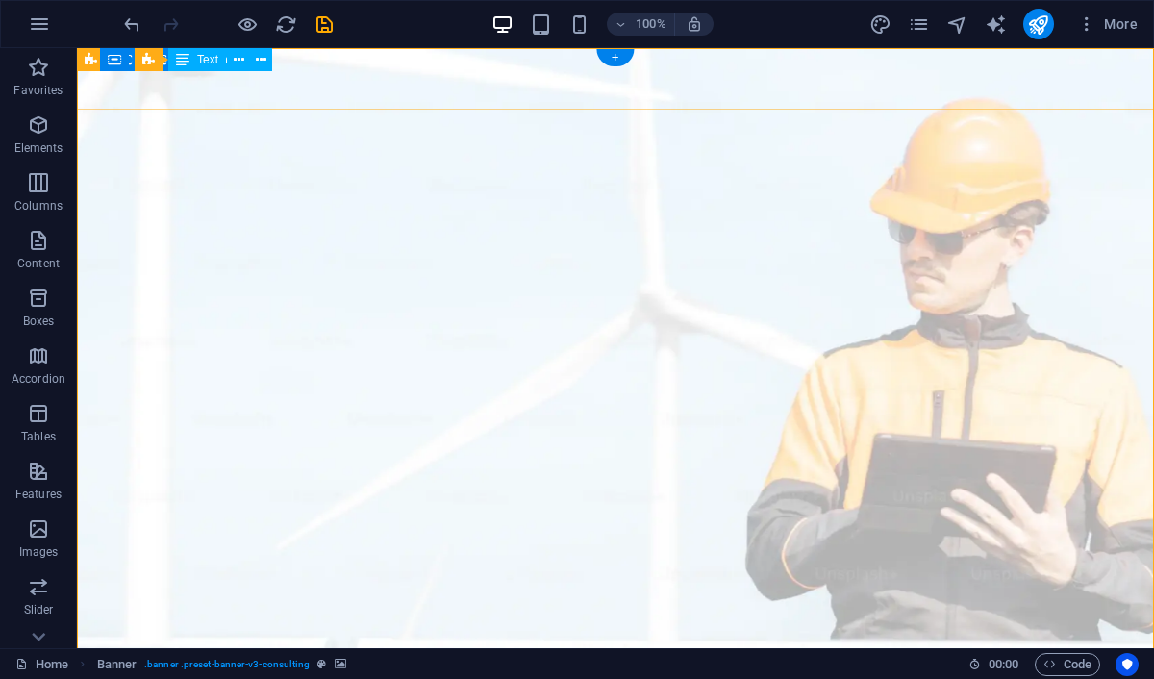
click at [554, 132] on figure at bounding box center [615, 480] width 1077 height 865
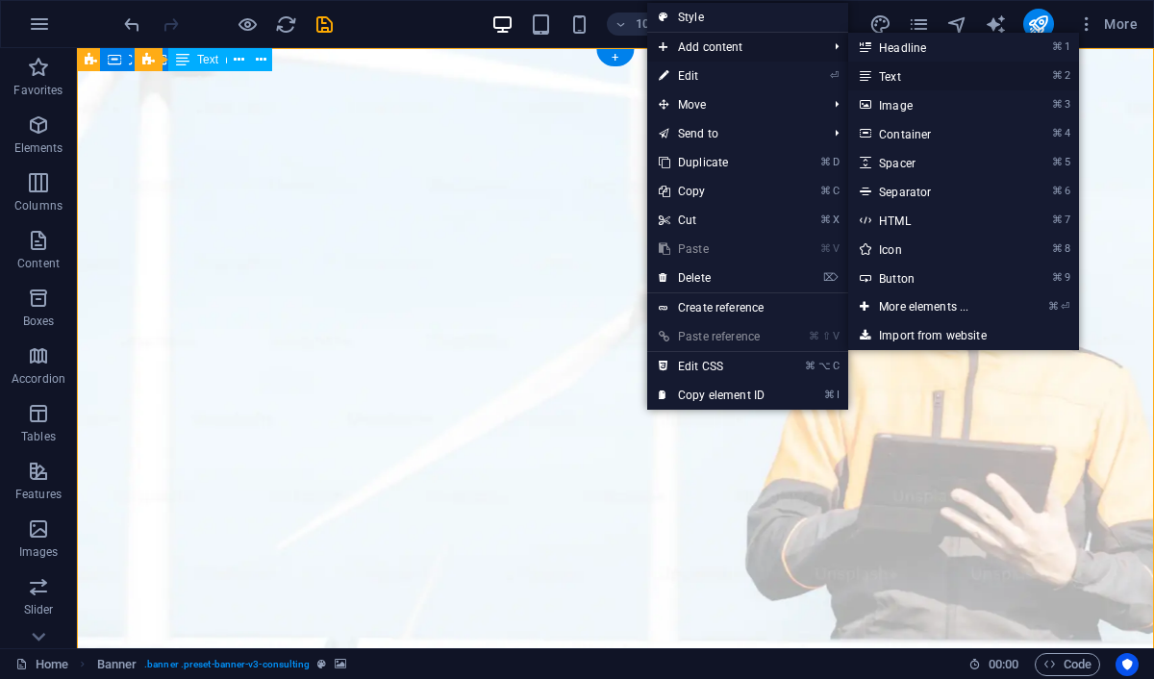
click at [876, 68] on link "⌘ 2 Text" at bounding box center [927, 76] width 159 height 29
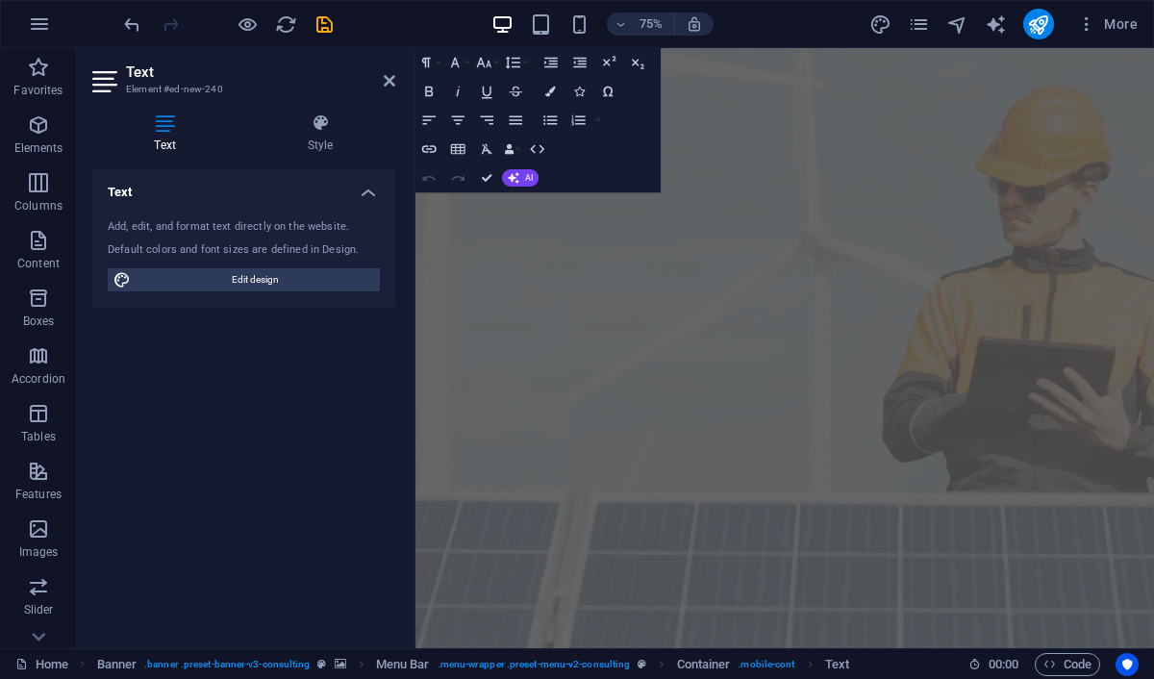
click at [620, 320] on figure at bounding box center [907, 480] width 985 height 865
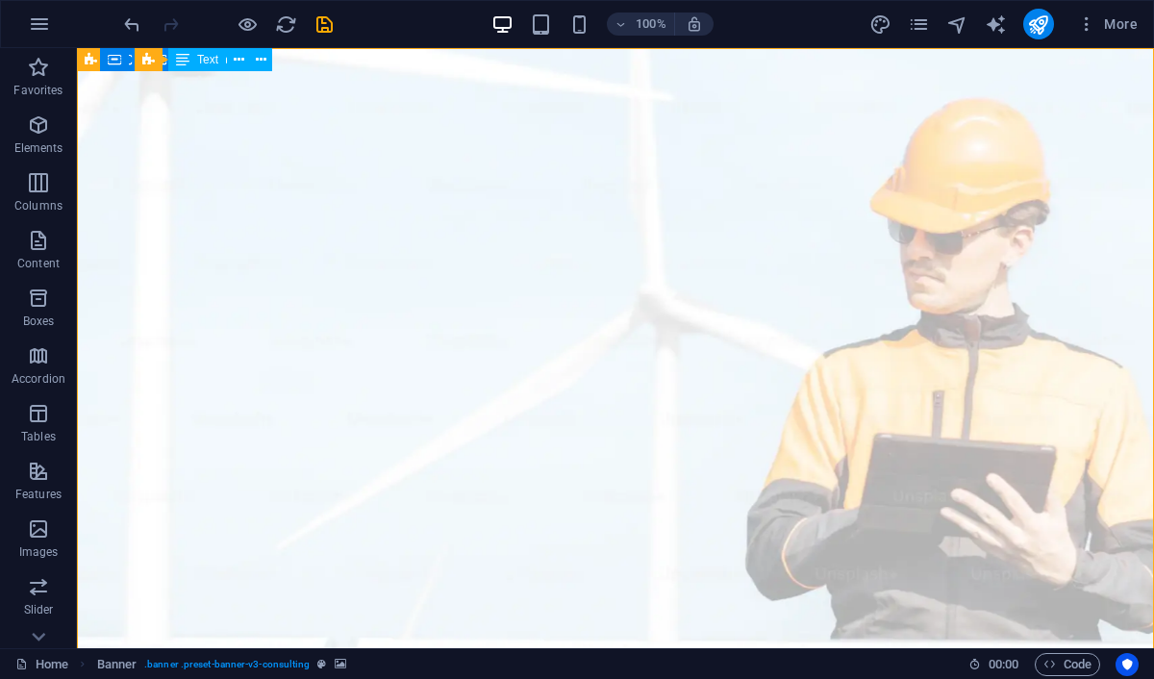
click at [515, 288] on figure at bounding box center [615, 480] width 1077 height 865
click at [400, 283] on figure at bounding box center [615, 480] width 1077 height 865
select select "px"
select select "header"
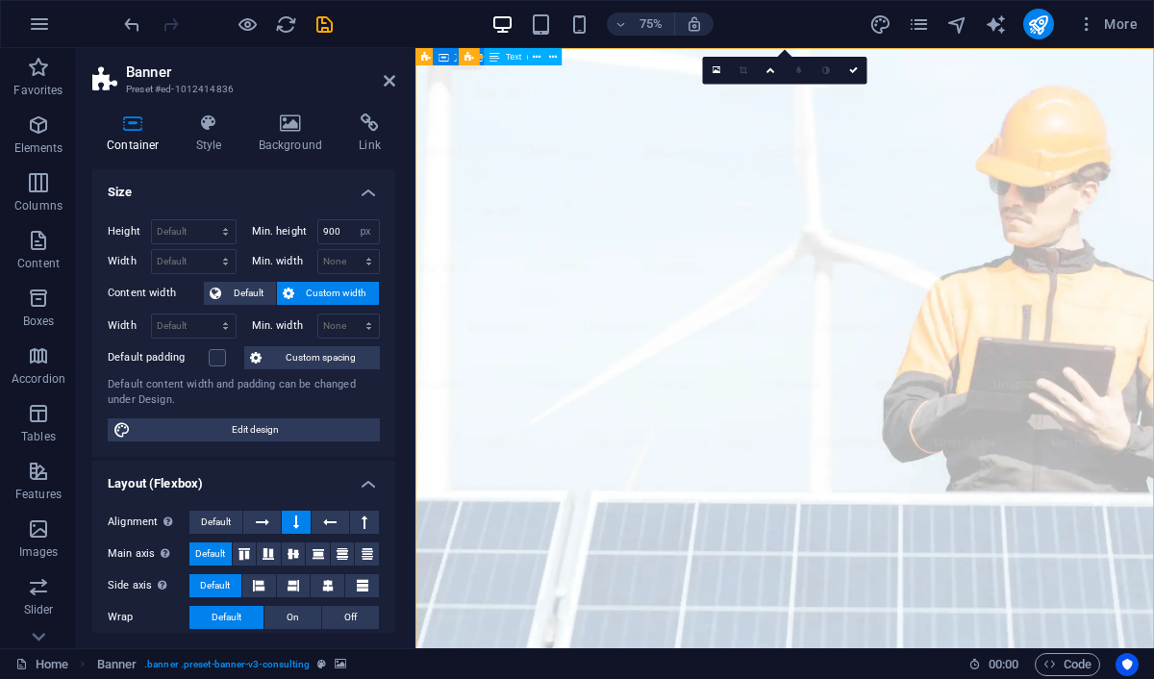
click at [719, 189] on figure at bounding box center [907, 480] width 985 height 865
click at [724, 351] on figure at bounding box center [907, 480] width 985 height 865
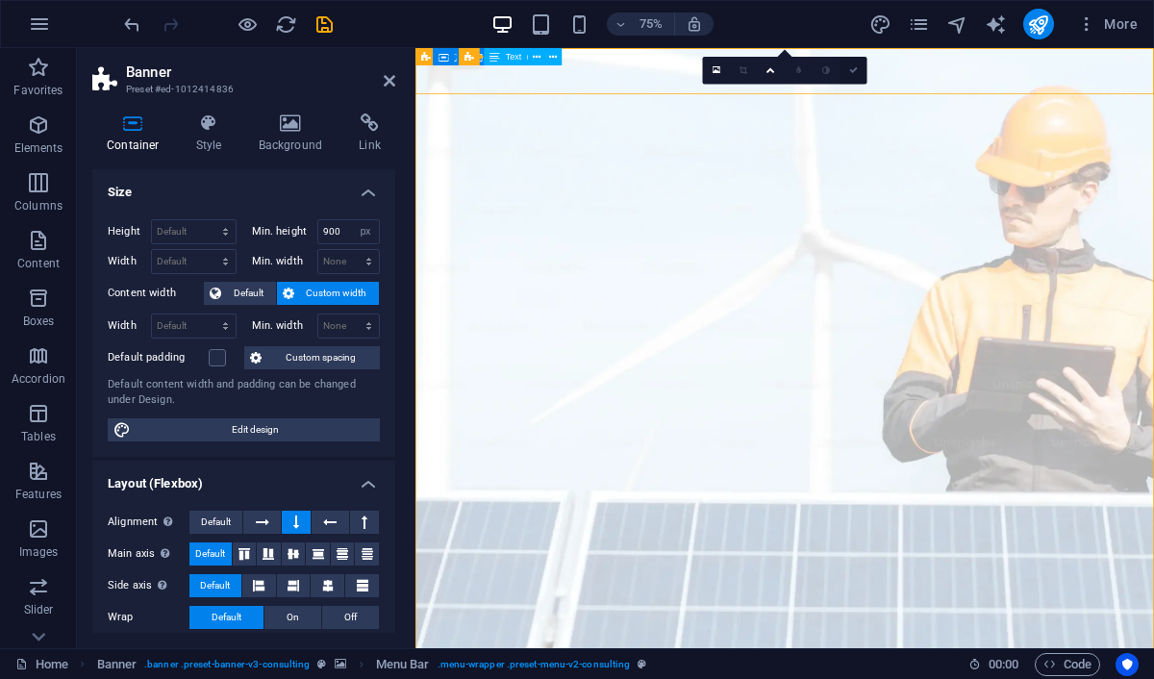
click at [851, 68] on icon at bounding box center [853, 70] width 9 height 9
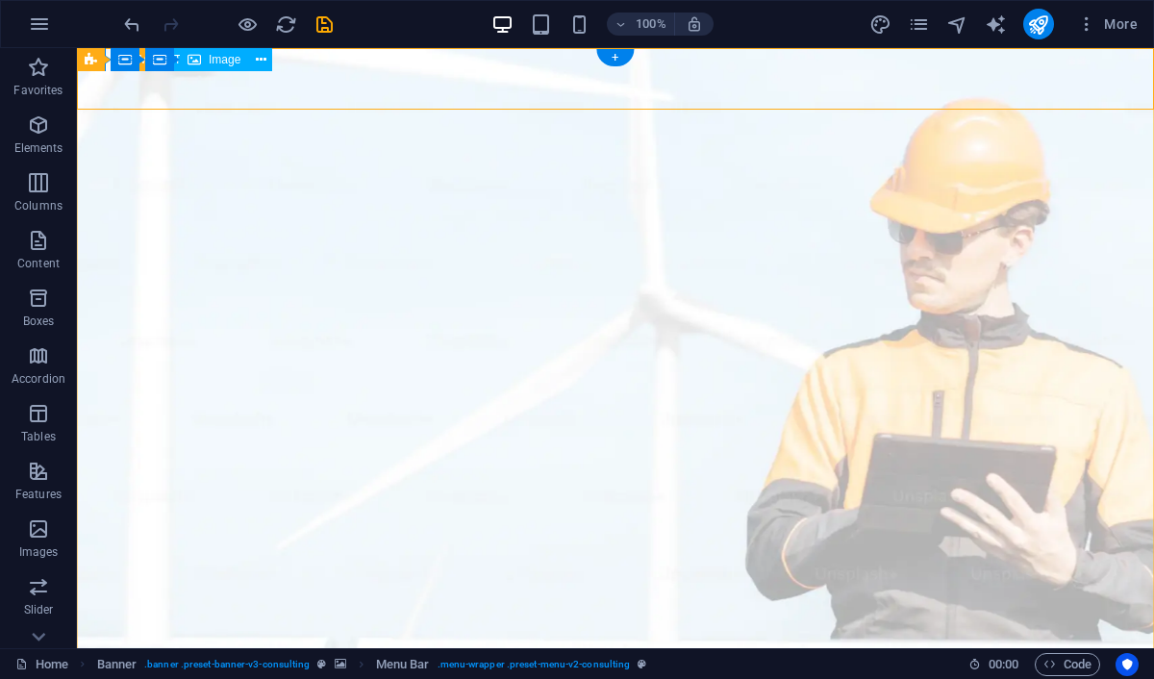
click at [221, 59] on span "Image" at bounding box center [225, 60] width 32 height 12
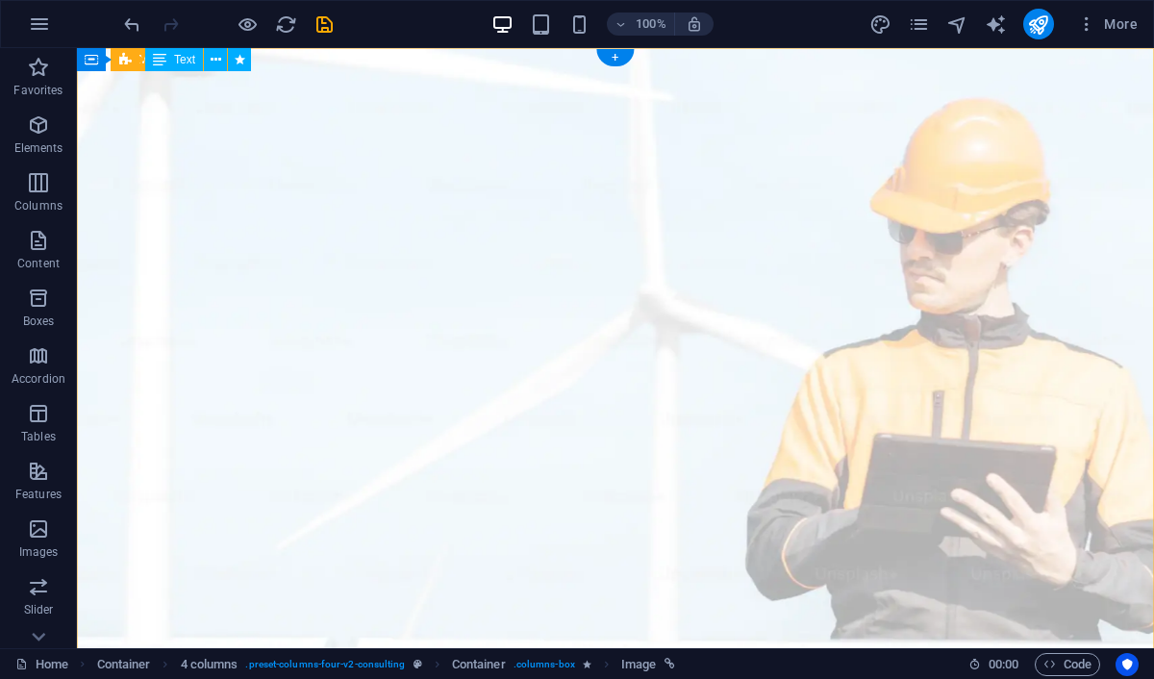
click at [180, 62] on span "Text" at bounding box center [184, 60] width 21 height 12
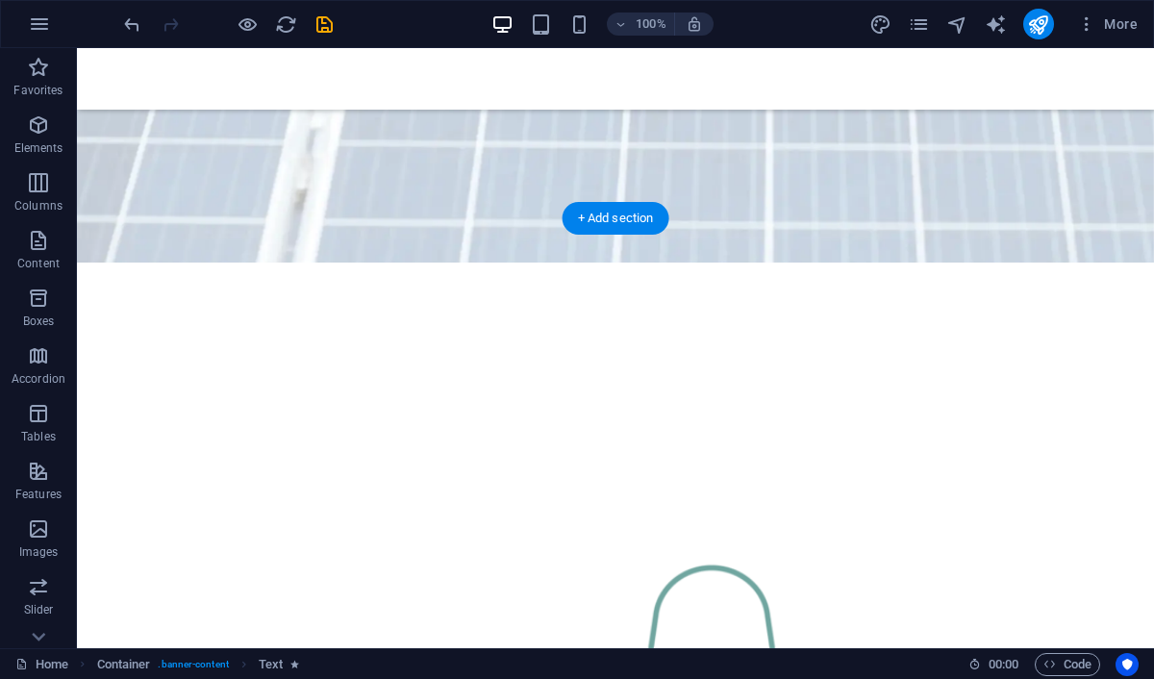
scroll to position [596, 0]
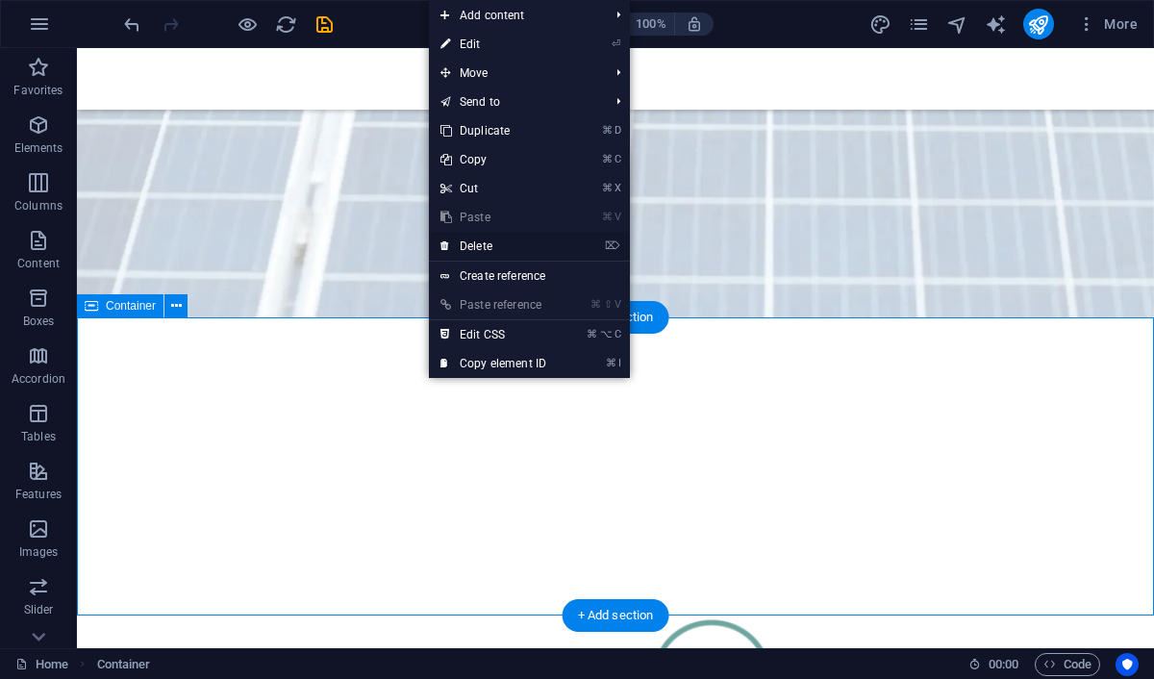
click at [508, 246] on link "⌦ Delete" at bounding box center [493, 246] width 129 height 29
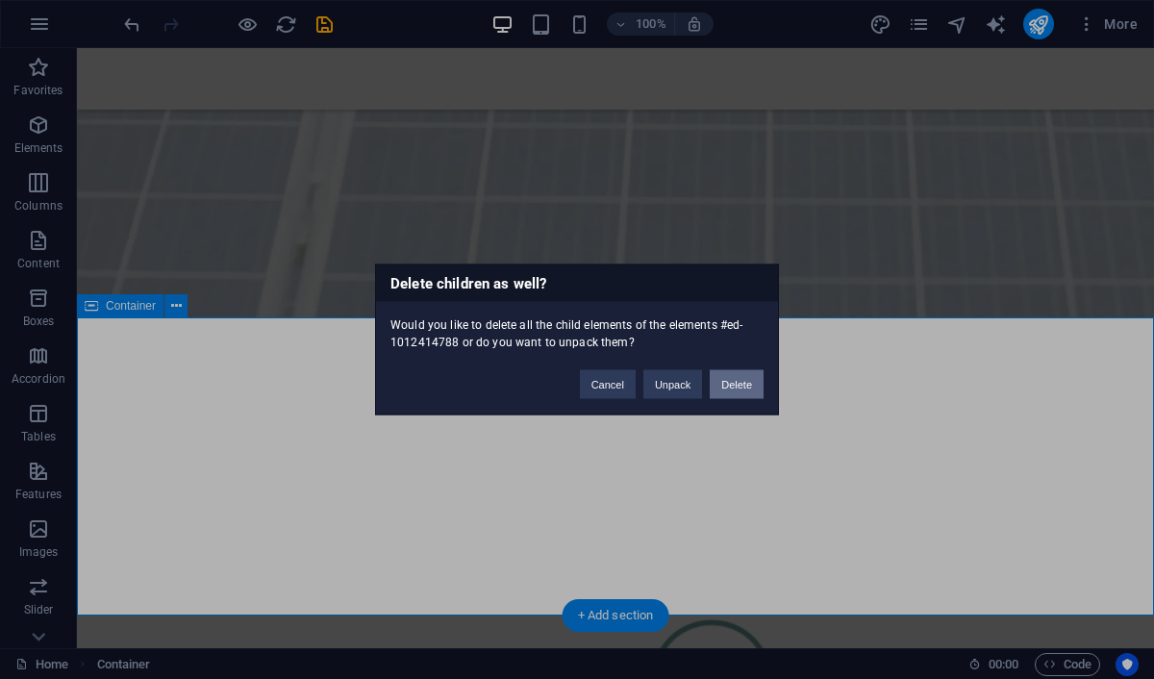
click at [722, 383] on button "Delete" at bounding box center [737, 384] width 54 height 29
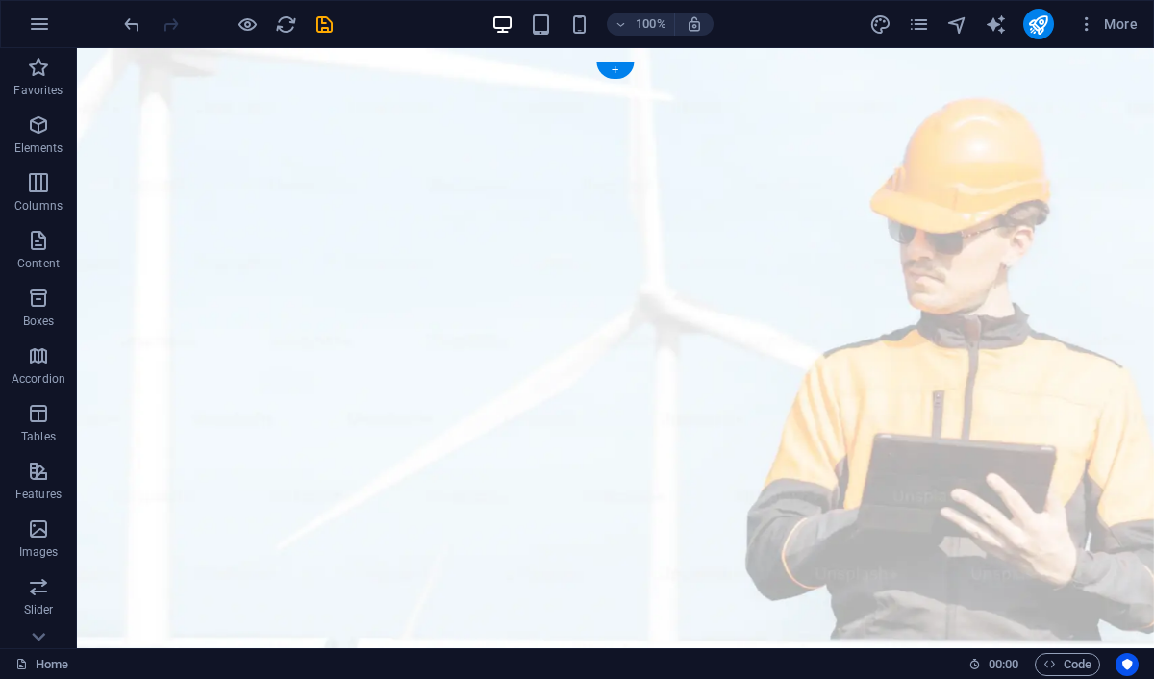
scroll to position [-2, 0]
click at [605, 368] on figure at bounding box center [615, 480] width 1077 height 865
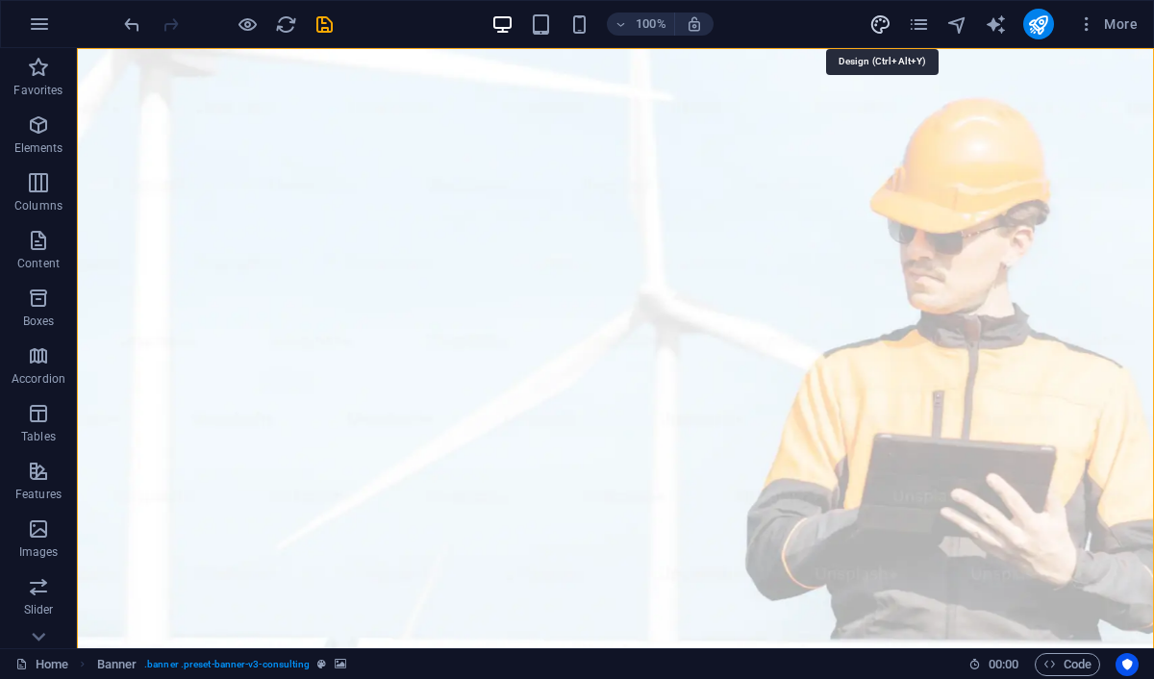
click at [872, 26] on icon "design" at bounding box center [880, 24] width 22 height 22
select select "px"
select select "400"
select select "px"
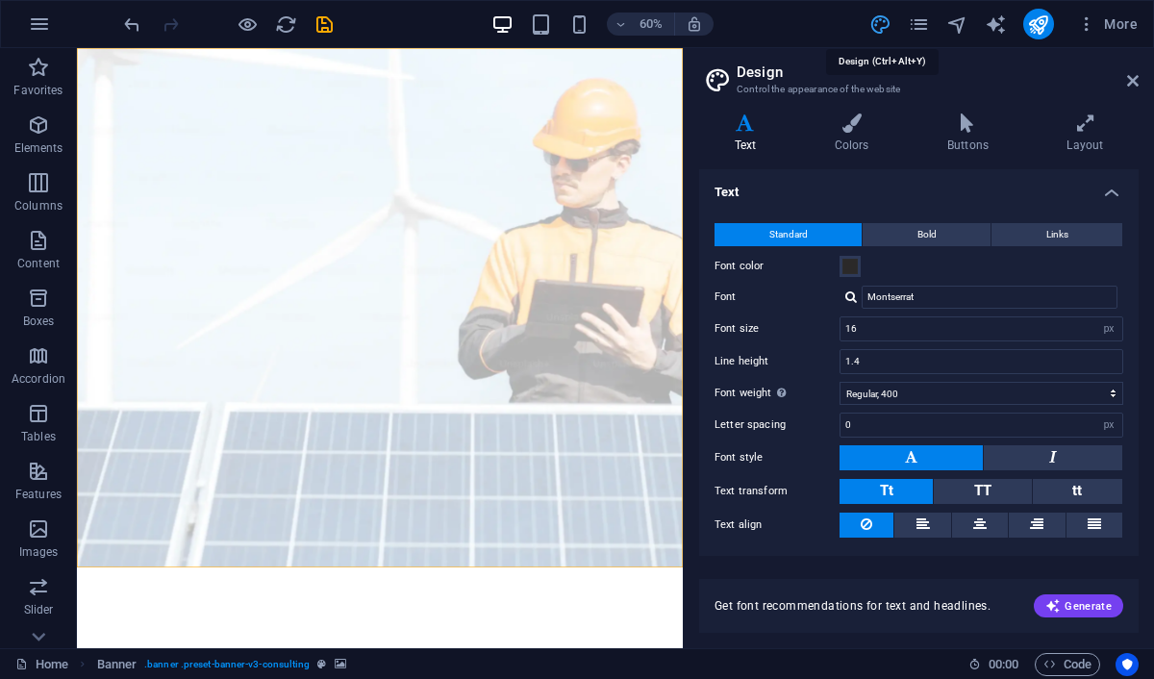
click at [872, 24] on icon "design" at bounding box center [880, 24] width 22 height 22
click at [883, 21] on icon "design" at bounding box center [880, 24] width 22 height 22
click at [1129, 80] on icon at bounding box center [1133, 80] width 12 height 15
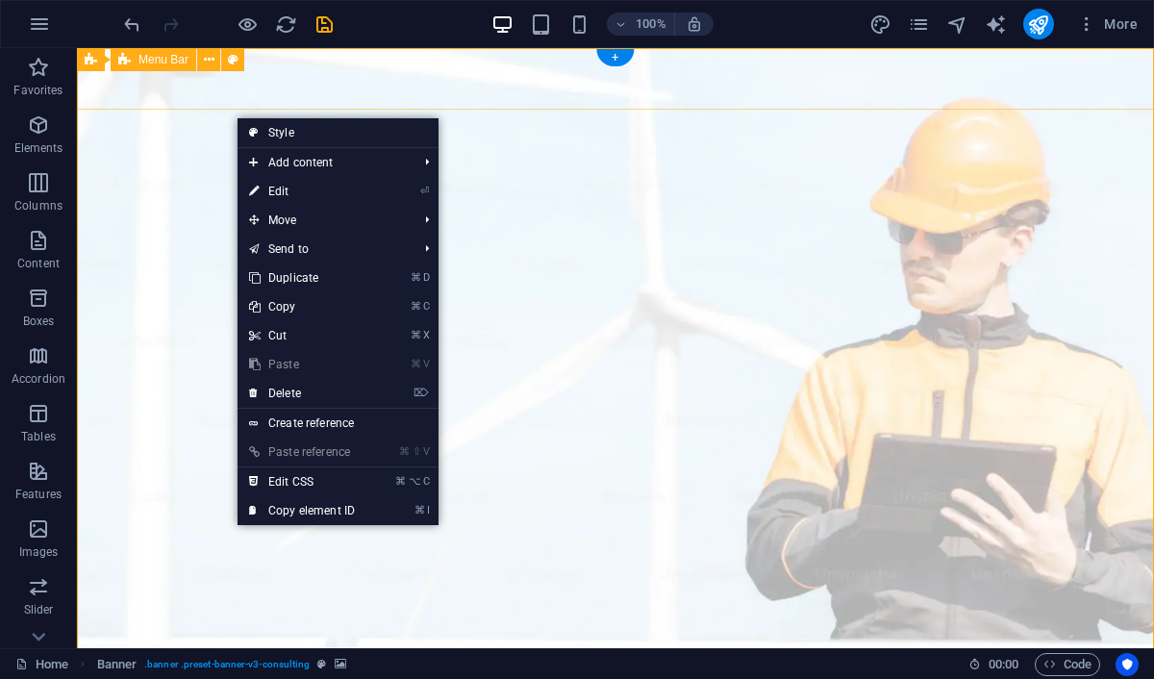
click at [194, 61] on div "Menu Bar" at bounding box center [154, 59] width 86 height 23
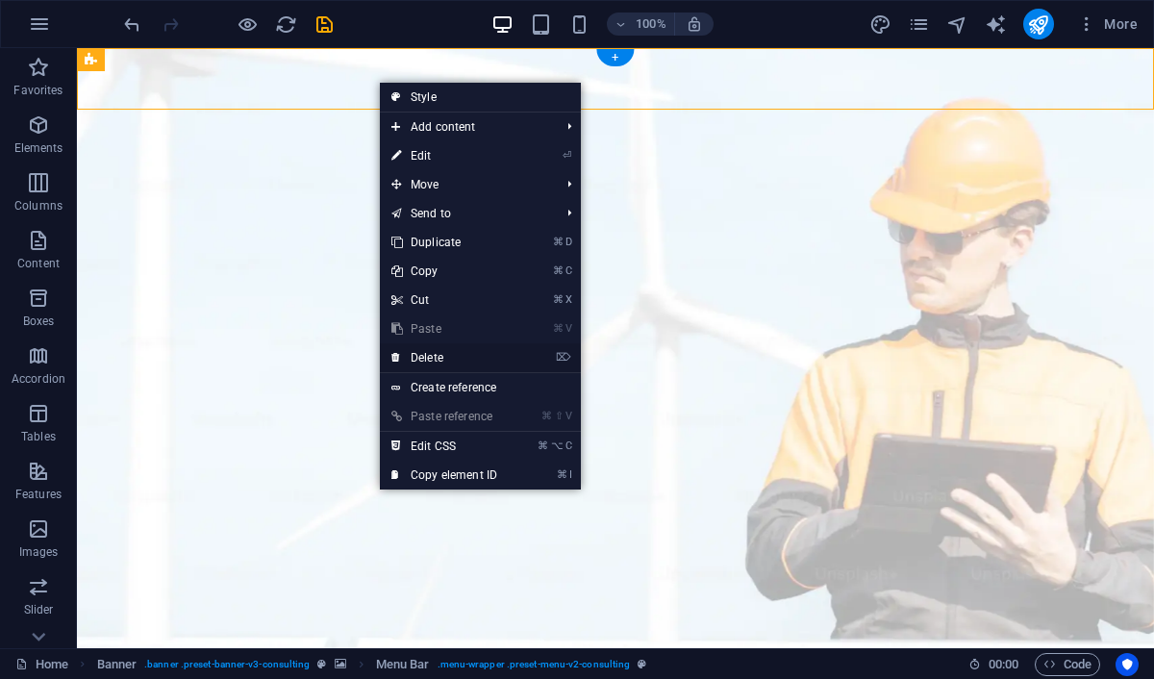
click at [422, 357] on link "⌦ Delete" at bounding box center [444, 357] width 129 height 29
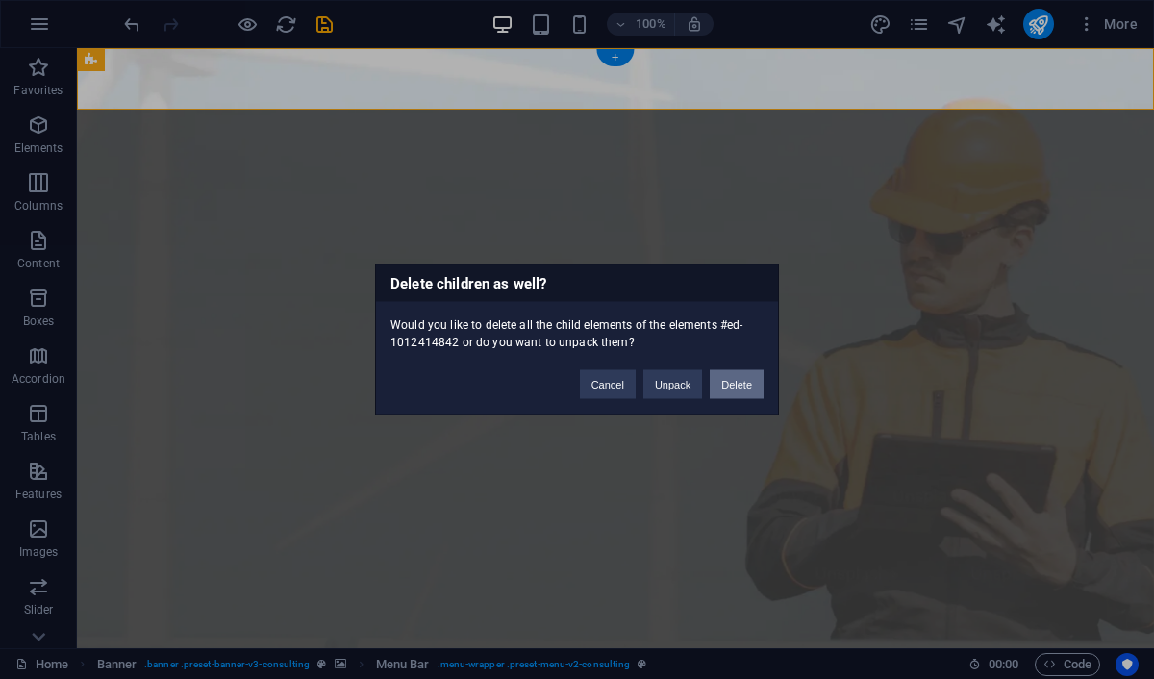
click at [743, 383] on button "Delete" at bounding box center [737, 384] width 54 height 29
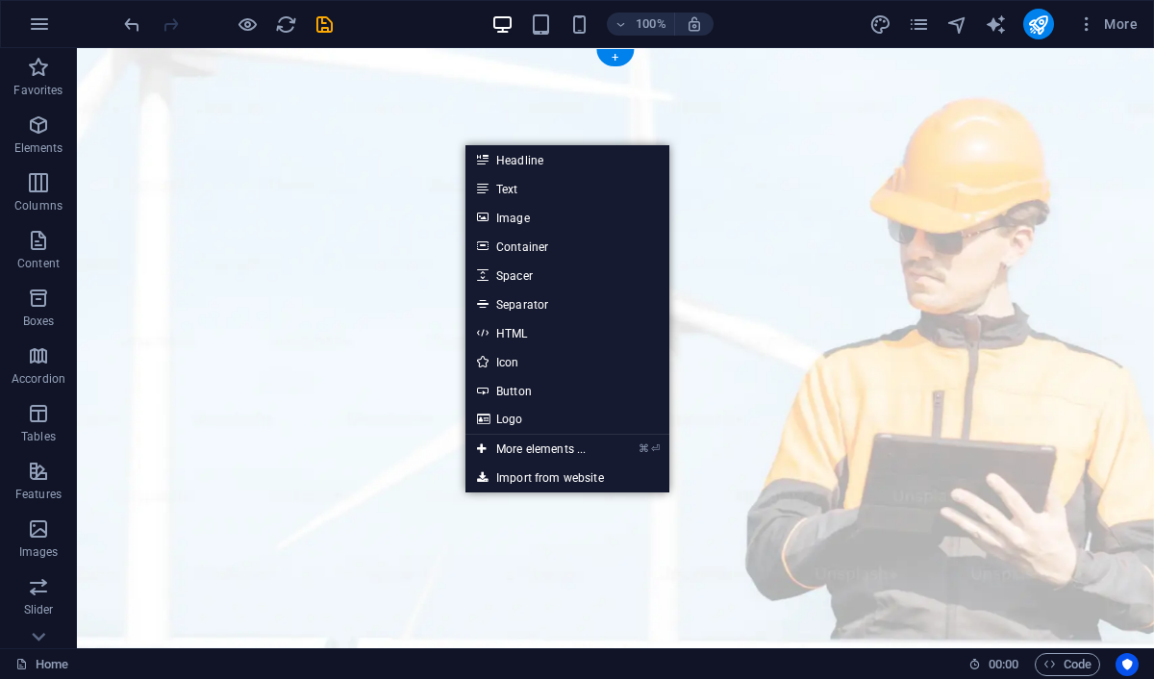
click at [369, 288] on figure at bounding box center [615, 480] width 1077 height 865
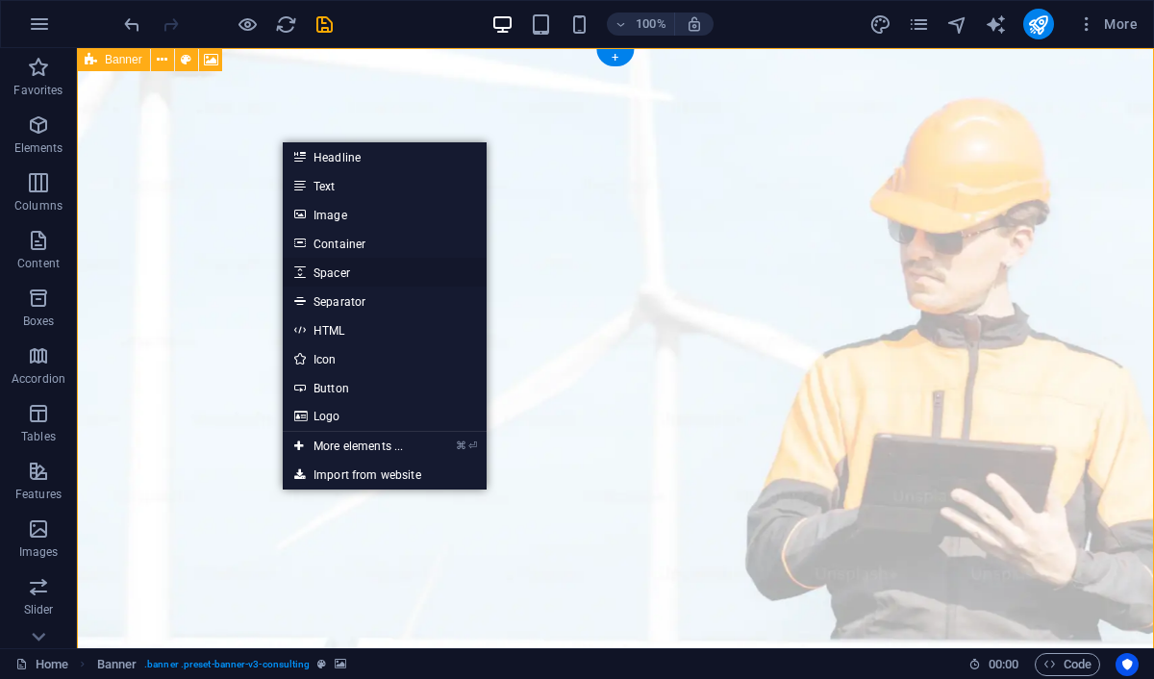
click at [358, 268] on link "Spacer" at bounding box center [385, 272] width 204 height 29
select select "px"
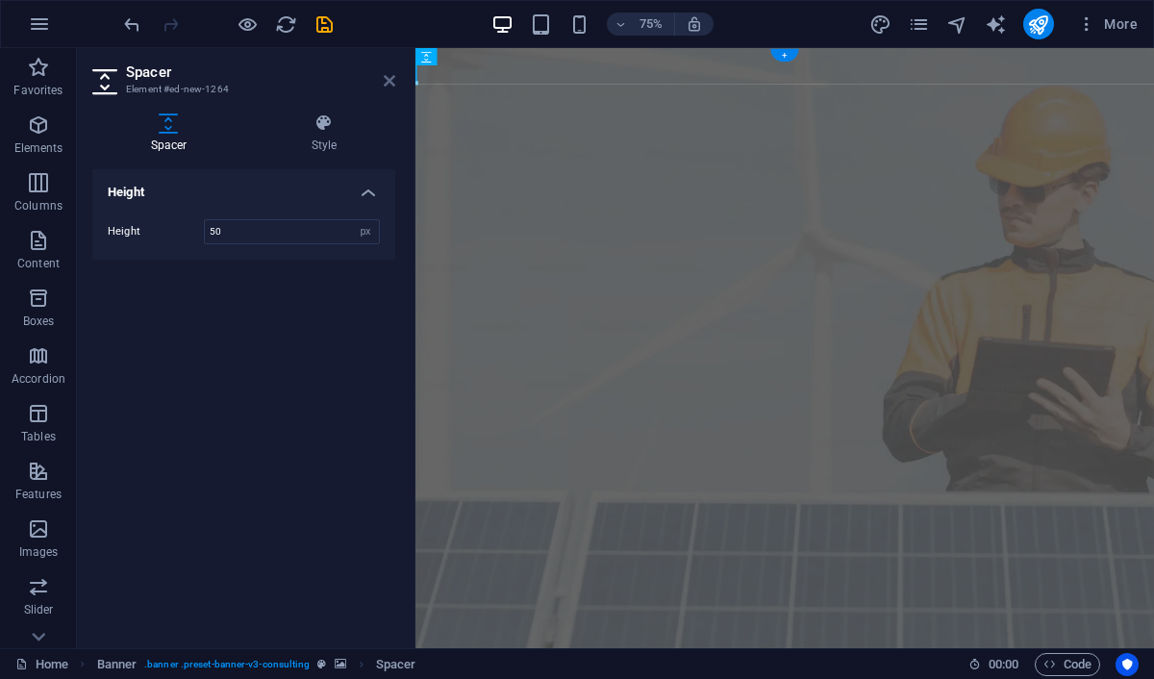
click at [391, 76] on icon at bounding box center [390, 80] width 12 height 15
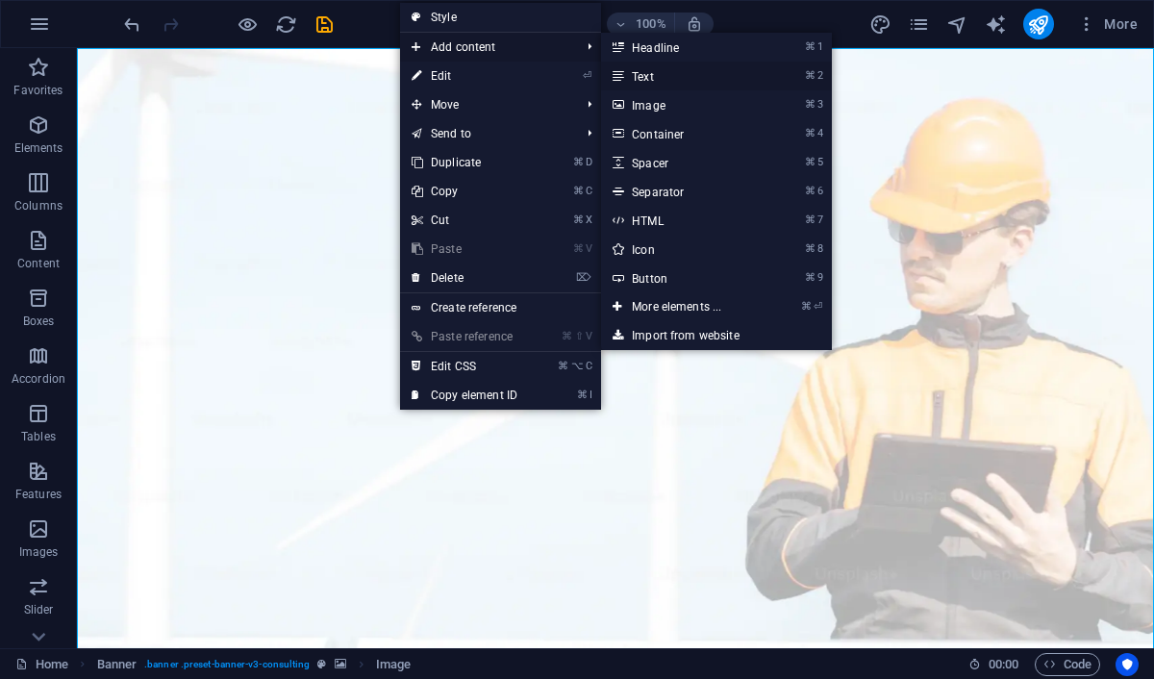
click at [645, 75] on link "⌘ 2 Text" at bounding box center [680, 76] width 159 height 29
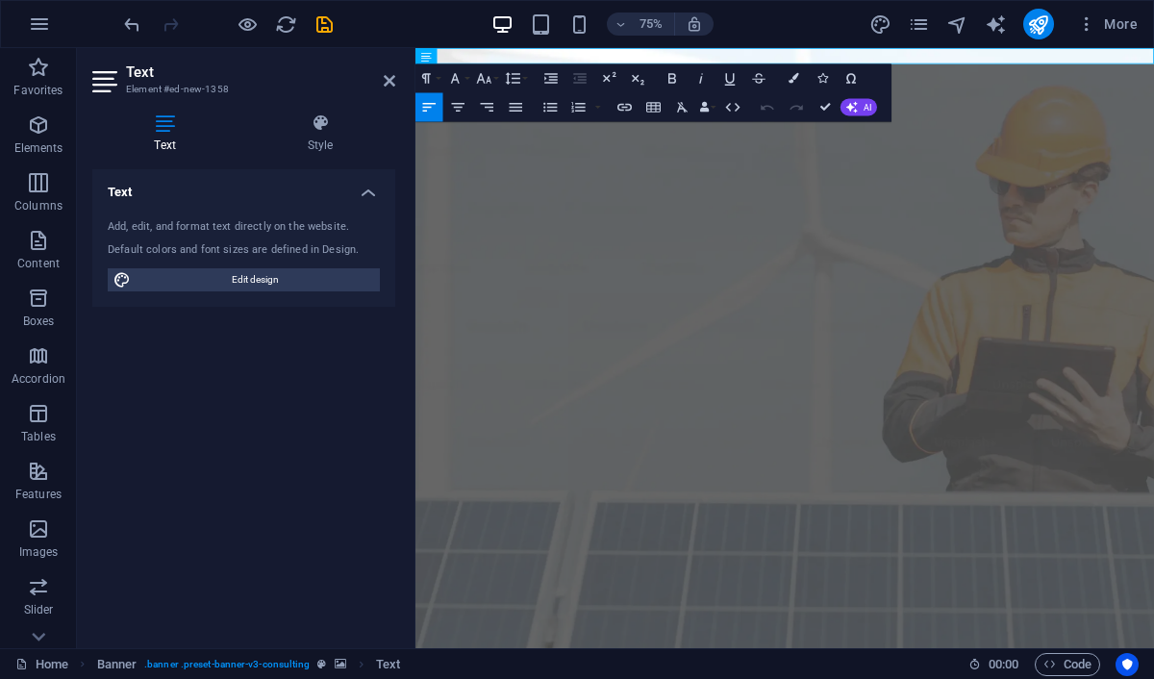
click at [308, 233] on div "Add, edit, and format text directly on the website." at bounding box center [244, 227] width 272 height 16
click at [328, 276] on span "Edit design" at bounding box center [255, 279] width 237 height 23
select select "px"
select select "400"
select select "px"
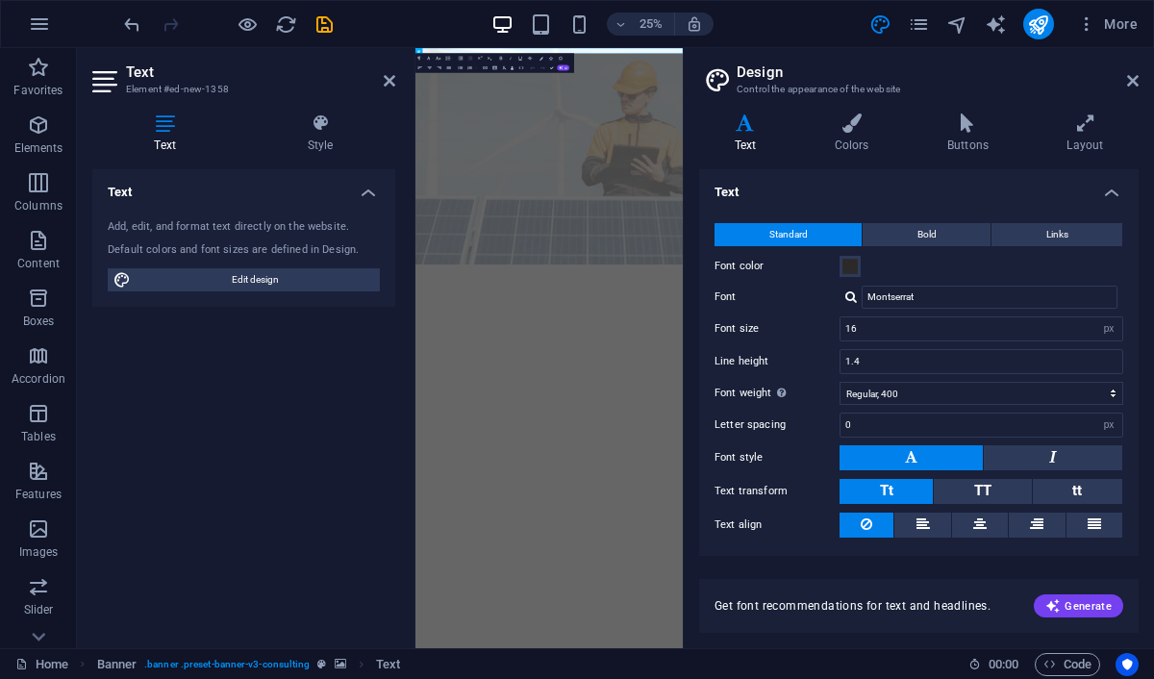
click at [1140, 78] on aside "Design Control the appearance of the website Variants Text Colors Buttons Layou…" at bounding box center [918, 348] width 471 height 600
click at [1131, 74] on icon at bounding box center [1133, 80] width 12 height 15
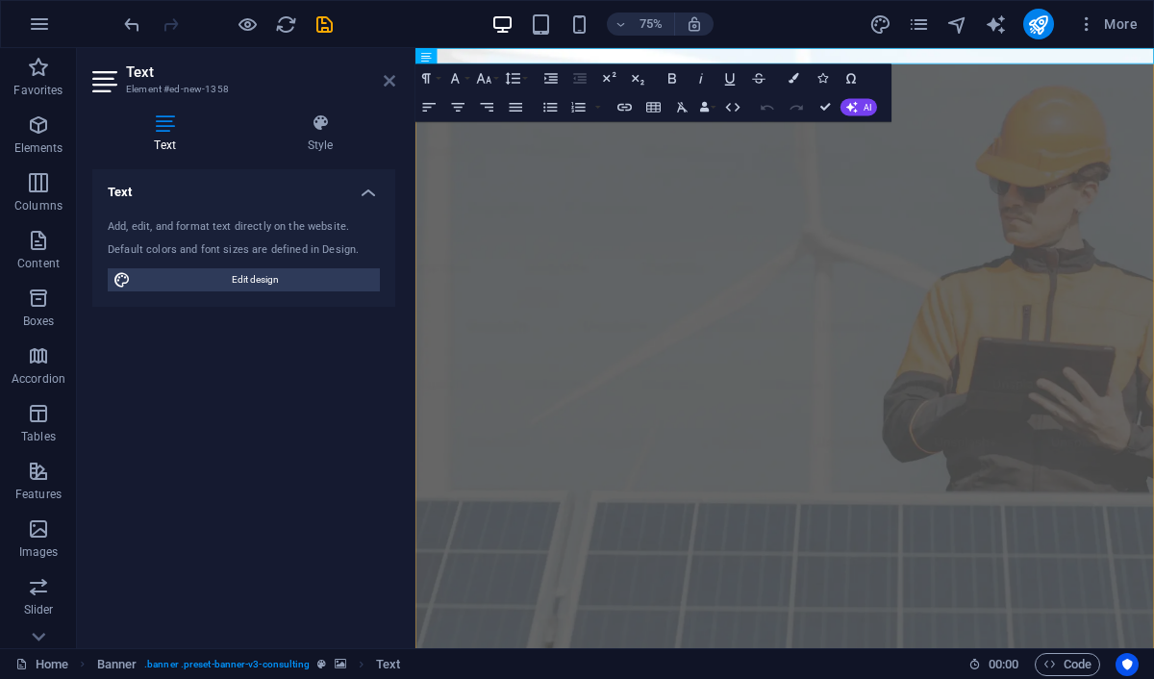
click at [384, 82] on icon at bounding box center [390, 80] width 12 height 15
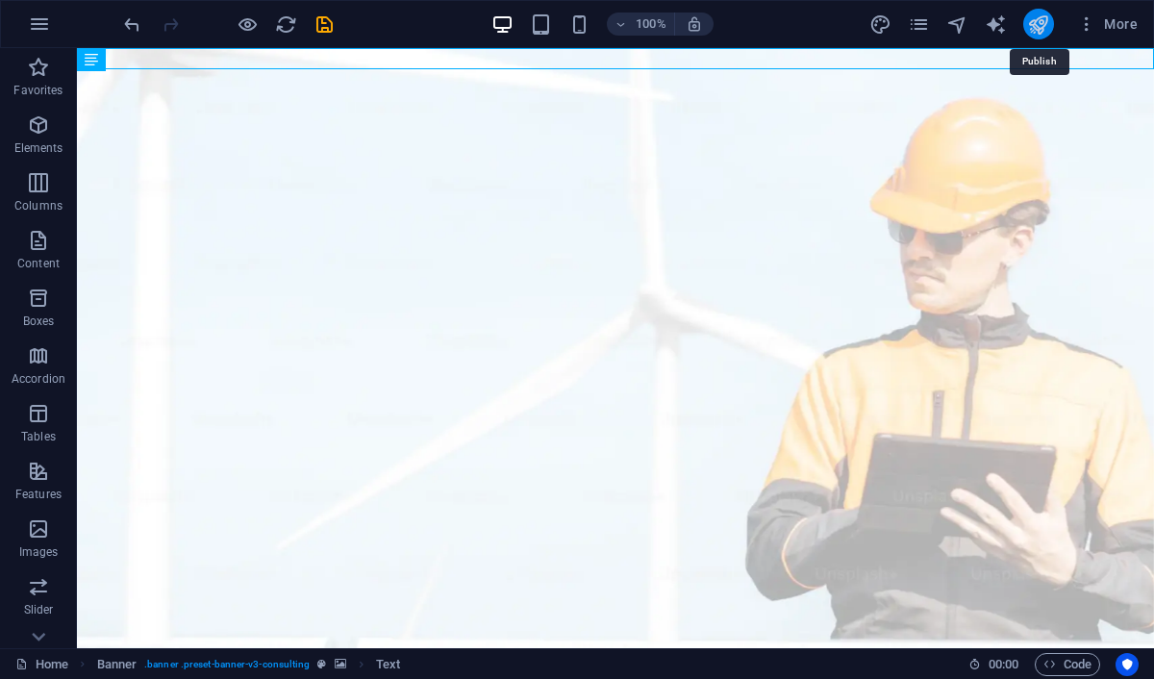
click at [1042, 28] on icon "publish" at bounding box center [1038, 24] width 22 height 22
